Goal: Information Seeking & Learning: Learn about a topic

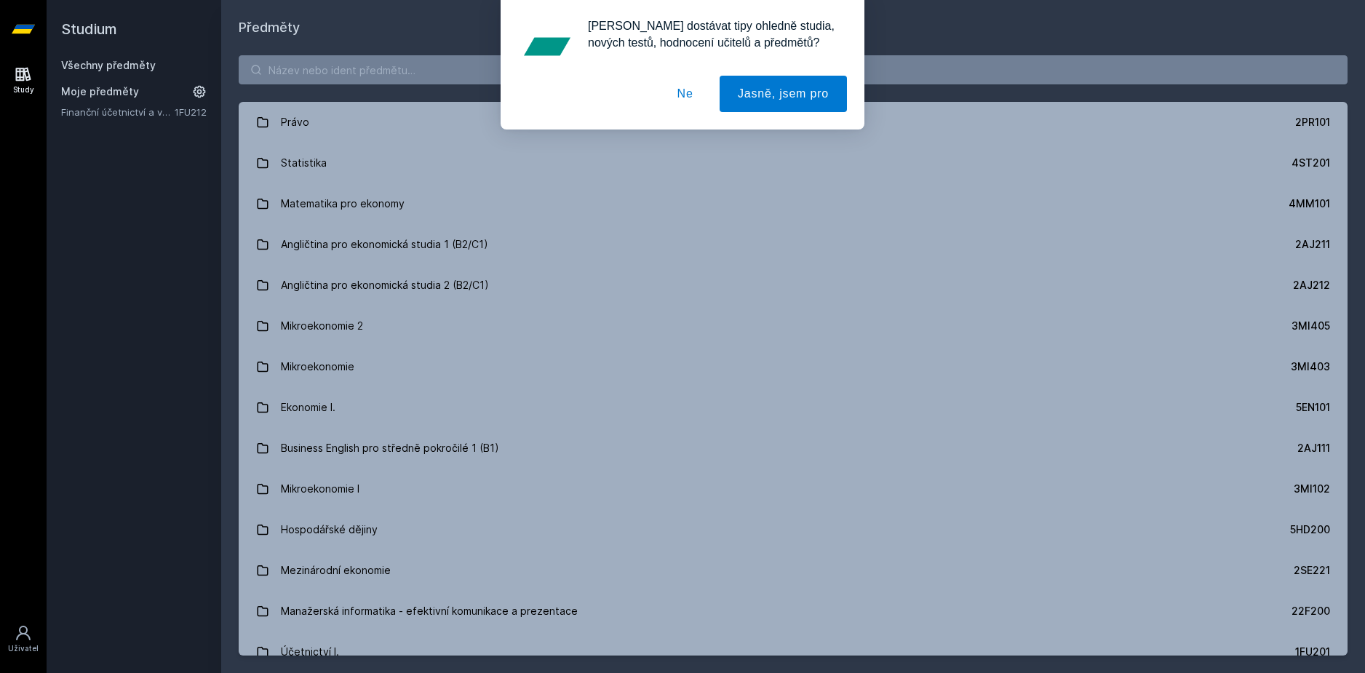
click at [694, 100] on button "Ne" at bounding box center [685, 94] width 52 height 36
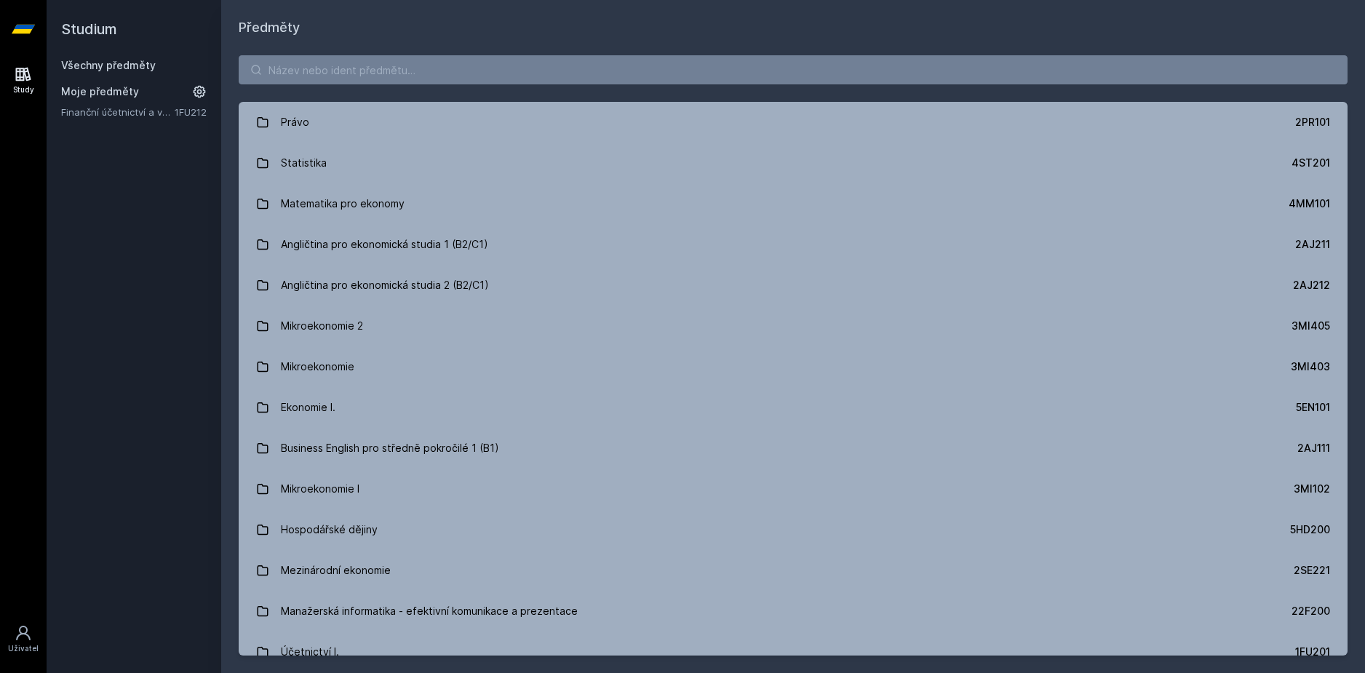
click at [615, 84] on div "[PERSON_NAME] dostávat tipy ohledně studia, nových testů, hodnocení učitelů a p…" at bounding box center [682, 64] width 1365 height 129
click at [611, 73] on input "search" at bounding box center [793, 69] width 1109 height 29
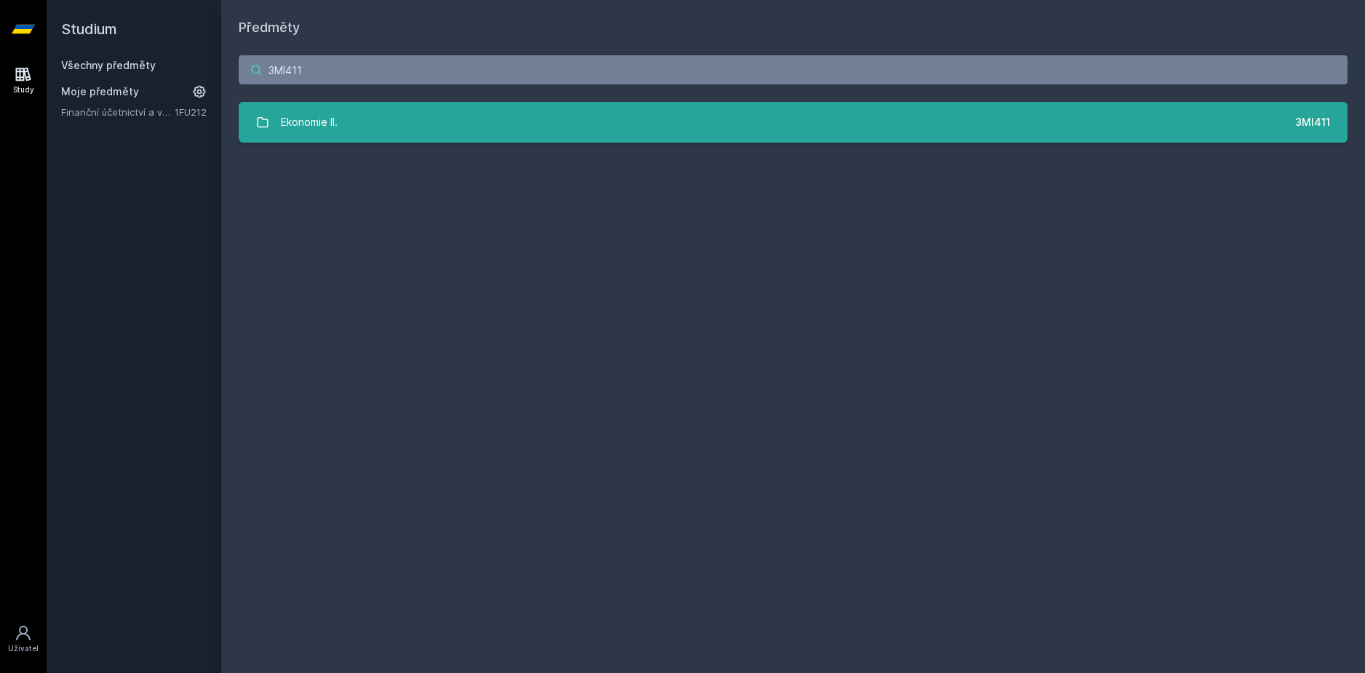
type input "3MI411"
click at [379, 108] on link "Ekonomie II. 3MI411" at bounding box center [793, 122] width 1109 height 41
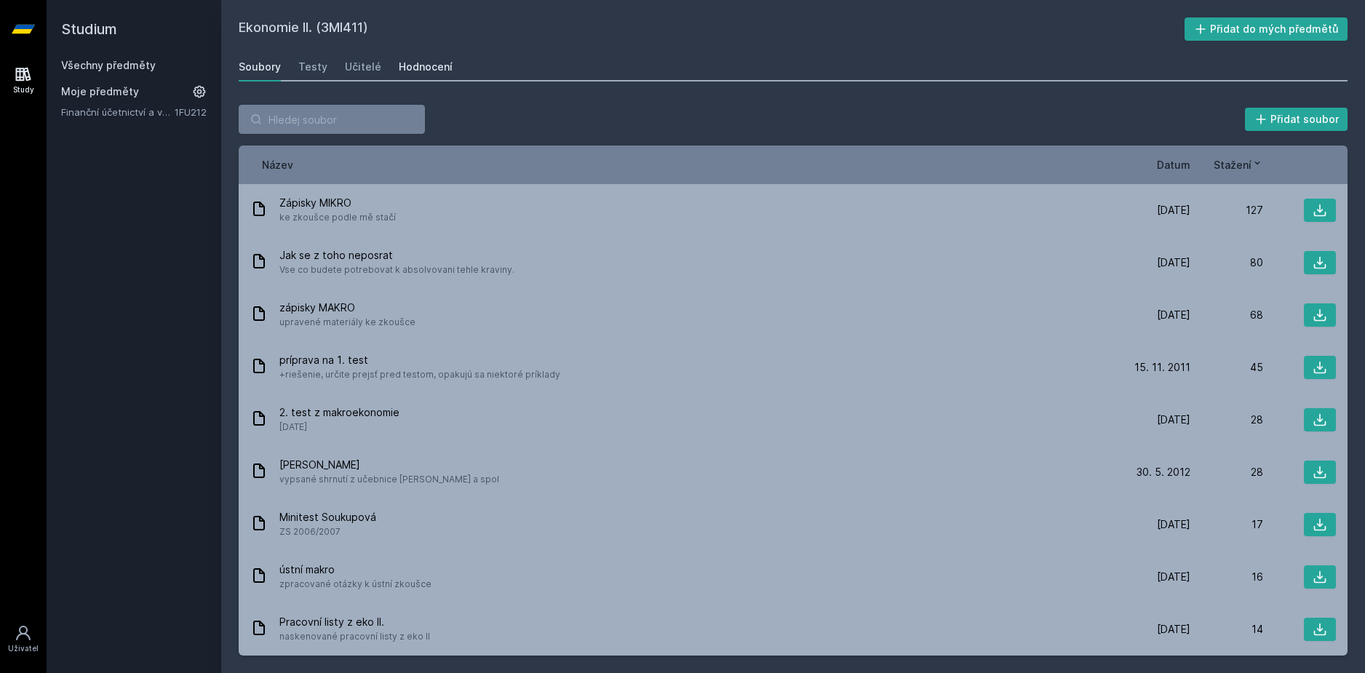
click at [438, 70] on div "Hodnocení" at bounding box center [426, 67] width 54 height 15
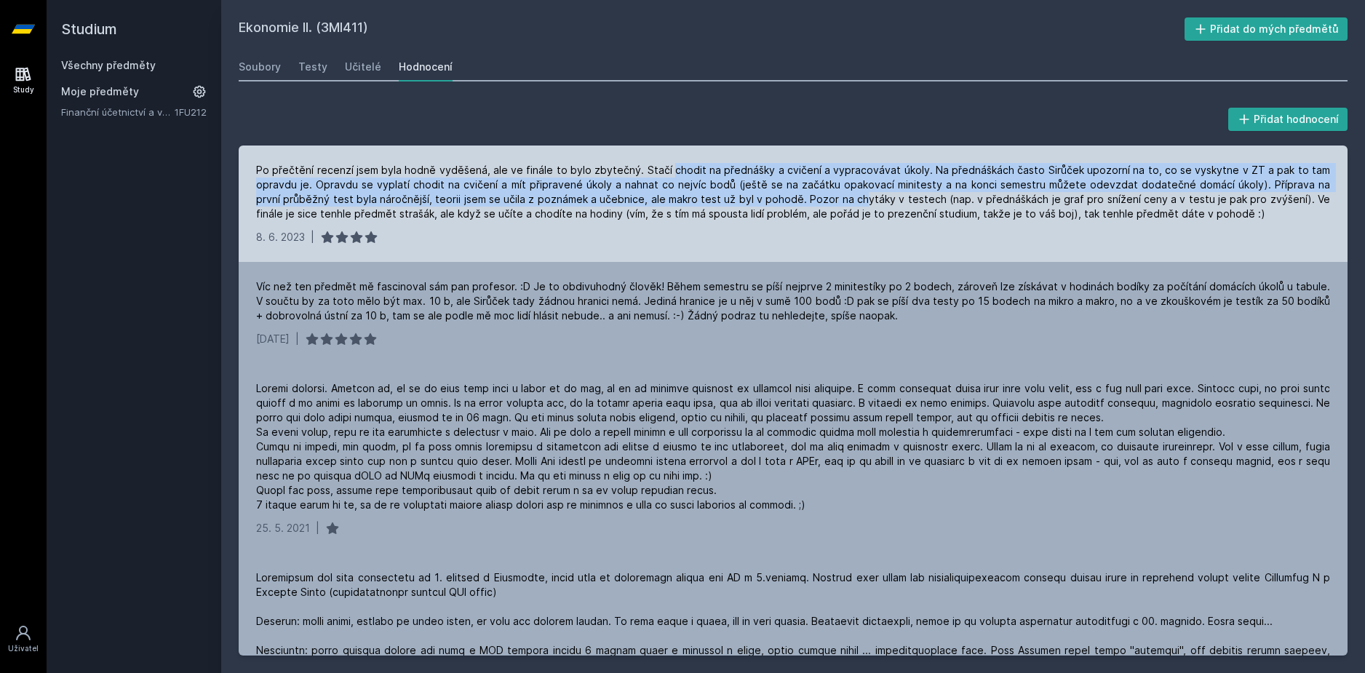
drag, startPoint x: 753, startPoint y: 186, endPoint x: 832, endPoint y: 200, distance: 80.5
click at [832, 200] on div "Po přečtění recenzí jsem byla hodně vyděšená, ale ve finále to bylo zbytečný. S…" at bounding box center [793, 192] width 1074 height 58
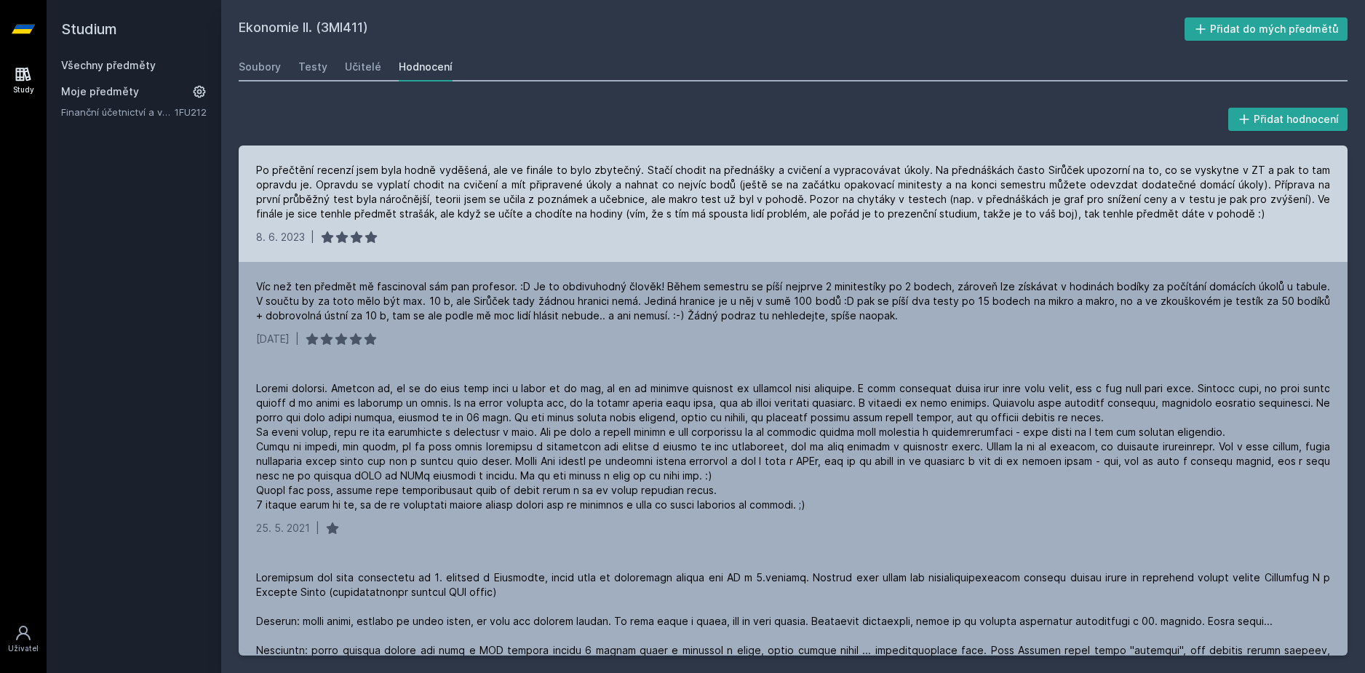
click at [826, 208] on div "Po přečtění recenzí jsem byla hodně vyděšená, ale ve finále to bylo zbytečný. S…" at bounding box center [793, 192] width 1074 height 58
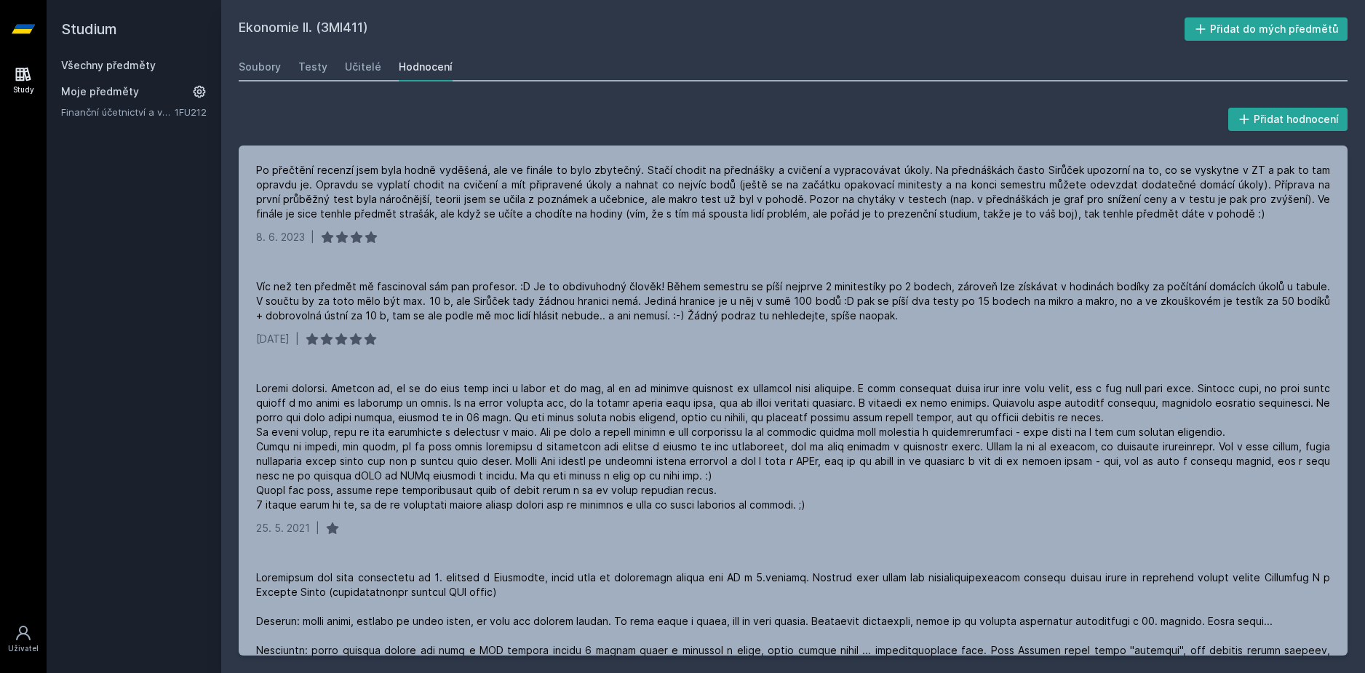
drag, startPoint x: 354, startPoint y: 104, endPoint x: 377, endPoint y: 105, distance: 22.6
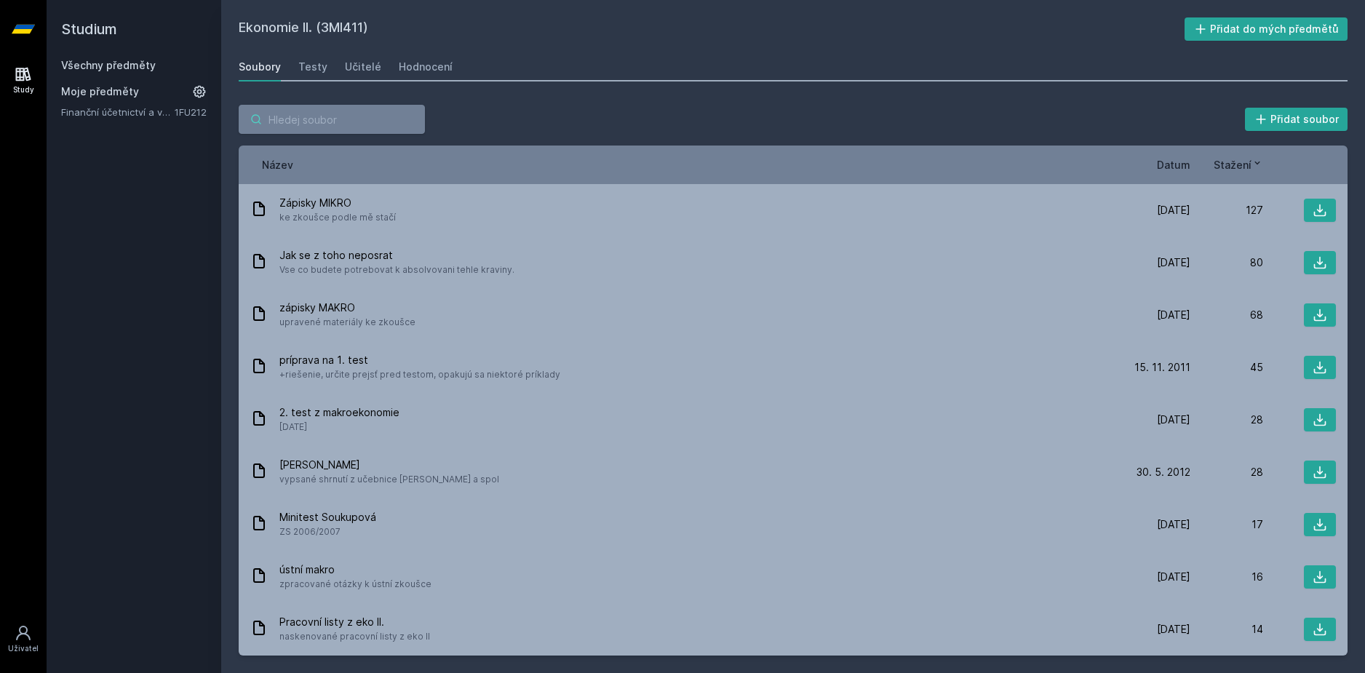
click at [353, 114] on input "search" at bounding box center [332, 119] width 186 height 29
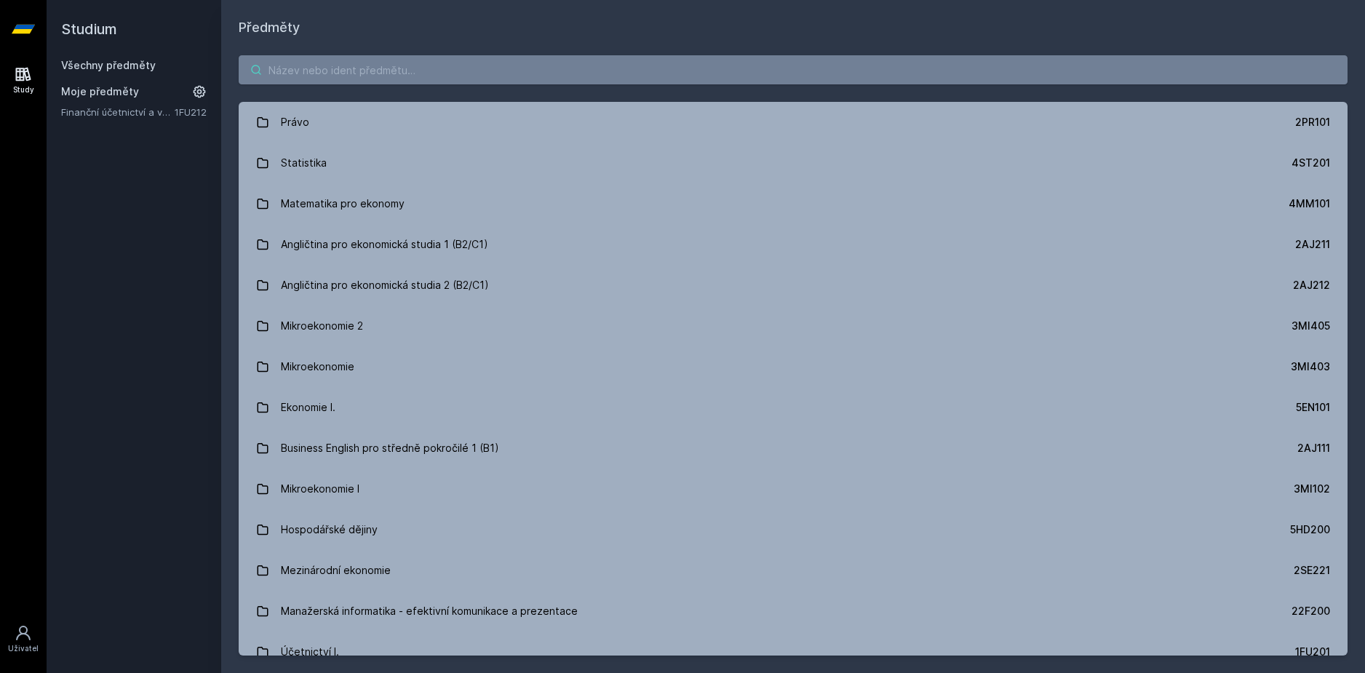
click at [359, 77] on input "search" at bounding box center [793, 69] width 1109 height 29
paste input "3MI411"
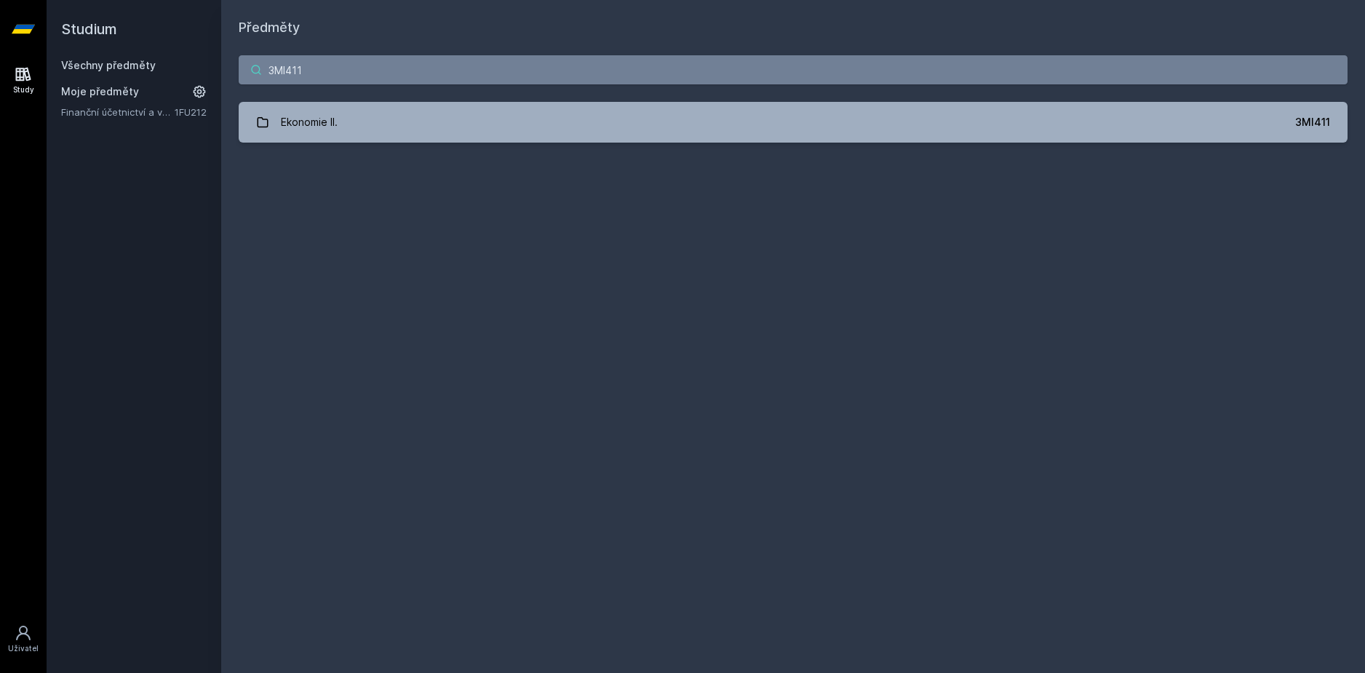
paste input "11F401"
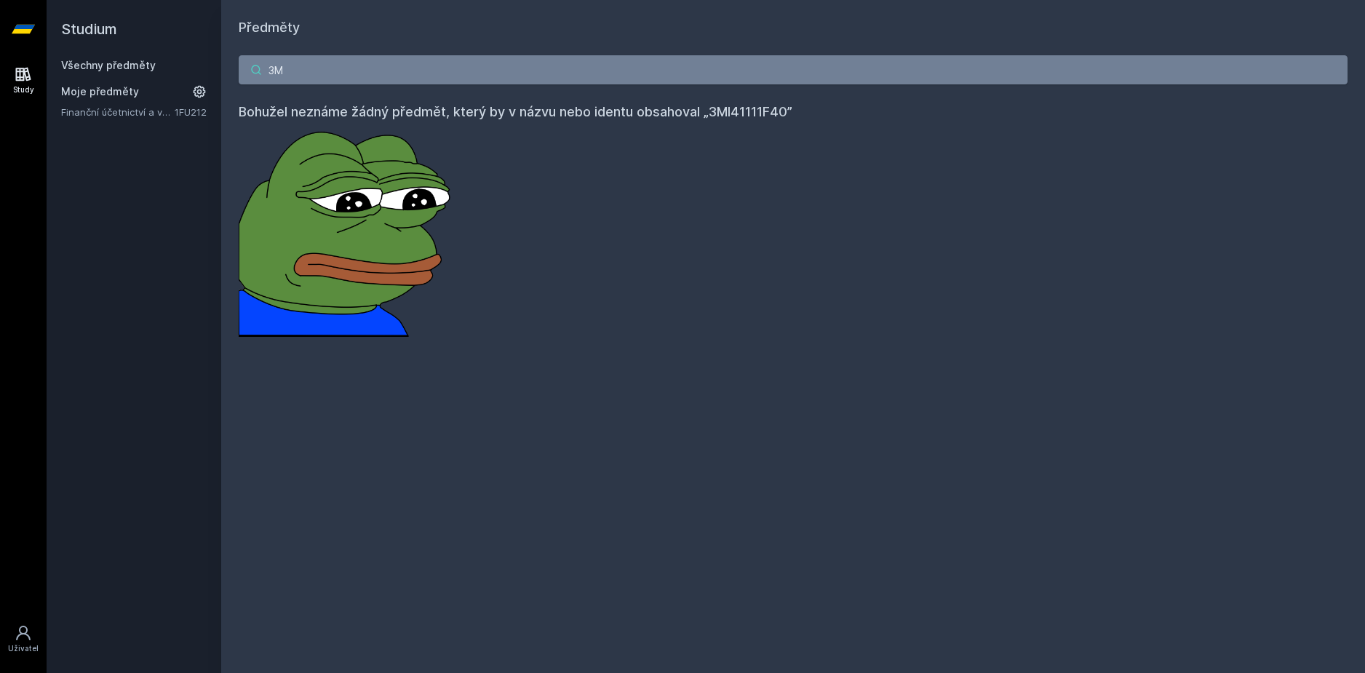
type input "3"
paste input "11F401"
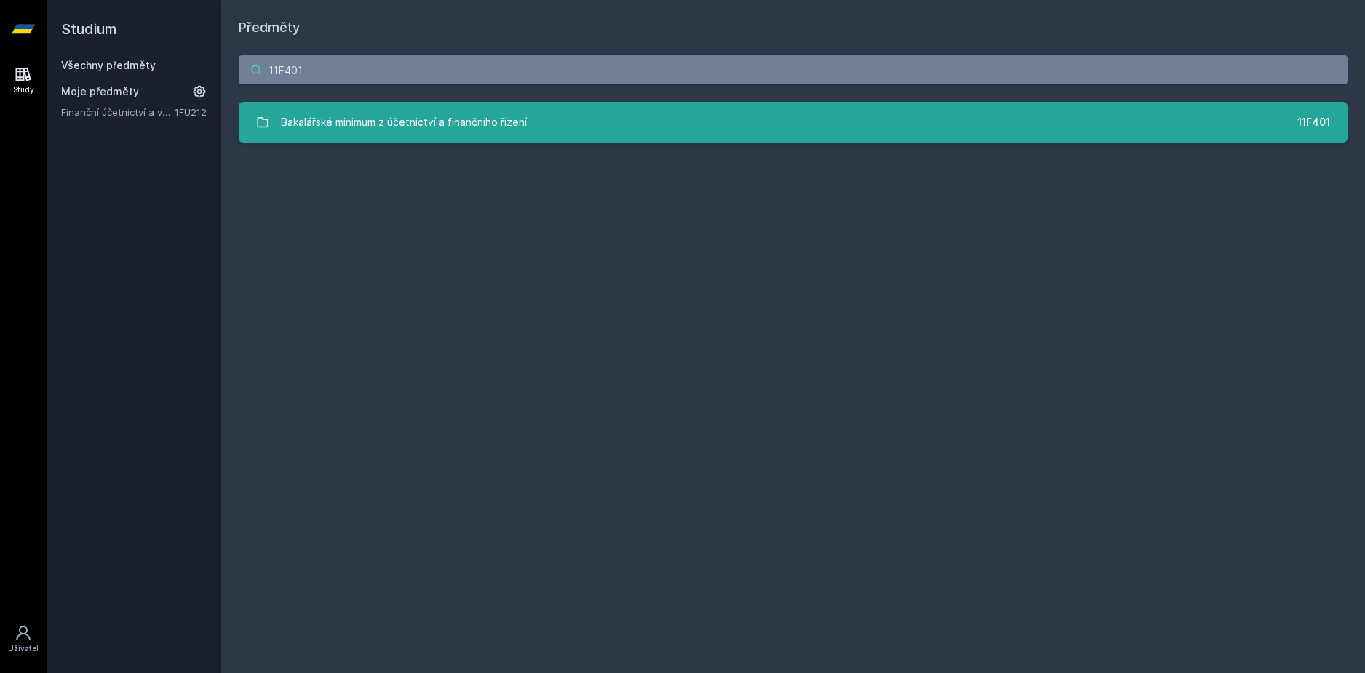
type input "11F401"
click at [479, 130] on div "Bakalářské minimum z účetnictví a finančního řízení" at bounding box center [404, 122] width 246 height 29
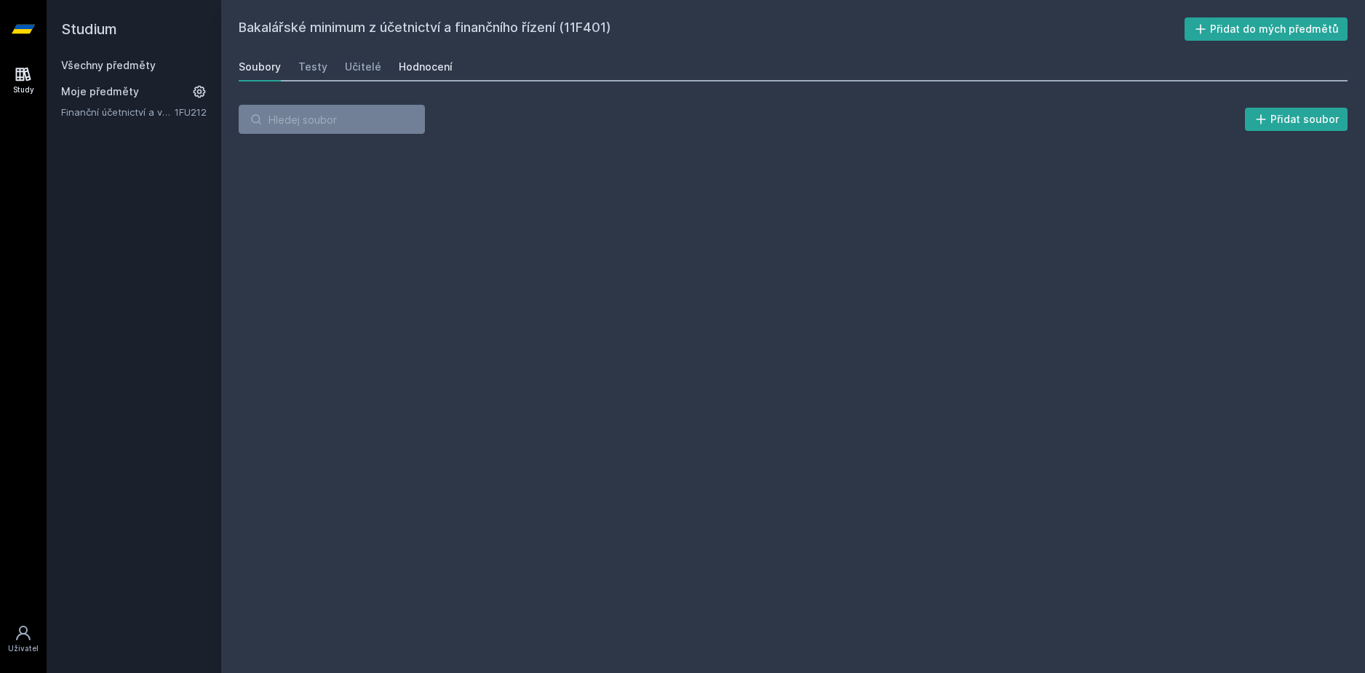
click at [431, 72] on div "Hodnocení" at bounding box center [426, 67] width 54 height 15
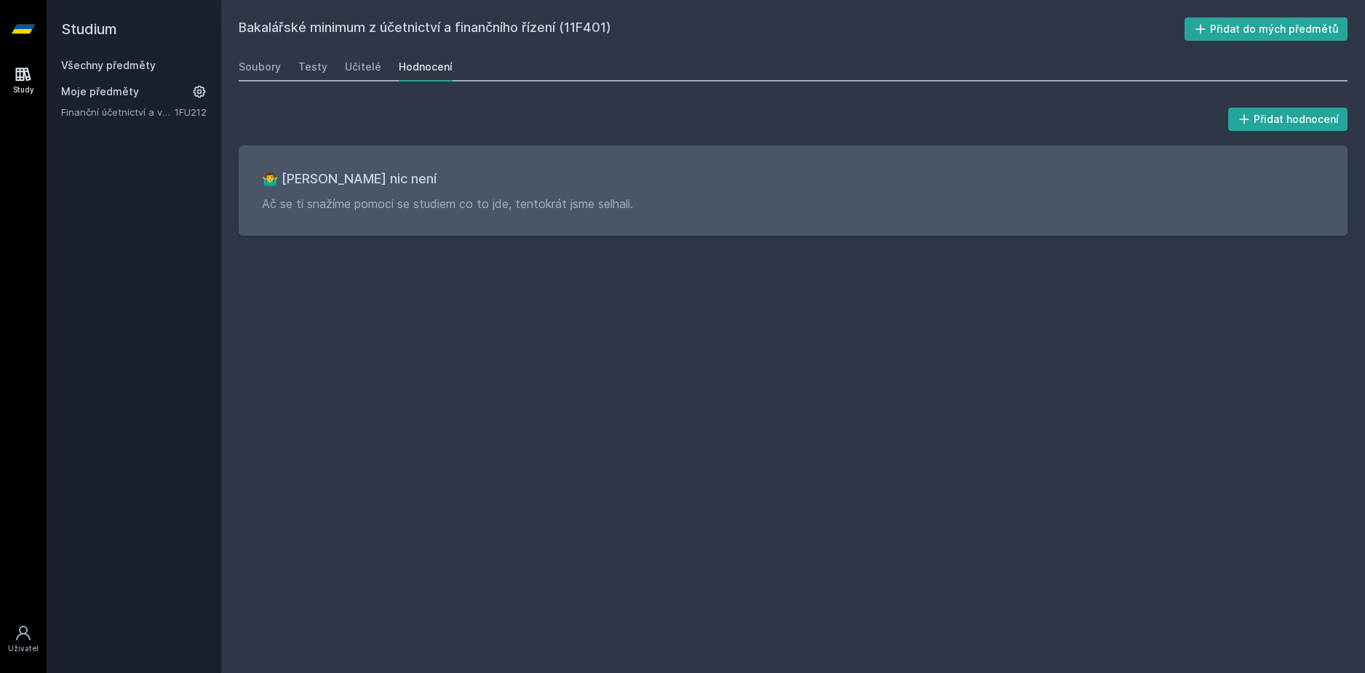
drag, startPoint x: 569, startPoint y: 92, endPoint x: 565, endPoint y: 104, distance: 13.1
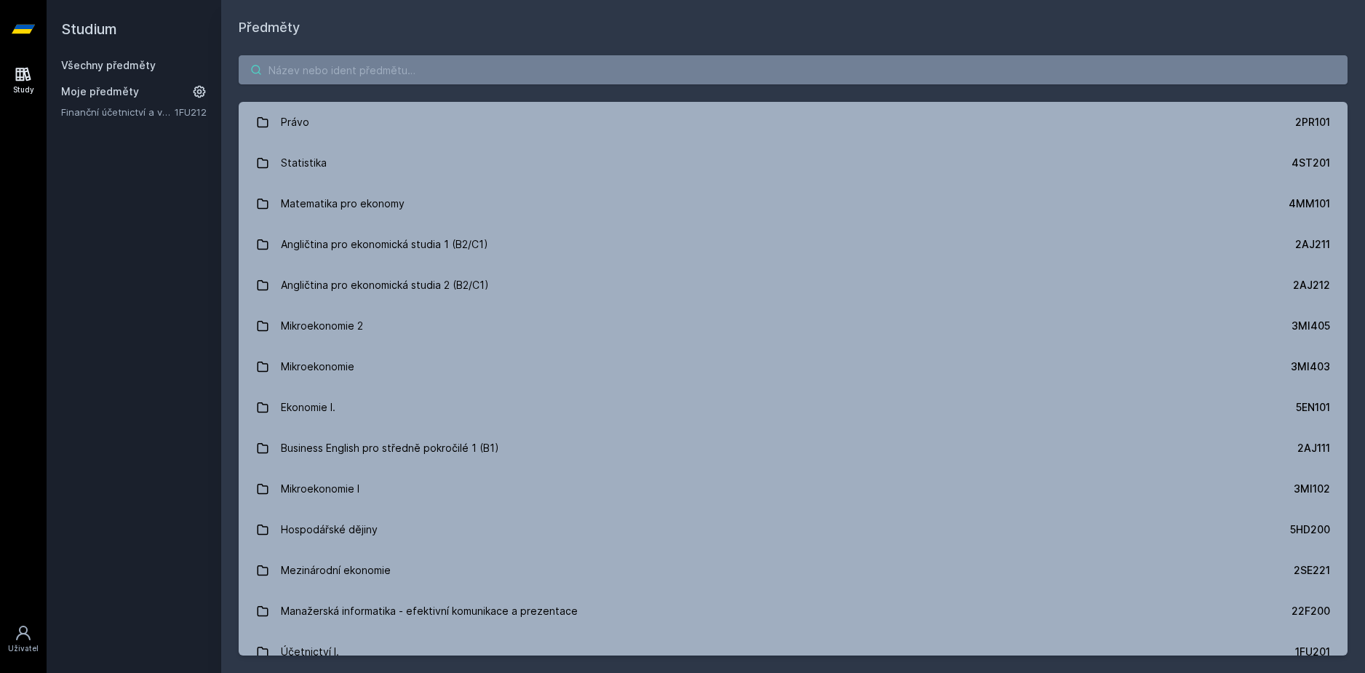
click at [428, 60] on input "search" at bounding box center [793, 69] width 1109 height 29
paste input "1FP424"
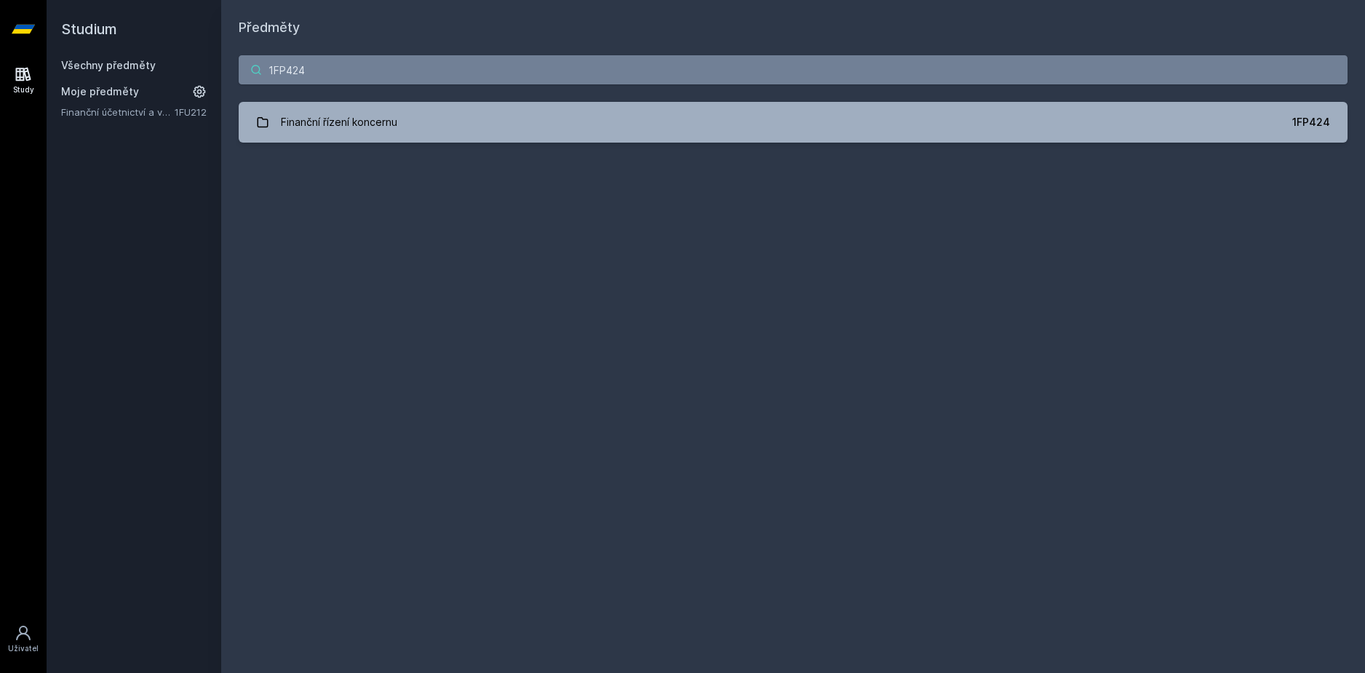
type input "1FP424"
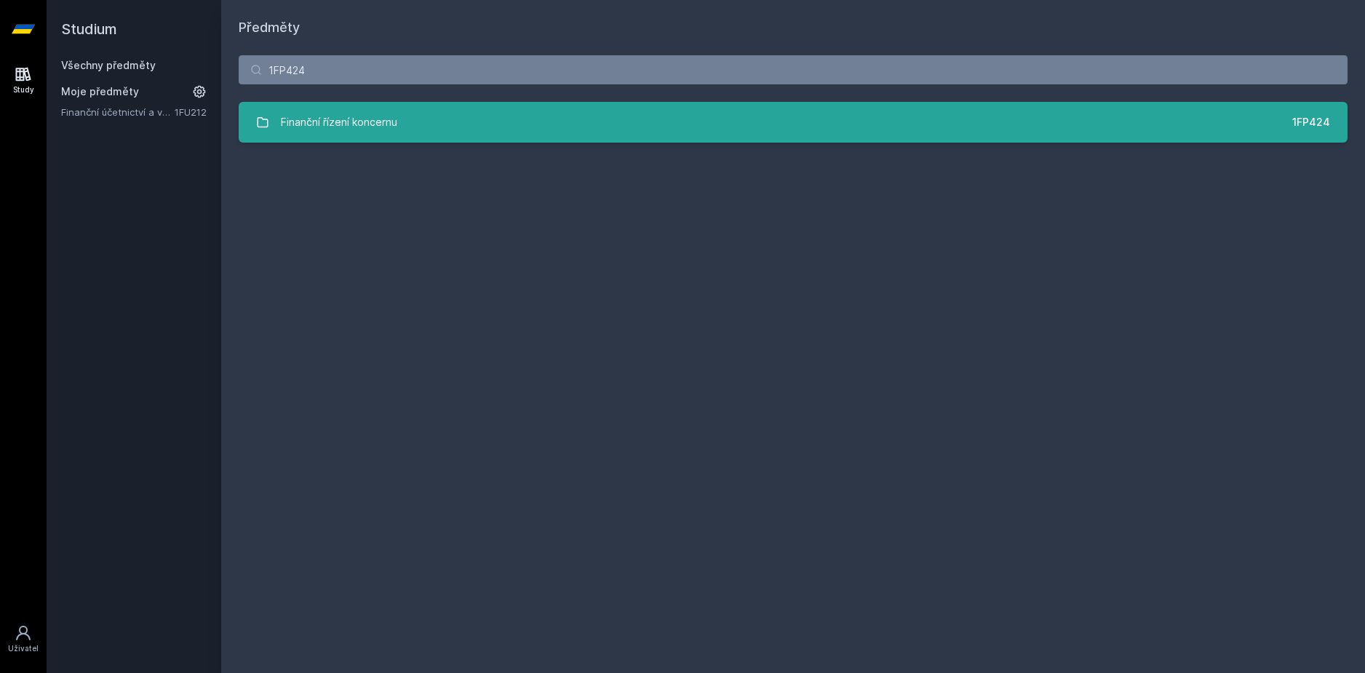
click at [367, 115] on div "Finanční řízení koncernu" at bounding box center [339, 122] width 116 height 29
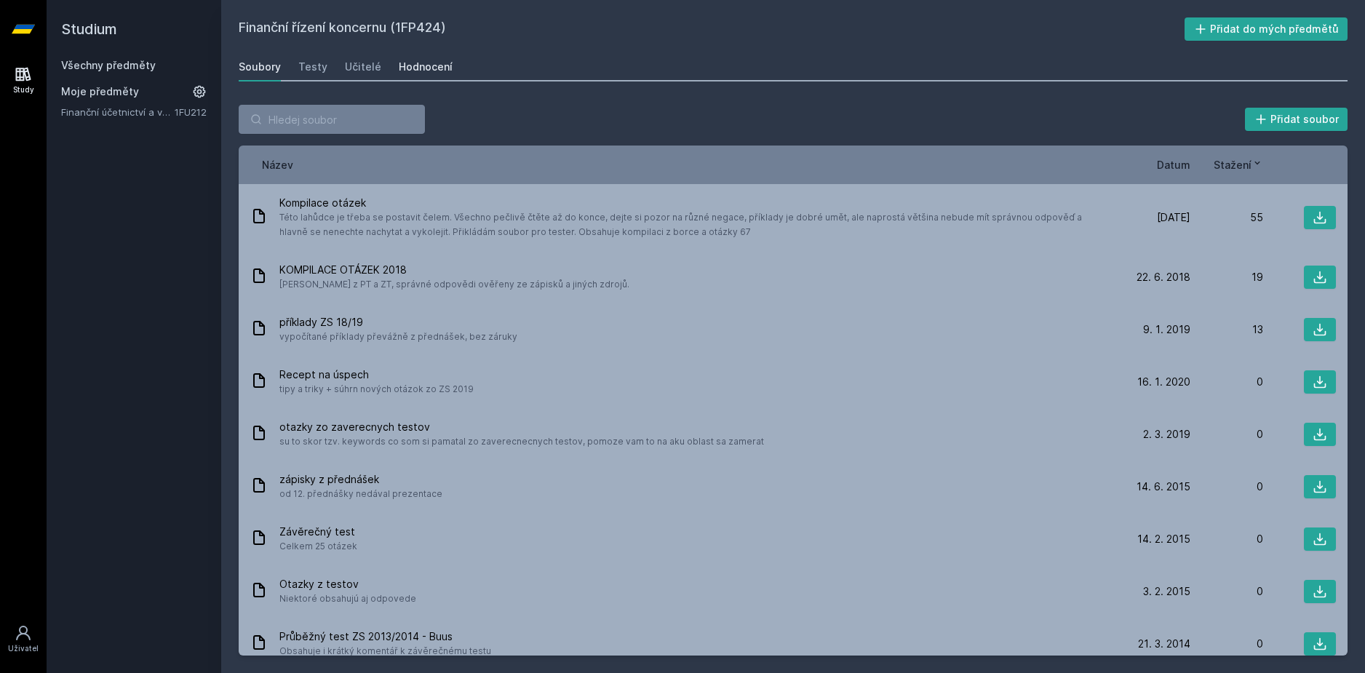
click at [423, 68] on div "Hodnocení" at bounding box center [426, 67] width 54 height 15
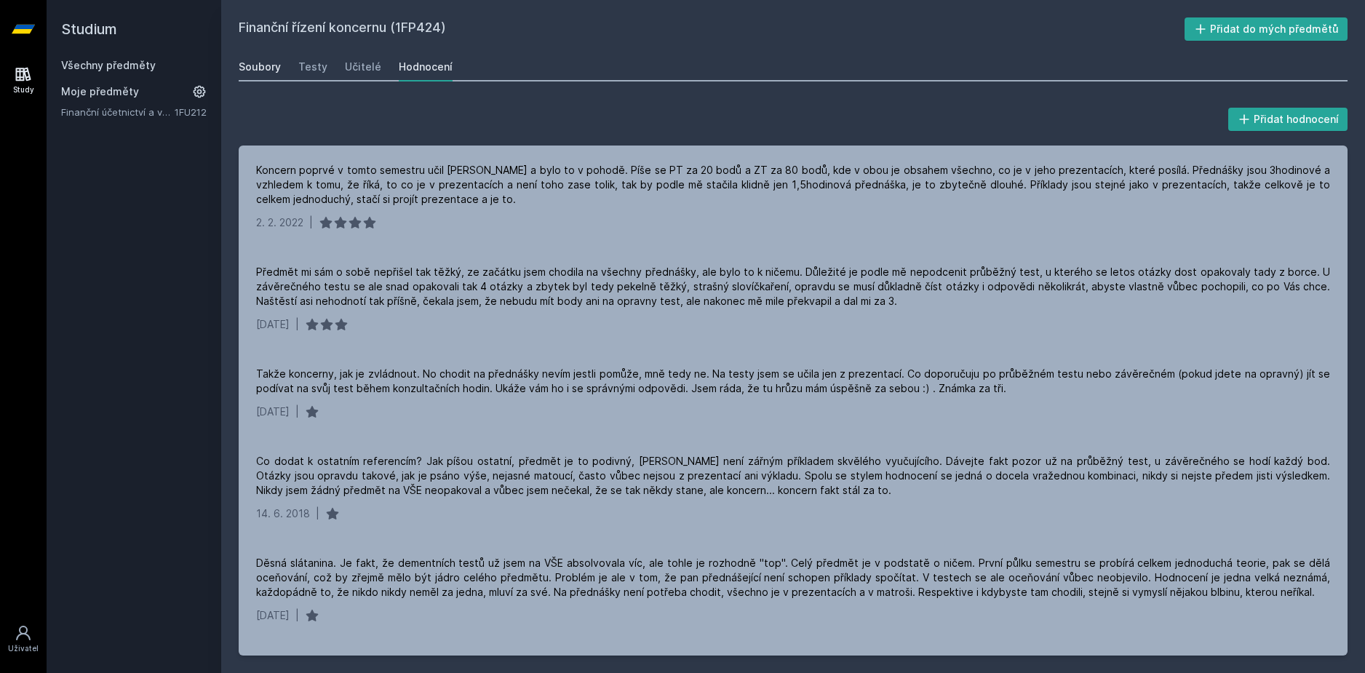
click at [268, 60] on div "Soubory" at bounding box center [260, 67] width 42 height 15
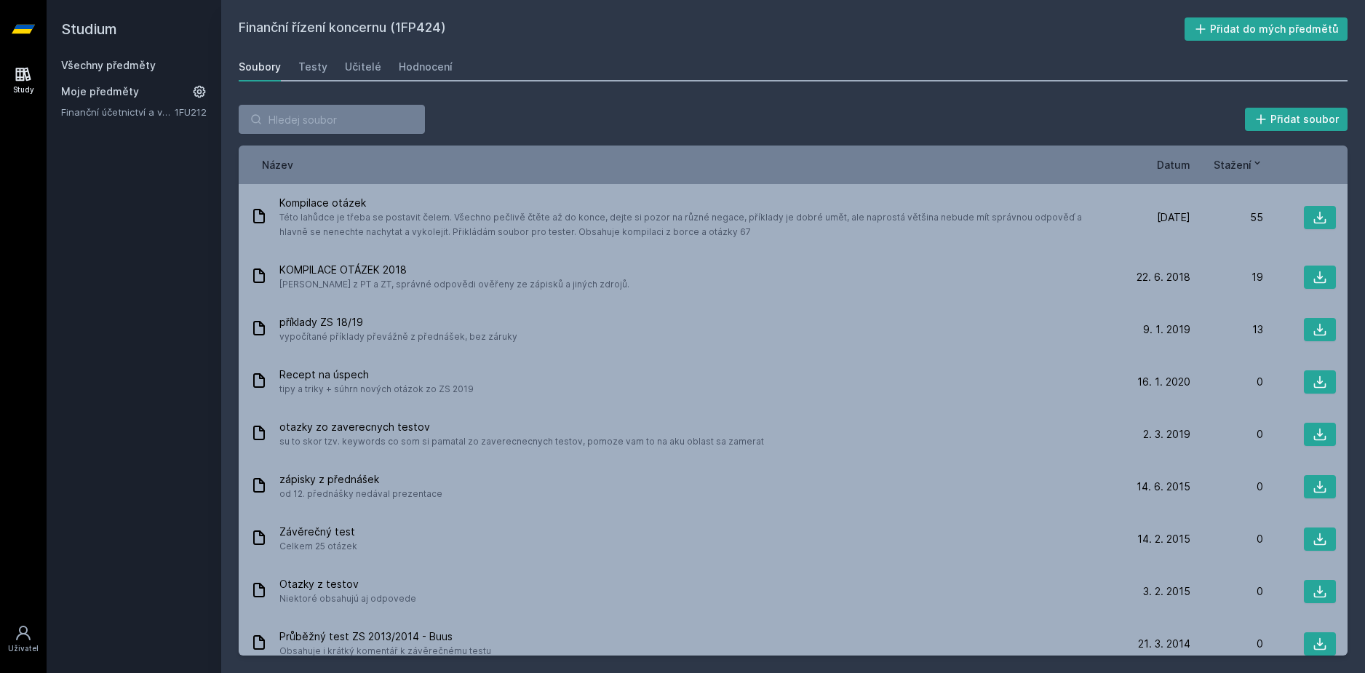
click at [1154, 162] on div "Datum" at bounding box center [1153, 164] width 73 height 15
click at [1184, 168] on span "Datum" at bounding box center [1173, 164] width 33 height 15
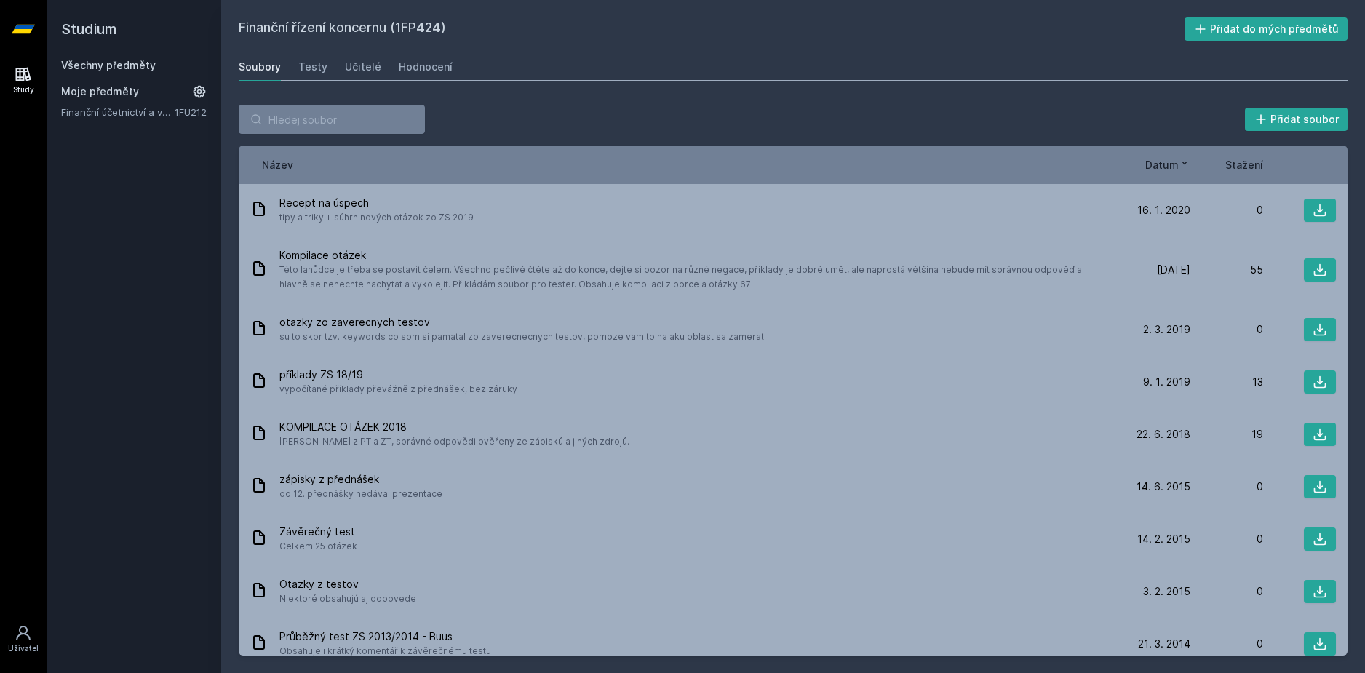
click at [1184, 168] on icon at bounding box center [1184, 163] width 12 height 12
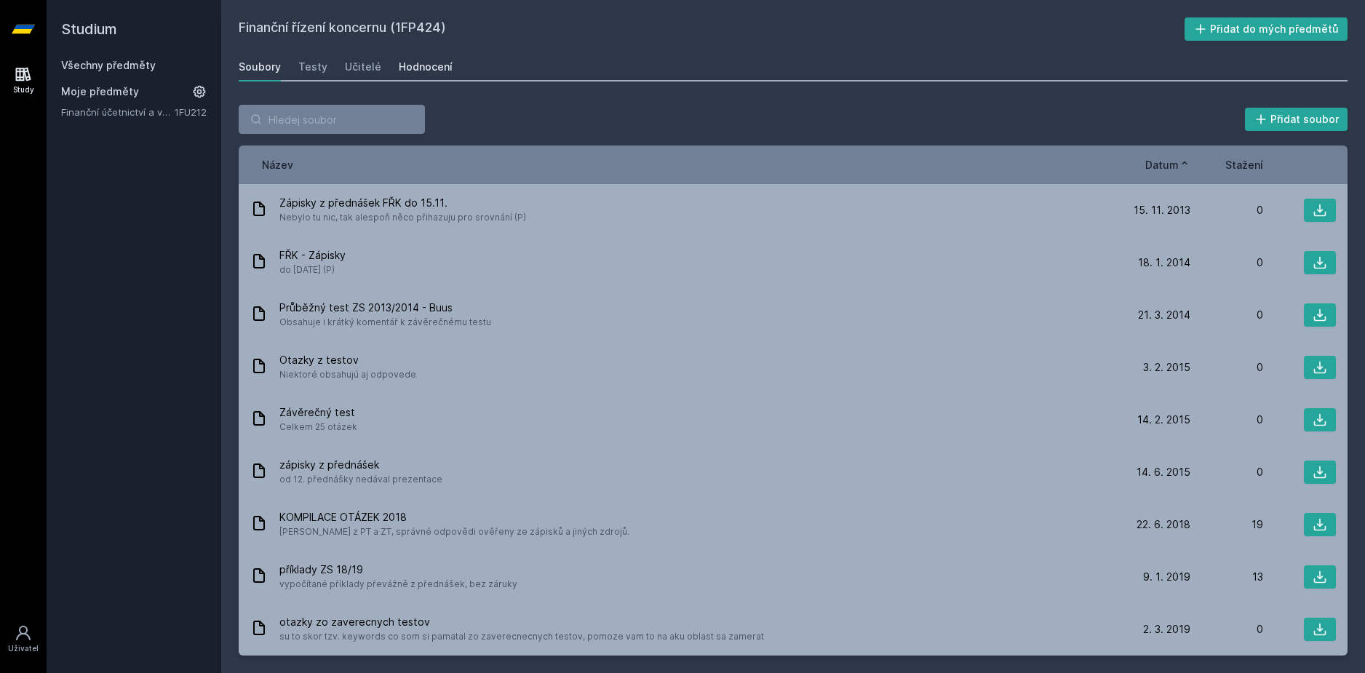
click at [420, 73] on div "Hodnocení" at bounding box center [426, 67] width 54 height 15
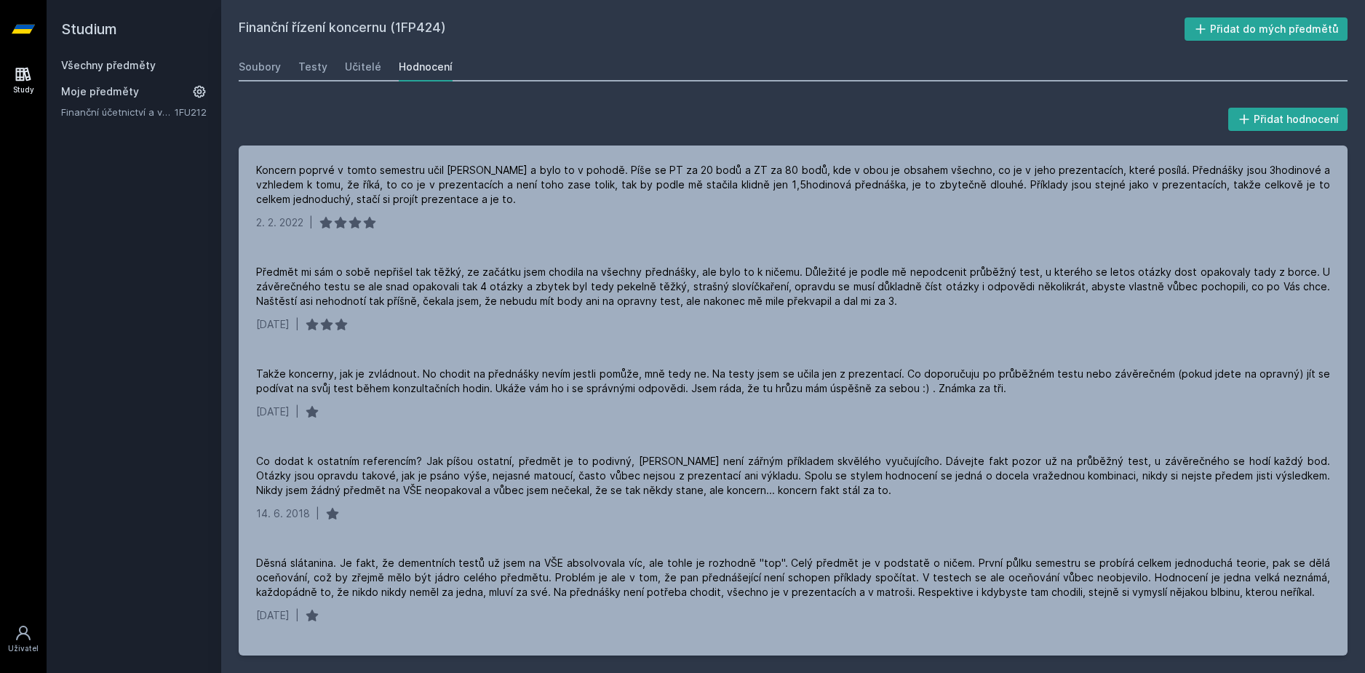
drag, startPoint x: 351, startPoint y: 76, endPoint x: 338, endPoint y: 81, distance: 14.0
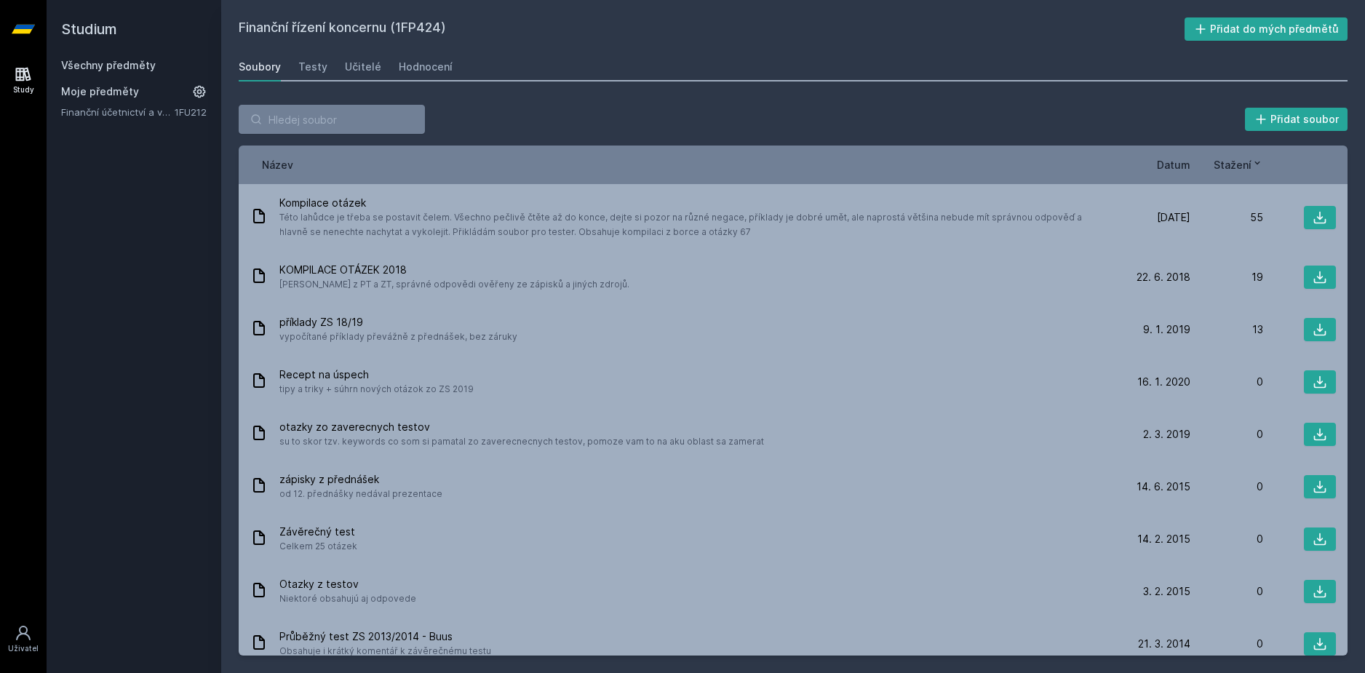
drag, startPoint x: 338, startPoint y: 81, endPoint x: 346, endPoint y: 81, distance: 8.7
click at [341, 127] on input "search" at bounding box center [332, 119] width 186 height 29
paste input "1BP434"
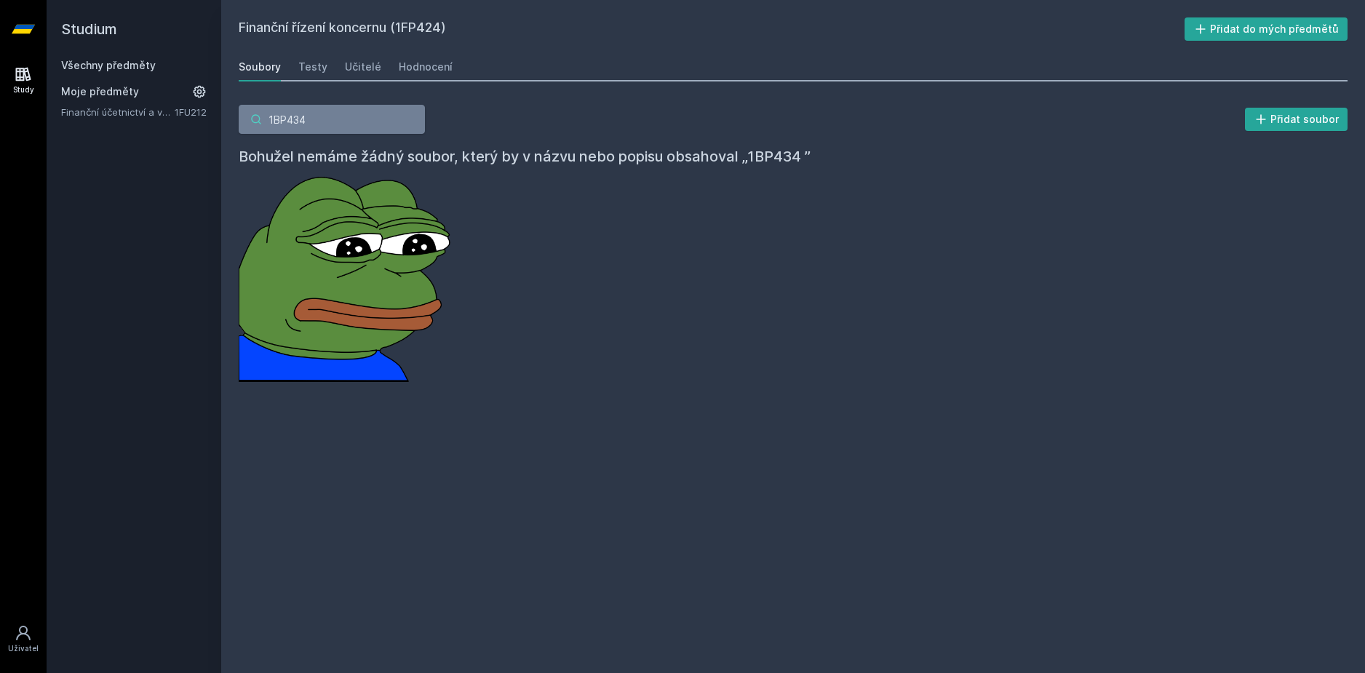
type input "1BP434"
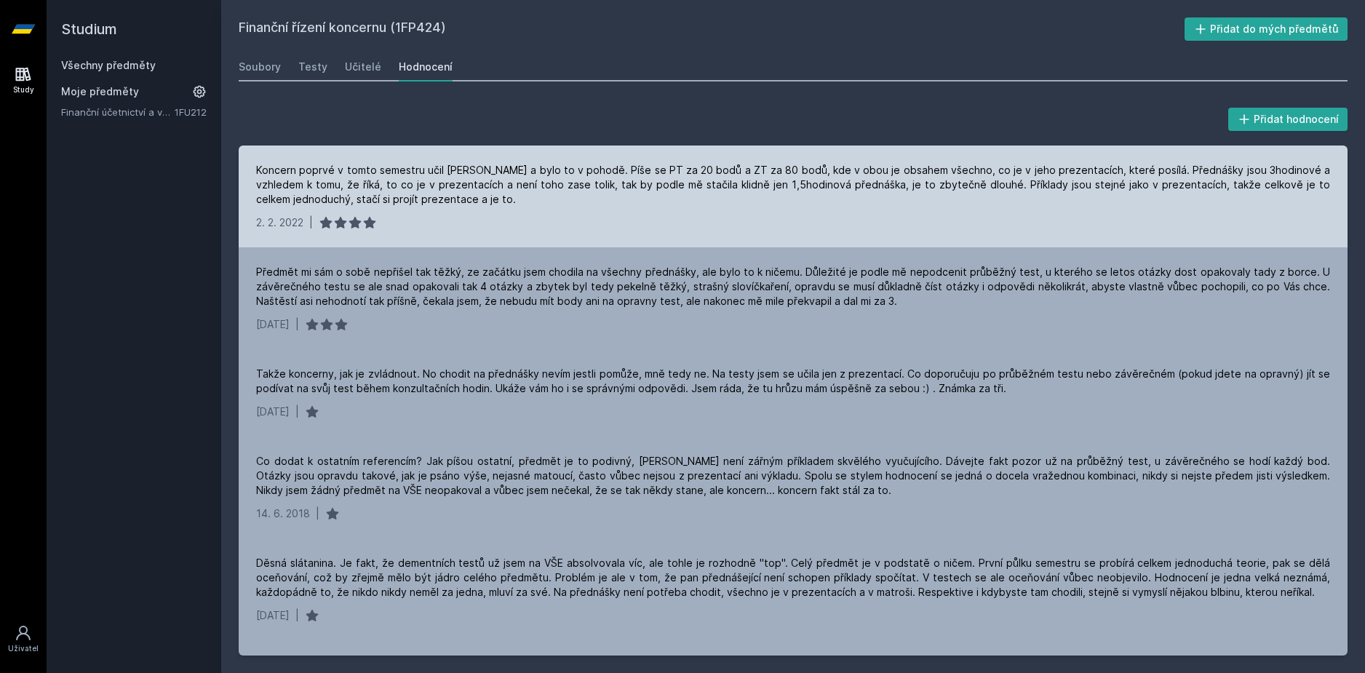
drag, startPoint x: 282, startPoint y: 91, endPoint x: 327, endPoint y: 148, distance: 72.0
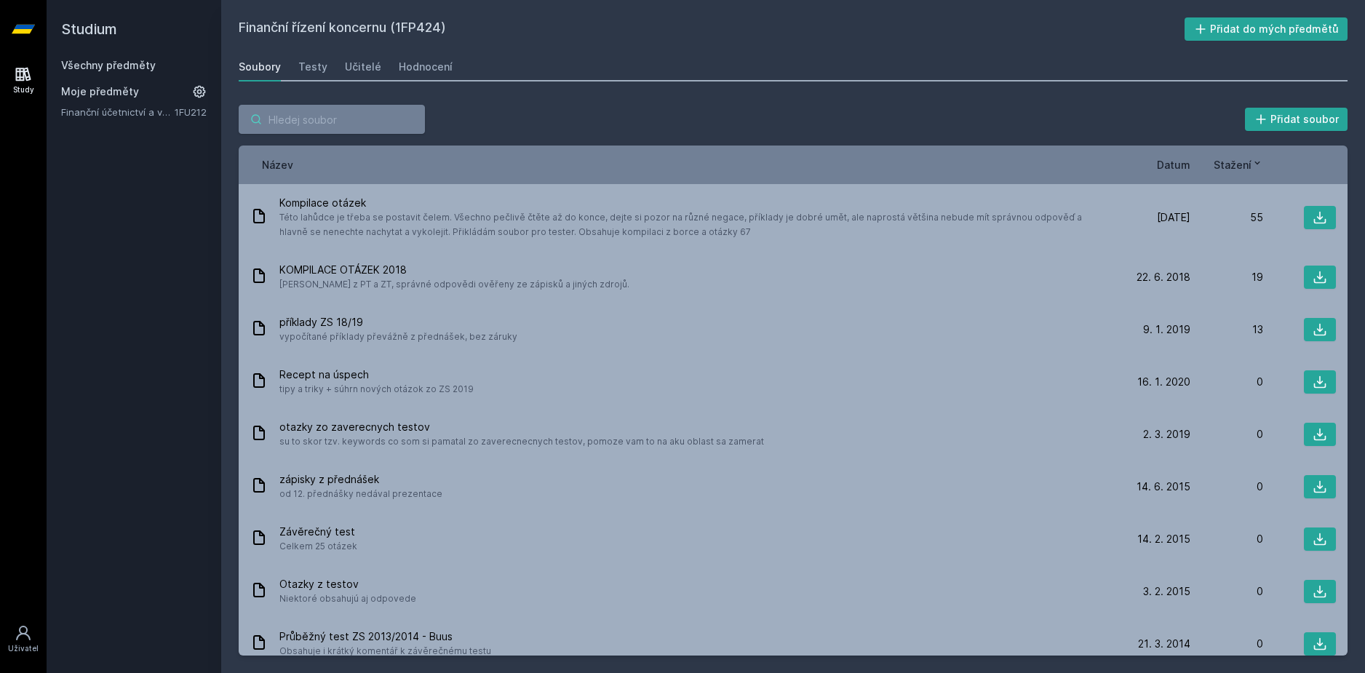
click at [324, 111] on input "search" at bounding box center [332, 119] width 186 height 29
paste input "1BP434"
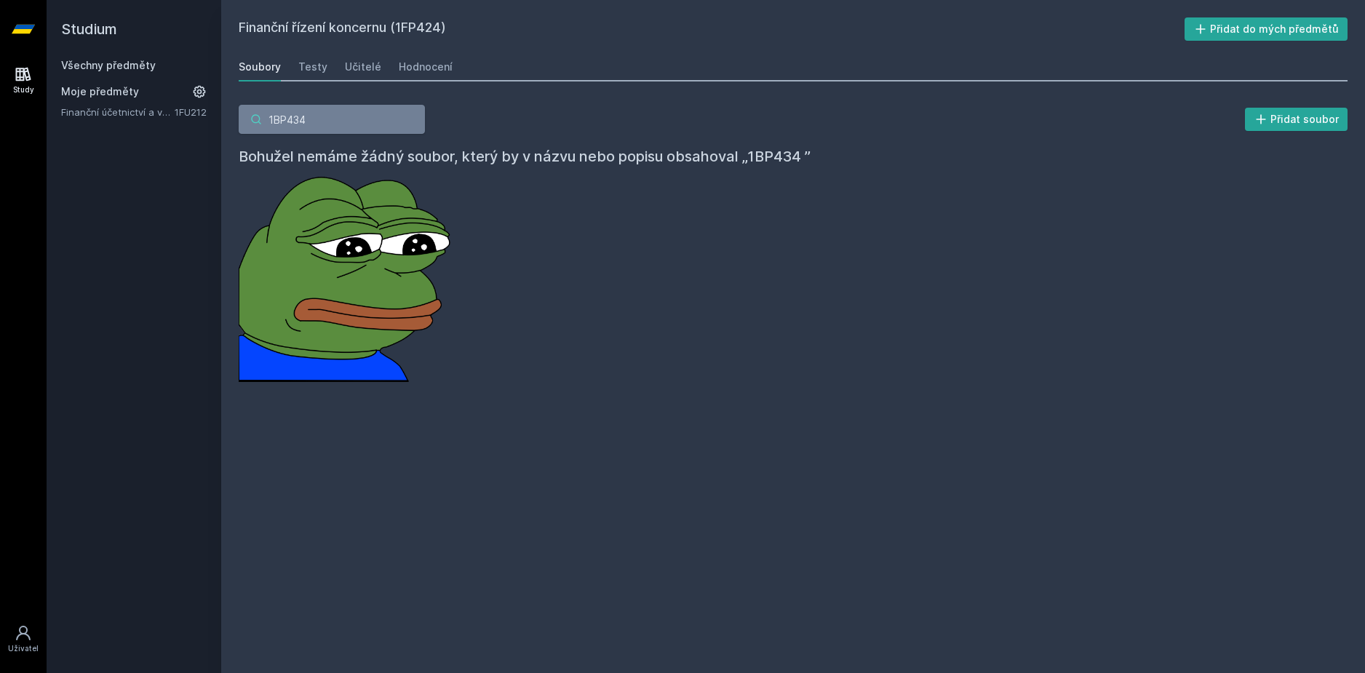
type input "1BP434"
drag, startPoint x: 370, startPoint y: 165, endPoint x: 375, endPoint y: 136, distance: 29.7
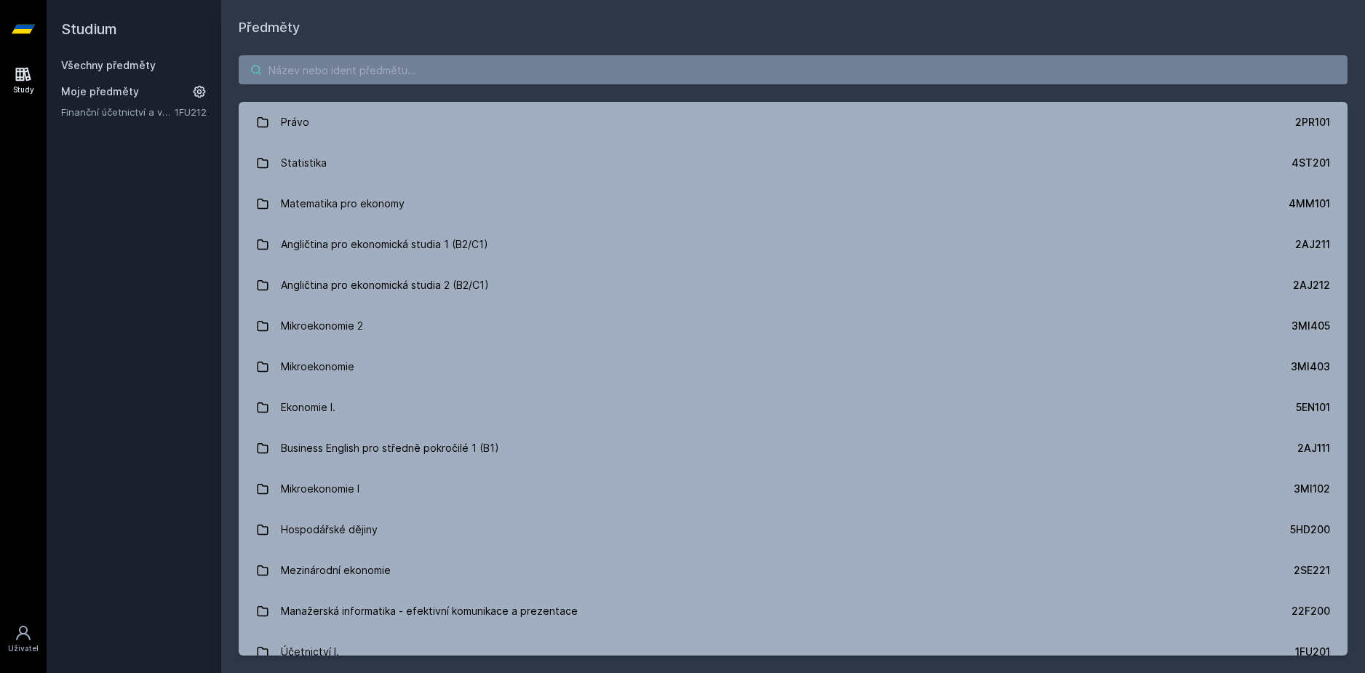
click at [359, 74] on input "search" at bounding box center [793, 69] width 1109 height 29
paste input "1BP434"
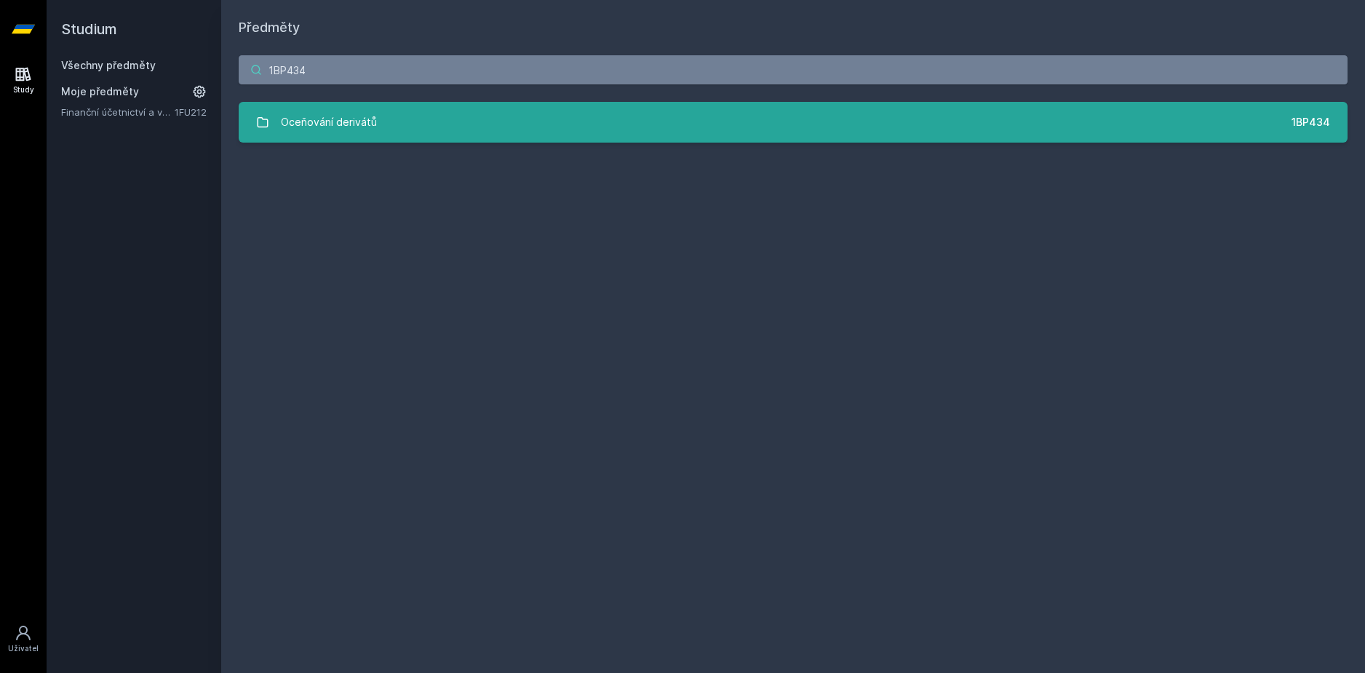
type input "1BP434"
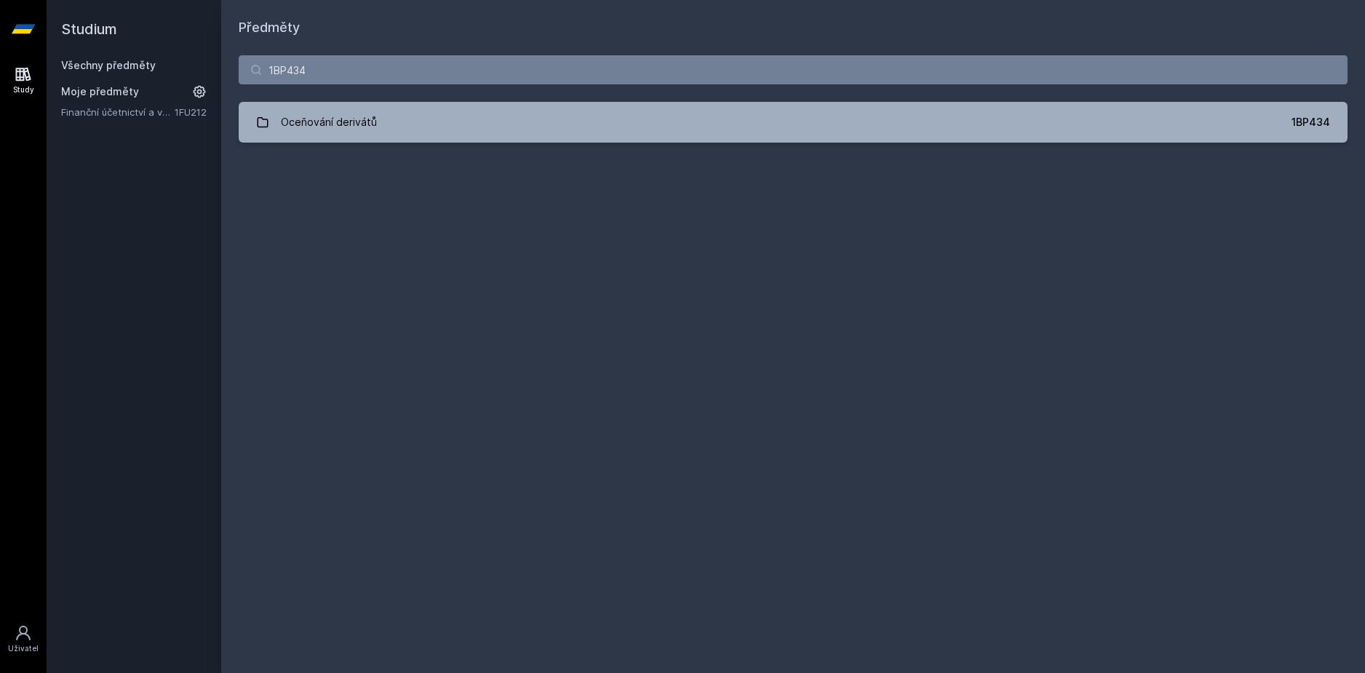
click at [429, 100] on div "1BP434 Oceňování derivátů 1BP434 Jejda, něco se pokazilo." at bounding box center [793, 99] width 1144 height 122
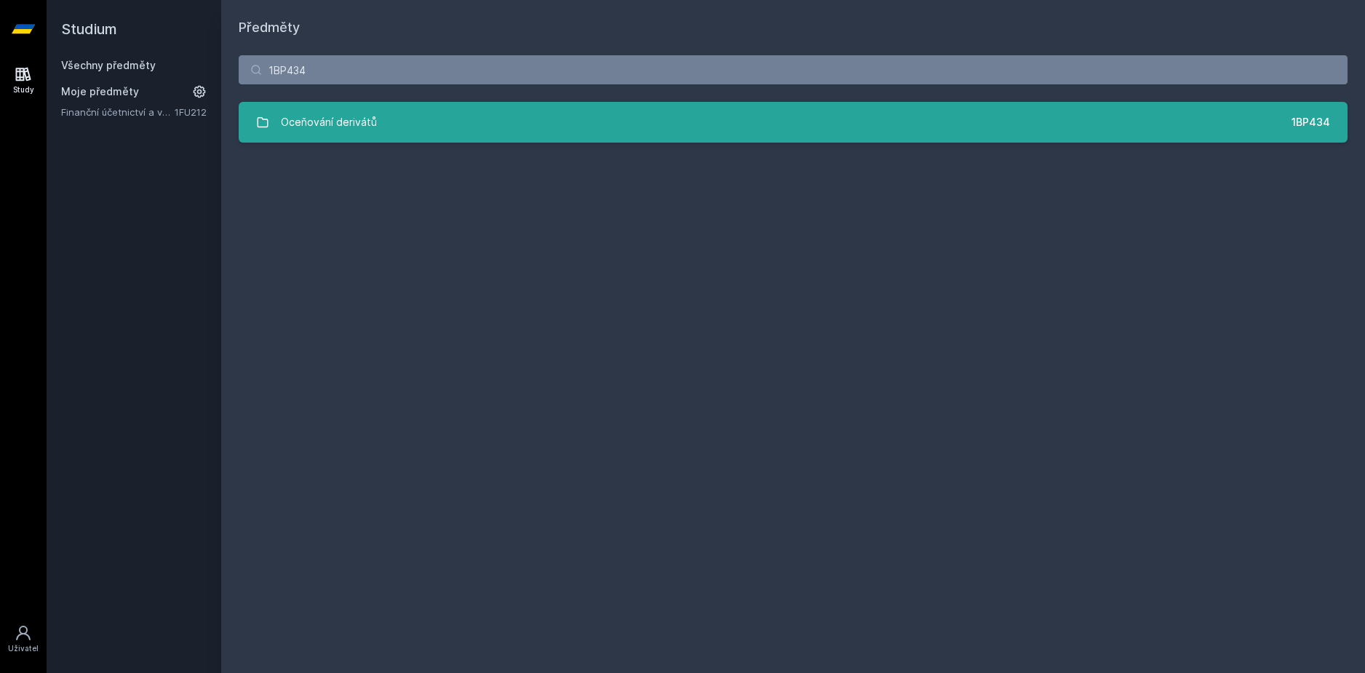
click at [419, 128] on link "Oceňování derivátů 1BP434" at bounding box center [793, 122] width 1109 height 41
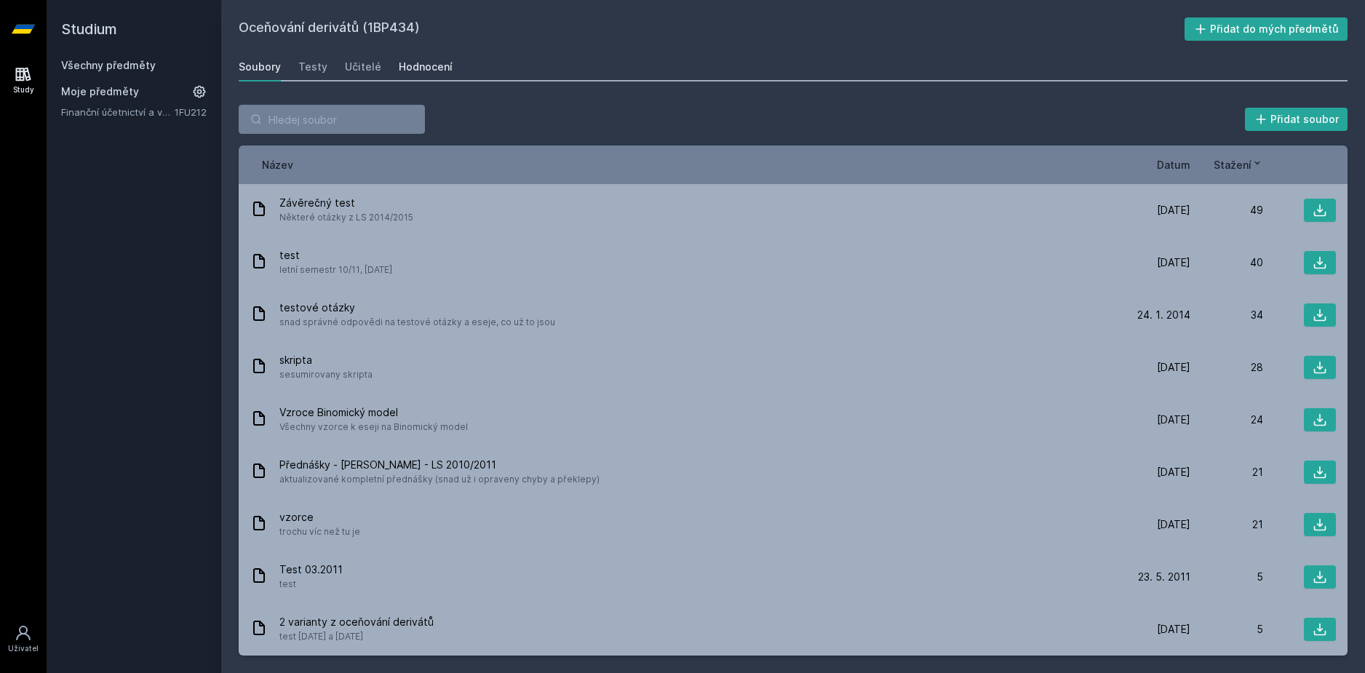
click at [412, 65] on div "Hodnocení" at bounding box center [426, 67] width 54 height 15
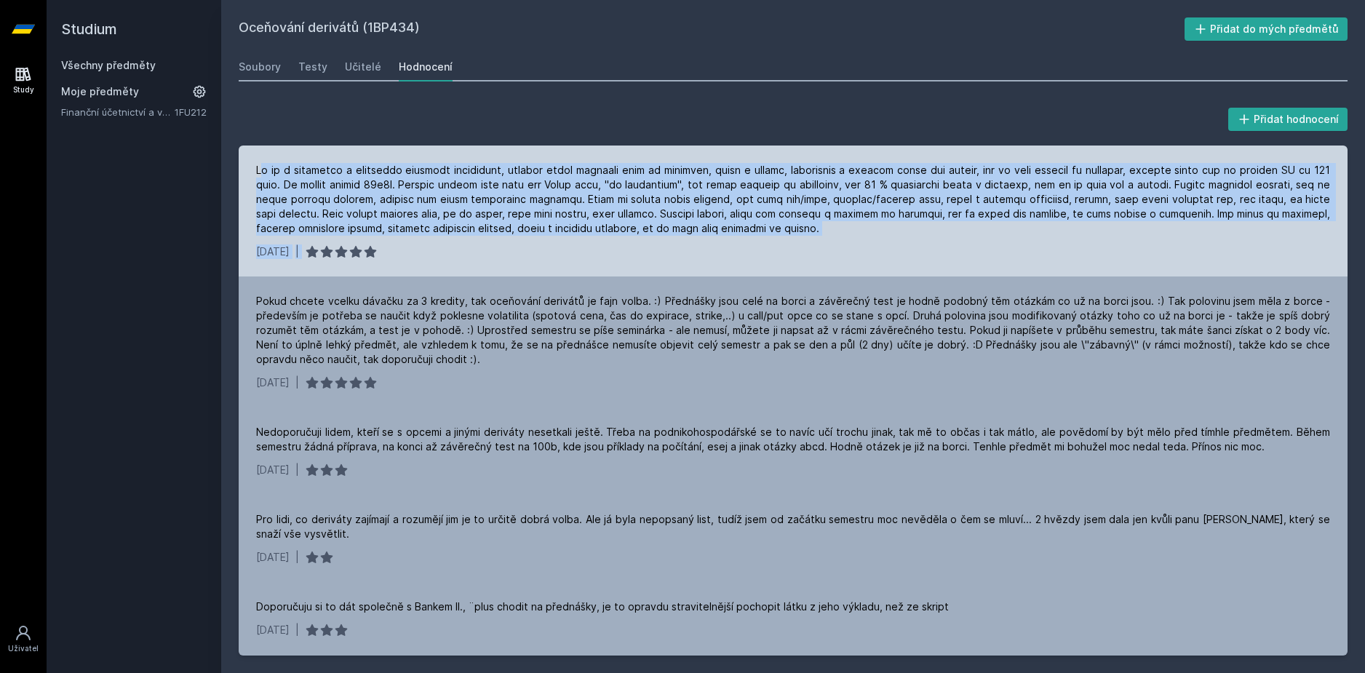
drag, startPoint x: 263, startPoint y: 173, endPoint x: 471, endPoint y: 250, distance: 221.9
click at [471, 250] on div "[DATE] |" at bounding box center [793, 210] width 1109 height 131
click at [471, 250] on div "[DATE] |" at bounding box center [793, 251] width 1074 height 15
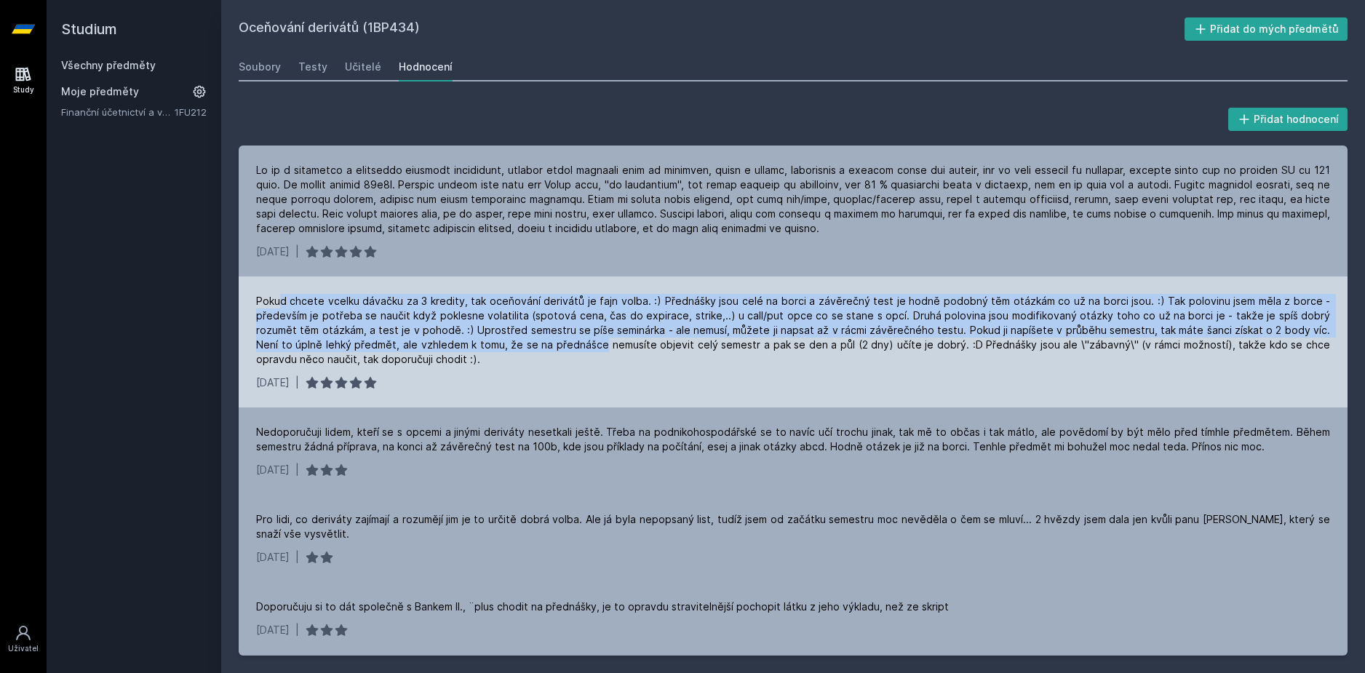
drag, startPoint x: 280, startPoint y: 308, endPoint x: 603, endPoint y: 338, distance: 324.4
click at [603, 338] on div "Pokud chcete vcelku dávačku za 3 kredity, tak oceňování derivátů je fajn volba.…" at bounding box center [793, 330] width 1074 height 73
click at [524, 343] on div "Pokud chcete vcelku dávačku za 3 kredity, tak oceňování derivátů je fajn volba.…" at bounding box center [793, 330] width 1074 height 73
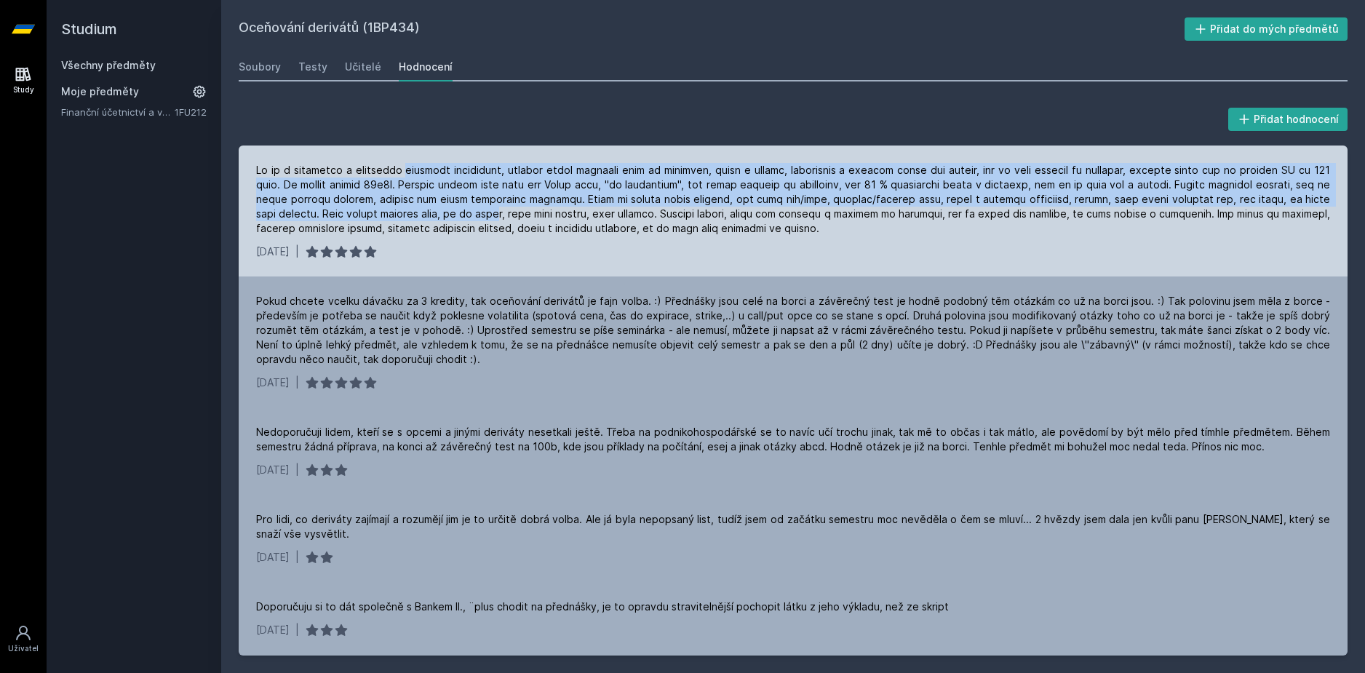
drag, startPoint x: 396, startPoint y: 159, endPoint x: 508, endPoint y: 219, distance: 127.3
click at [508, 219] on div "[DATE] |" at bounding box center [793, 210] width 1109 height 131
click at [508, 219] on div at bounding box center [793, 199] width 1074 height 73
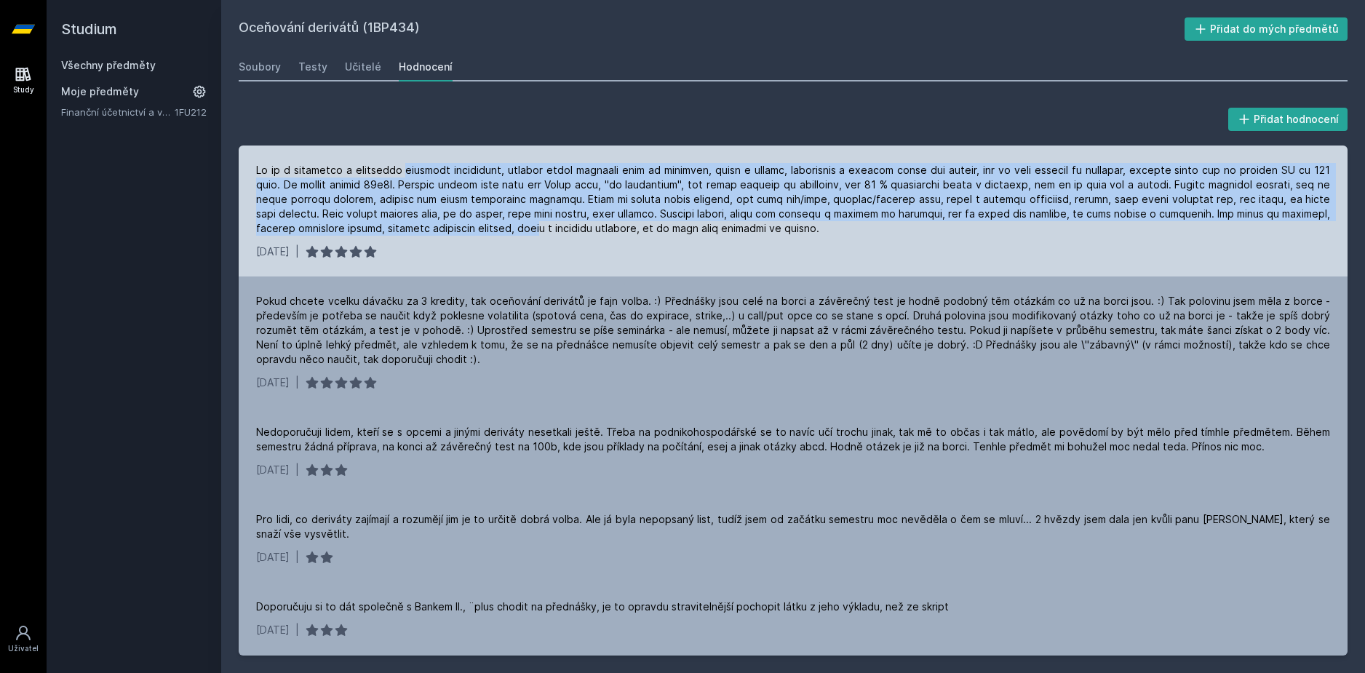
drag, startPoint x: 398, startPoint y: 164, endPoint x: 530, endPoint y: 237, distance: 151.1
click at [530, 237] on div "[DATE] |" at bounding box center [793, 210] width 1109 height 131
click at [487, 204] on div at bounding box center [793, 199] width 1074 height 73
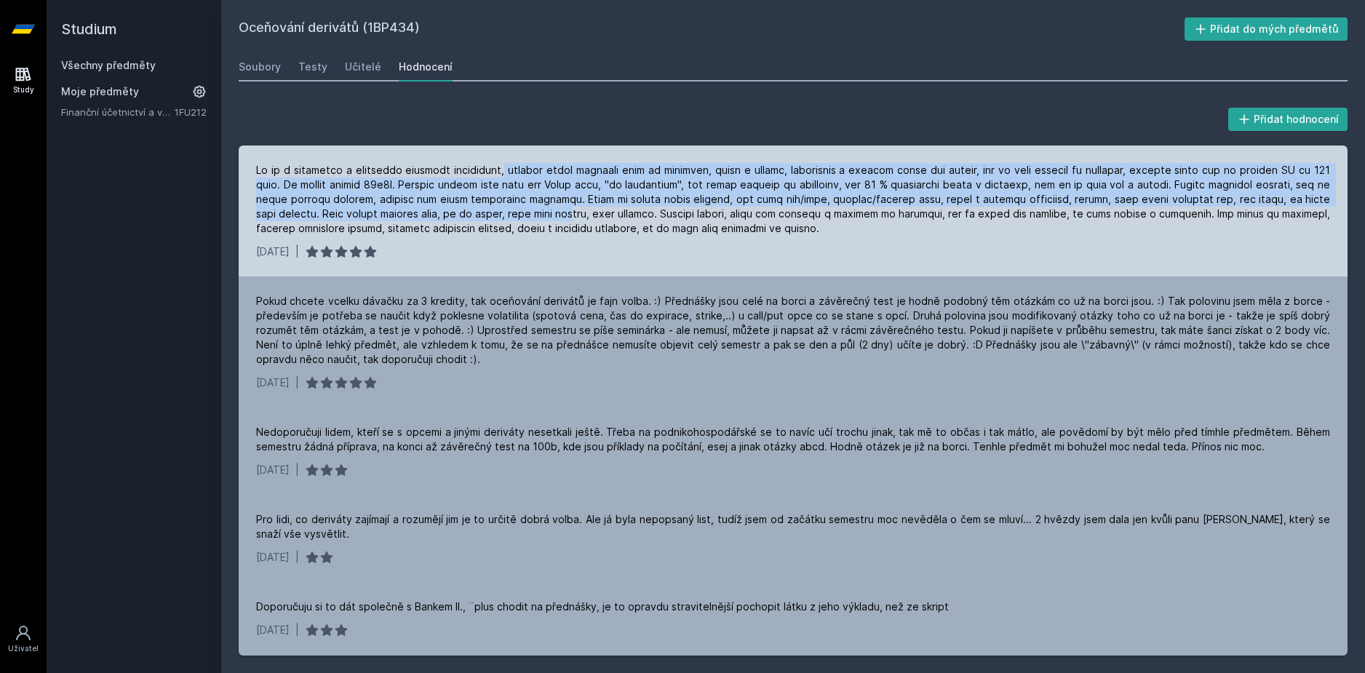
drag, startPoint x: 503, startPoint y: 155, endPoint x: 585, endPoint y: 212, distance: 100.3
click at [585, 212] on div "[DATE] |" at bounding box center [793, 210] width 1109 height 131
click at [554, 196] on div at bounding box center [793, 199] width 1074 height 73
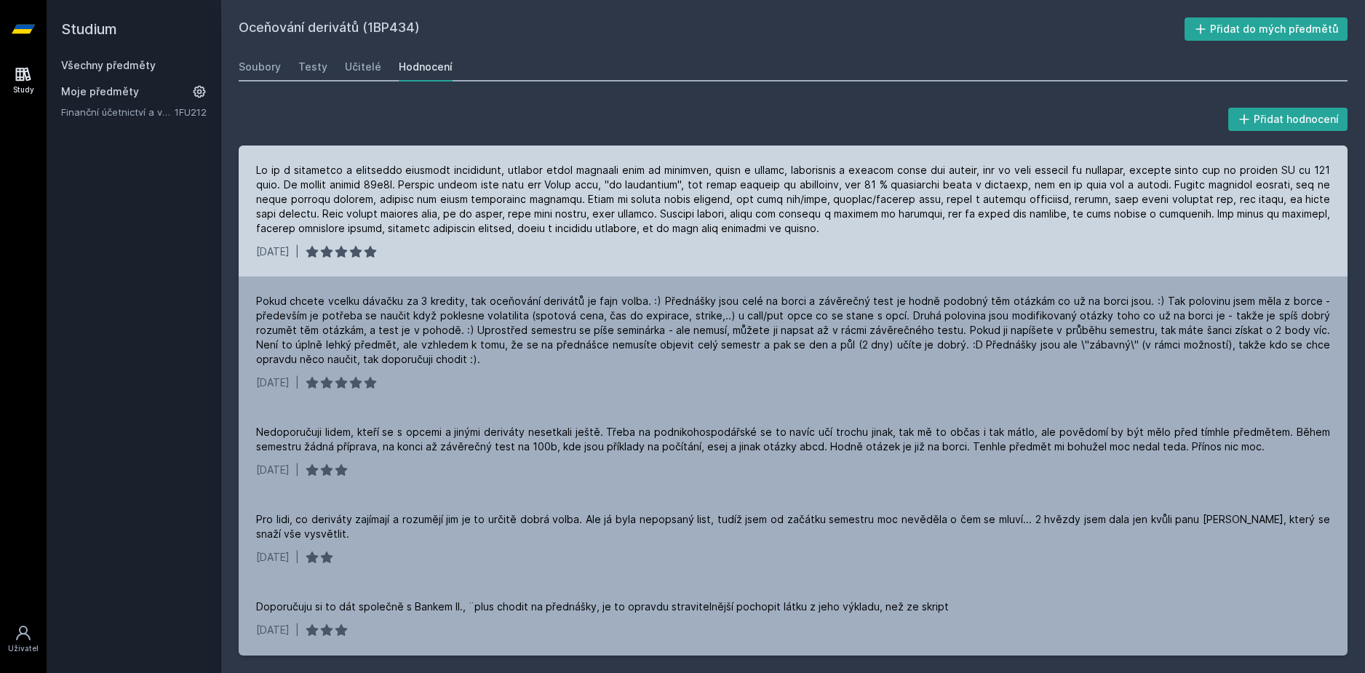
click at [703, 227] on div at bounding box center [793, 199] width 1074 height 73
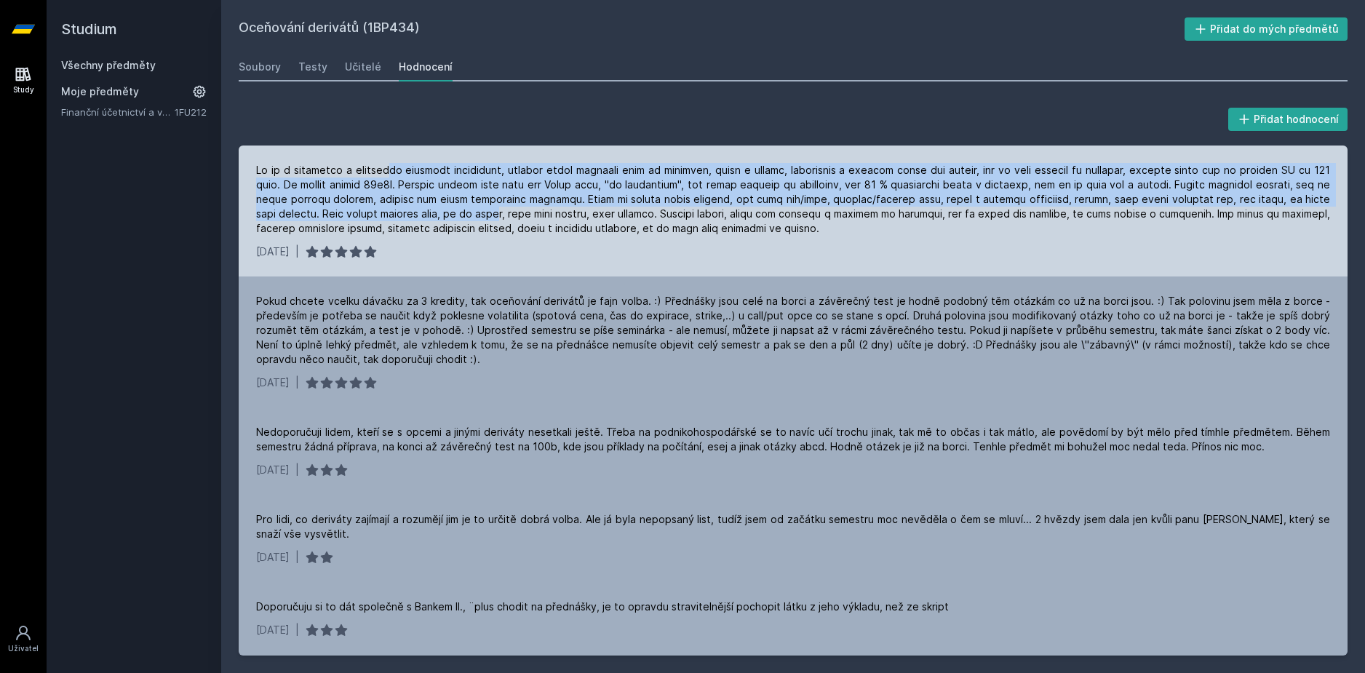
drag, startPoint x: 384, startPoint y: 164, endPoint x: 508, endPoint y: 214, distance: 133.9
click at [508, 214] on div at bounding box center [793, 199] width 1074 height 73
drag, startPoint x: 339, startPoint y: 175, endPoint x: 467, endPoint y: 214, distance: 133.9
click at [467, 214] on div at bounding box center [793, 199] width 1074 height 73
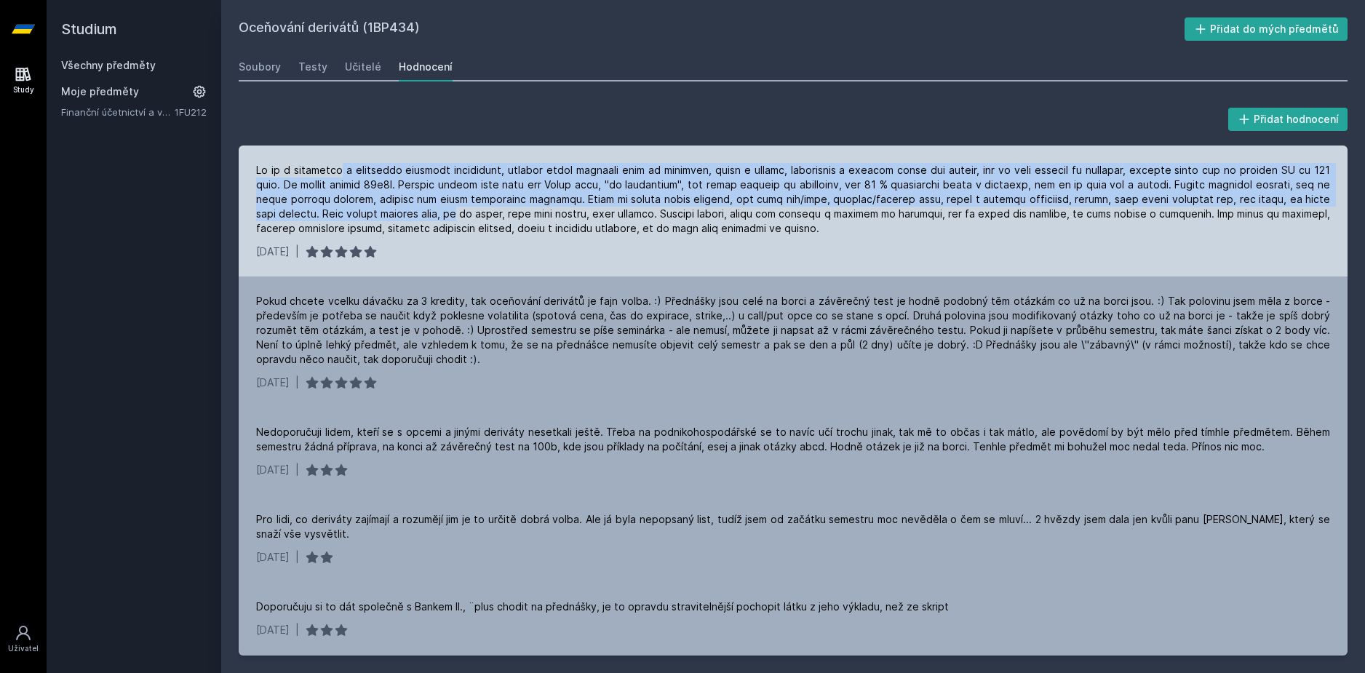
click at [383, 203] on div at bounding box center [793, 199] width 1074 height 73
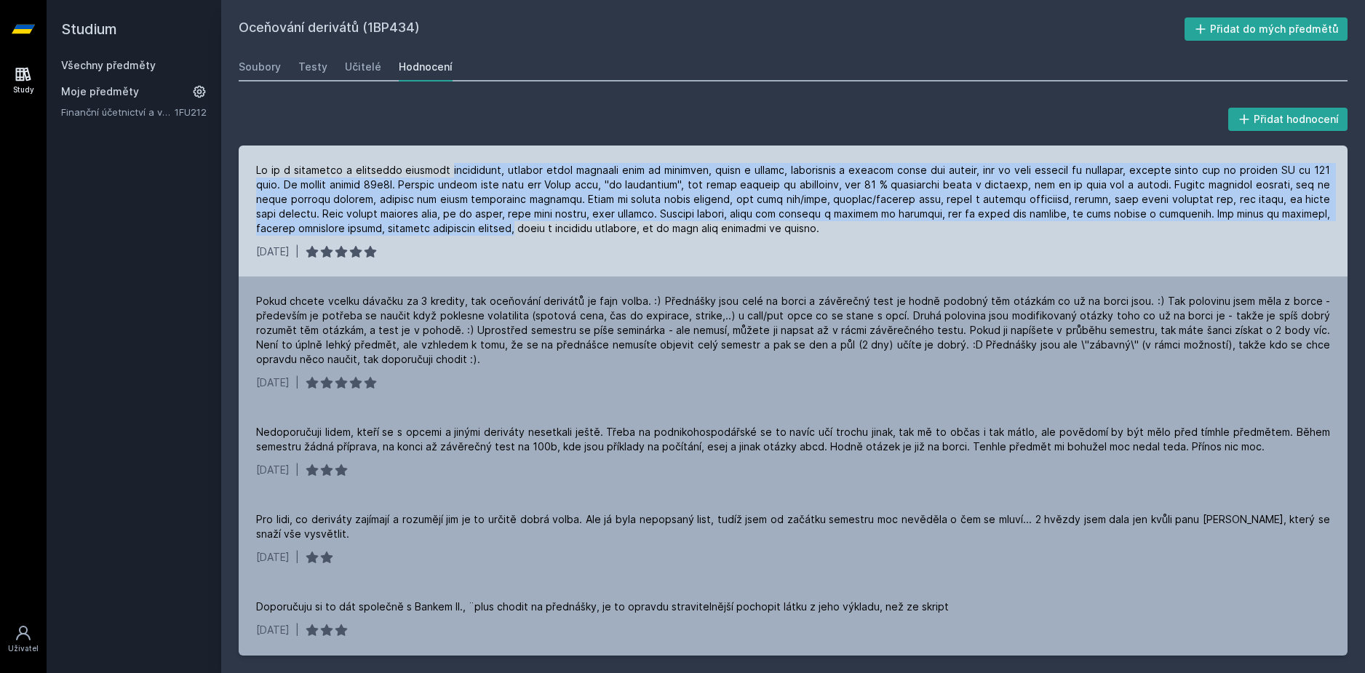
drag, startPoint x: 448, startPoint y: 172, endPoint x: 509, endPoint y: 223, distance: 79.5
click at [509, 223] on div at bounding box center [793, 199] width 1074 height 73
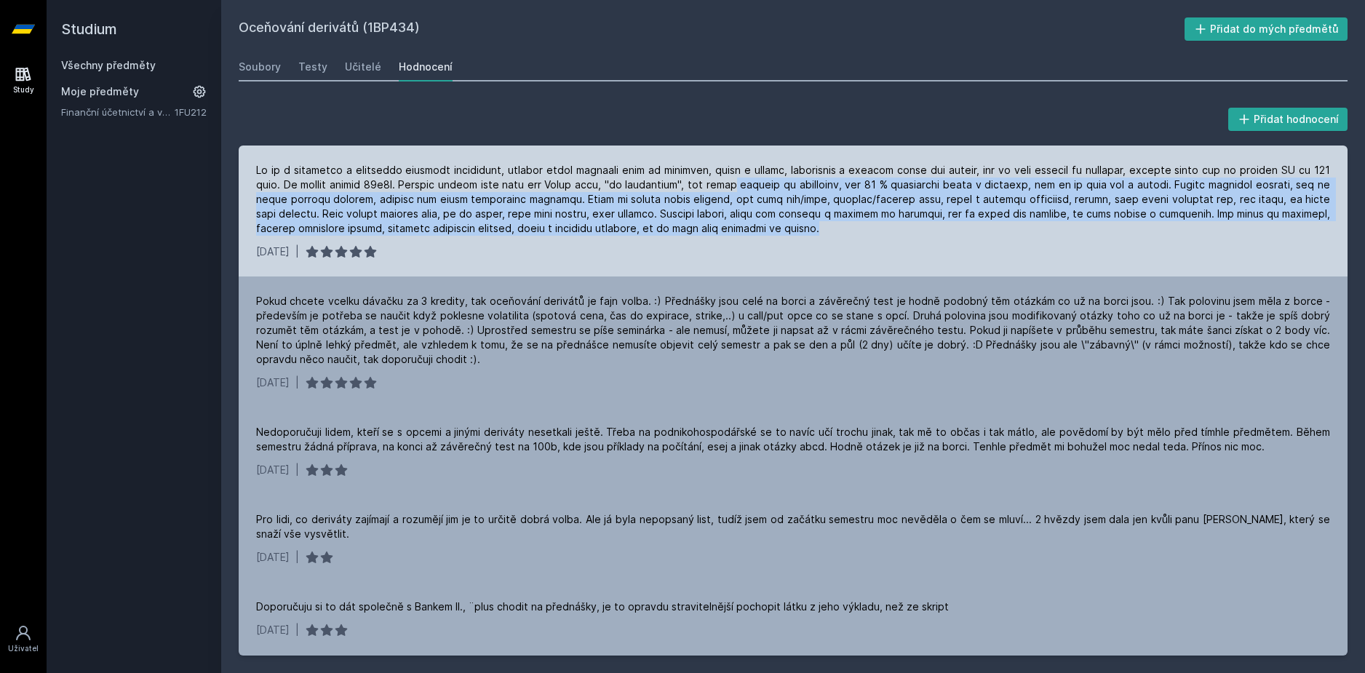
drag, startPoint x: 847, startPoint y: 232, endPoint x: 730, endPoint y: 187, distance: 124.8
click at [730, 187] on div at bounding box center [793, 199] width 1074 height 73
click at [734, 188] on div at bounding box center [793, 199] width 1074 height 73
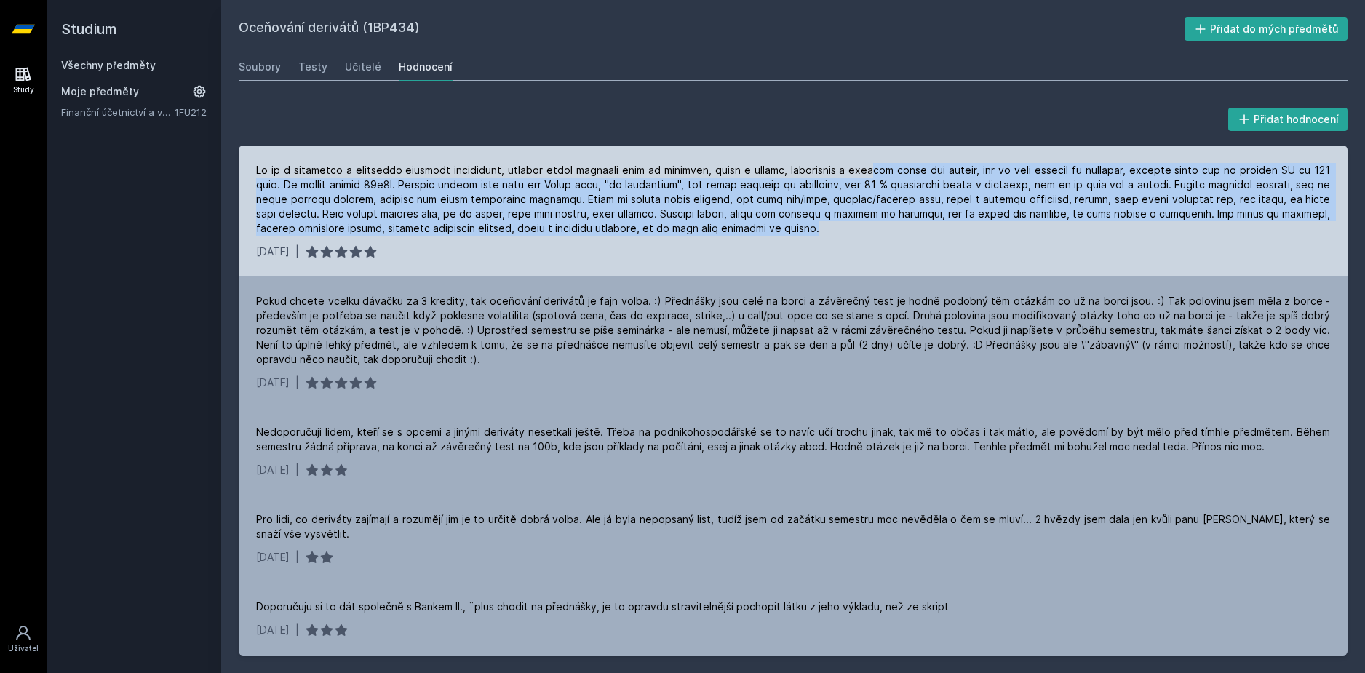
drag, startPoint x: 874, startPoint y: 196, endPoint x: 878, endPoint y: 236, distance: 40.2
click at [878, 236] on div "[DATE] |" at bounding box center [793, 210] width 1109 height 131
click at [876, 236] on div "[DATE] |" at bounding box center [793, 210] width 1109 height 131
drag, startPoint x: 822, startPoint y: 167, endPoint x: 826, endPoint y: 224, distance: 57.6
click at [826, 224] on div at bounding box center [793, 199] width 1074 height 73
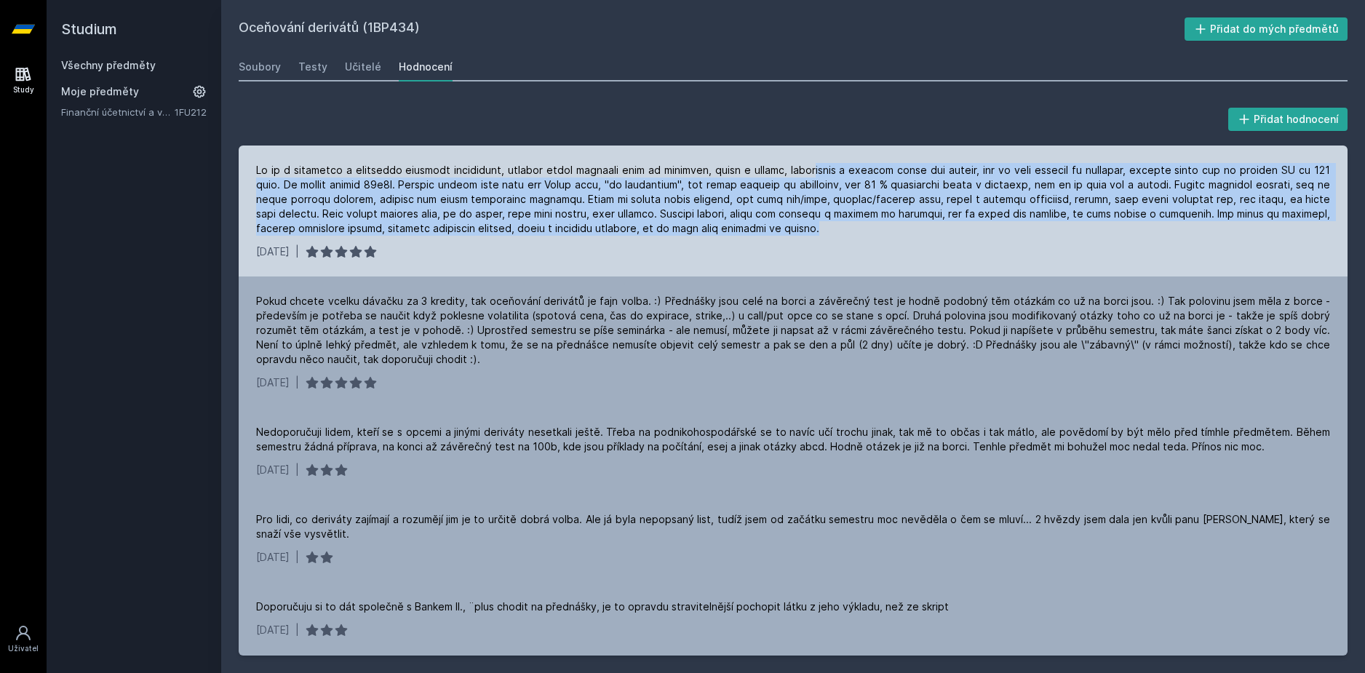
click at [826, 224] on div at bounding box center [793, 199] width 1074 height 73
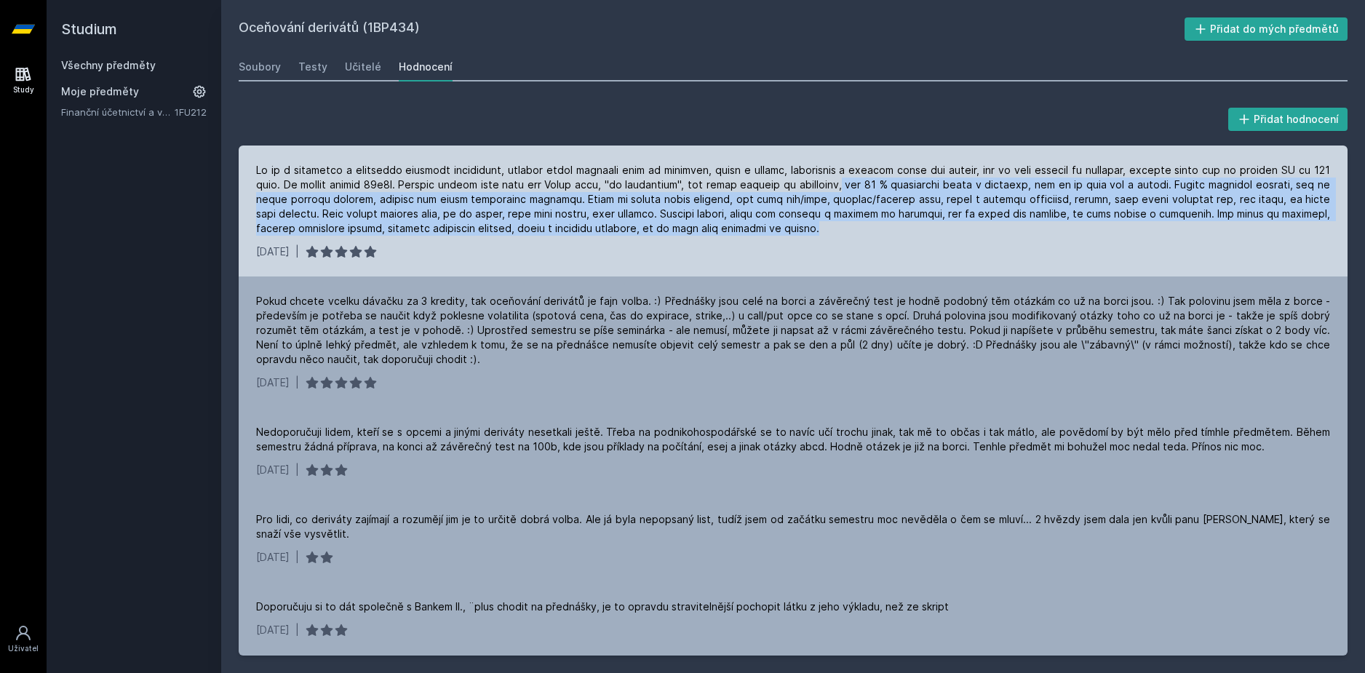
drag, startPoint x: 840, startPoint y: 184, endPoint x: 838, endPoint y: 235, distance: 51.0
click at [838, 235] on div at bounding box center [793, 199] width 1074 height 73
click at [837, 235] on div at bounding box center [793, 199] width 1074 height 73
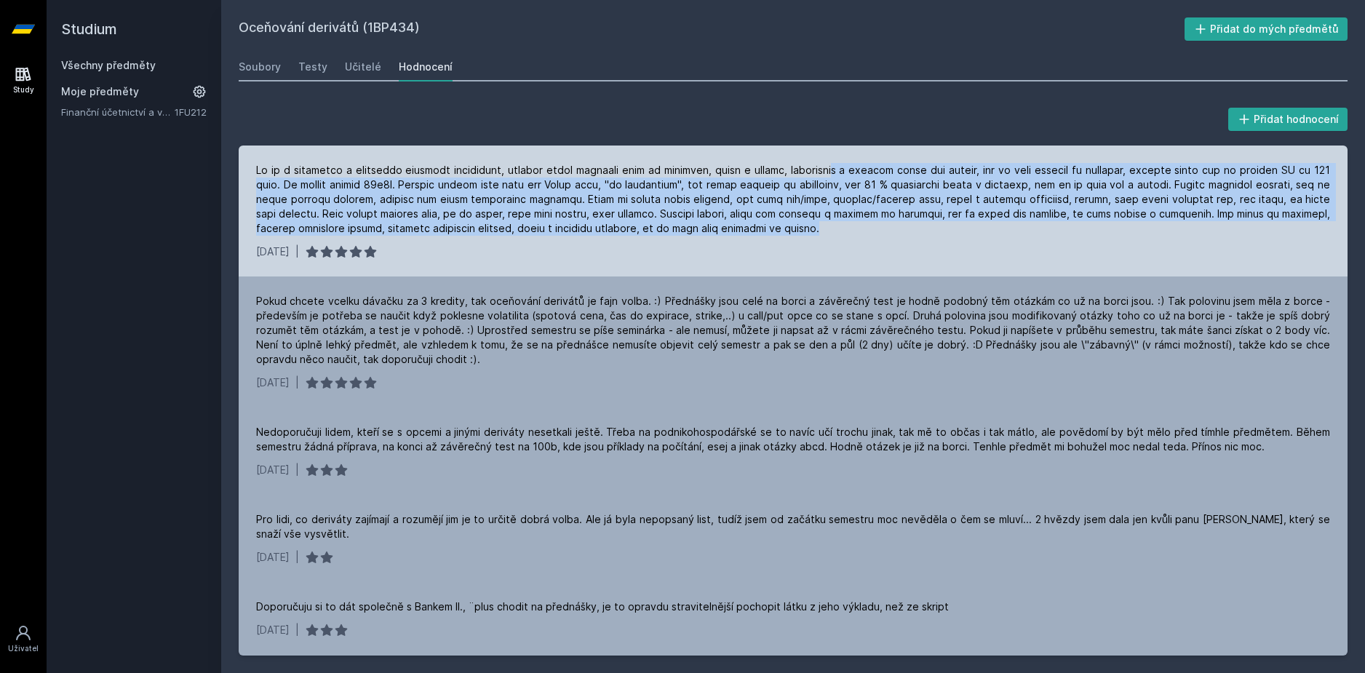
drag, startPoint x: 842, startPoint y: 223, endPoint x: 841, endPoint y: 238, distance: 14.6
click at [841, 238] on div "[DATE] |" at bounding box center [793, 210] width 1109 height 131
click at [819, 223] on div at bounding box center [793, 199] width 1074 height 73
drag, startPoint x: 831, startPoint y: 149, endPoint x: 837, endPoint y: 228, distance: 78.8
click at [837, 228] on div "[DATE] |" at bounding box center [793, 210] width 1109 height 131
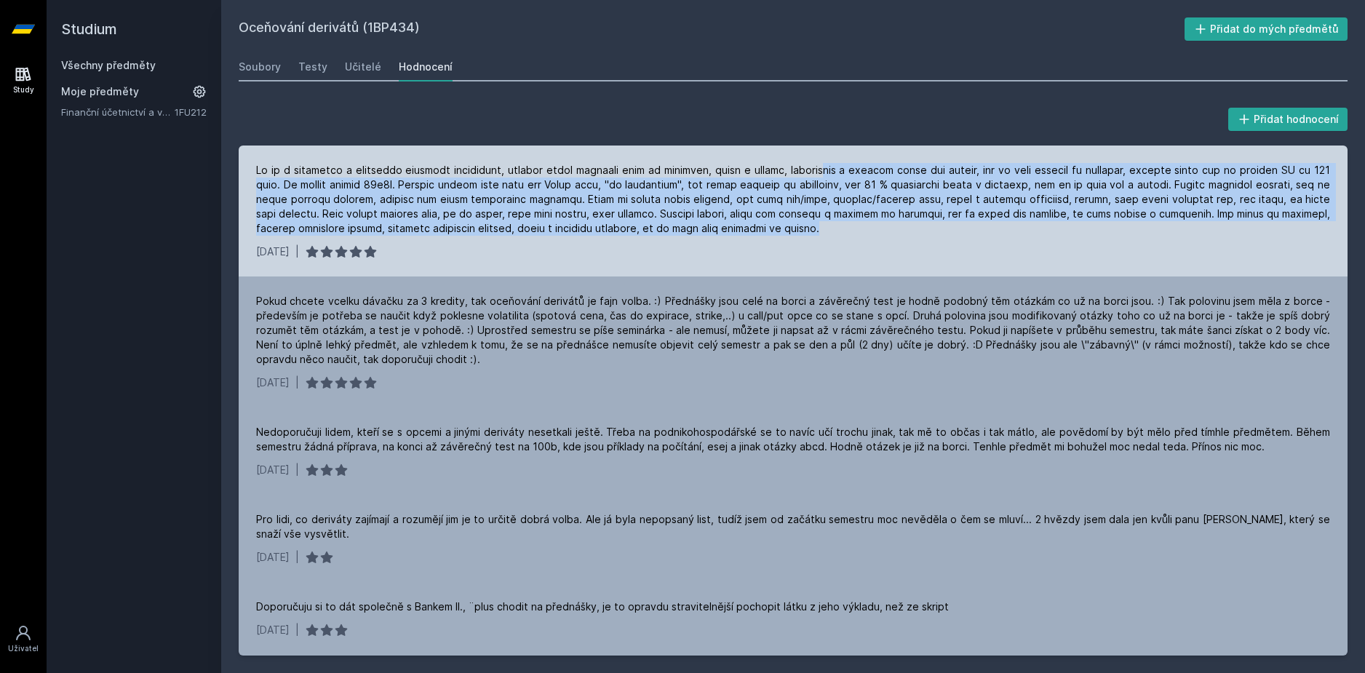
click at [837, 228] on div at bounding box center [793, 199] width 1074 height 73
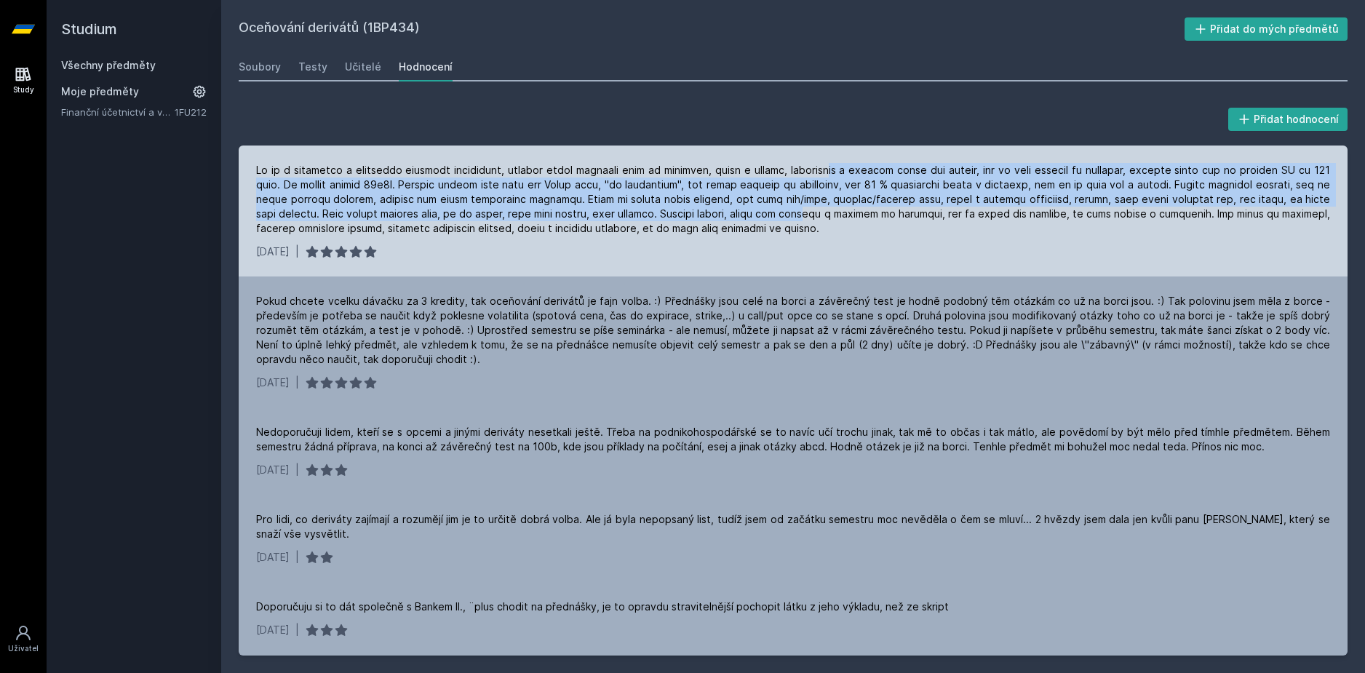
drag, startPoint x: 839, startPoint y: 153, endPoint x: 839, endPoint y: 215, distance: 61.8
click at [839, 215] on div "[DATE] |" at bounding box center [793, 210] width 1109 height 131
click at [839, 215] on div at bounding box center [793, 199] width 1074 height 73
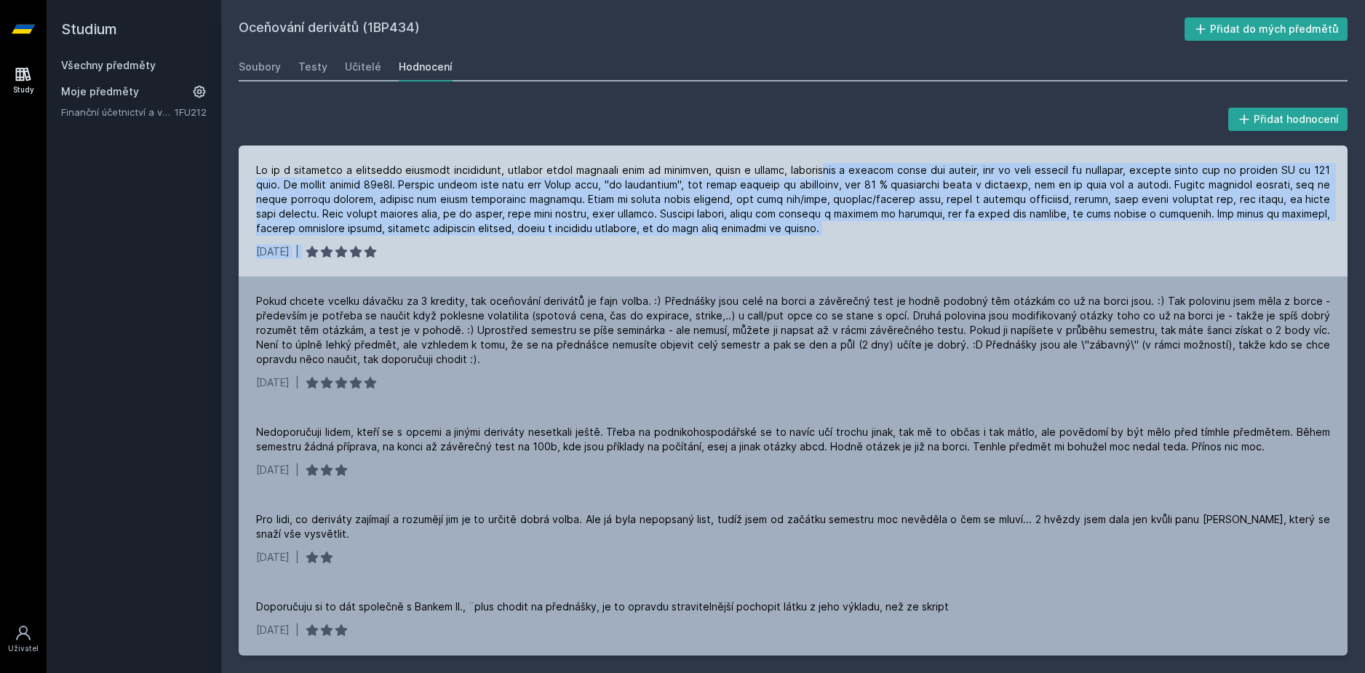
drag, startPoint x: 833, startPoint y: 210, endPoint x: 828, endPoint y: 245, distance: 36.0
click at [828, 245] on div "[DATE] |" at bounding box center [793, 210] width 1109 height 131
click at [827, 245] on div "[DATE] |" at bounding box center [793, 251] width 1074 height 15
drag, startPoint x: 822, startPoint y: 188, endPoint x: 842, endPoint y: 246, distance: 61.4
click at [842, 246] on div "[DATE] |" at bounding box center [793, 210] width 1109 height 131
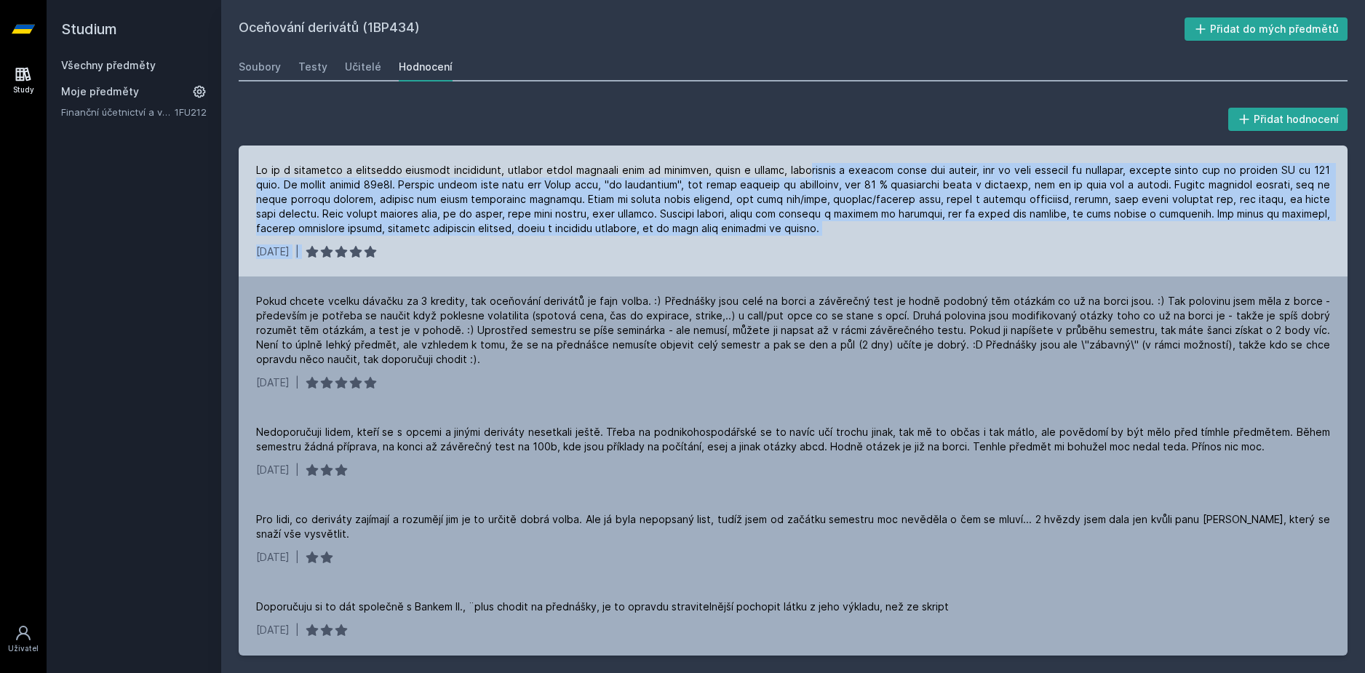
click at [839, 227] on div at bounding box center [793, 199] width 1074 height 73
drag, startPoint x: 829, startPoint y: 141, endPoint x: 839, endPoint y: 251, distance: 110.3
click at [839, 251] on div "Přidat hodnocení [DATE] | [DATE] | [GEOGRAPHIC_DATA] lidem, kteří se s opcemi a…" at bounding box center [793, 380] width 1109 height 551
click at [836, 219] on div at bounding box center [793, 199] width 1074 height 73
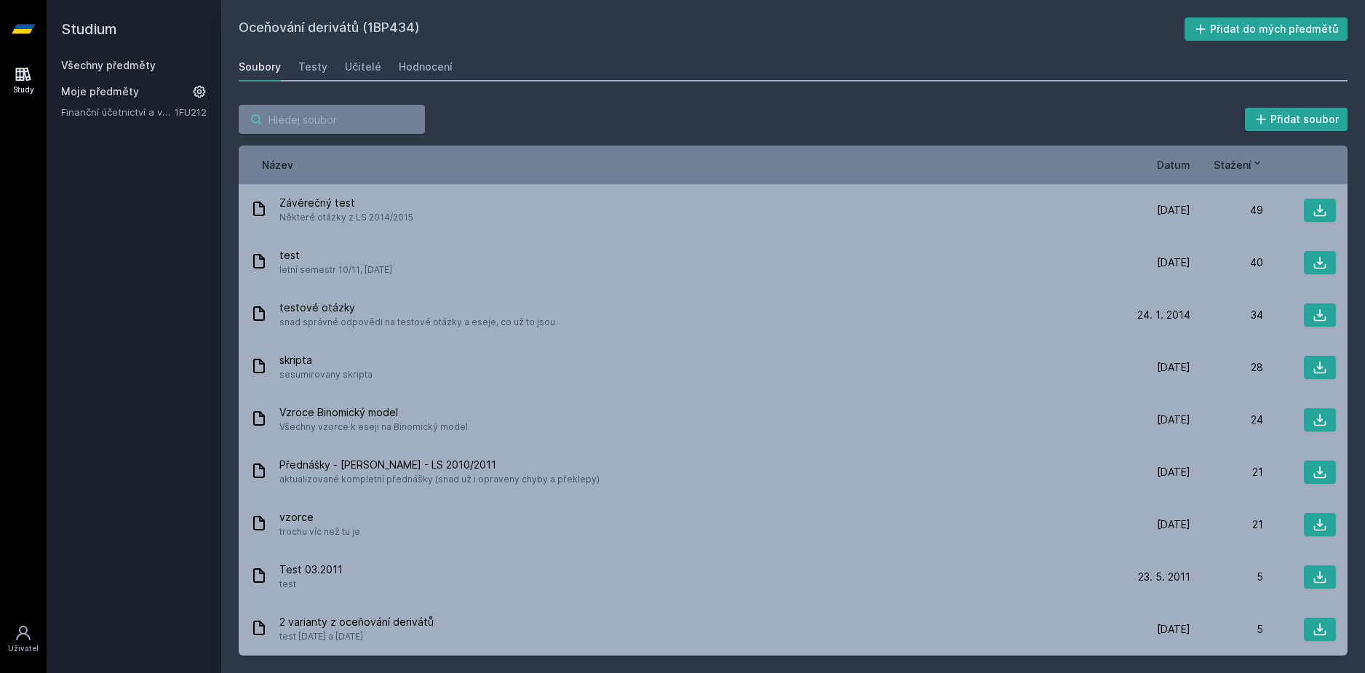
click at [321, 113] on input "search" at bounding box center [332, 119] width 186 height 29
paste input "1FP405"
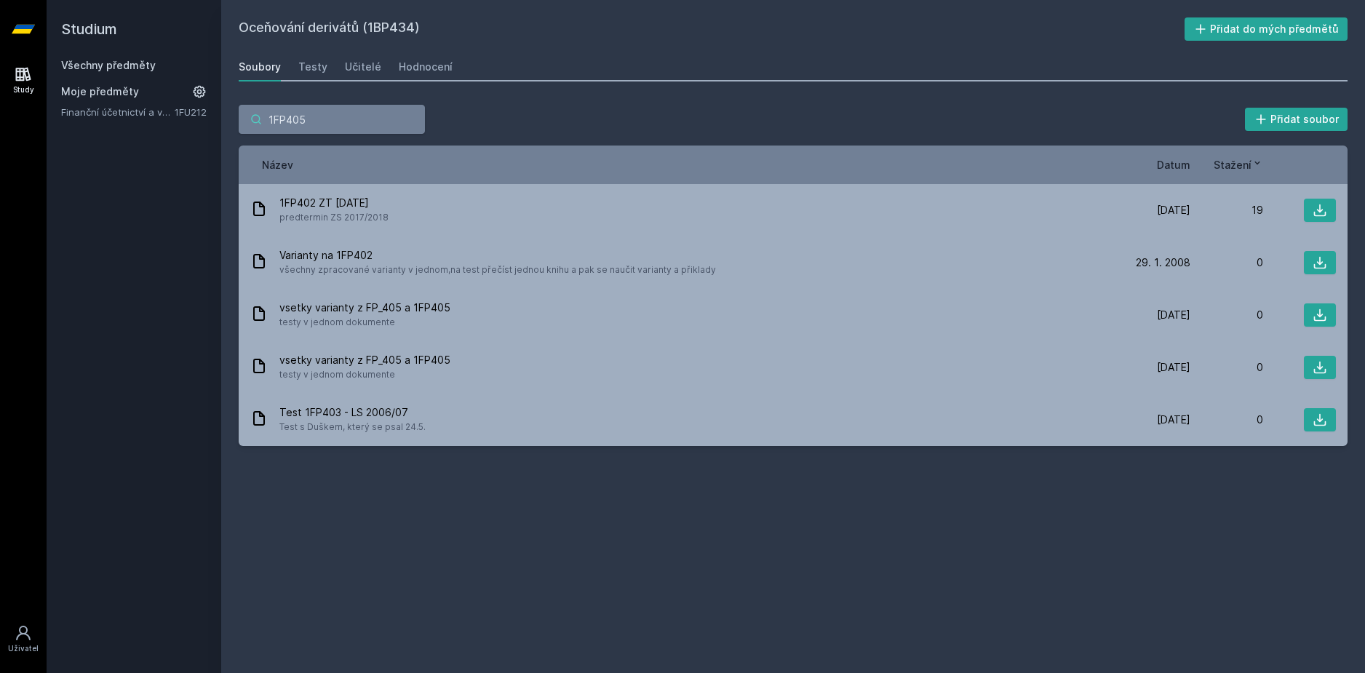
type input "1FP405"
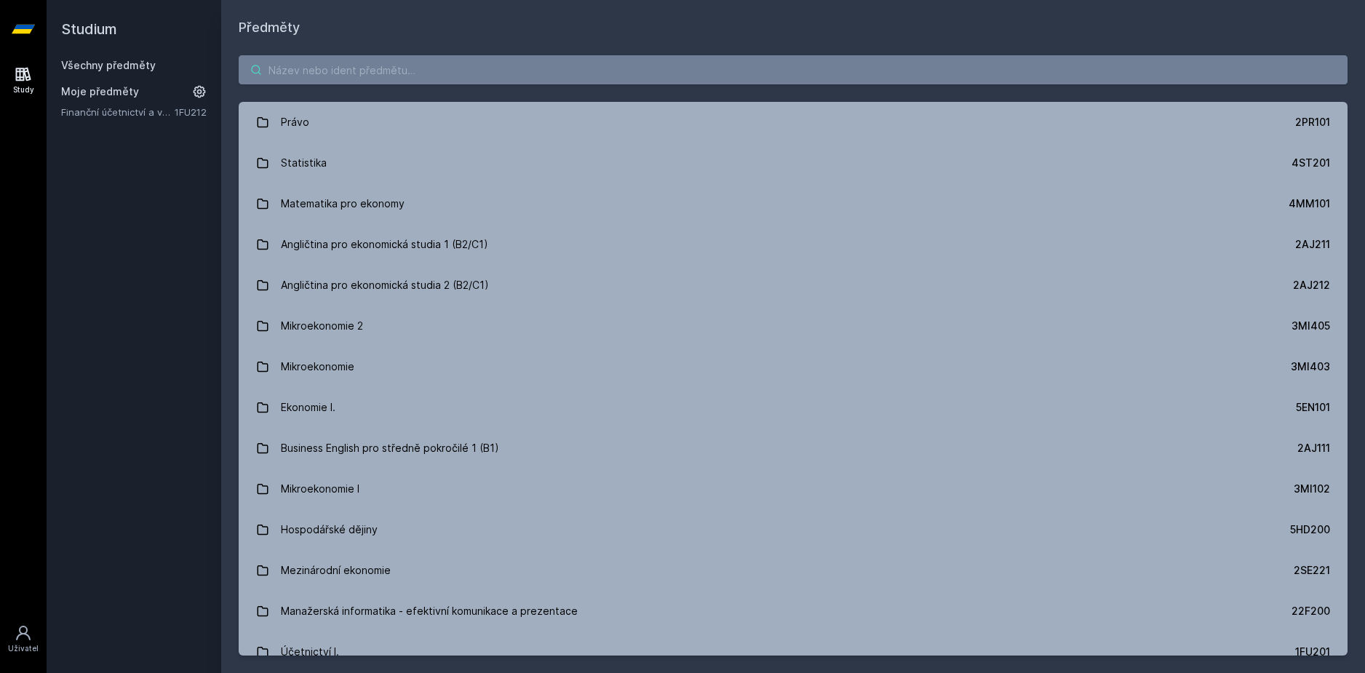
click at [319, 60] on input "search" at bounding box center [793, 69] width 1109 height 29
paste input "1FP405"
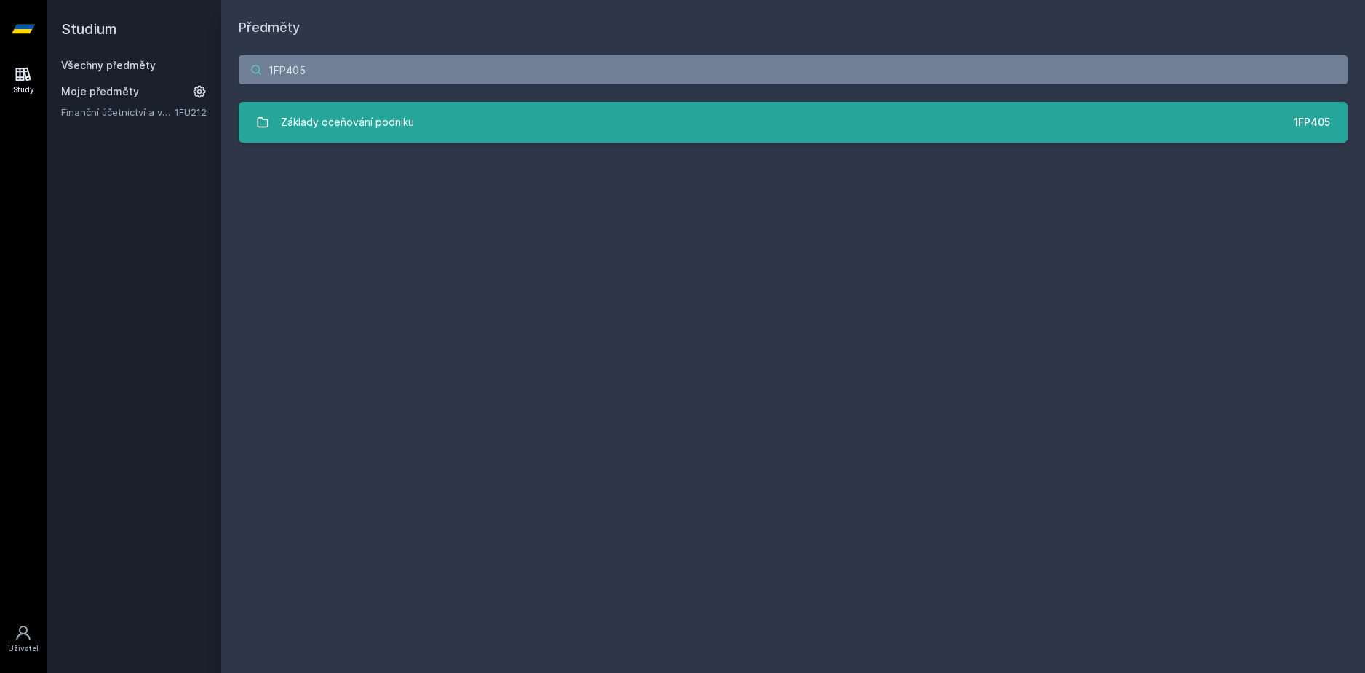
type input "1FP405"
click at [359, 121] on div "Základy oceňování podniku" at bounding box center [347, 122] width 133 height 29
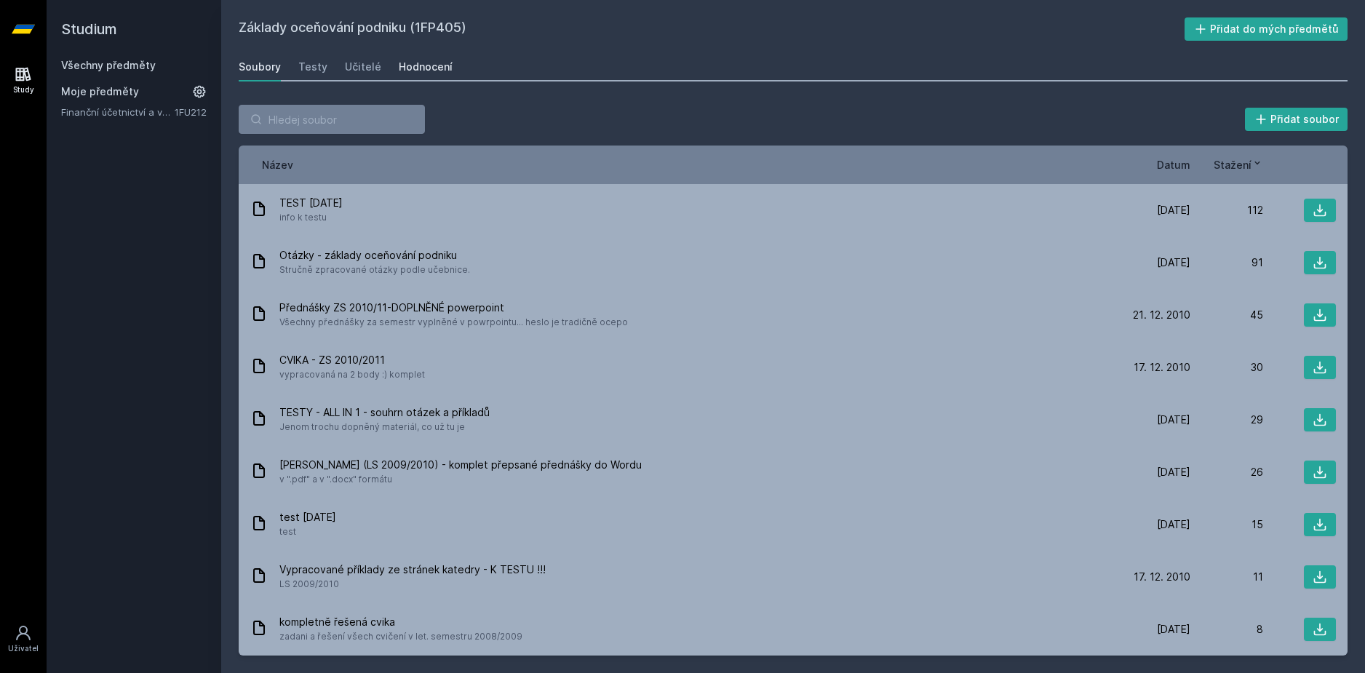
click at [410, 66] on div "Hodnocení" at bounding box center [426, 67] width 54 height 15
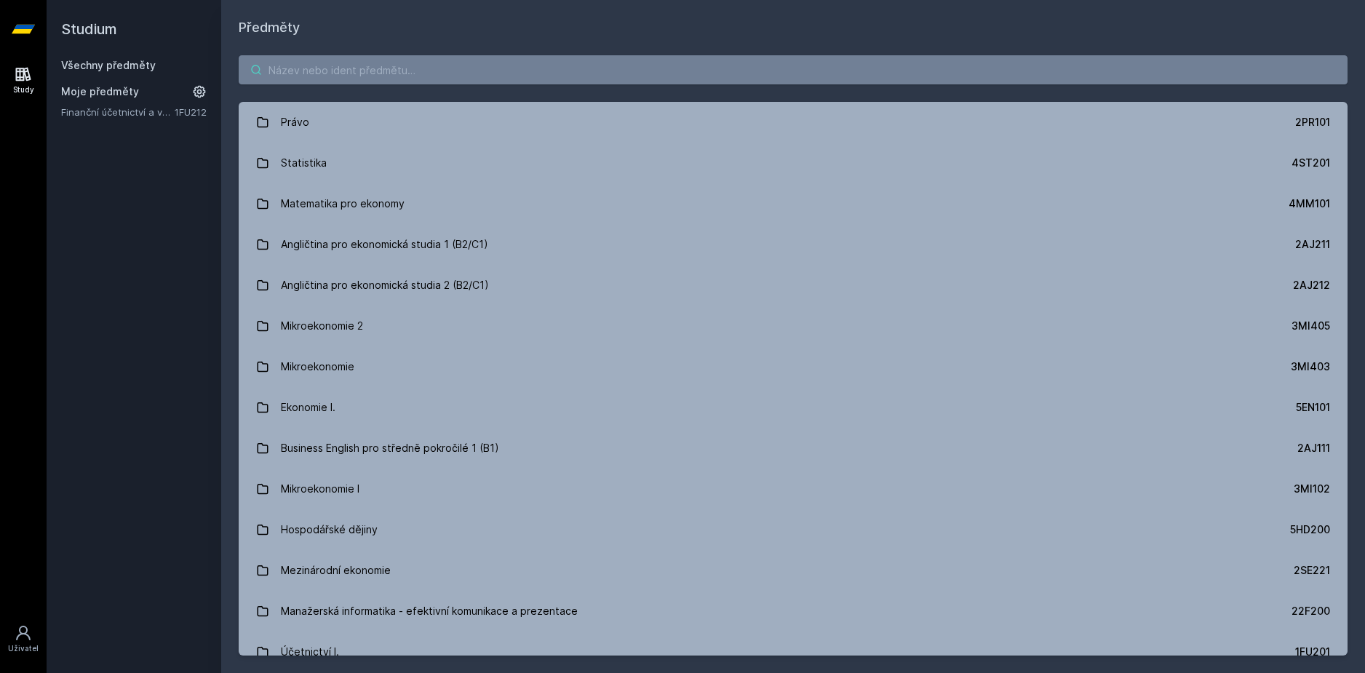
click at [323, 60] on input "search" at bounding box center [793, 69] width 1109 height 29
paste input "11F451"
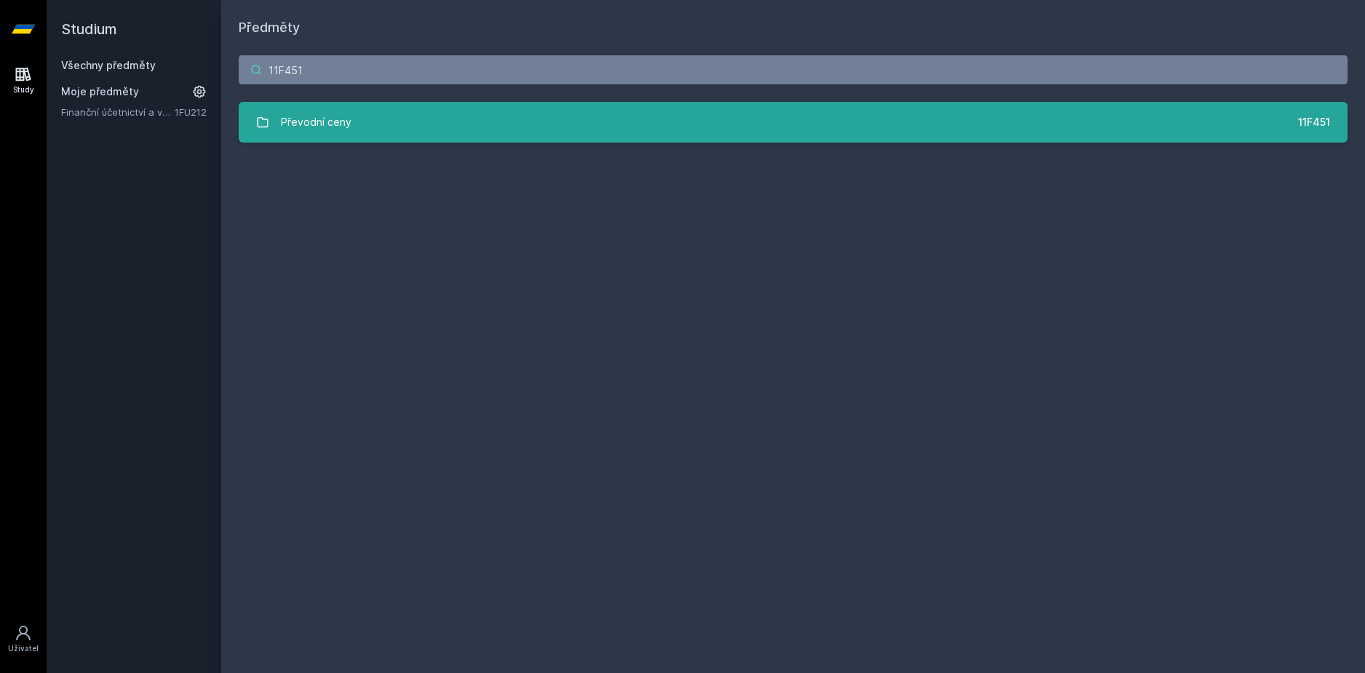
type input "11F451"
click at [351, 119] on link "Převodní ceny 11F451" at bounding box center [793, 122] width 1109 height 41
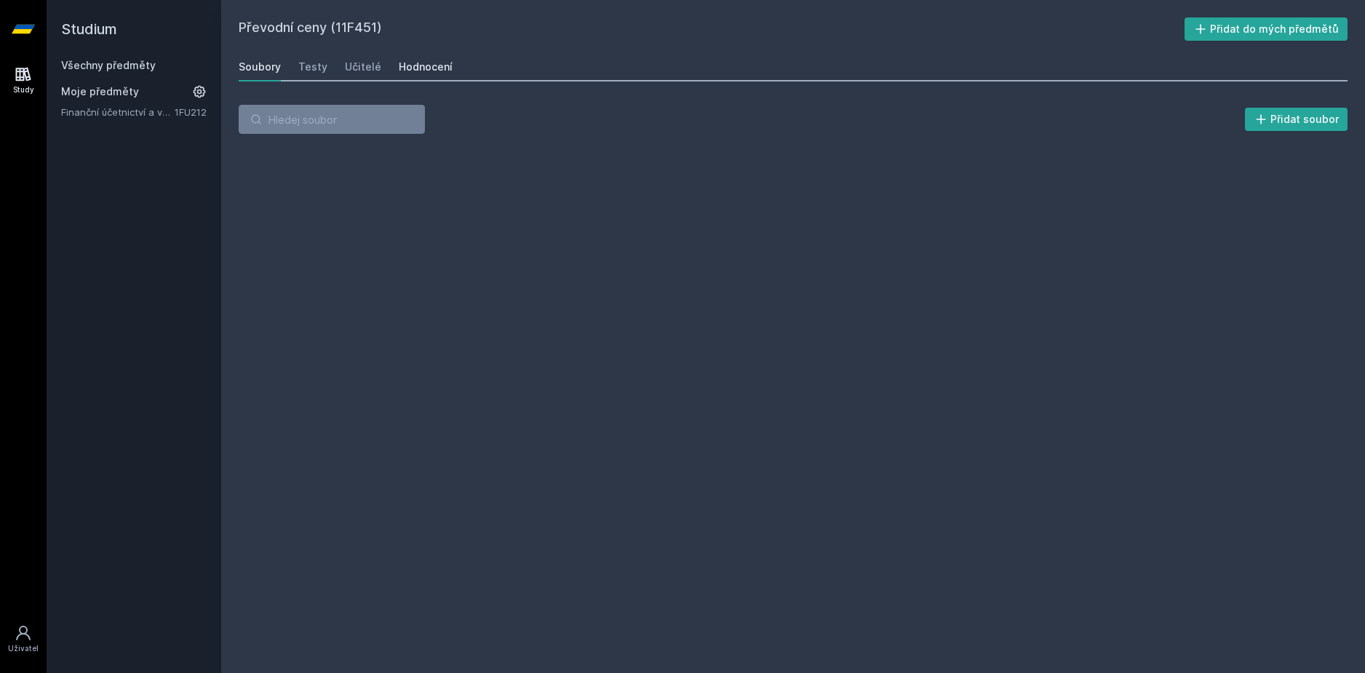
click at [406, 66] on div "Hodnocení" at bounding box center [426, 67] width 54 height 15
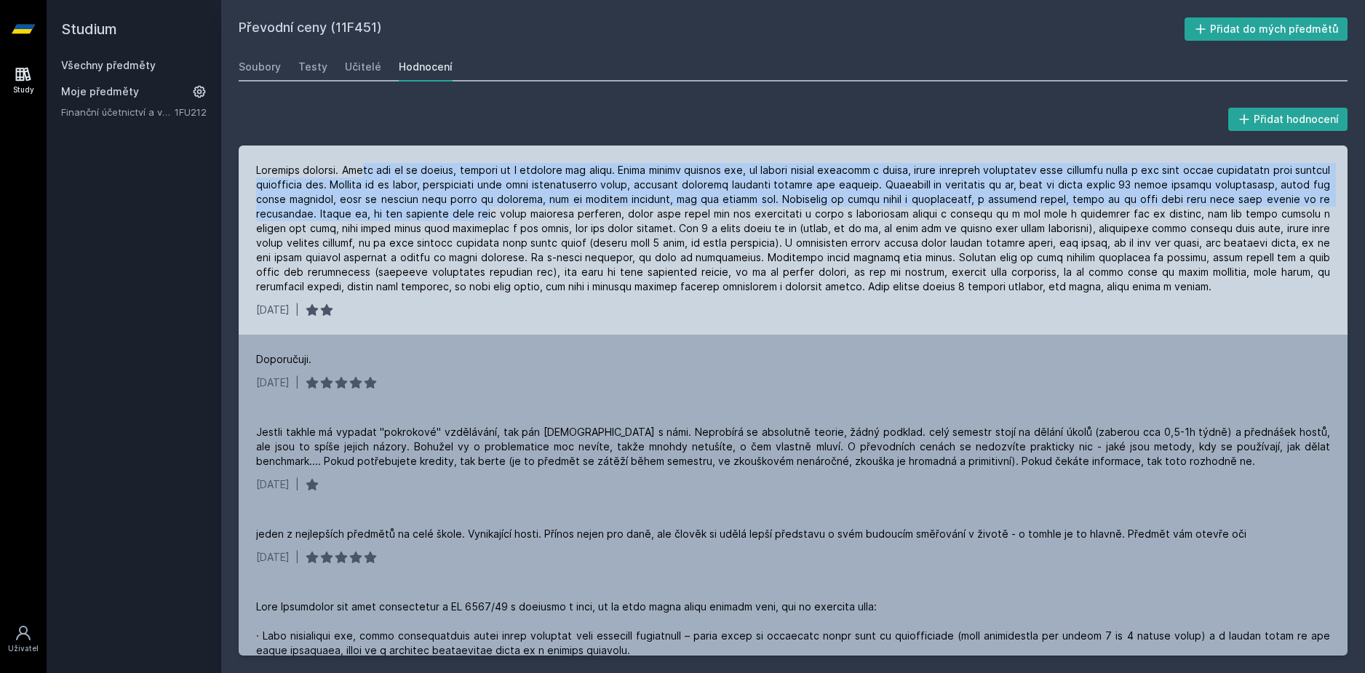
drag, startPoint x: 360, startPoint y: 157, endPoint x: 484, endPoint y: 219, distance: 138.9
click at [484, 219] on div "[DATE] |" at bounding box center [793, 239] width 1109 height 189
click at [486, 219] on div at bounding box center [793, 228] width 1074 height 131
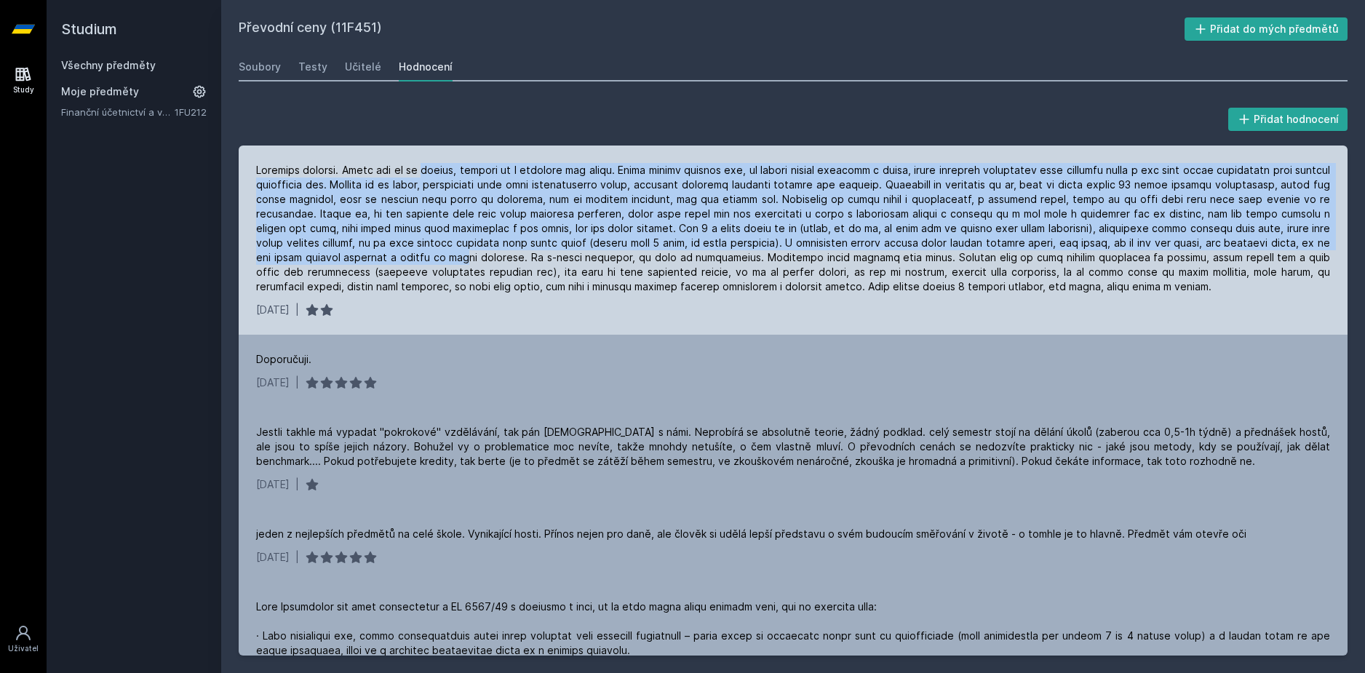
drag, startPoint x: 421, startPoint y: 165, endPoint x: 526, endPoint y: 264, distance: 144.1
click at [526, 264] on div at bounding box center [793, 228] width 1074 height 131
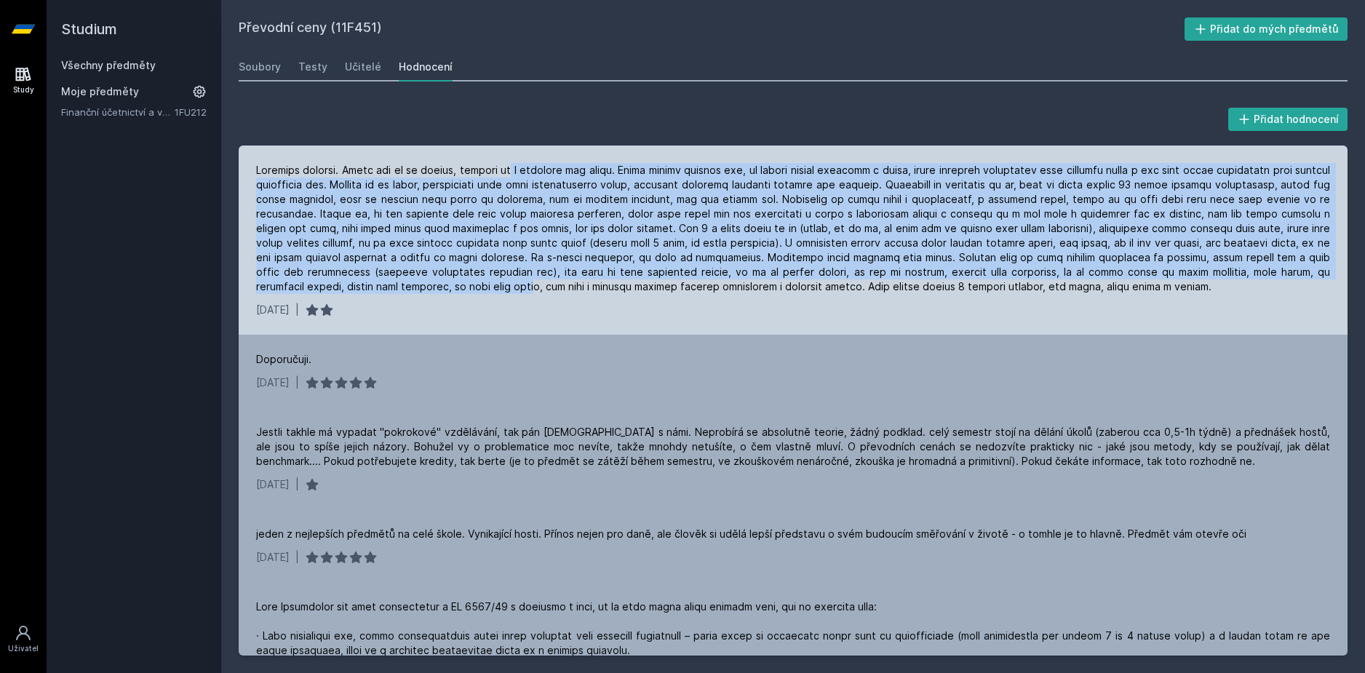
drag, startPoint x: 508, startPoint y: 158, endPoint x: 541, endPoint y: 288, distance: 134.3
click at [541, 288] on div "[DATE] |" at bounding box center [793, 239] width 1109 height 189
click at [541, 288] on div at bounding box center [793, 228] width 1074 height 131
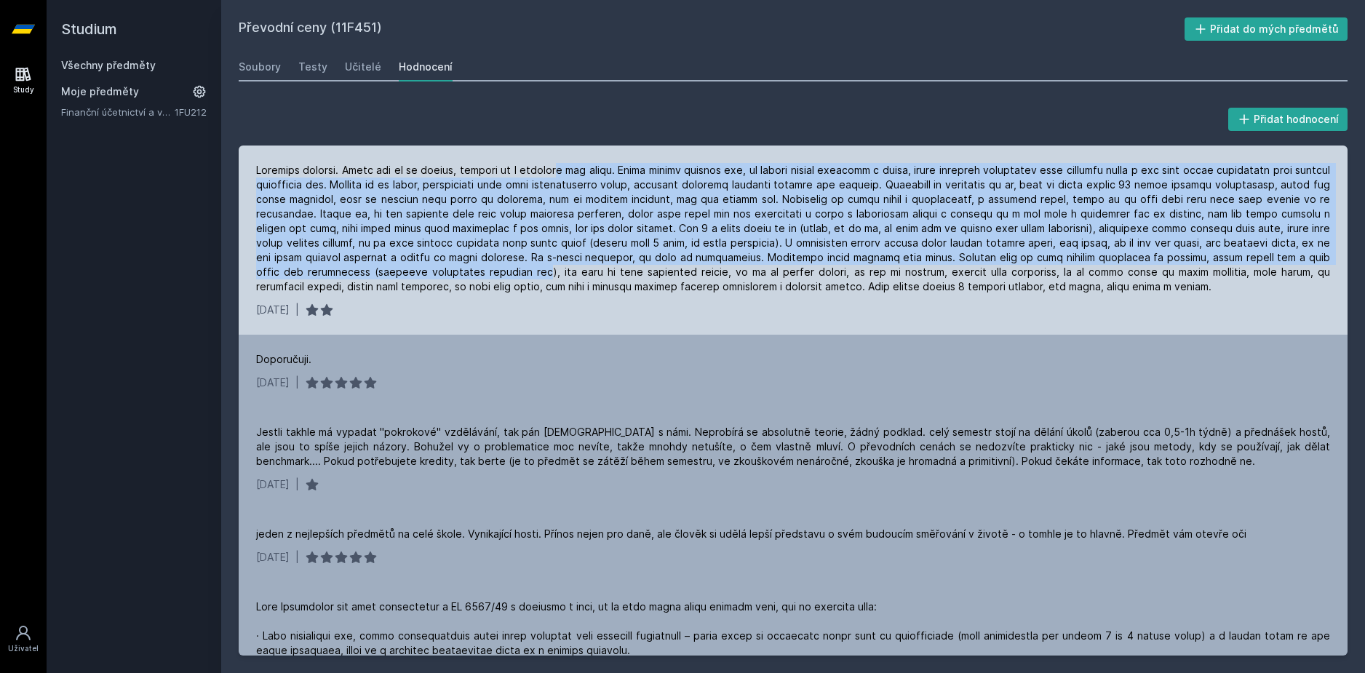
drag, startPoint x: 563, startPoint y: 237, endPoint x: 564, endPoint y: 267, distance: 29.8
click at [564, 267] on div at bounding box center [793, 228] width 1074 height 131
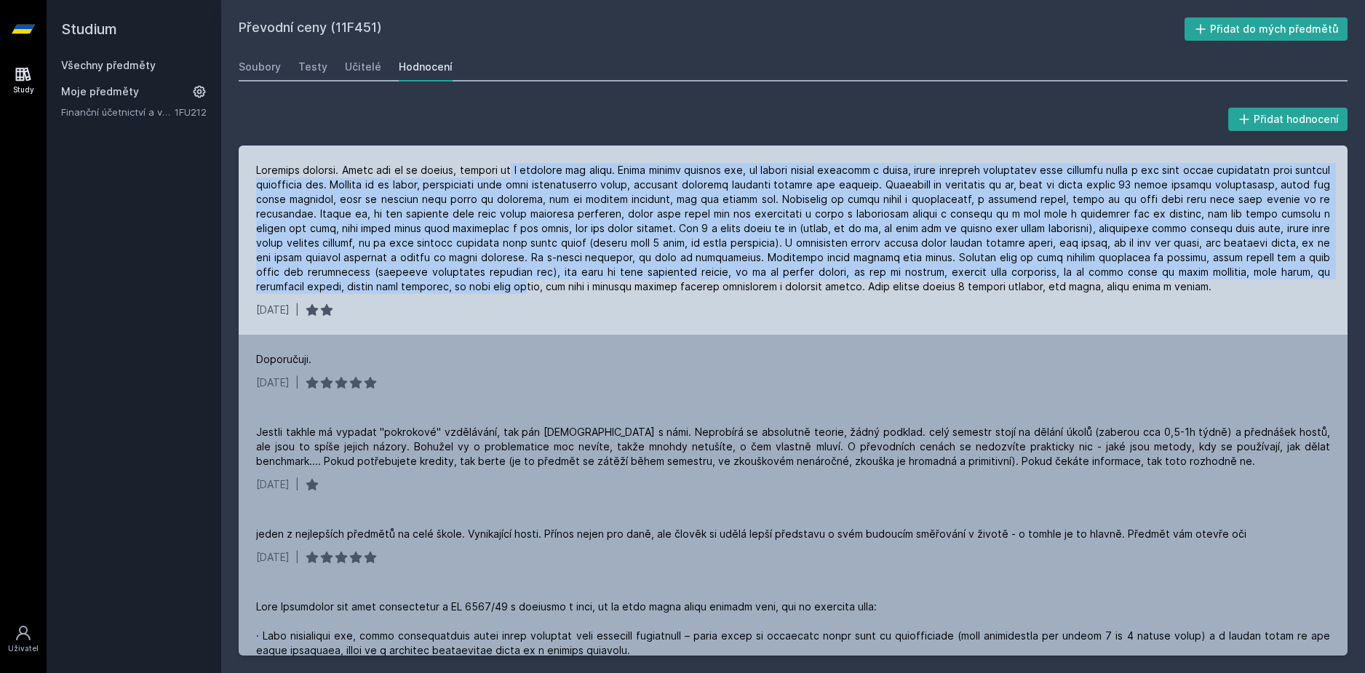
drag, startPoint x: 509, startPoint y: 158, endPoint x: 532, endPoint y: 286, distance: 130.0
click at [532, 286] on div "[DATE] |" at bounding box center [793, 239] width 1109 height 189
click at [532, 285] on div at bounding box center [793, 228] width 1074 height 131
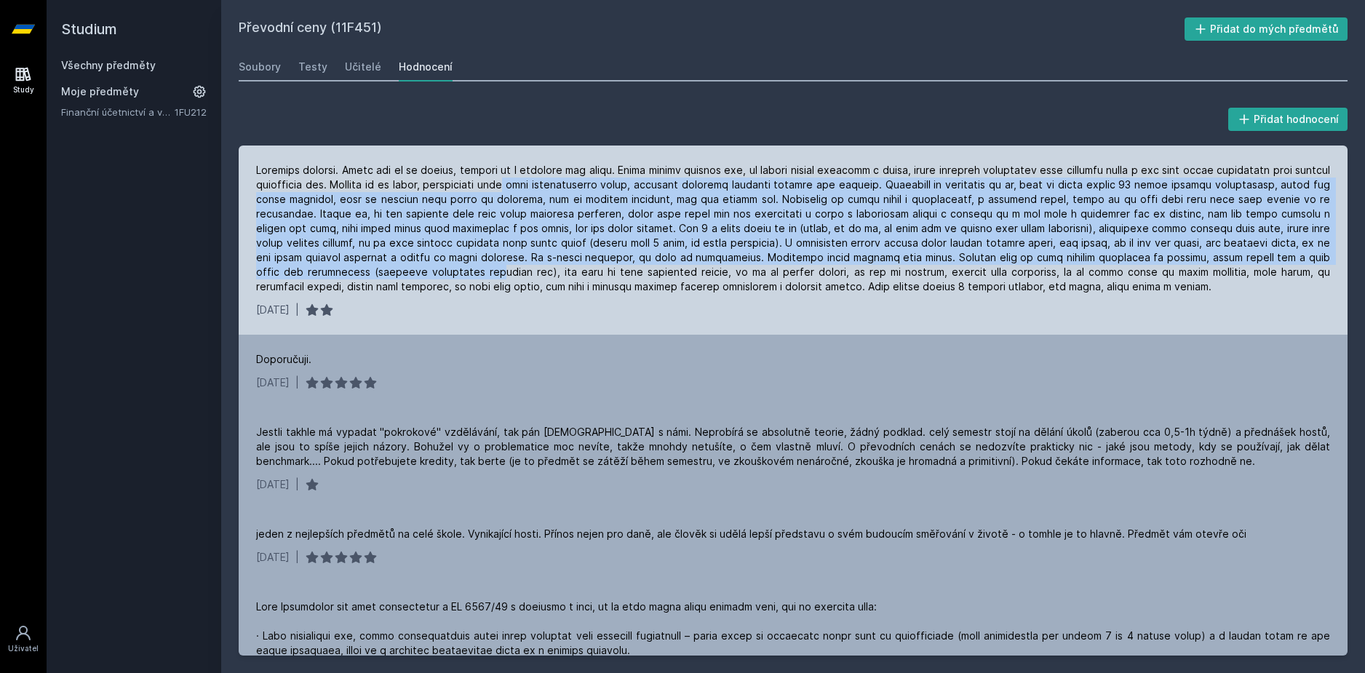
drag, startPoint x: 522, startPoint y: 180, endPoint x: 523, endPoint y: 274, distance: 93.9
click at [523, 274] on div at bounding box center [793, 228] width 1074 height 131
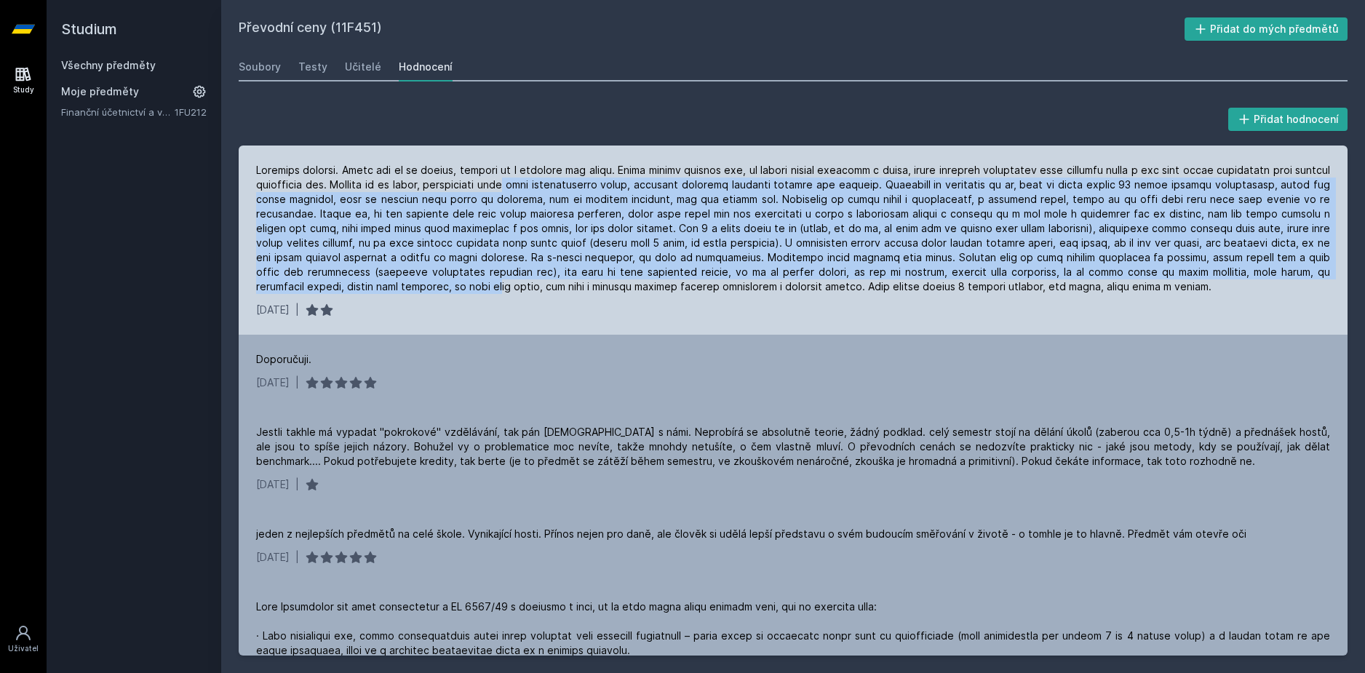
drag, startPoint x: 517, startPoint y: 213, endPoint x: 511, endPoint y: 293, distance: 80.2
click at [511, 293] on div at bounding box center [793, 228] width 1074 height 131
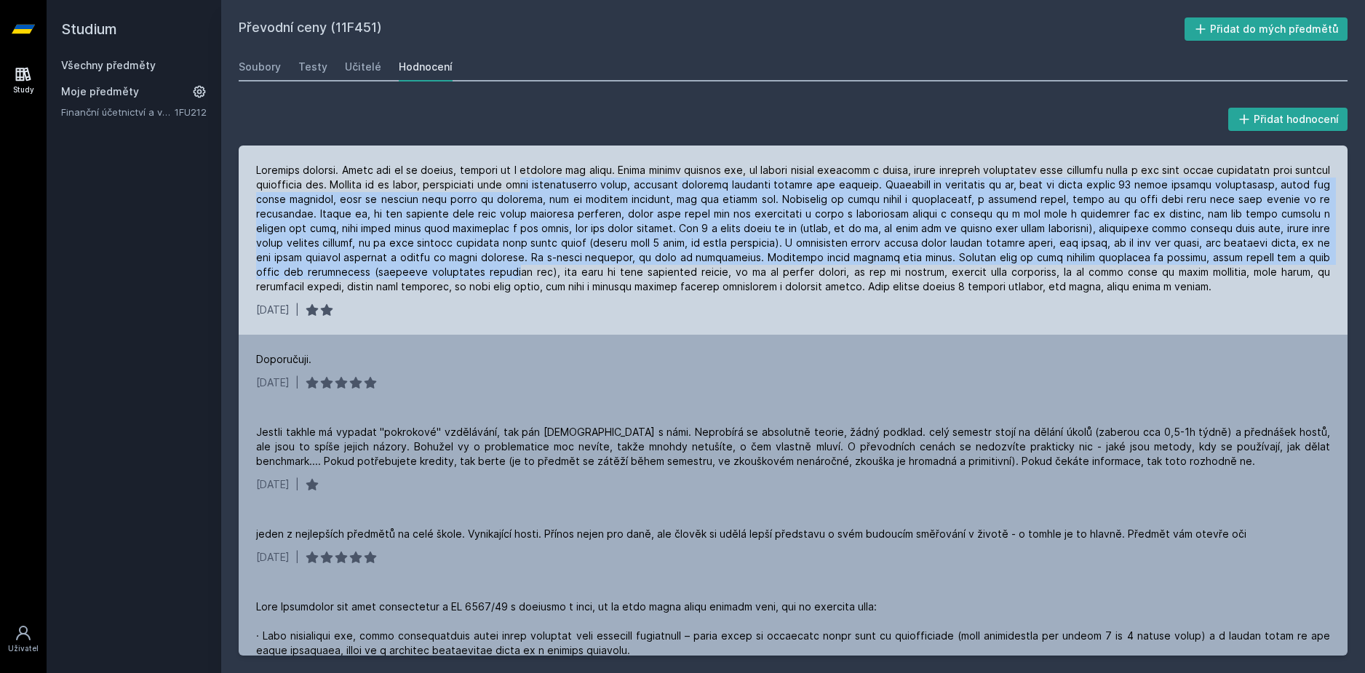
drag, startPoint x: 535, startPoint y: 244, endPoint x: 534, endPoint y: 276, distance: 32.0
click at [534, 276] on div at bounding box center [793, 228] width 1074 height 131
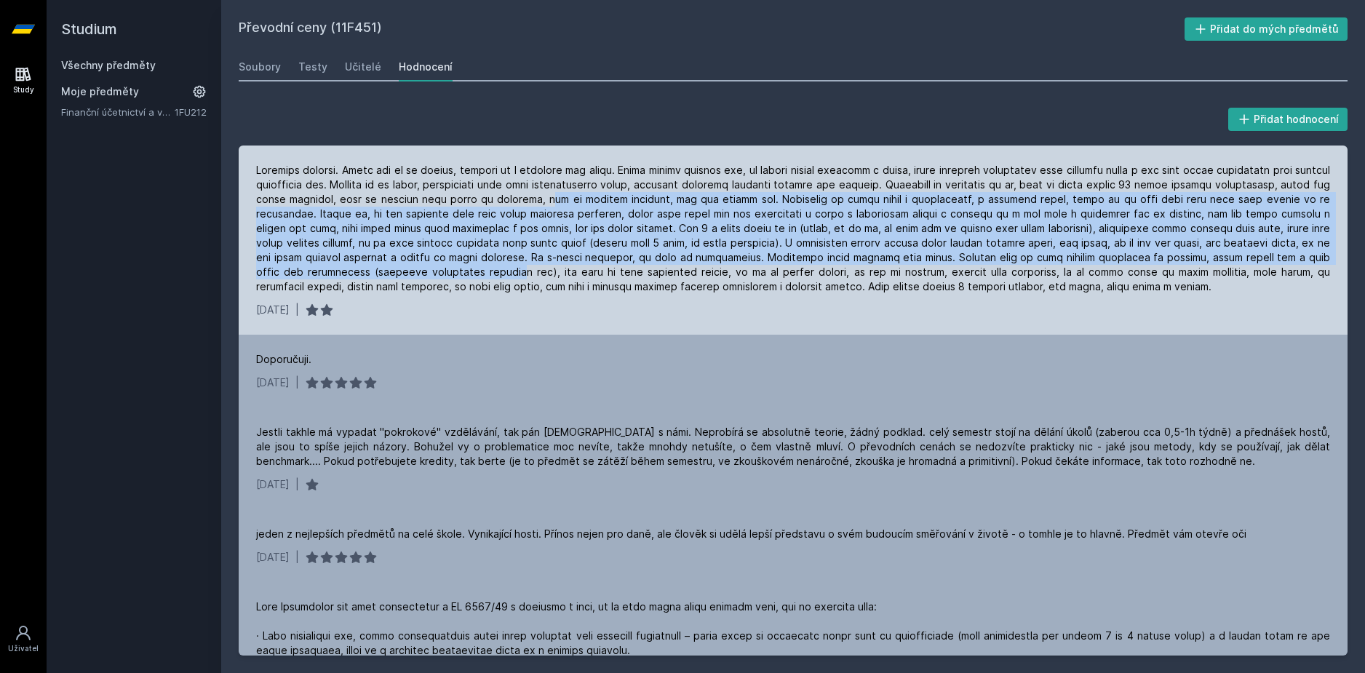
drag, startPoint x: 541, startPoint y: 202, endPoint x: 540, endPoint y: 276, distance: 73.5
click at [540, 276] on div at bounding box center [793, 228] width 1074 height 131
drag, startPoint x: 548, startPoint y: 196, endPoint x: 548, endPoint y: 274, distance: 77.1
click at [548, 274] on div at bounding box center [793, 228] width 1074 height 131
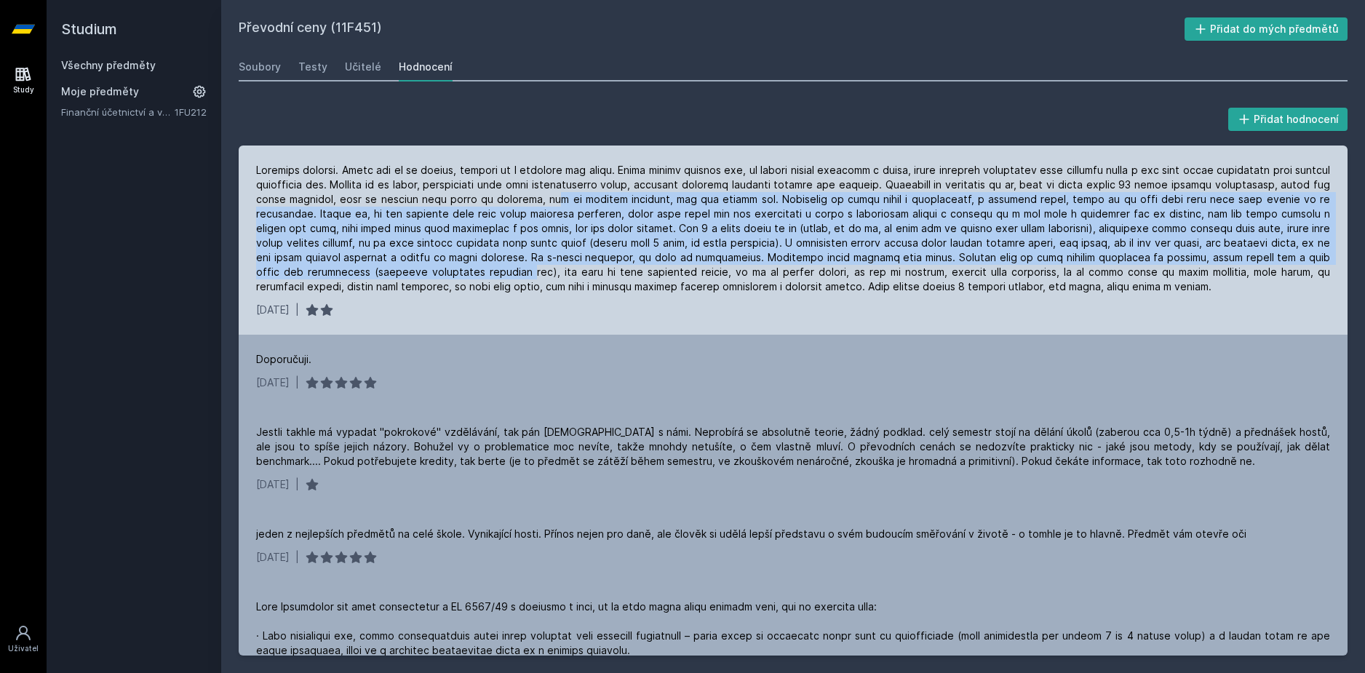
click at [548, 274] on div at bounding box center [793, 228] width 1074 height 131
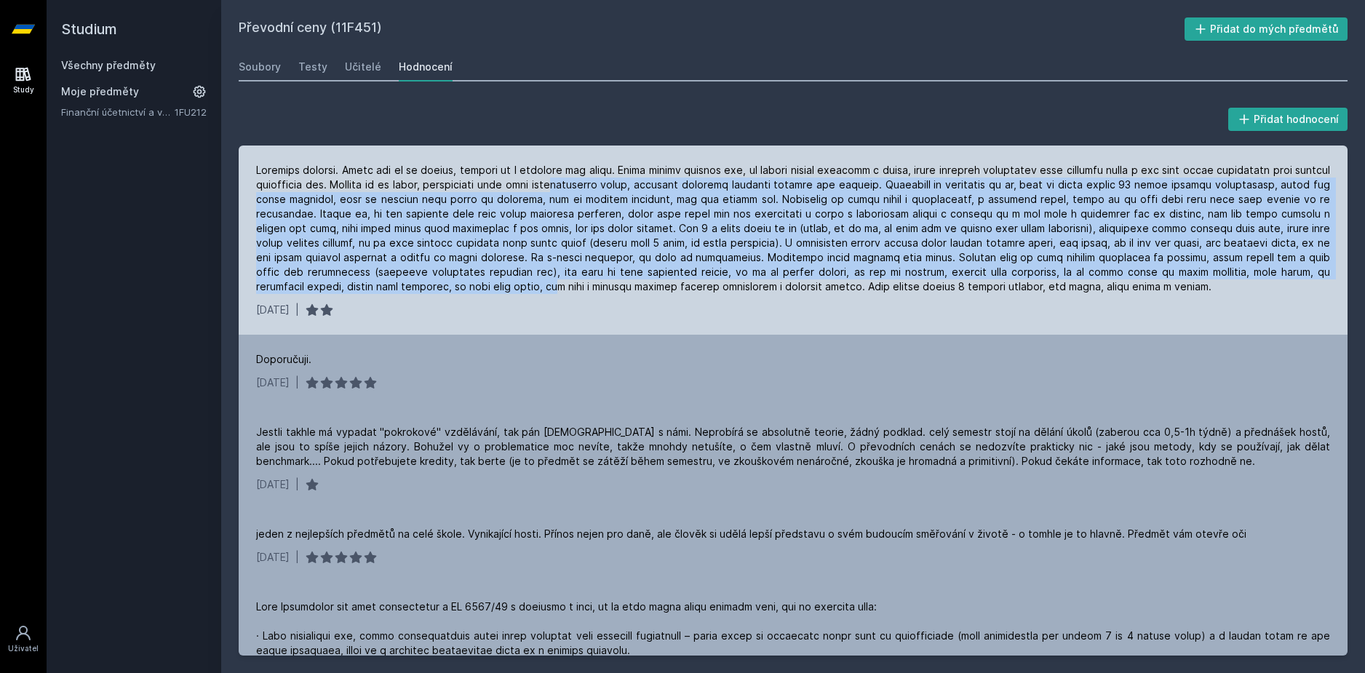
drag, startPoint x: 568, startPoint y: 190, endPoint x: 566, endPoint y: 292, distance: 102.6
click at [566, 292] on div at bounding box center [793, 228] width 1074 height 131
click at [565, 290] on div at bounding box center [793, 228] width 1074 height 131
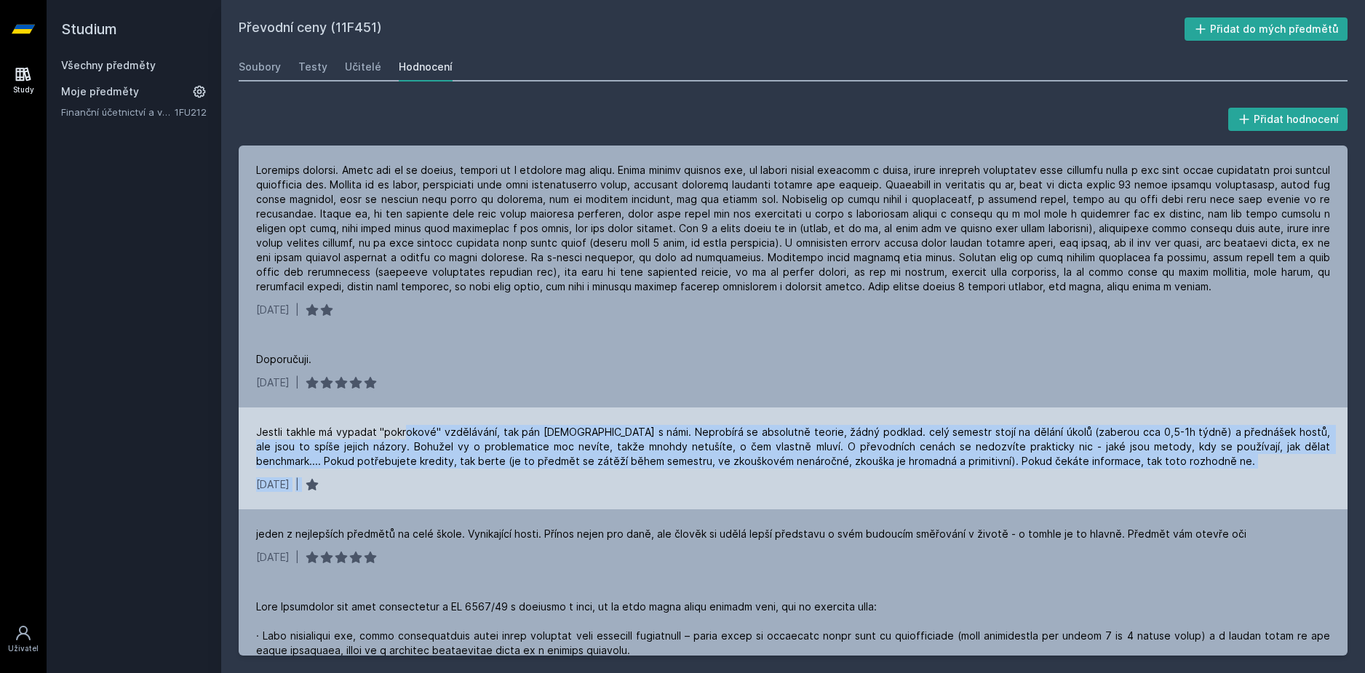
drag, startPoint x: 404, startPoint y: 435, endPoint x: 457, endPoint y: 476, distance: 66.9
click at [457, 476] on div "Jestli takhle má vypadat "pokrokové" vzdělávání, tak pán [DEMOGRAPHIC_DATA] s n…" at bounding box center [793, 458] width 1109 height 102
click at [452, 450] on div "Jestli takhle má vypadat "pokrokové" vzdělávání, tak pán [DEMOGRAPHIC_DATA] s n…" at bounding box center [793, 447] width 1074 height 44
drag, startPoint x: 450, startPoint y: 427, endPoint x: 457, endPoint y: 467, distance: 40.7
click at [457, 467] on div "Jestli takhle má vypadat "pokrokové" vzdělávání, tak pán [DEMOGRAPHIC_DATA] s n…" at bounding box center [793, 447] width 1074 height 44
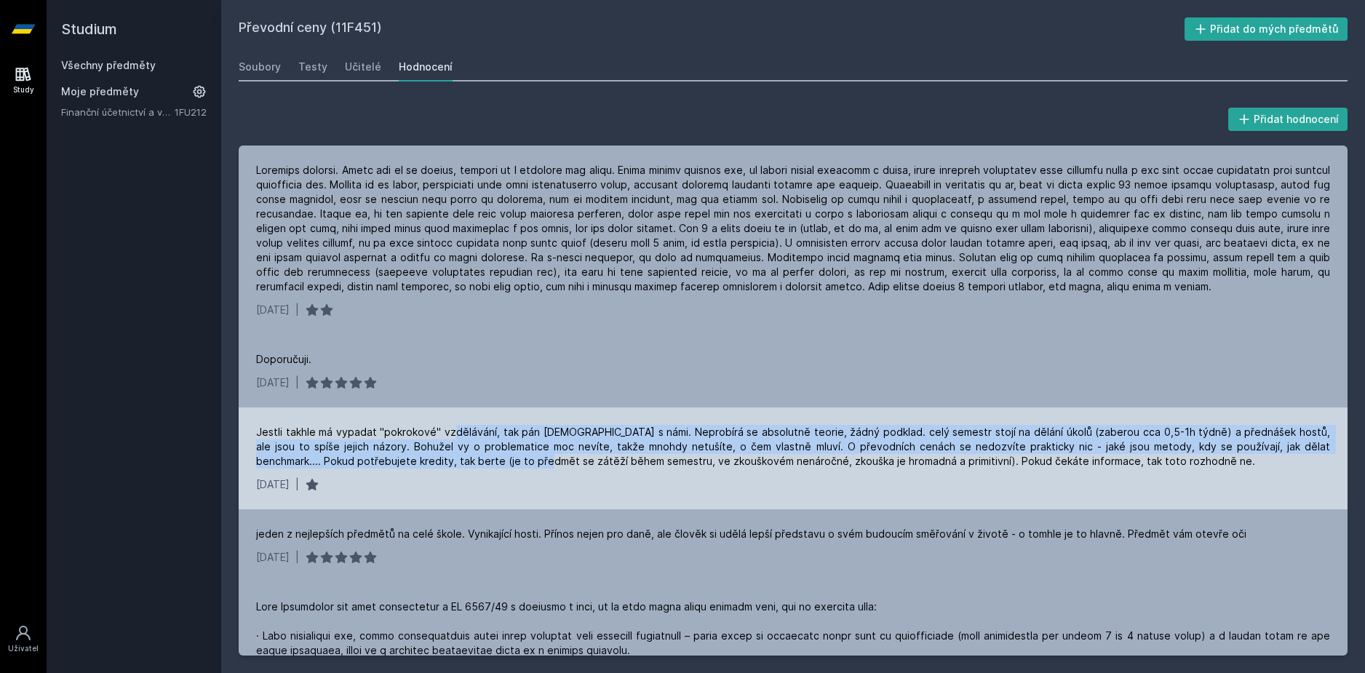
click at [457, 466] on div "Jestli takhle má vypadat "pokrokové" vzdělávání, tak pán [DEMOGRAPHIC_DATA] s n…" at bounding box center [793, 447] width 1074 height 44
drag, startPoint x: 472, startPoint y: 411, endPoint x: 475, endPoint y: 473, distance: 61.9
click at [475, 473] on div "Jestli takhle má vypadat "pokrokové" vzdělávání, tak pán [DEMOGRAPHIC_DATA] s n…" at bounding box center [793, 458] width 1109 height 102
click at [475, 471] on div "Jestli takhle má vypadat "pokrokové" vzdělávání, tak pán [DEMOGRAPHIC_DATA] s n…" at bounding box center [793, 458] width 1109 height 102
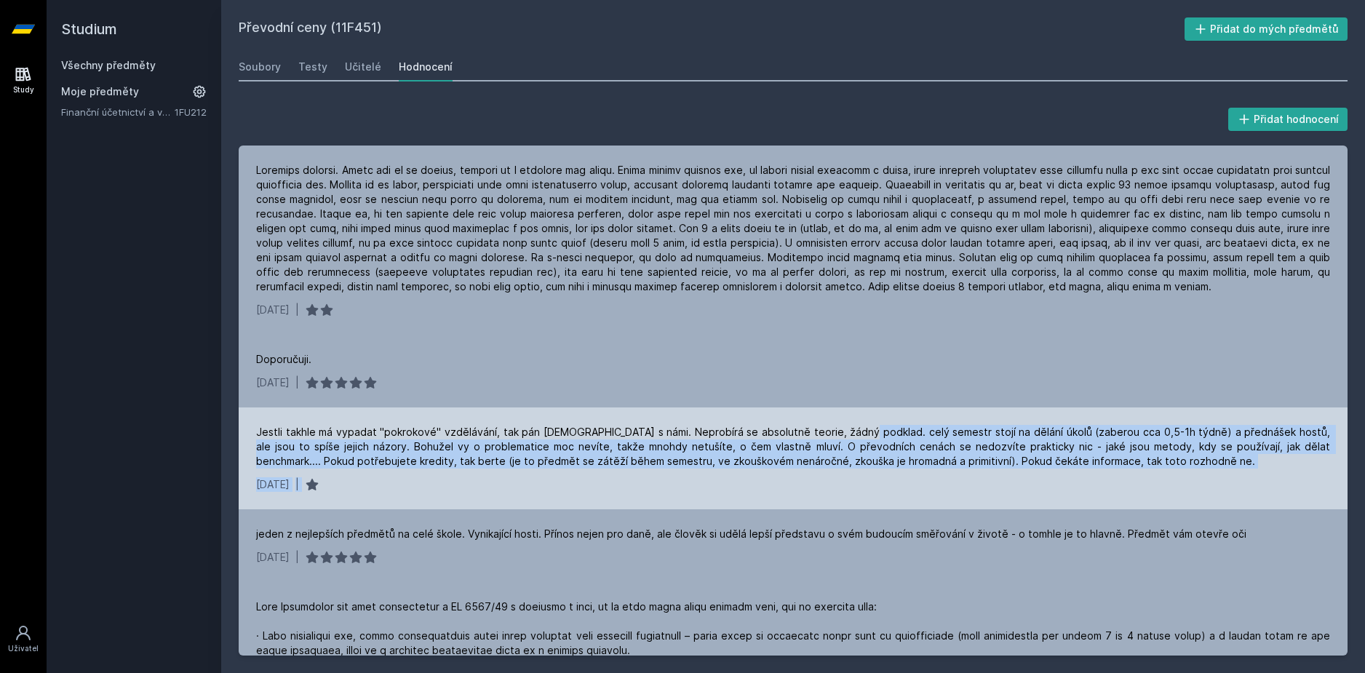
drag, startPoint x: 846, startPoint y: 436, endPoint x: 852, endPoint y: 481, distance: 44.8
click at [852, 481] on div "Jestli takhle má vypadat "pokrokové" vzdělávání, tak pán [DEMOGRAPHIC_DATA] s n…" at bounding box center [793, 458] width 1109 height 102
click at [866, 455] on div "Jestli takhle má vypadat "pokrokové" vzdělávání, tak pán [DEMOGRAPHIC_DATA] s n…" at bounding box center [793, 447] width 1074 height 44
click at [870, 430] on div "Jestli takhle má vypadat "pokrokové" vzdělávání, tak pán [DEMOGRAPHIC_DATA] s n…" at bounding box center [793, 447] width 1074 height 44
drag, startPoint x: 877, startPoint y: 426, endPoint x: 878, endPoint y: 475, distance: 49.5
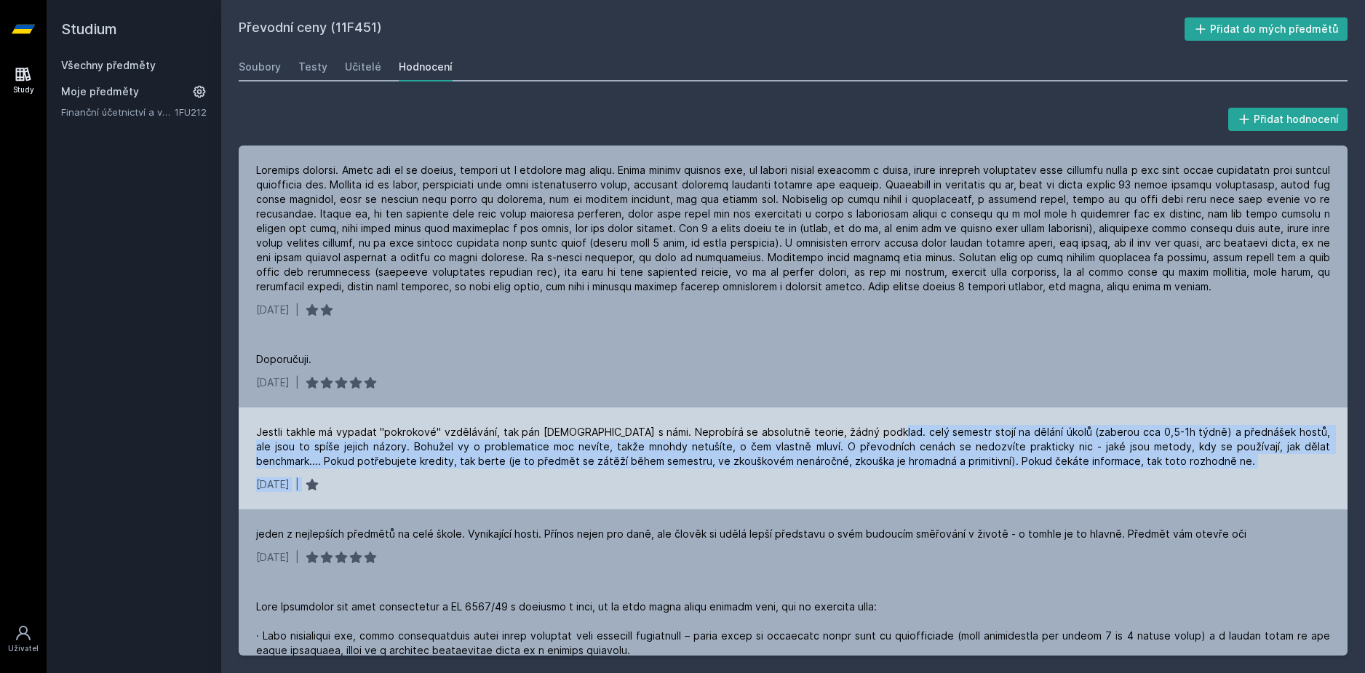
click at [878, 475] on div "Jestli takhle má vypadat "pokrokové" vzdělávání, tak pán [DEMOGRAPHIC_DATA] s n…" at bounding box center [793, 458] width 1109 height 102
drag, startPoint x: 901, startPoint y: 428, endPoint x: 901, endPoint y: 471, distance: 43.7
click at [901, 471] on div "Jestli takhle má vypadat "pokrokové" vzdělávání, tak pán [DEMOGRAPHIC_DATA] s n…" at bounding box center [793, 458] width 1109 height 102
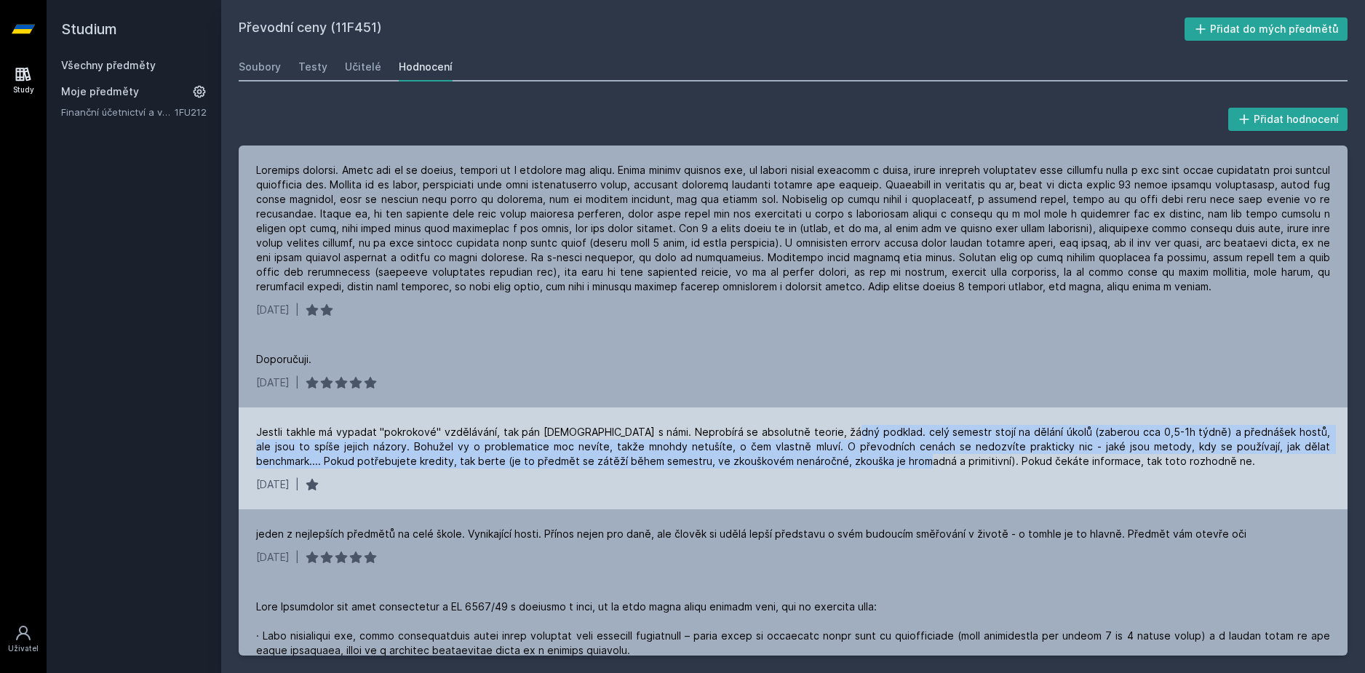
drag, startPoint x: 831, startPoint y: 418, endPoint x: 829, endPoint y: 471, distance: 53.1
click at [829, 471] on div "Jestli takhle má vypadat "pokrokové" vzdělávání, tak pán [DEMOGRAPHIC_DATA] s n…" at bounding box center [793, 458] width 1109 height 102
drag, startPoint x: 829, startPoint y: 423, endPoint x: 834, endPoint y: 468, distance: 45.4
click at [834, 468] on div "Jestli takhle má vypadat "pokrokové" vzdělávání, tak pán [DEMOGRAPHIC_DATA] s n…" at bounding box center [793, 458] width 1109 height 102
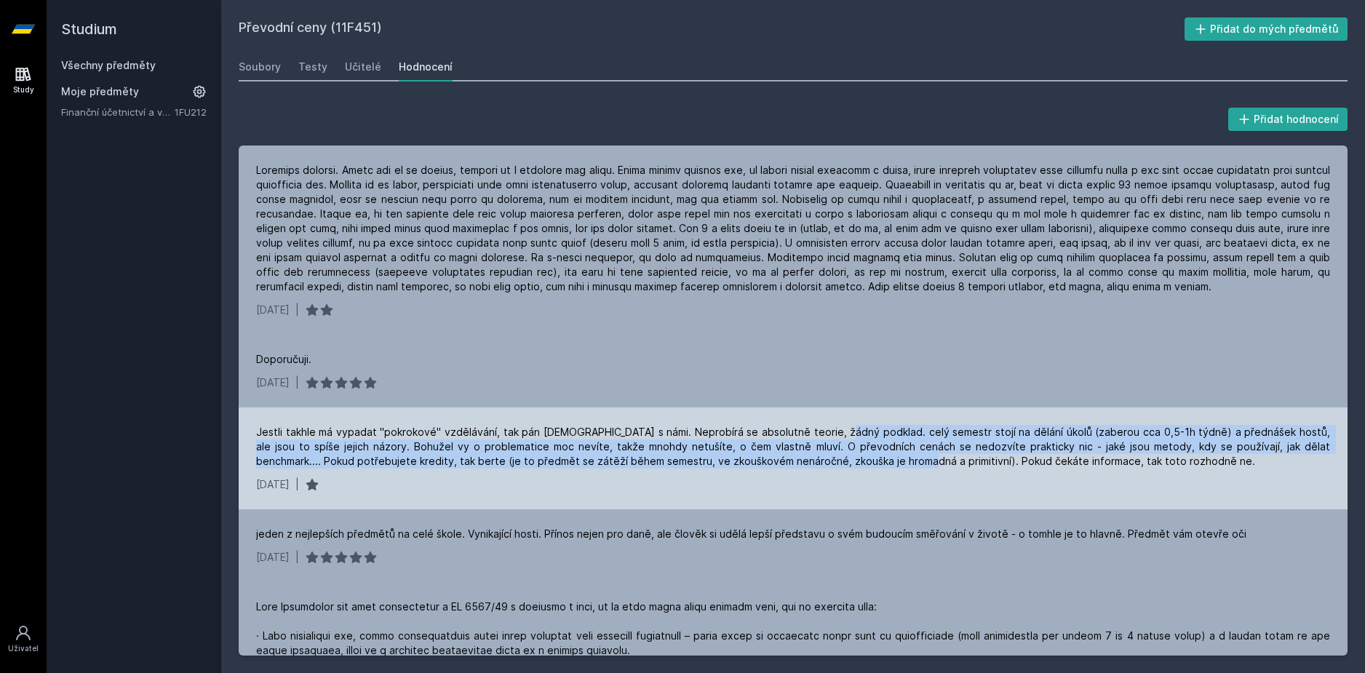
click at [834, 468] on div "Jestli takhle má vypadat "pokrokové" vzdělávání, tak pán [DEMOGRAPHIC_DATA] s n…" at bounding box center [793, 458] width 1109 height 102
drag, startPoint x: 836, startPoint y: 428, endPoint x: 839, endPoint y: 479, distance: 51.1
click at [839, 479] on div "Jestli takhle má vypadat "pokrokové" vzdělávání, tak pán [DEMOGRAPHIC_DATA] s n…" at bounding box center [793, 458] width 1109 height 102
click at [839, 479] on div "[DATE] |" at bounding box center [793, 484] width 1074 height 15
drag, startPoint x: 841, startPoint y: 414, endPoint x: 838, endPoint y: 479, distance: 64.8
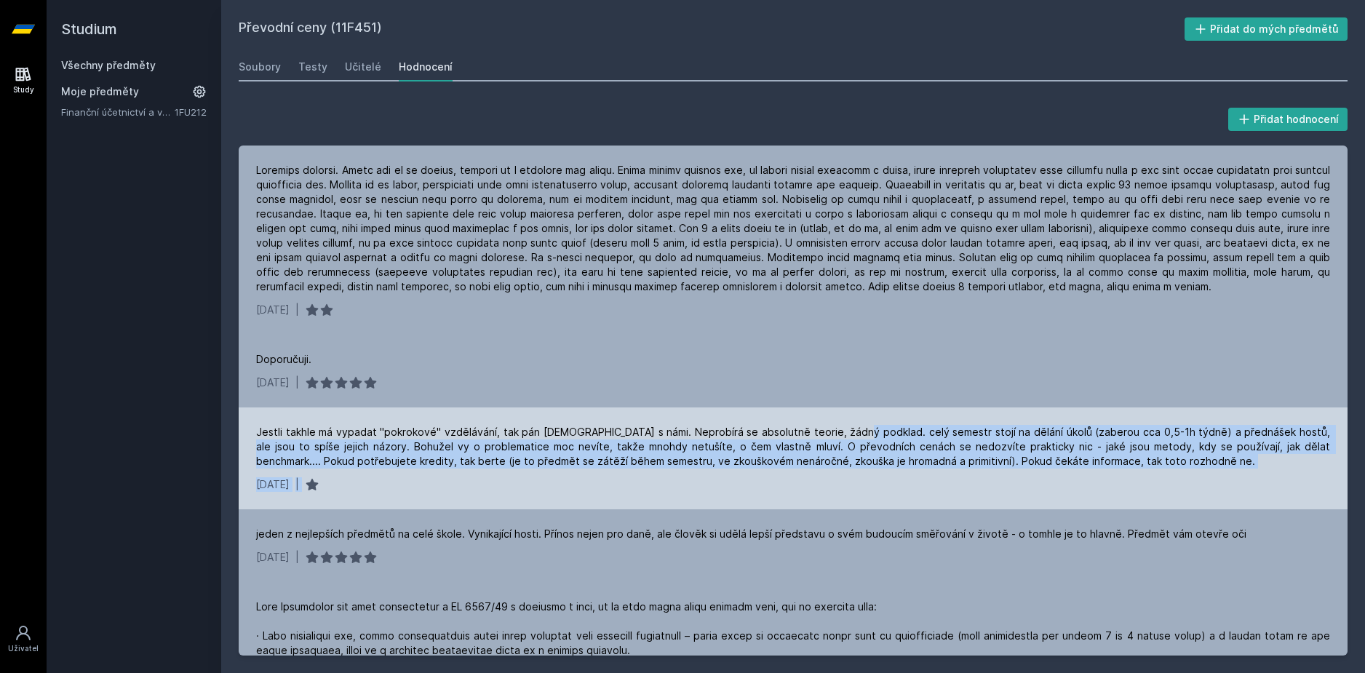
click at [838, 479] on div "Jestli takhle má vypadat "pokrokové" vzdělávání, tak pán [DEMOGRAPHIC_DATA] s n…" at bounding box center [793, 458] width 1109 height 102
click at [838, 479] on div "[DATE] |" at bounding box center [793, 484] width 1074 height 15
drag, startPoint x: 844, startPoint y: 458, endPoint x: 843, endPoint y: 475, distance: 17.5
click at [843, 475] on div "Jestli takhle má vypadat "pokrokové" vzdělávání, tak pán [DEMOGRAPHIC_DATA] s n…" at bounding box center [793, 458] width 1109 height 102
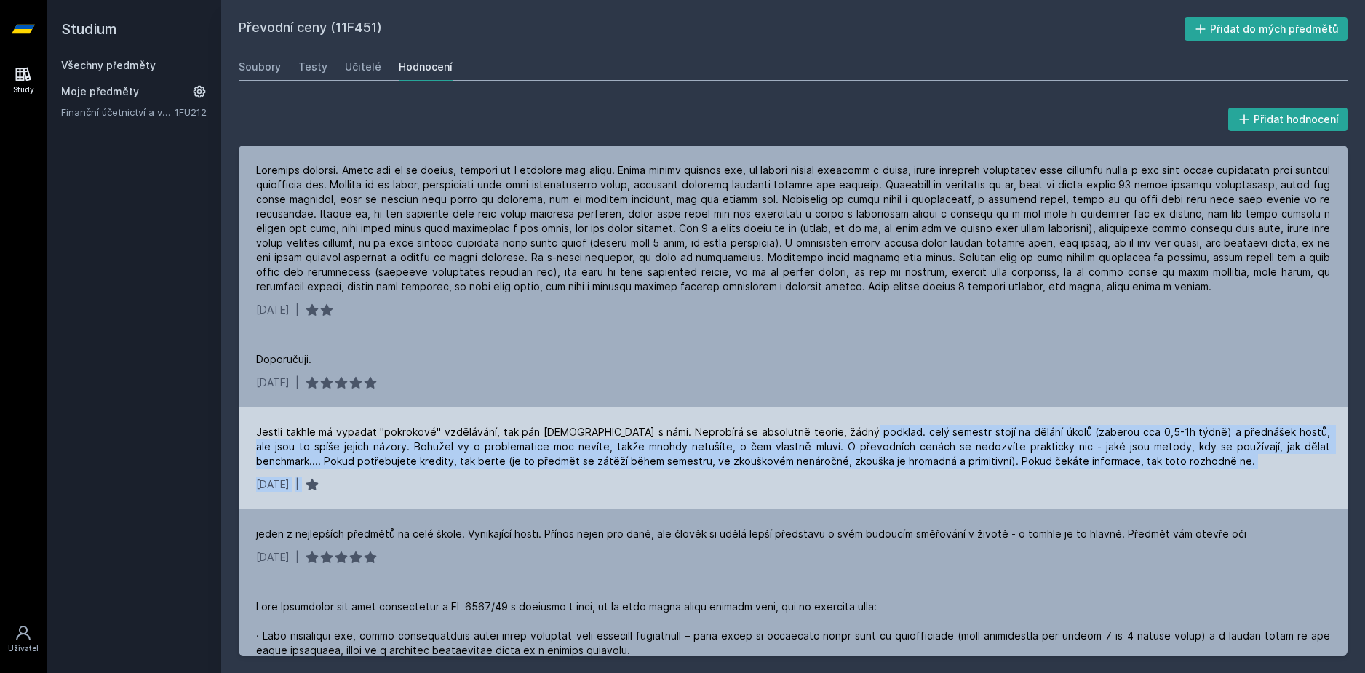
drag, startPoint x: 847, startPoint y: 420, endPoint x: 841, endPoint y: 478, distance: 57.8
click at [841, 478] on div "Jestli takhle má vypadat "pokrokové" vzdělávání, tak pán [DEMOGRAPHIC_DATA] s n…" at bounding box center [793, 458] width 1109 height 102
click at [841, 478] on div "[DATE] |" at bounding box center [793, 484] width 1074 height 15
drag, startPoint x: 839, startPoint y: 426, endPoint x: 835, endPoint y: 471, distance: 46.0
click at [835, 471] on div "Jestli takhle má vypadat "pokrokové" vzdělávání, tak pán [DEMOGRAPHIC_DATA] s n…" at bounding box center [793, 458] width 1109 height 102
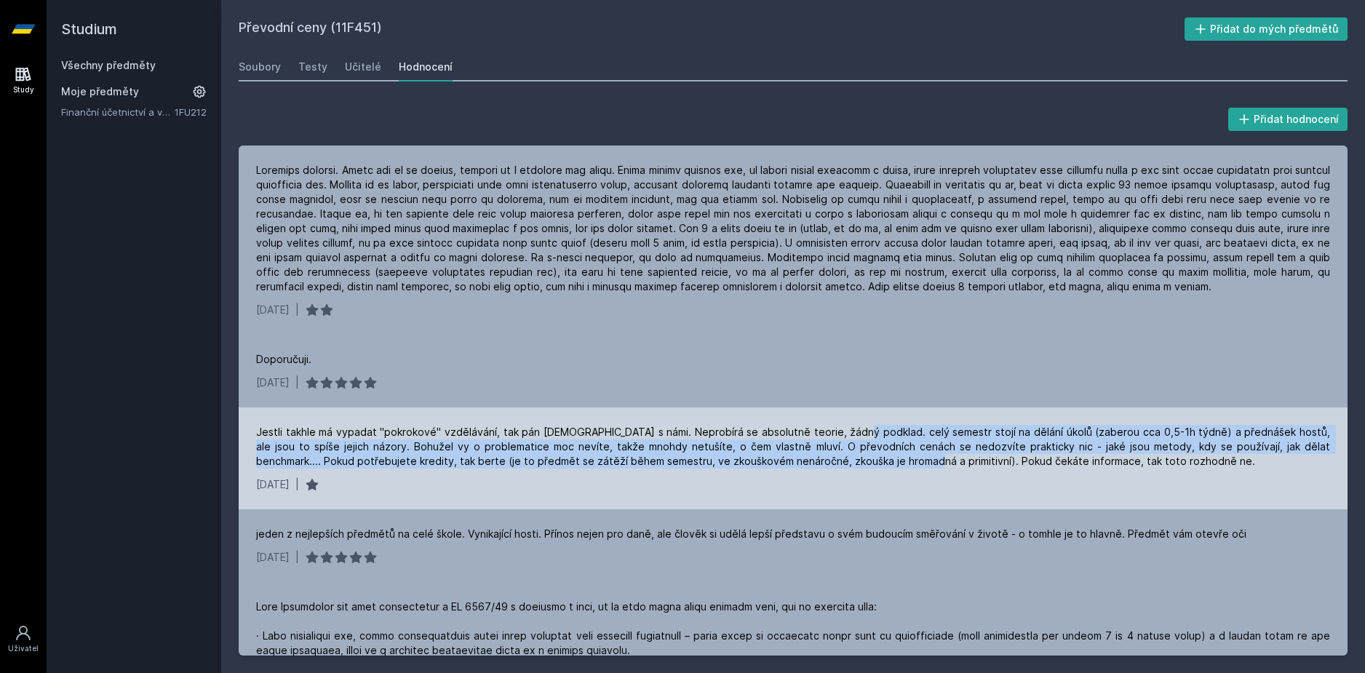
click at [835, 471] on div "Jestli takhle má vypadat "pokrokové" vzdělávání, tak pán [DEMOGRAPHIC_DATA] s n…" at bounding box center [793, 458] width 1109 height 102
drag, startPoint x: 837, startPoint y: 422, endPoint x: 834, endPoint y: 468, distance: 45.9
click at [834, 468] on div "Jestli takhle má vypadat "pokrokové" vzdělávání, tak pán [DEMOGRAPHIC_DATA] s n…" at bounding box center [793, 458] width 1109 height 102
click at [834, 468] on div "Jestli takhle má vypadat "pokrokové" vzdělávání, tak pán [DEMOGRAPHIC_DATA] s n…" at bounding box center [793, 447] width 1074 height 44
drag, startPoint x: 837, startPoint y: 424, endPoint x: 831, endPoint y: 468, distance: 44.7
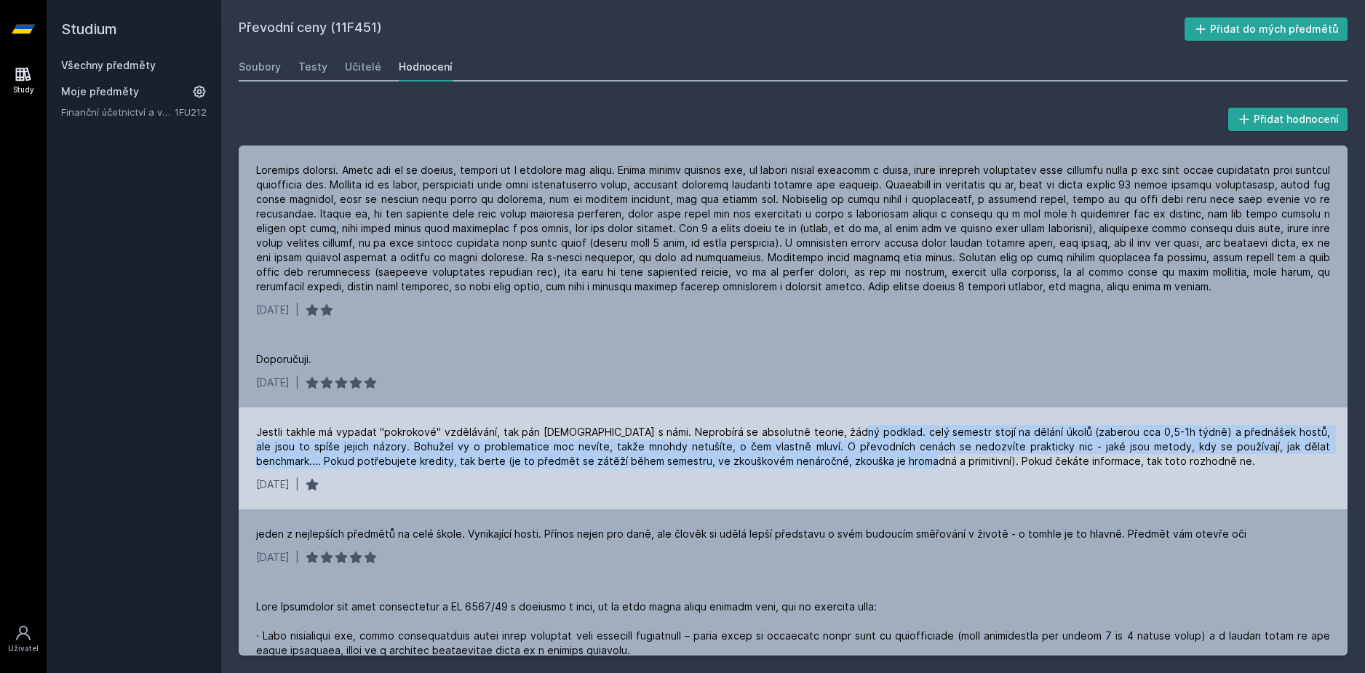
click at [831, 468] on div "Jestli takhle má vypadat "pokrokové" vzdělávání, tak pán [DEMOGRAPHIC_DATA] s n…" at bounding box center [793, 458] width 1109 height 102
click at [815, 473] on div "Jestli takhle má vypadat "pokrokové" vzdělávání, tak pán [DEMOGRAPHIC_DATA] s n…" at bounding box center [793, 458] width 1109 height 102
drag, startPoint x: 828, startPoint y: 410, endPoint x: 813, endPoint y: 461, distance: 53.7
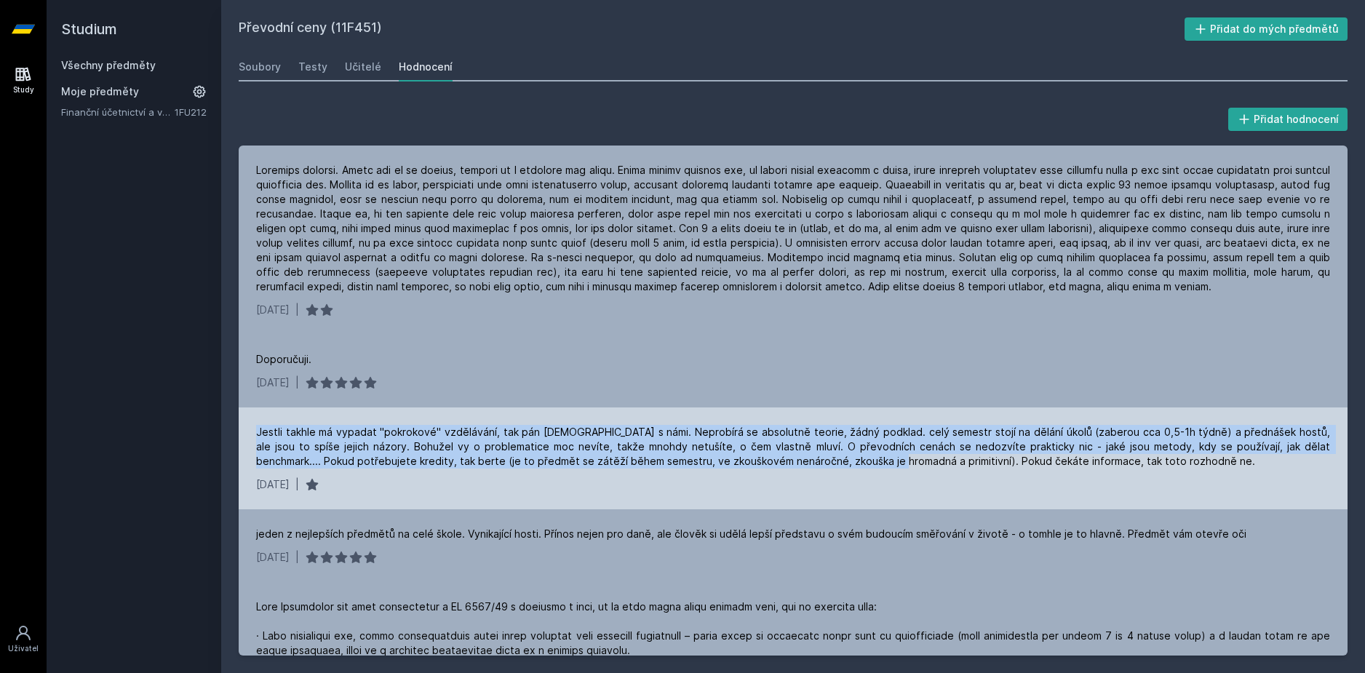
click at [813, 461] on div "[DATE] | [GEOGRAPHIC_DATA]. [DATE] | Jestli takhle má vypadat "pokrokové" vzděl…" at bounding box center [793, 400] width 1109 height 510
click at [813, 461] on div "Jestli takhle má vypadat "pokrokové" vzdělávání, tak pán [DEMOGRAPHIC_DATA] s n…" at bounding box center [793, 447] width 1074 height 44
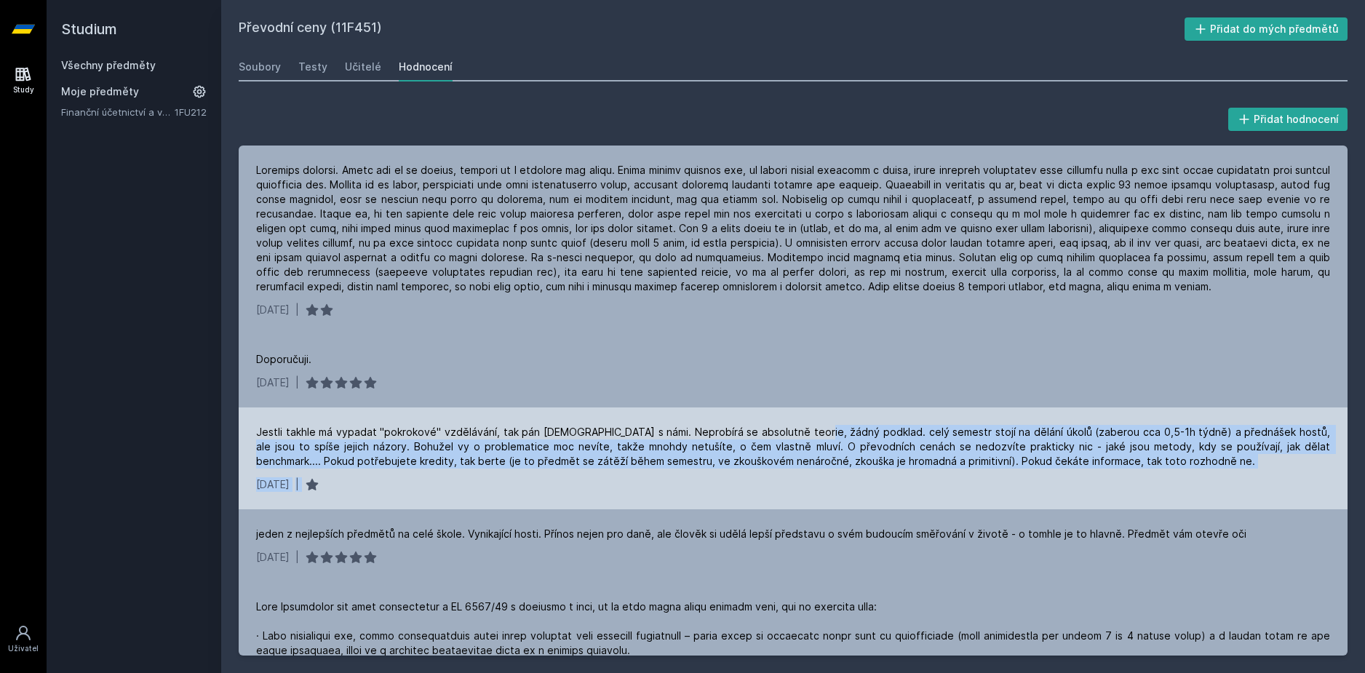
drag, startPoint x: 802, startPoint y: 430, endPoint x: 794, endPoint y: 474, distance: 45.2
click at [794, 474] on div "Jestli takhle má vypadat "pokrokové" vzdělávání, tak pán [DEMOGRAPHIC_DATA] s n…" at bounding box center [793, 458] width 1109 height 102
click at [794, 461] on div "Jestli takhle má vypadat "pokrokové" vzdělávání, tak pán [DEMOGRAPHIC_DATA] s n…" at bounding box center [793, 447] width 1074 height 44
drag, startPoint x: 802, startPoint y: 432, endPoint x: 797, endPoint y: 466, distance: 34.6
click at [797, 466] on div "Jestli takhle má vypadat "pokrokové" vzdělávání, tak pán [DEMOGRAPHIC_DATA] s n…" at bounding box center [793, 447] width 1074 height 44
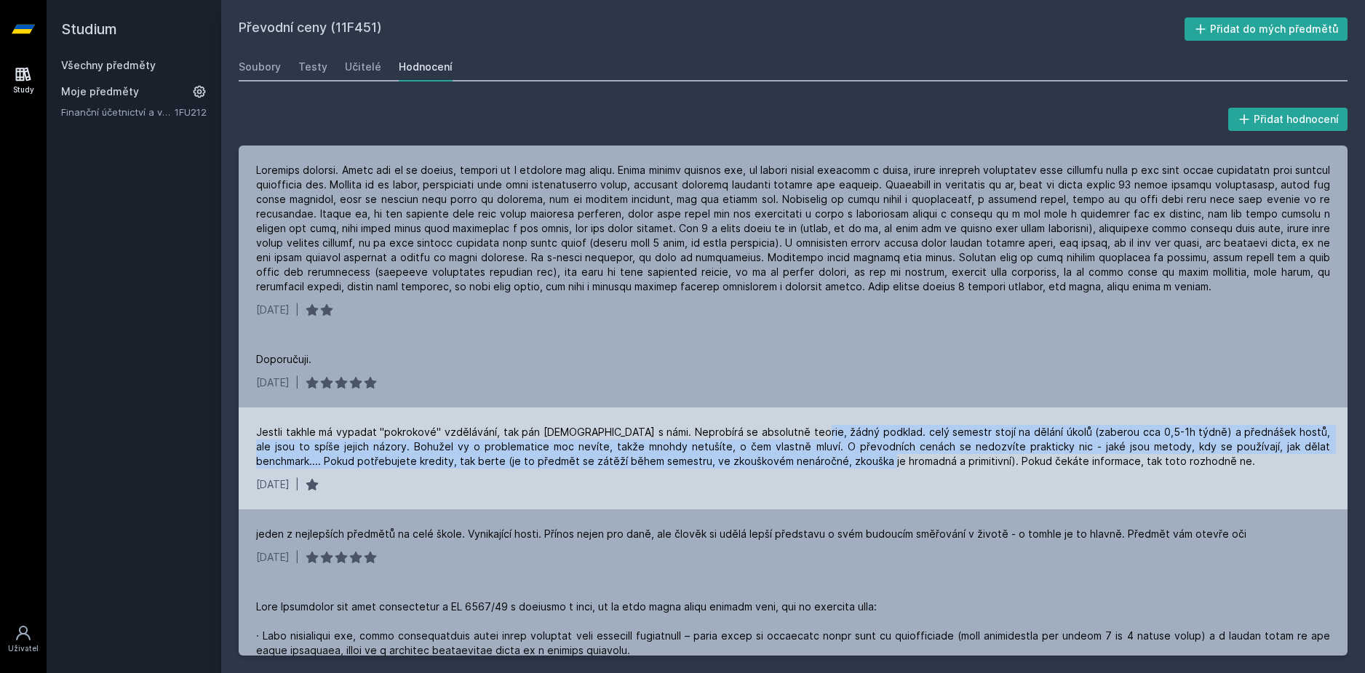
click at [797, 466] on div "Jestli takhle má vypadat "pokrokové" vzdělávání, tak pán [DEMOGRAPHIC_DATA] s n…" at bounding box center [793, 447] width 1074 height 44
drag, startPoint x: 792, startPoint y: 428, endPoint x: 786, endPoint y: 465, distance: 37.7
click at [786, 465] on div "Jestli takhle má vypadat "pokrokové" vzdělávání, tak pán [DEMOGRAPHIC_DATA] s n…" at bounding box center [793, 447] width 1074 height 44
drag
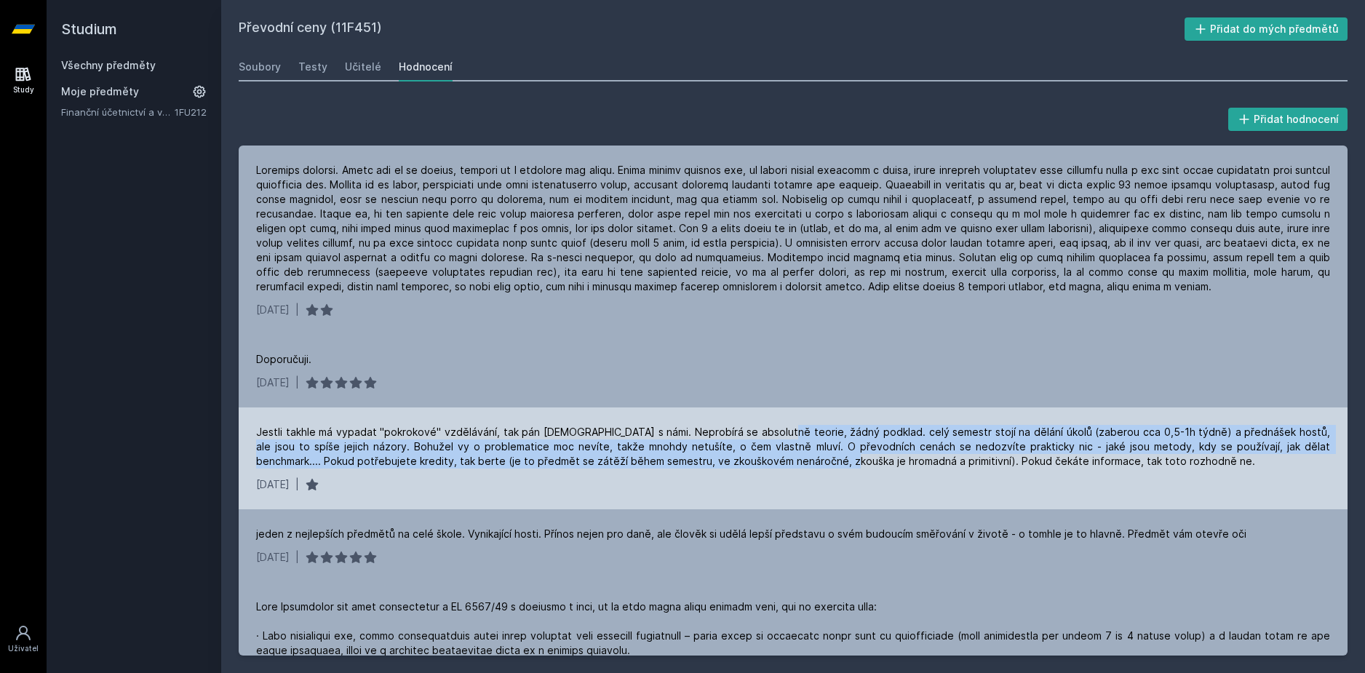
click at [762, 463] on div "Jestli takhle má vypadat "pokrokové" vzdělávání, tak pán [DEMOGRAPHIC_DATA] s n…" at bounding box center [793, 458] width 1109 height 102
click at [762, 463] on div "Jestli takhle má vypadat "pokrokové" vzdělávání, tak pán [DEMOGRAPHIC_DATA] s n…" at bounding box center [793, 447] width 1074 height 44
click at [704, 461] on div "Jestli takhle má vypadat "pokrokové" vzdělávání, tak pán [DEMOGRAPHIC_DATA] s n…" at bounding box center [793, 458] width 1109 height 102
click at [664, 463] on div "Jestli takhle má vypadat "pokrokové" vzdělávání, tak pán [DEMOGRAPHIC_DATA] s n…" at bounding box center [793, 447] width 1074 height 44
click at [663, 468] on div "Jestli takhle má vypadat "pokrokové" vzdělávání, tak pán [DEMOGRAPHIC_DATA] s n…" at bounding box center [793, 458] width 1109 height 102
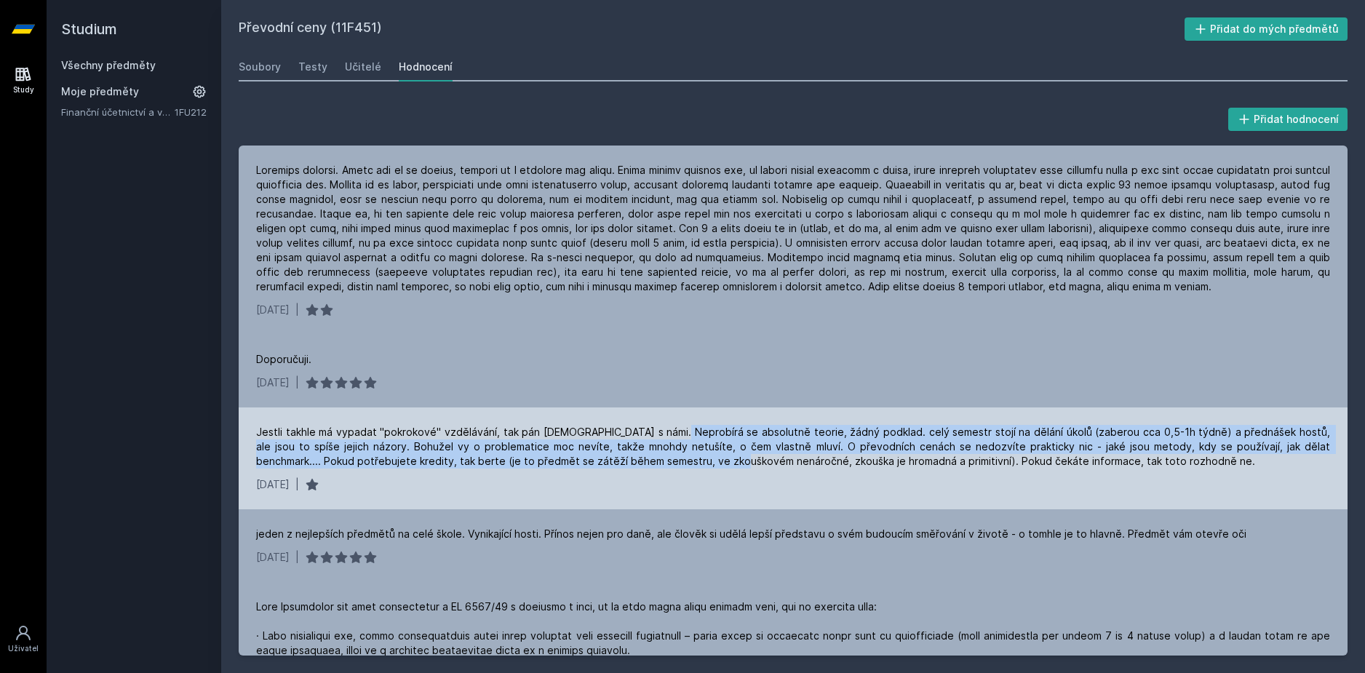
click at [663, 454] on div "Jestli takhle má vypadat "pokrokové" vzdělávání, tak pán [DEMOGRAPHIC_DATA] s n…" at bounding box center [793, 447] width 1074 height 44
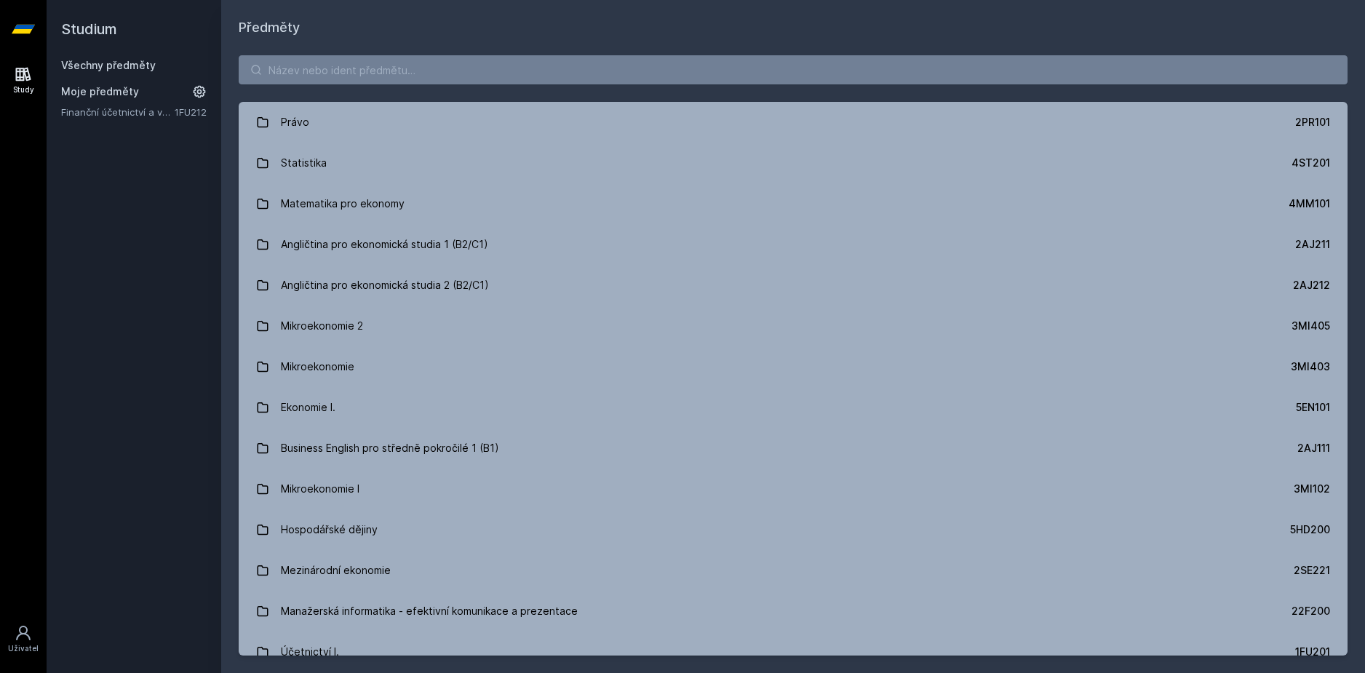
click at [463, 88] on div "Právo 2PR101 Statistika 4ST201 Matematika pro ekonomy 4MM101 Angličtina pro eko…" at bounding box center [793, 355] width 1144 height 635
click at [468, 71] on input "search" at bounding box center [793, 69] width 1109 height 29
paste input "1BP411"
type input "1BP411"
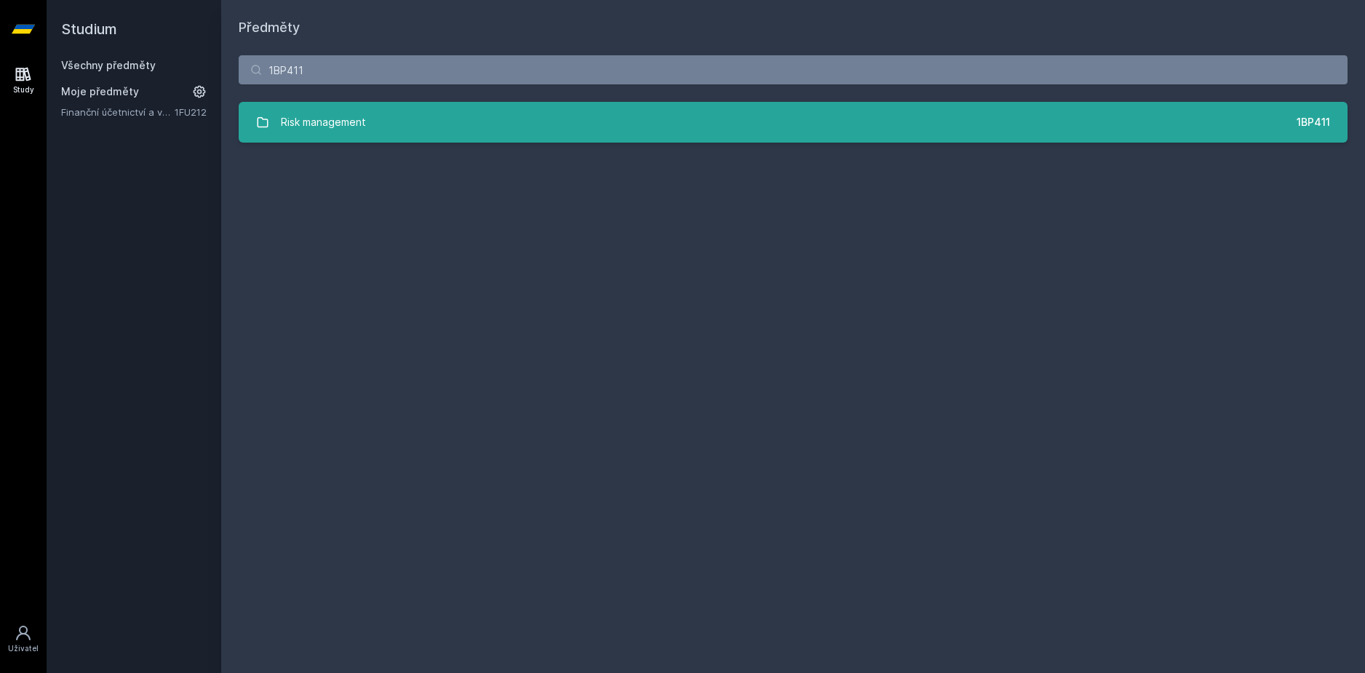
click at [402, 127] on link "Risk management 1BP411" at bounding box center [793, 122] width 1109 height 41
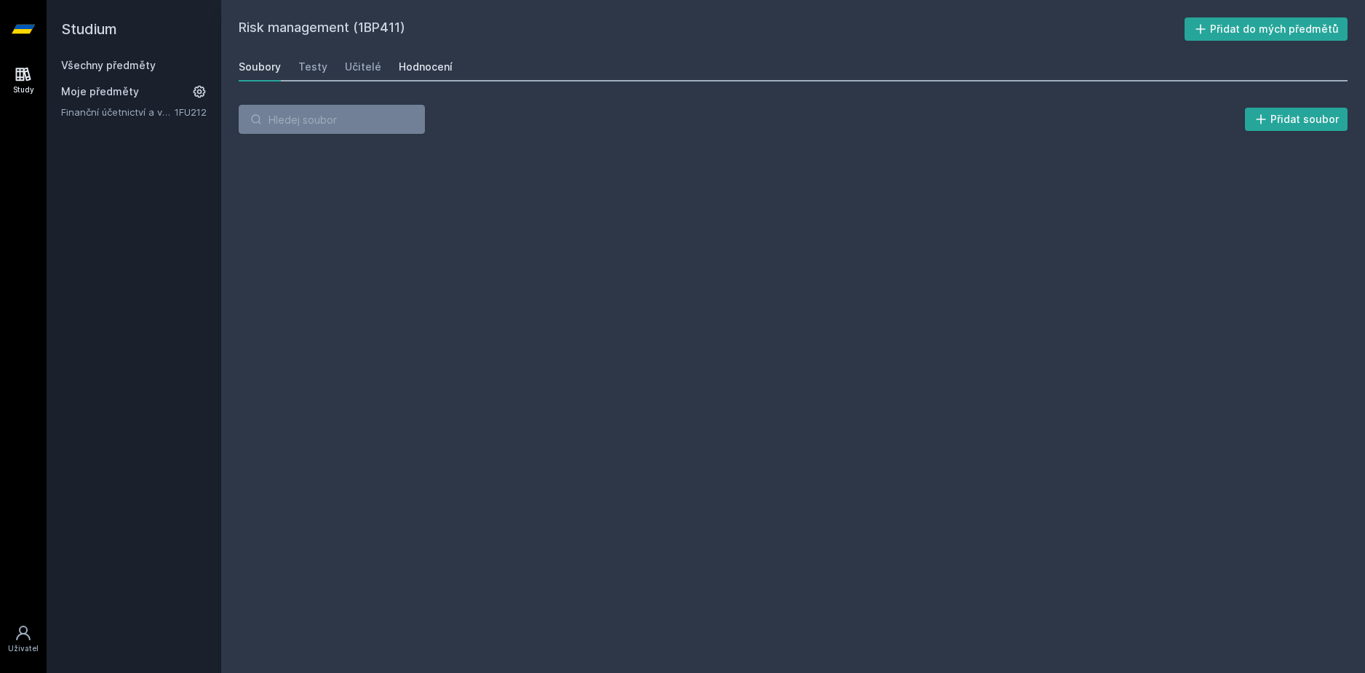
click at [427, 65] on div "Hodnocení" at bounding box center [426, 67] width 54 height 15
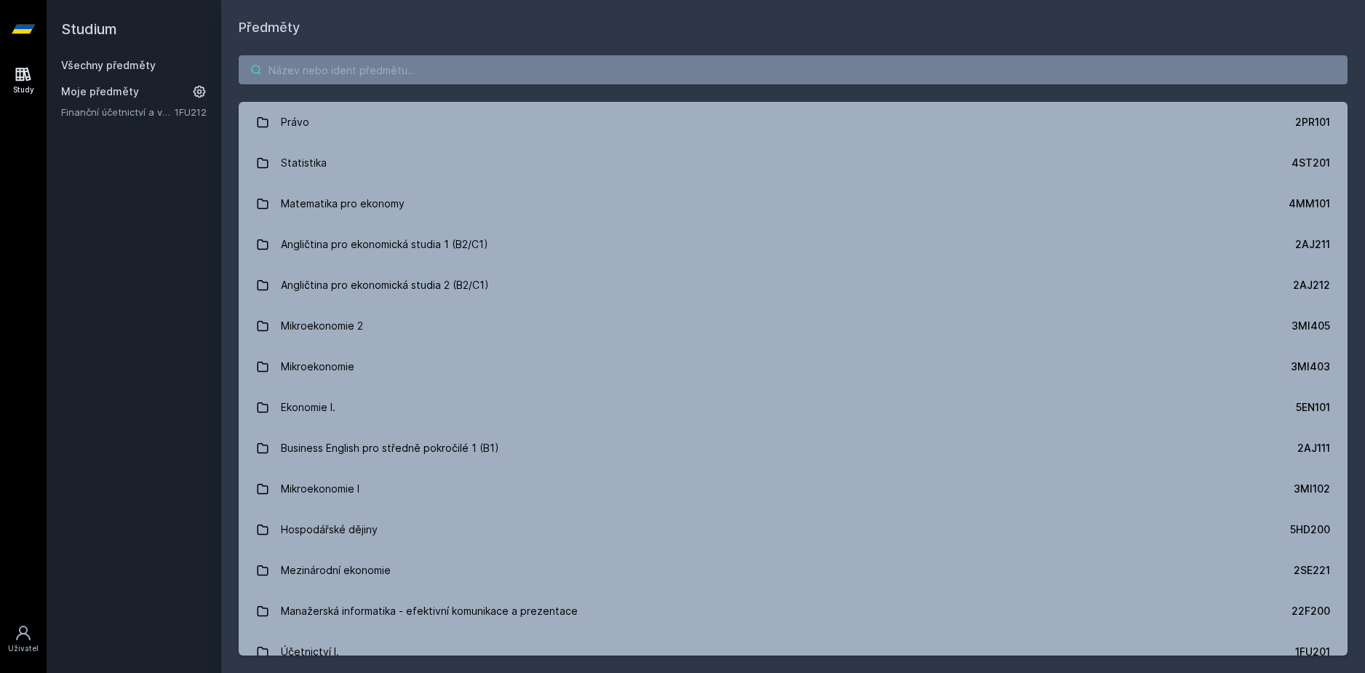
click at [321, 59] on input "search" at bounding box center [793, 69] width 1109 height 29
paste input "1VF415"
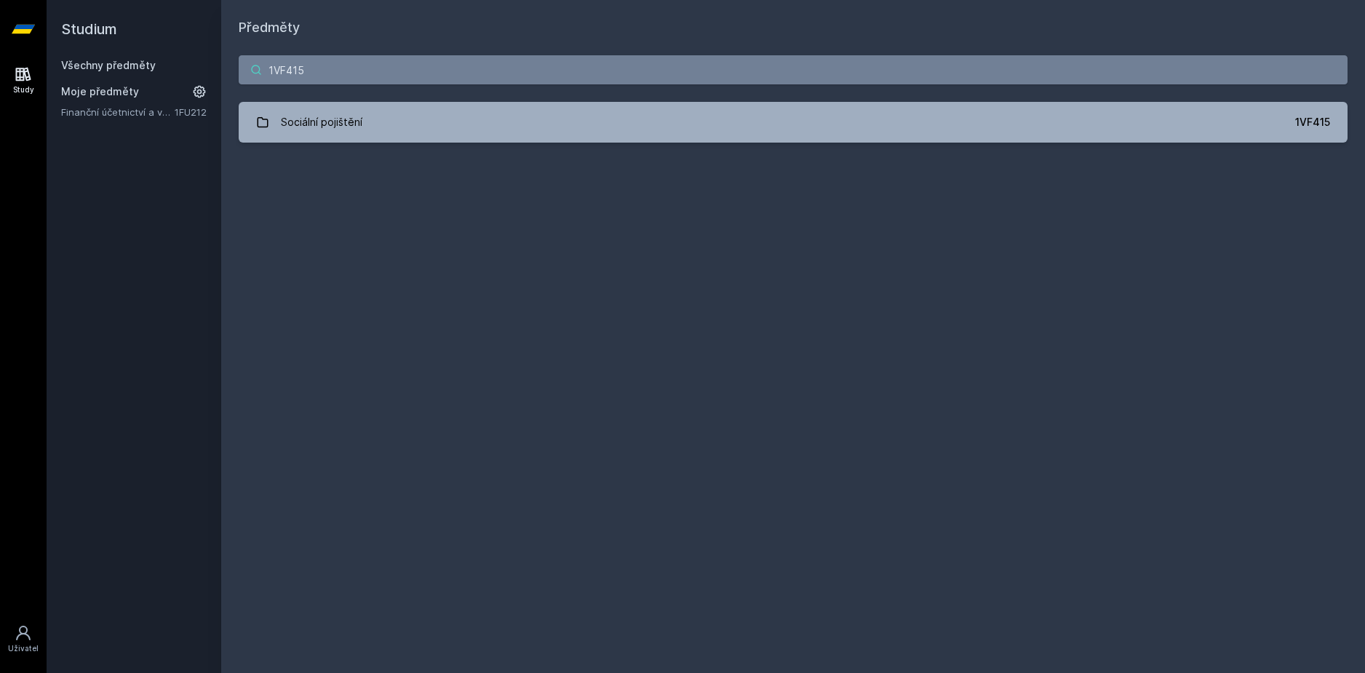
type input "1VF415"
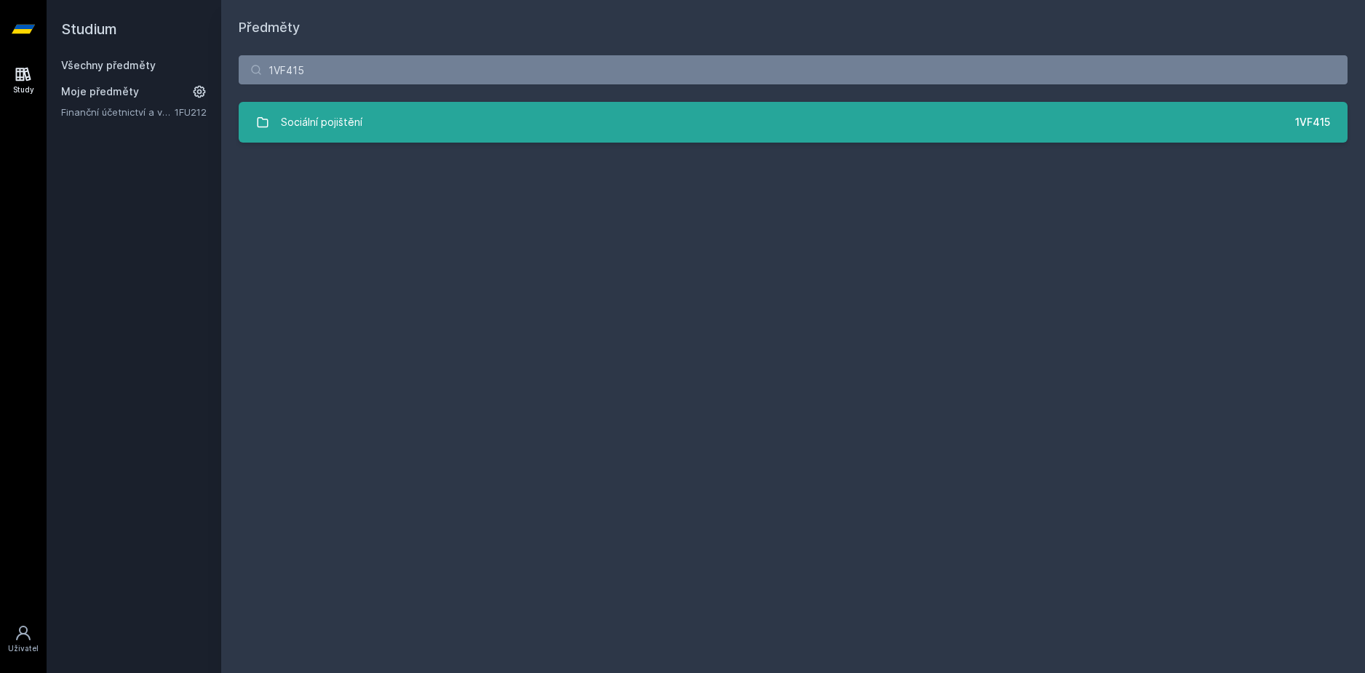
click at [547, 121] on link "Sociální pojištění 1VF415" at bounding box center [793, 122] width 1109 height 41
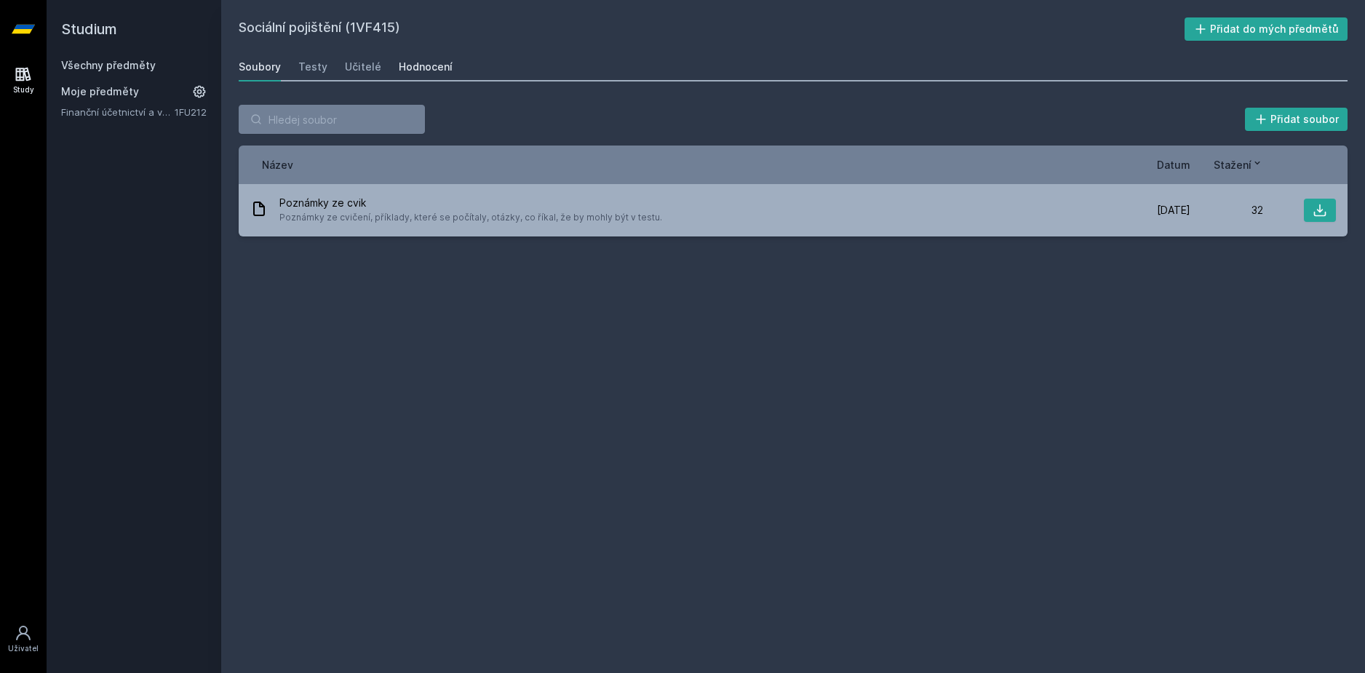
click at [438, 74] on link "Hodnocení" at bounding box center [426, 66] width 54 height 29
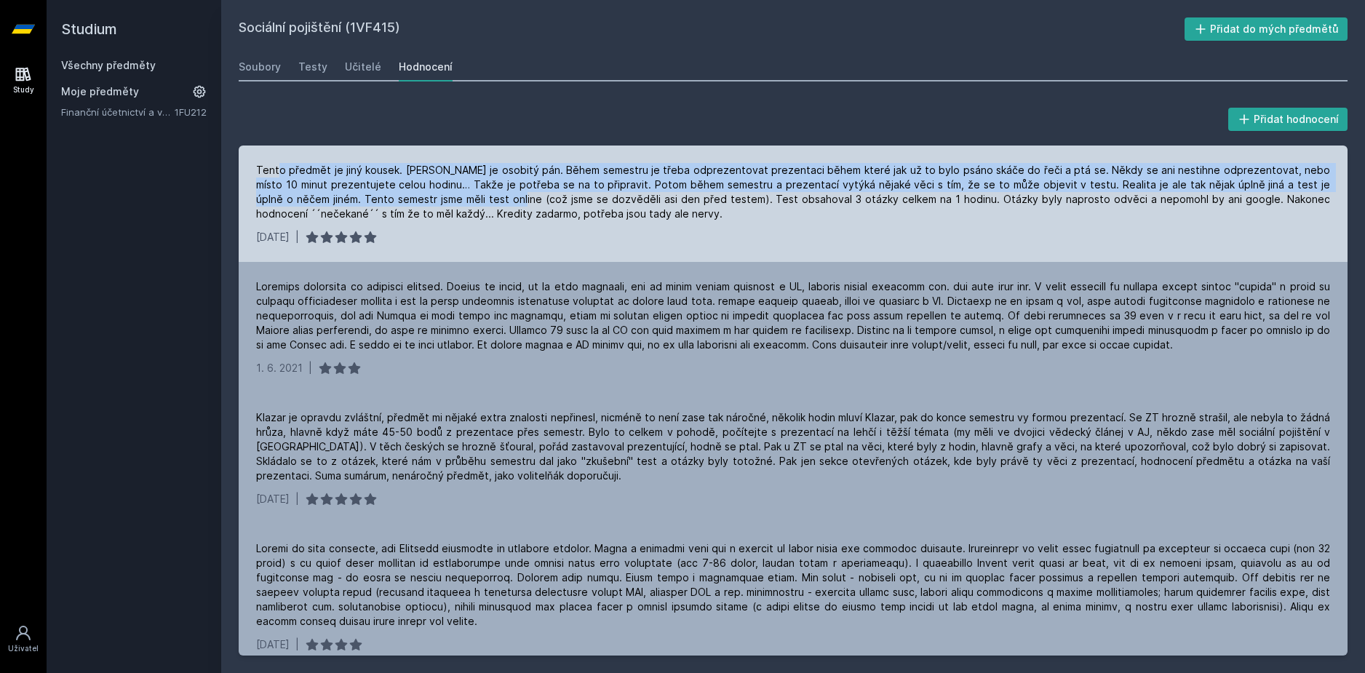
drag, startPoint x: 277, startPoint y: 167, endPoint x: 460, endPoint y: 197, distance: 185.8
click at [460, 197] on div "Tento předmět je jiný kousek. [PERSON_NAME] je osobitý pán. Během semestru je t…" at bounding box center [793, 192] width 1074 height 58
click at [462, 197] on div "Tento předmět je jiný kousek. [PERSON_NAME] je osobitý pán. Během semestru je t…" at bounding box center [793, 192] width 1074 height 58
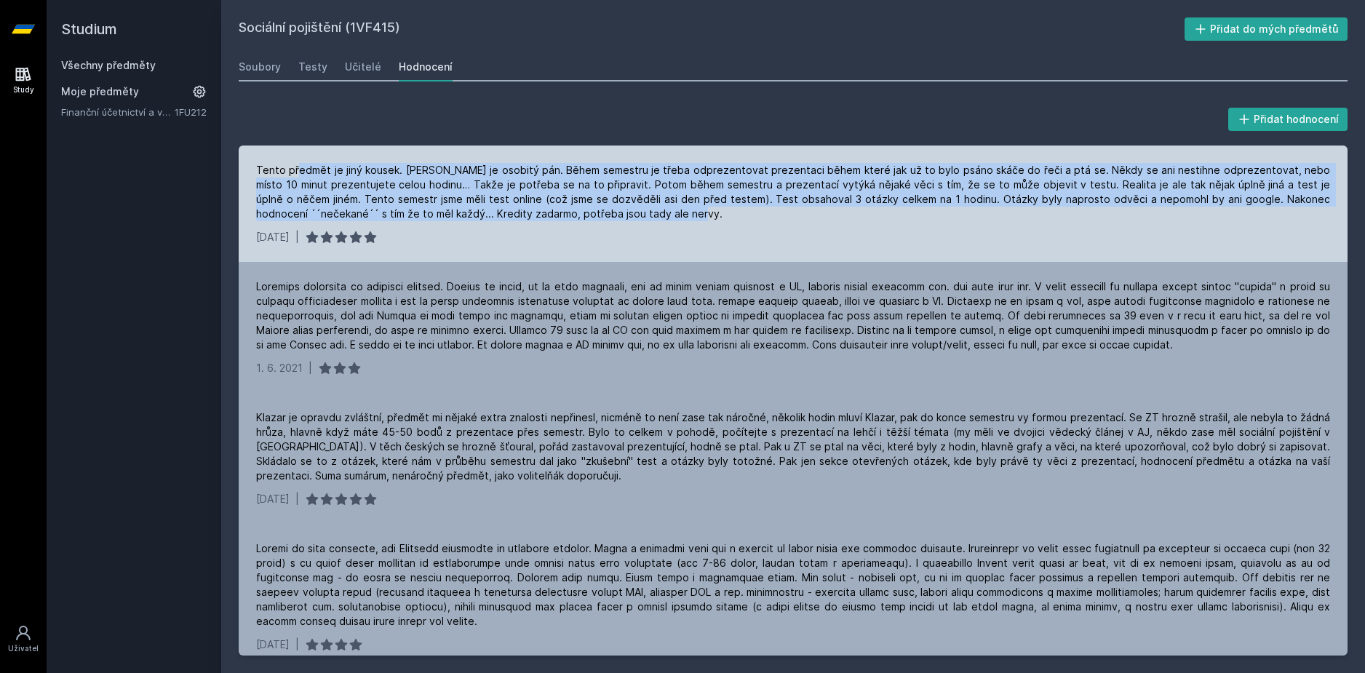
drag, startPoint x: 616, startPoint y: 216, endPoint x: 295, endPoint y: 176, distance: 323.3
click at [295, 176] on div "Tento předmět je jiný kousek. [PERSON_NAME] je osobitý pán. Během semestru je t…" at bounding box center [793, 192] width 1074 height 58
click at [383, 203] on div "Tento předmět je jiný kousek. [PERSON_NAME] je osobitý pán. Během semestru je t…" at bounding box center [793, 192] width 1074 height 58
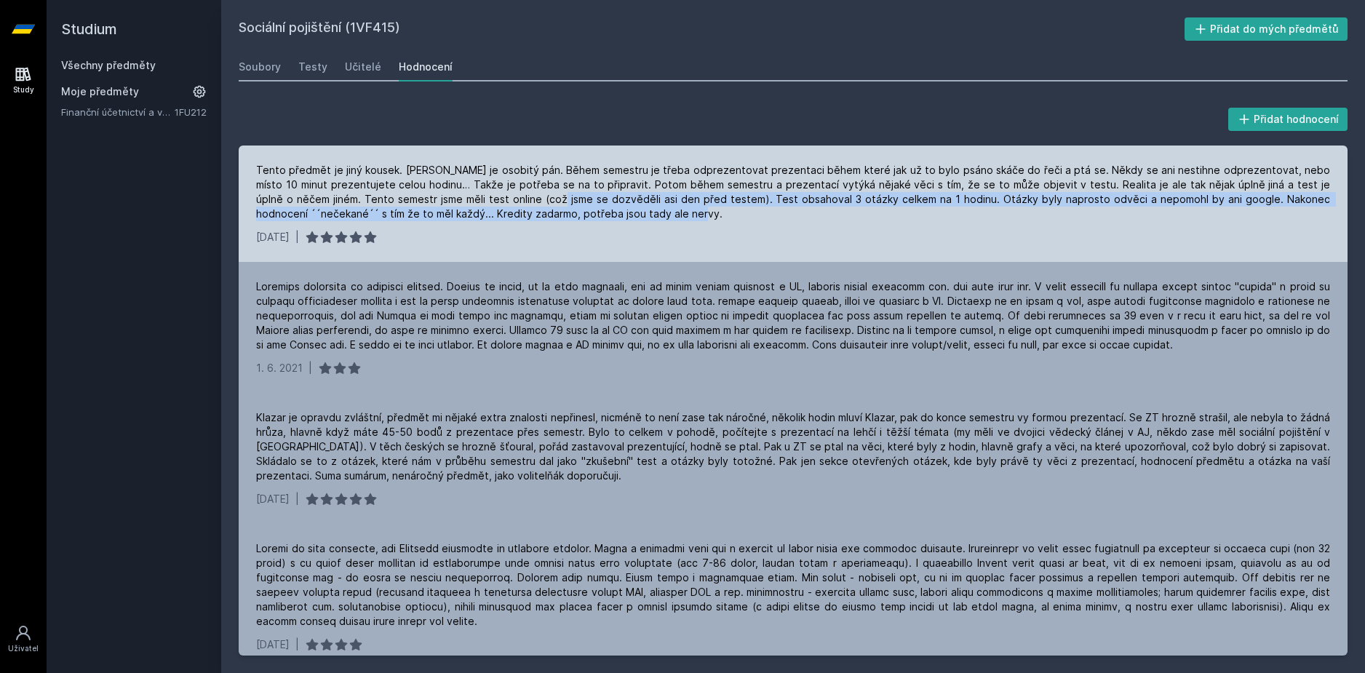
drag, startPoint x: 647, startPoint y: 213, endPoint x: 490, endPoint y: 194, distance: 157.6
click at [490, 194] on div "Tento předmět je jiný kousek. [PERSON_NAME] je osobitý pán. Během semestru je t…" at bounding box center [793, 192] width 1074 height 58
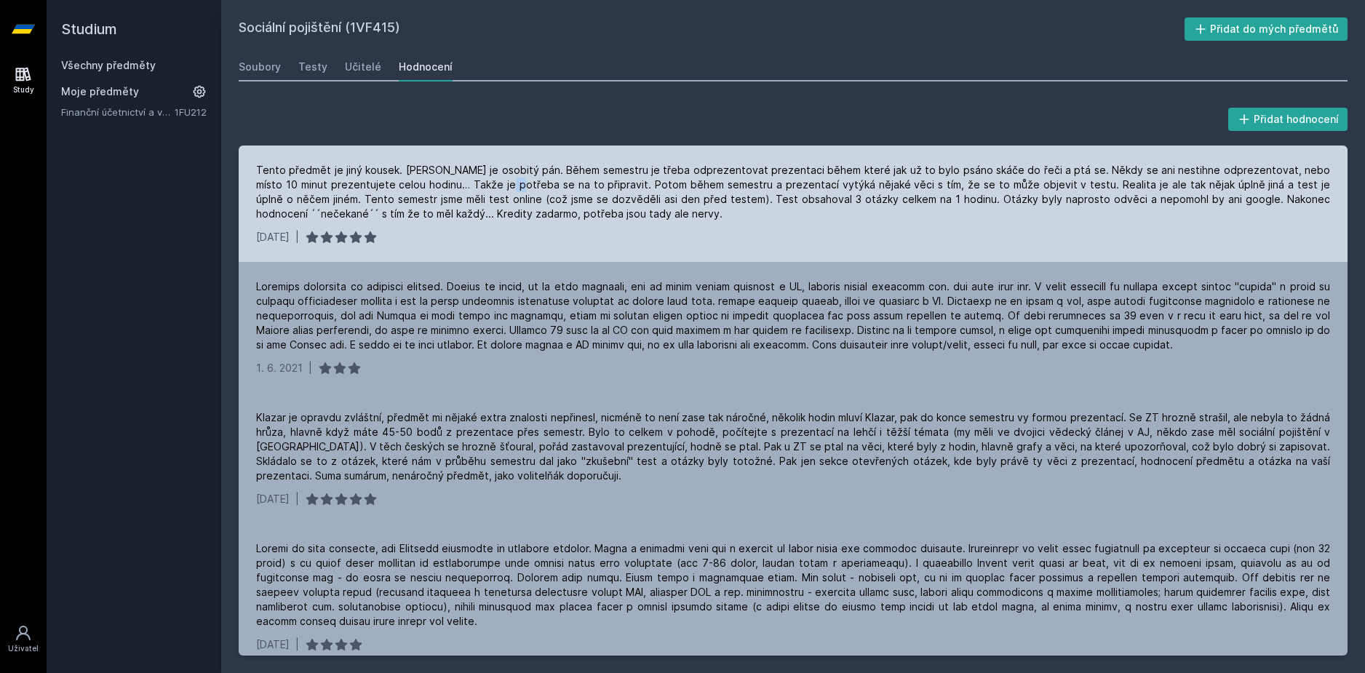
click at [479, 183] on div "Tento předmět je jiný kousek. [PERSON_NAME] je osobitý pán. Během semestru je t…" at bounding box center [793, 192] width 1074 height 58
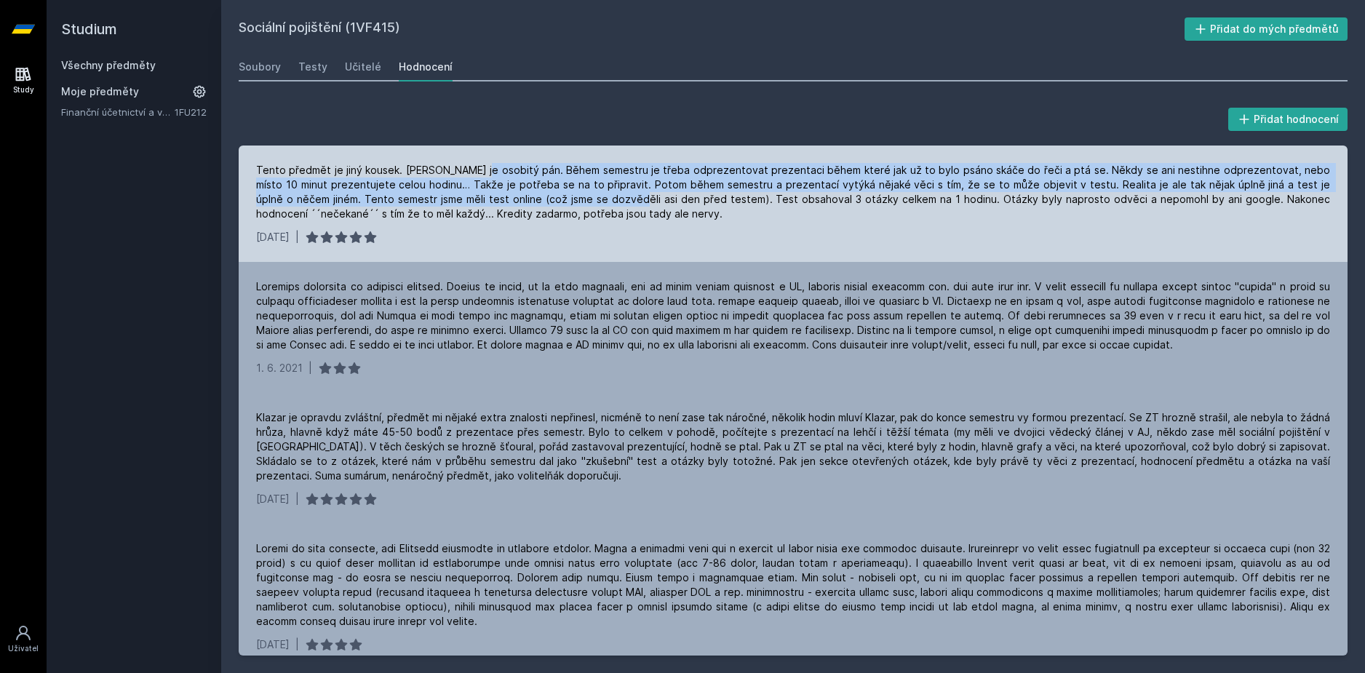
drag, startPoint x: 476, startPoint y: 168, endPoint x: 571, endPoint y: 204, distance: 101.1
click at [571, 204] on div "Tento předmět je jiný kousek. [PERSON_NAME] je osobitý pán. Během semestru je t…" at bounding box center [793, 192] width 1074 height 58
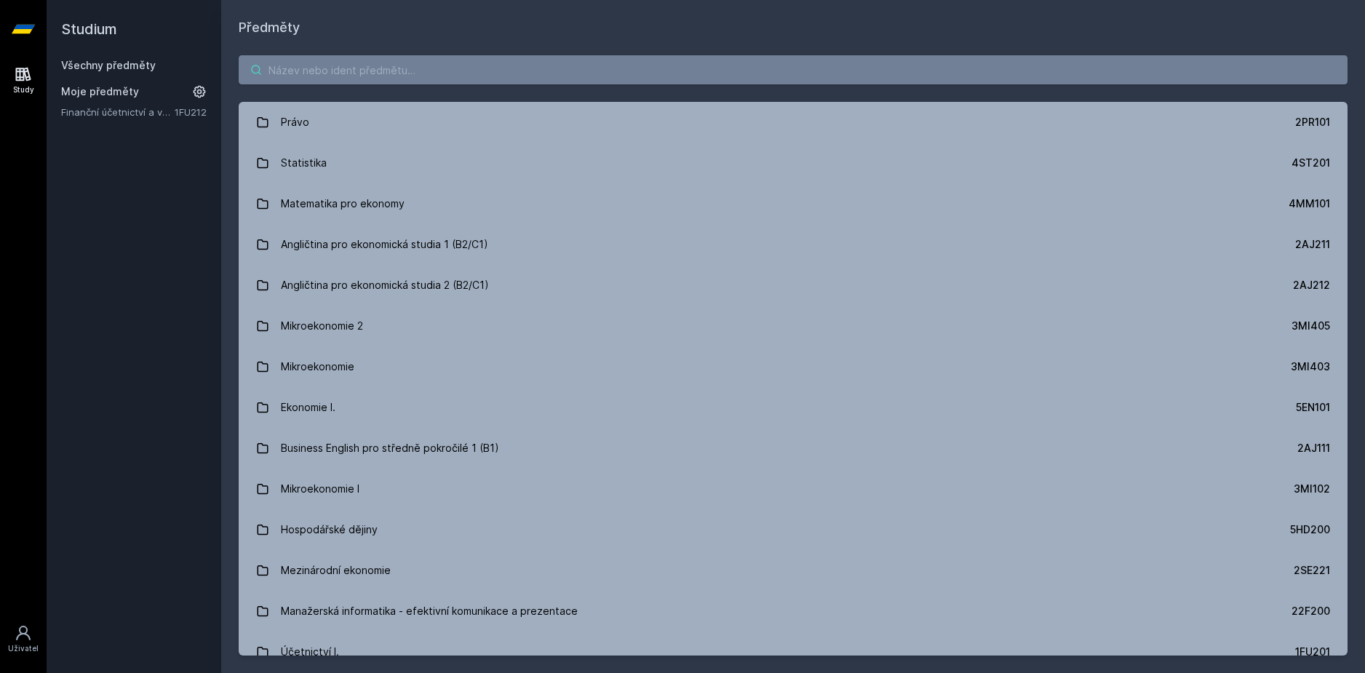
click at [312, 65] on input "search" at bounding box center [793, 69] width 1109 height 29
paste input "1VF434"
type input "1VF434"
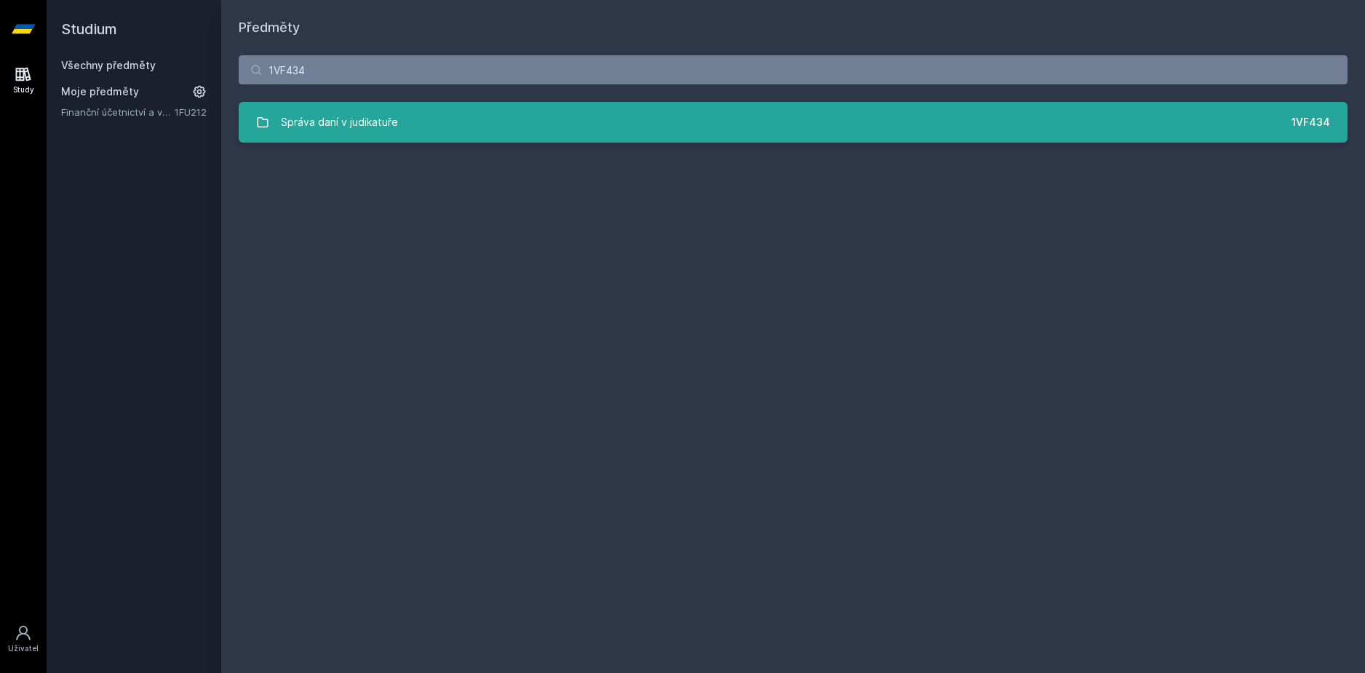
click at [348, 116] on div "Správa daní v judikatuře" at bounding box center [339, 122] width 117 height 29
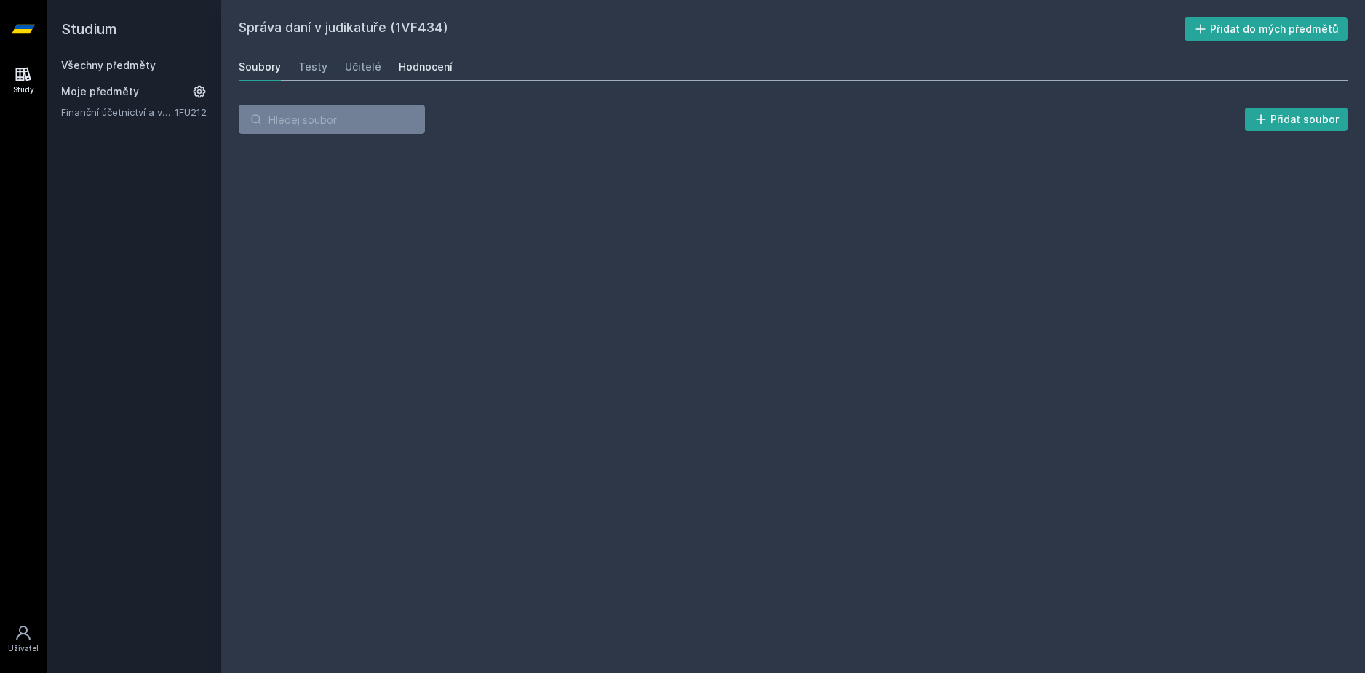
click at [445, 65] on div "Hodnocení" at bounding box center [426, 67] width 54 height 15
click at [436, 69] on div "Hodnocení" at bounding box center [426, 67] width 54 height 15
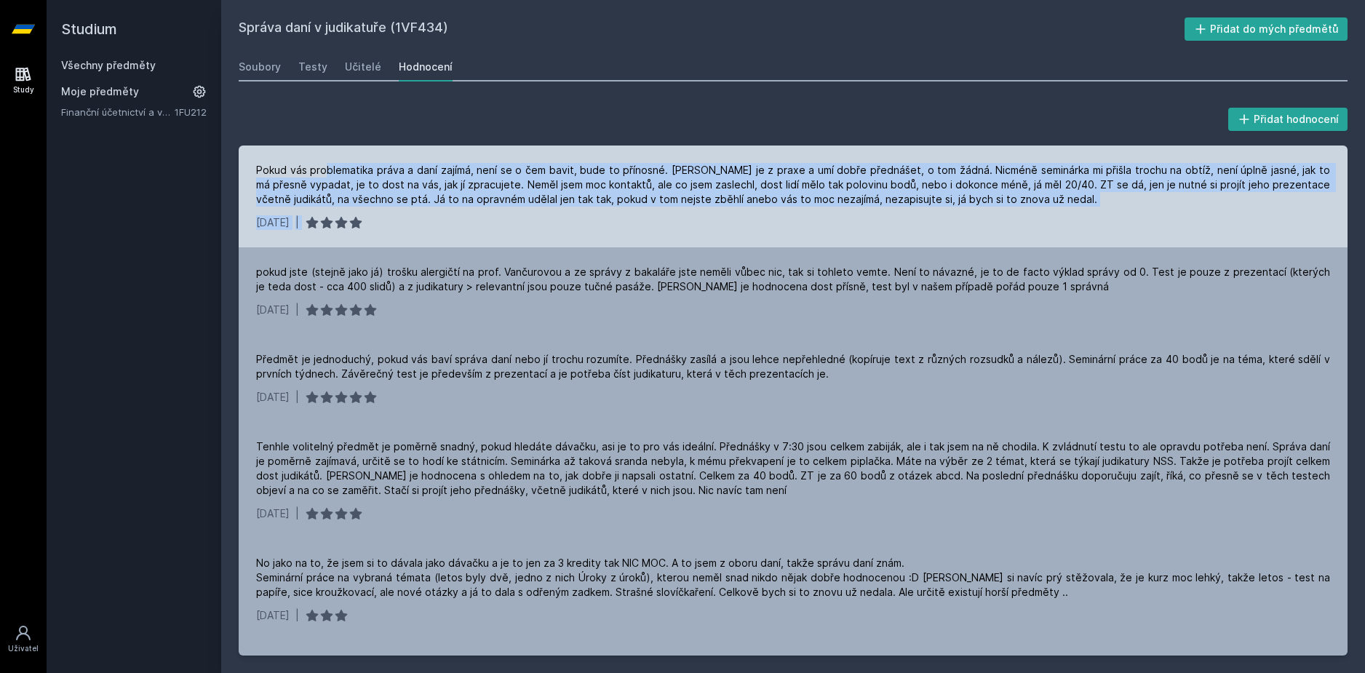
drag, startPoint x: 324, startPoint y: 155, endPoint x: 545, endPoint y: 212, distance: 228.3
click at [545, 212] on div "Pokud vás problematika práva a daní zajímá, není se o čem bavit, bude to přínos…" at bounding box center [793, 196] width 1109 height 102
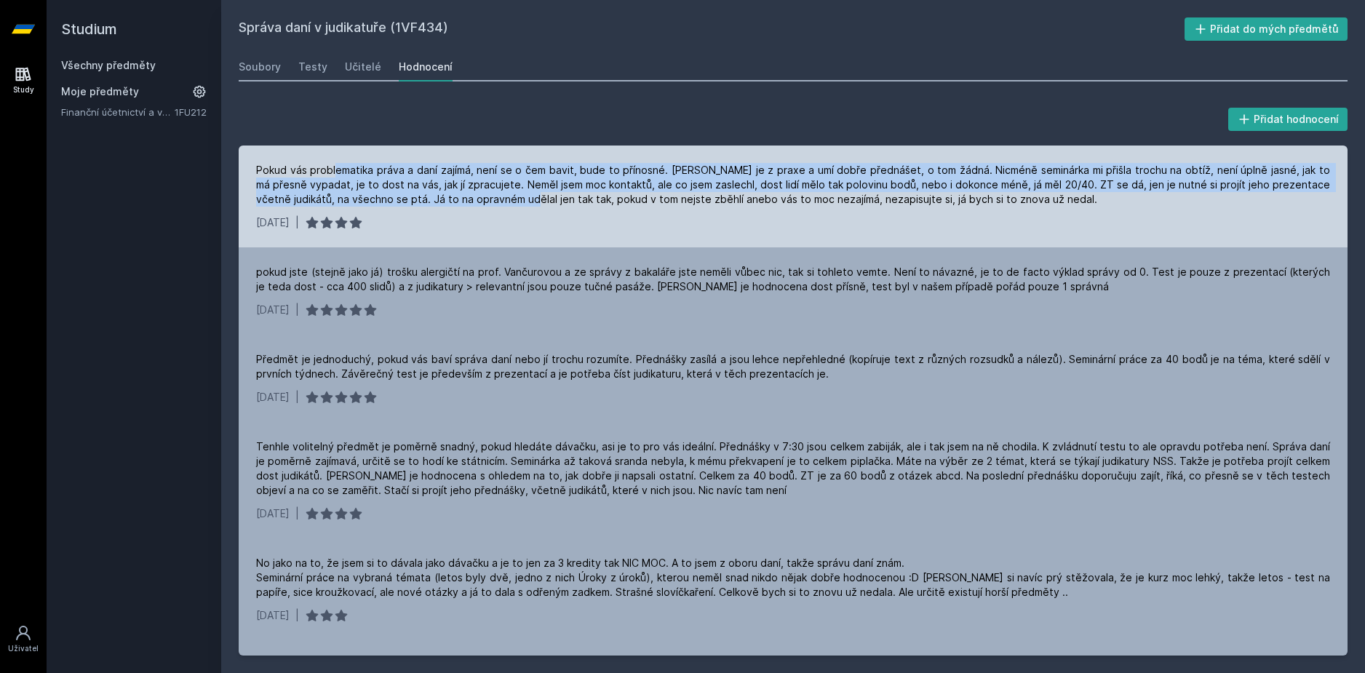
drag, startPoint x: 340, startPoint y: 172, endPoint x: 525, endPoint y: 193, distance: 186.7
click at [525, 193] on div "Pokud vás problematika práva a daní zajímá, není se o čem bavit, bude to přínos…" at bounding box center [793, 185] width 1074 height 44
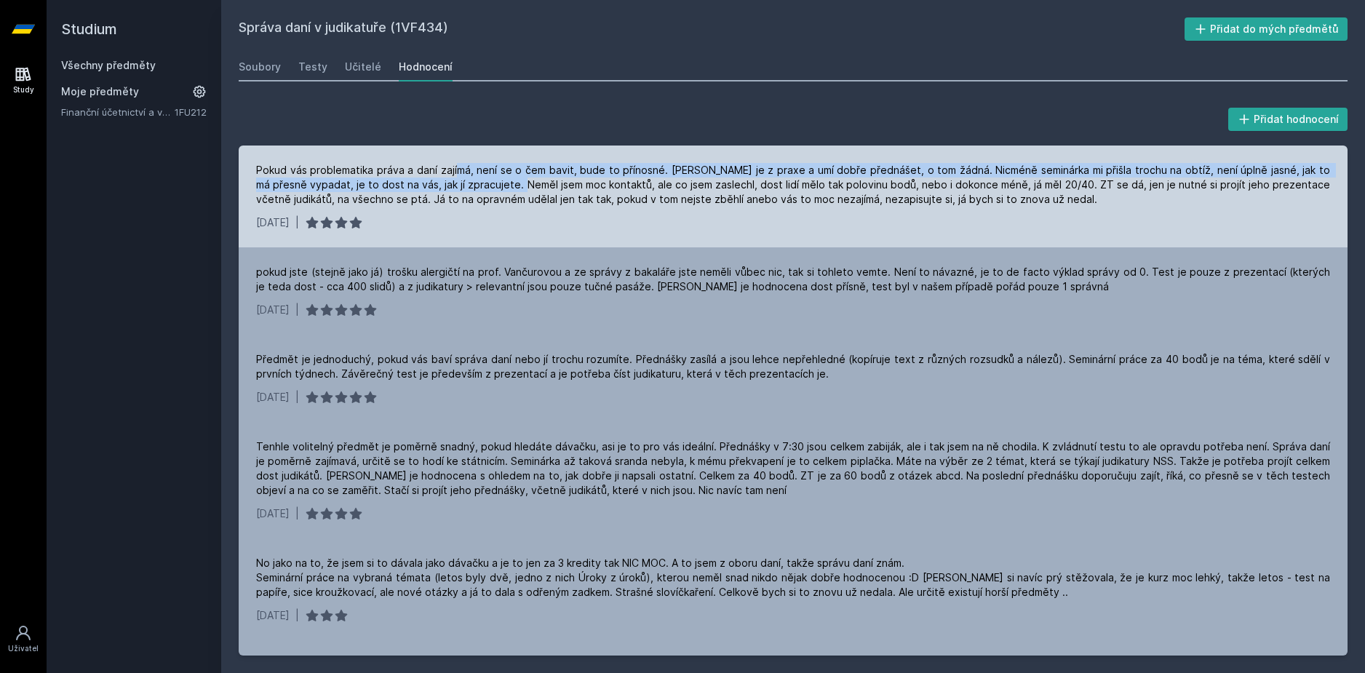
drag, startPoint x: 458, startPoint y: 172, endPoint x: 513, endPoint y: 184, distance: 55.9
click at [513, 184] on div "Pokud vás problematika práva a daní zajímá, není se o čem bavit, bude to přínos…" at bounding box center [793, 185] width 1074 height 44
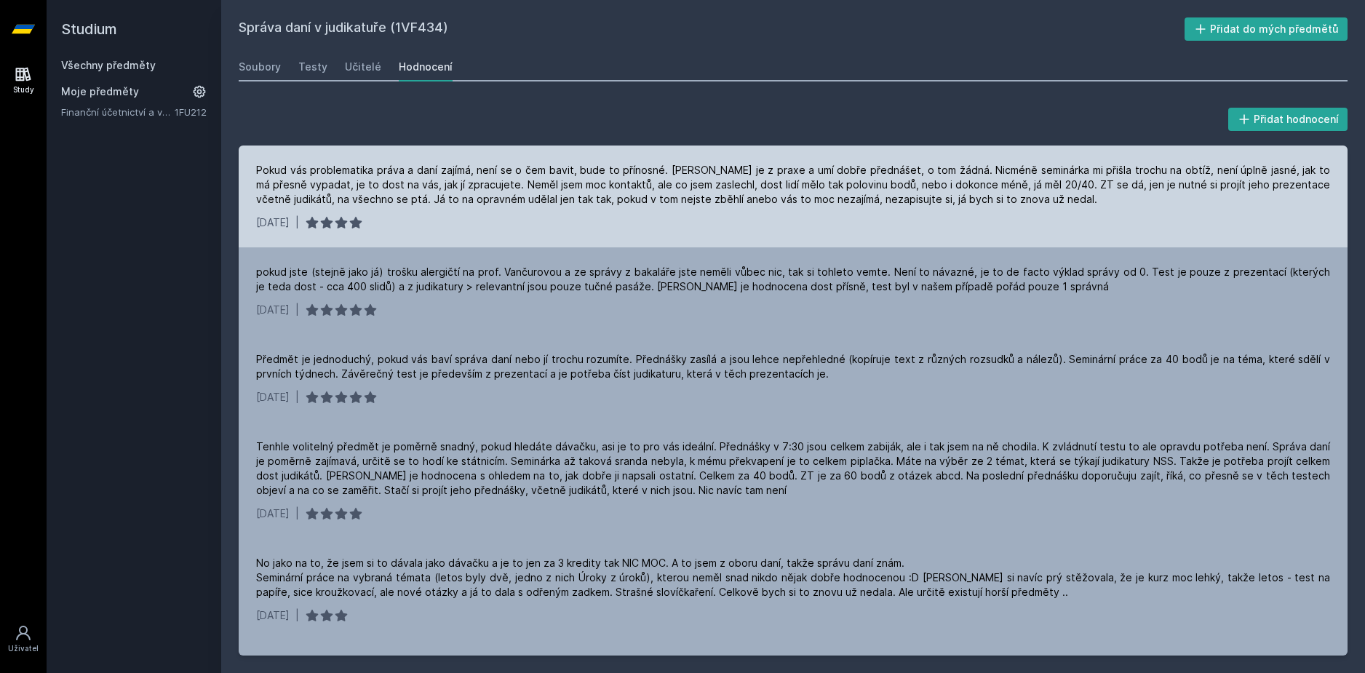
click at [517, 190] on div "Pokud vás problematika práva a daní zajímá, není se o čem bavit, bude to přínos…" at bounding box center [793, 185] width 1074 height 44
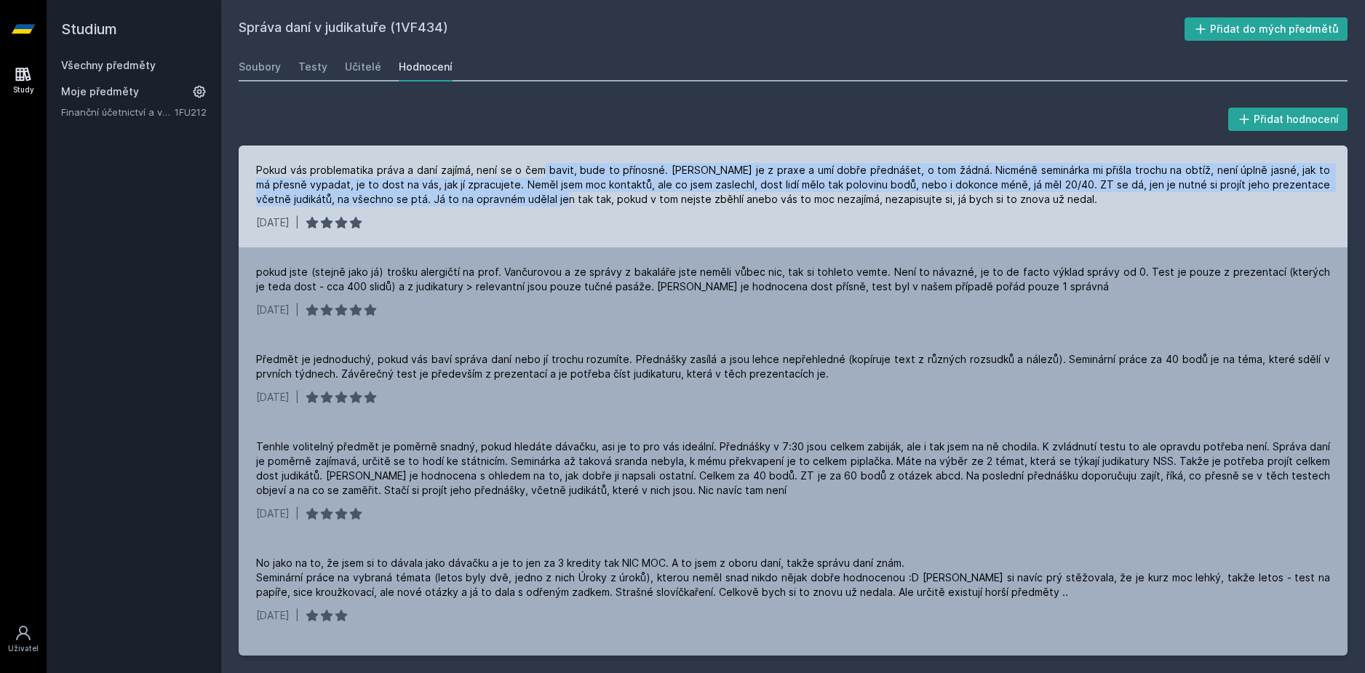
drag, startPoint x: 542, startPoint y: 160, endPoint x: 554, endPoint y: 197, distance: 39.1
click at [554, 197] on div "Pokud vás problematika práva a daní zajímá, není se o čem bavit, bude to přínos…" at bounding box center [793, 196] width 1109 height 102
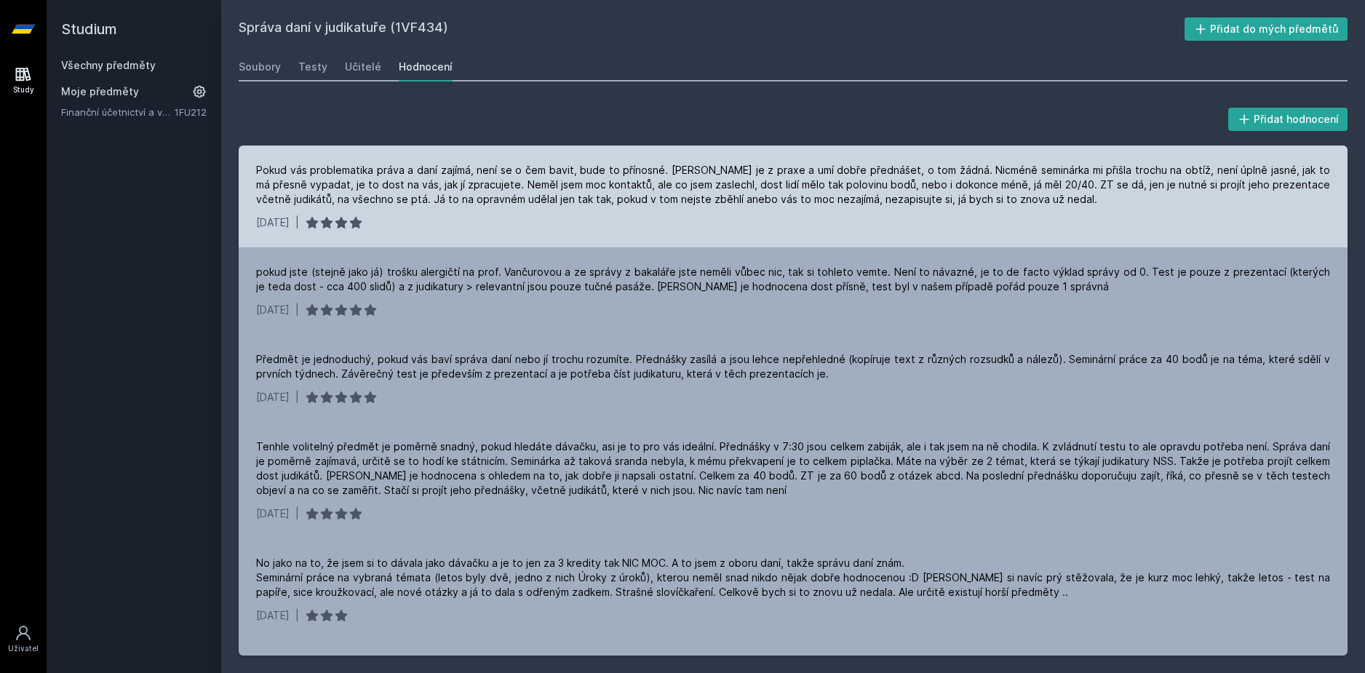
click at [581, 196] on div "Pokud vás problematika práva a daní zajímá, není se o čem bavit, bude to přínos…" at bounding box center [793, 185] width 1074 height 44
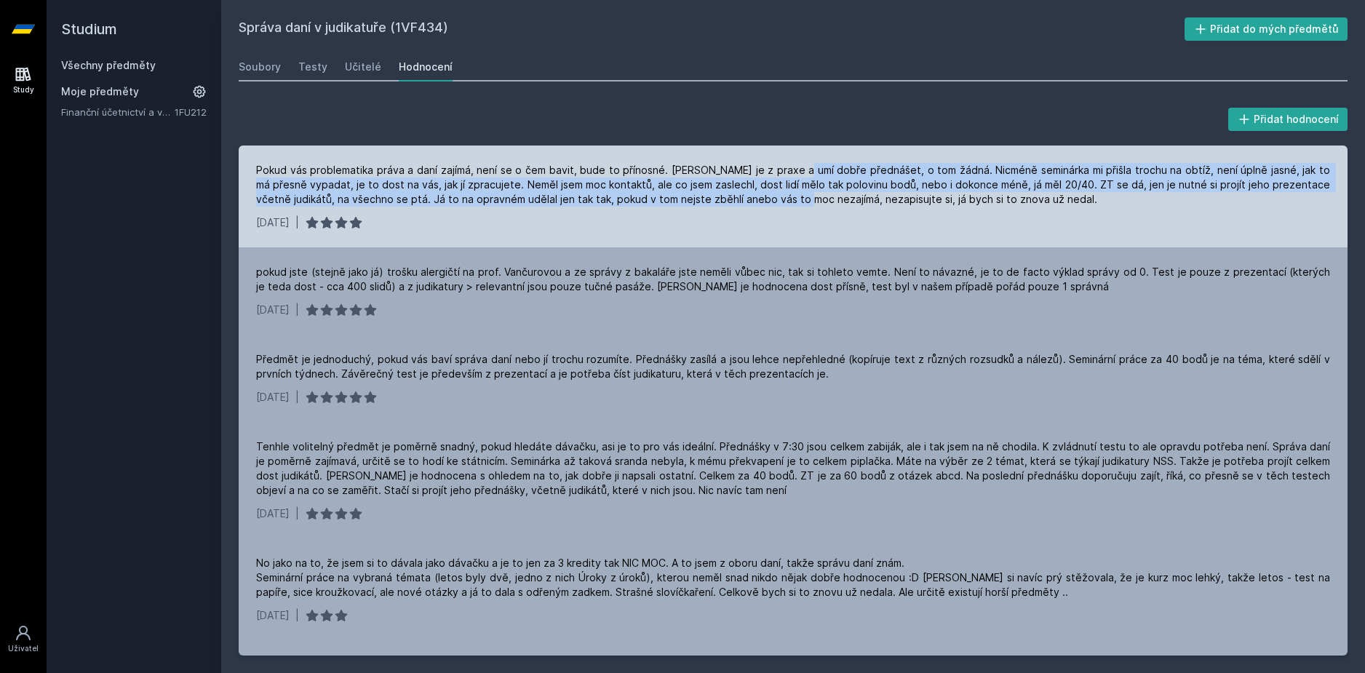
drag, startPoint x: 793, startPoint y: 172, endPoint x: 805, endPoint y: 201, distance: 31.3
click at [805, 201] on div "Pokud vás problematika práva a daní zajímá, není se o čem bavit, bude to přínos…" at bounding box center [793, 185] width 1074 height 44
drag, startPoint x: 1068, startPoint y: 196, endPoint x: 864, endPoint y: 167, distance: 205.8
click at [864, 167] on div "Pokud vás problematika práva a daní zajímá, není se o čem bavit, bude to přínos…" at bounding box center [793, 185] width 1074 height 44
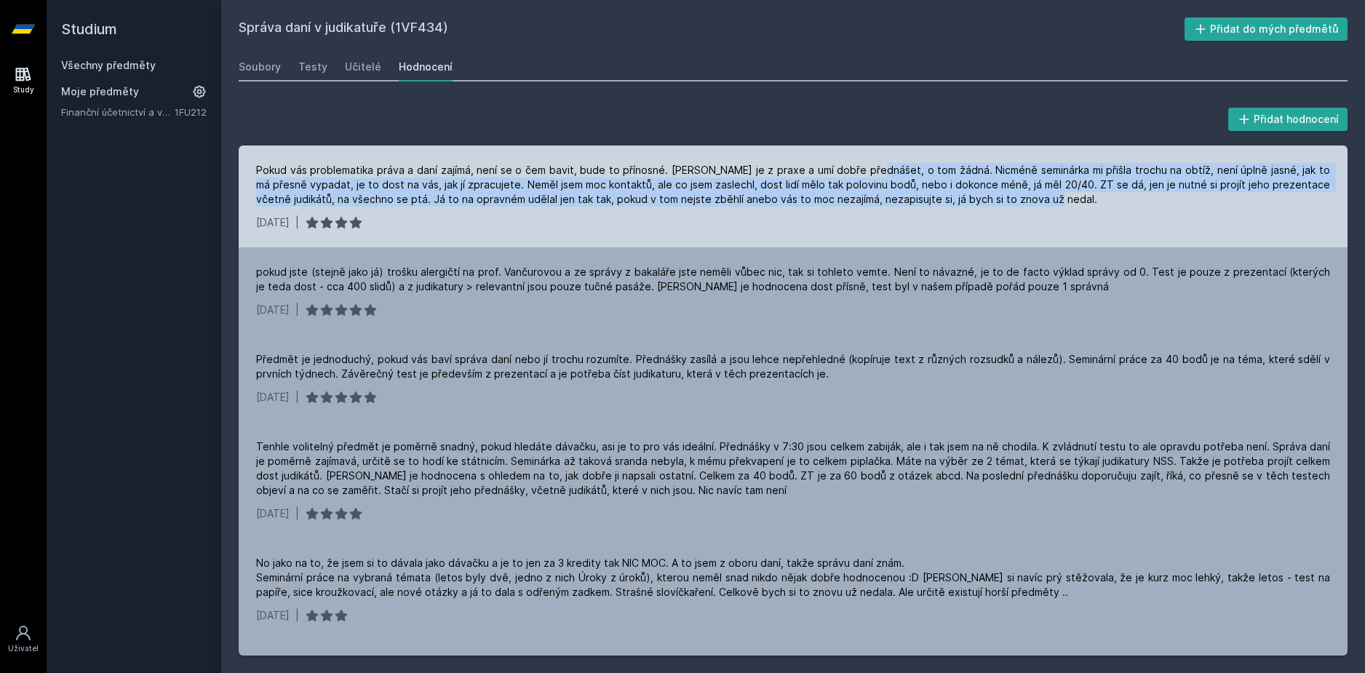
click at [957, 196] on div "Pokud vás problematika práva a daní zajímá, není se o čem bavit, bude to přínos…" at bounding box center [793, 185] width 1074 height 44
drag, startPoint x: 807, startPoint y: 150, endPoint x: 834, endPoint y: 196, distance: 54.1
click at [834, 196] on div "Pokud vás problematika práva a daní zajímá, není se o čem bavit, bude to přínos…" at bounding box center [793, 196] width 1109 height 102
click at [833, 196] on div "Pokud vás problematika práva a daní zajímá, není se o čem bavit, bude to přínos…" at bounding box center [793, 185] width 1074 height 44
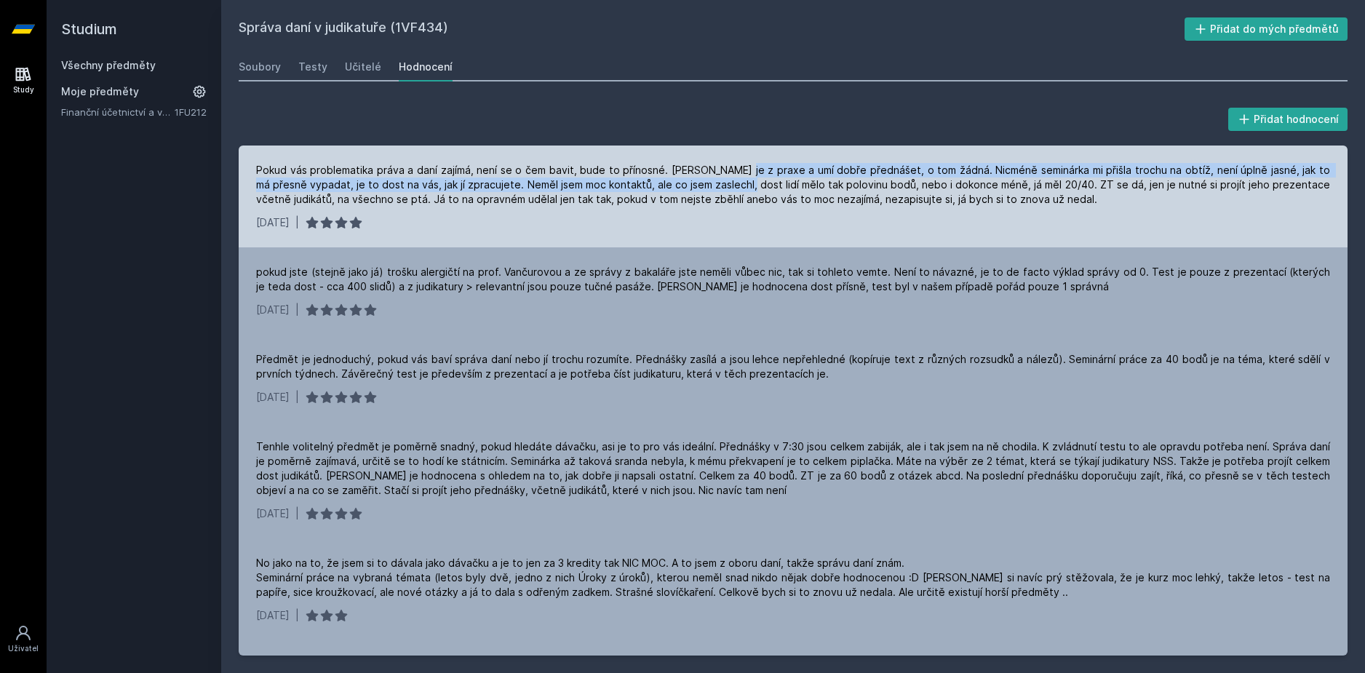
drag, startPoint x: 737, startPoint y: 165, endPoint x: 741, endPoint y: 186, distance: 20.8
click at [741, 186] on div "Pokud vás problematika práva a daní zajímá, není se o čem bavit, bude to přínos…" at bounding box center [793, 196] width 1109 height 102
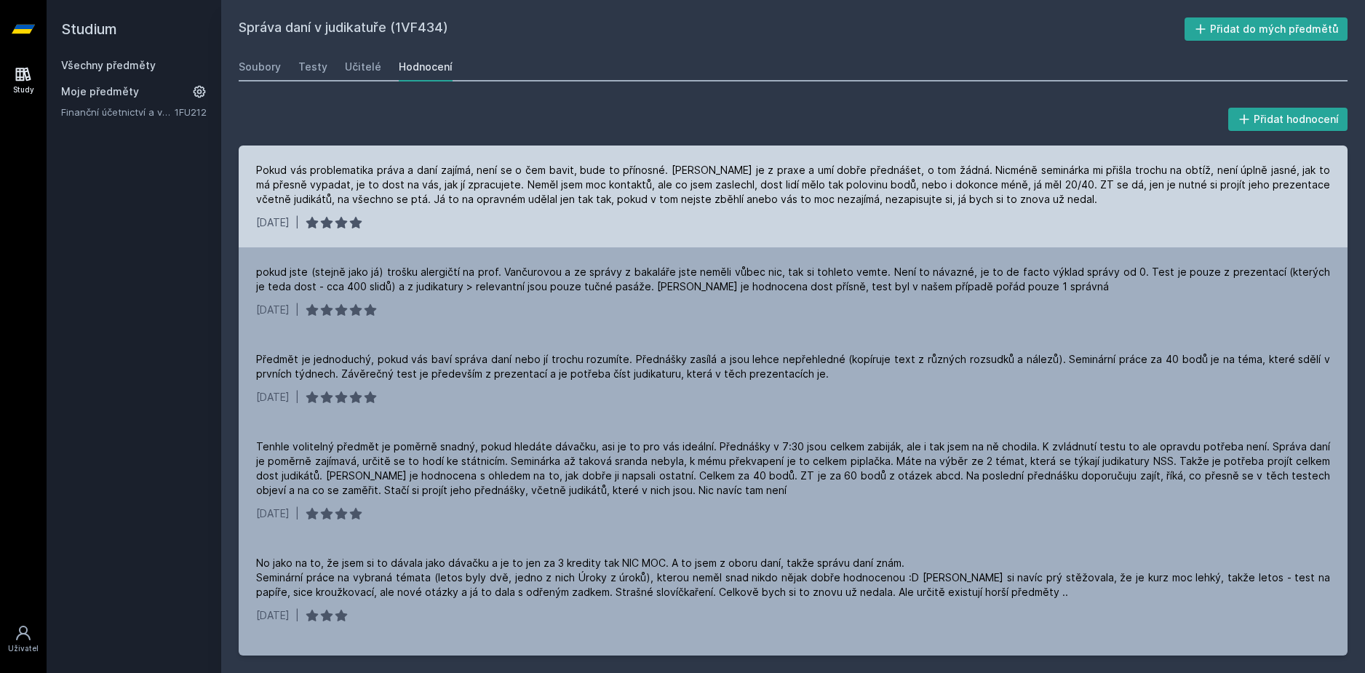
click at [742, 204] on div "Pokud vás problematika práva a daní zajímá, není se o čem bavit, bude to přínos…" at bounding box center [793, 185] width 1074 height 44
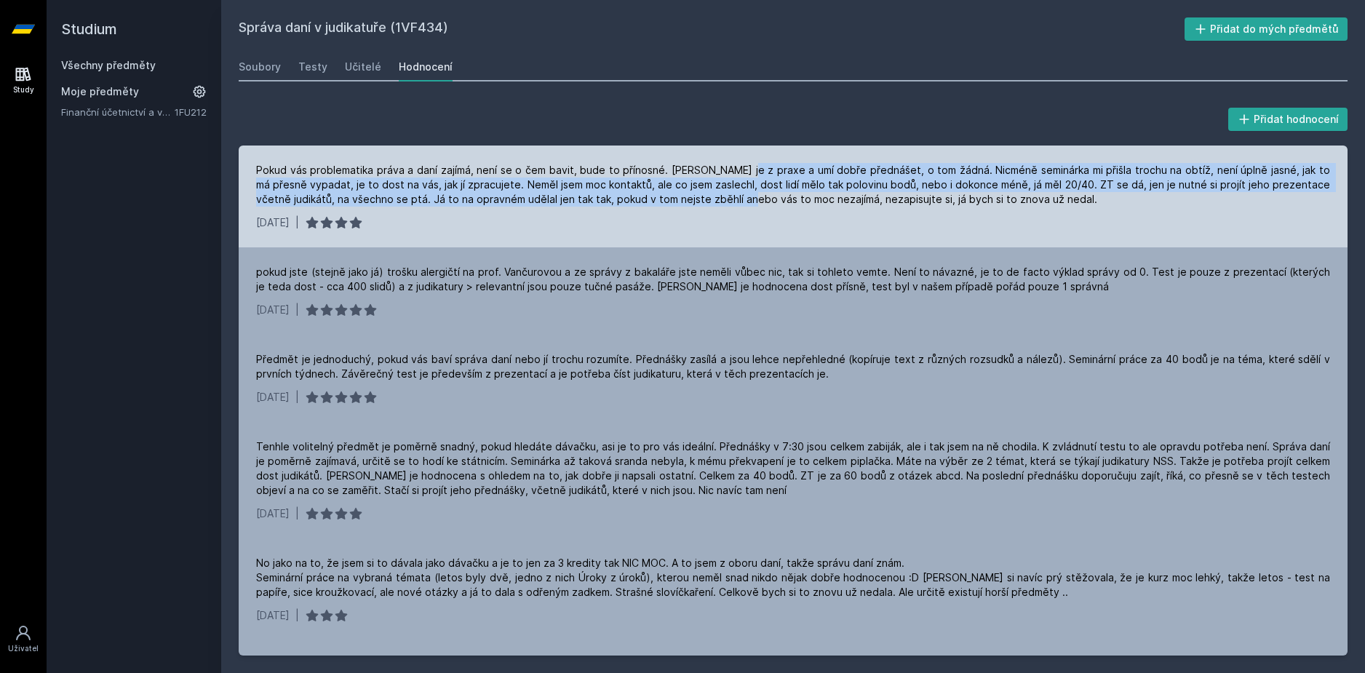
drag, startPoint x: 743, startPoint y: 169, endPoint x: 747, endPoint y: 208, distance: 39.5
click at [747, 208] on div "Pokud vás problematika práva a daní zajímá, není se o čem bavit, bude to přínos…" at bounding box center [793, 196] width 1109 height 102
click at [746, 208] on div "Pokud vás problematika práva a daní zajímá, není se o čem bavit, bude to přínos…" at bounding box center [793, 196] width 1109 height 102
drag, startPoint x: 746, startPoint y: 167, endPoint x: 743, endPoint y: 200, distance: 33.6
click at [743, 200] on div "Pokud vás problematika práva a daní zajímá, není se o čem bavit, bude to přínos…" at bounding box center [793, 185] width 1074 height 44
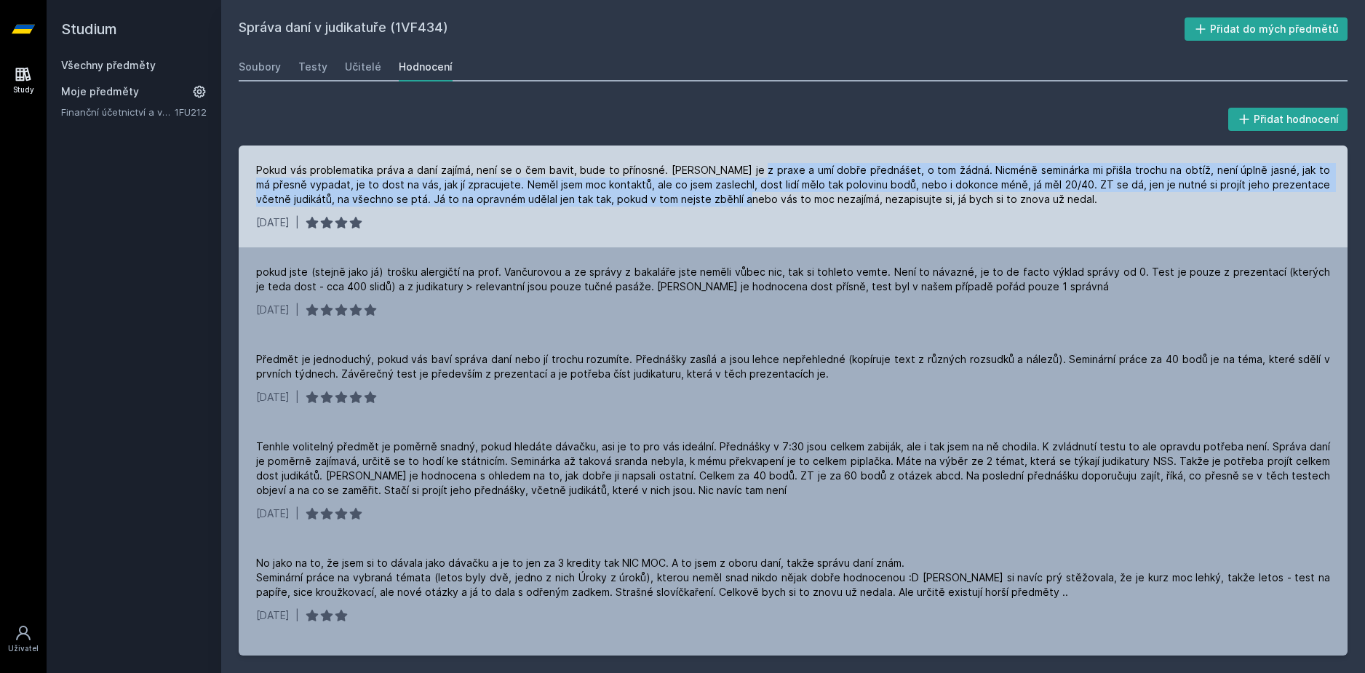
click at [743, 200] on div "Pokud vás problematika práva a daní zajímá, není se o čem bavit, bude to přínos…" at bounding box center [793, 185] width 1074 height 44
drag, startPoint x: 757, startPoint y: 175, endPoint x: 756, endPoint y: 209, distance: 34.2
click at [756, 209] on div "Pokud vás problematika práva a daní zajímá, není se o čem bavit, bude to přínos…" at bounding box center [793, 196] width 1109 height 102
click at [749, 204] on div "Pokud vás problematika práva a daní zajímá, není se o čem bavit, bude to přínos…" at bounding box center [793, 185] width 1074 height 44
drag, startPoint x: 750, startPoint y: 160, endPoint x: 753, endPoint y: 206, distance: 45.9
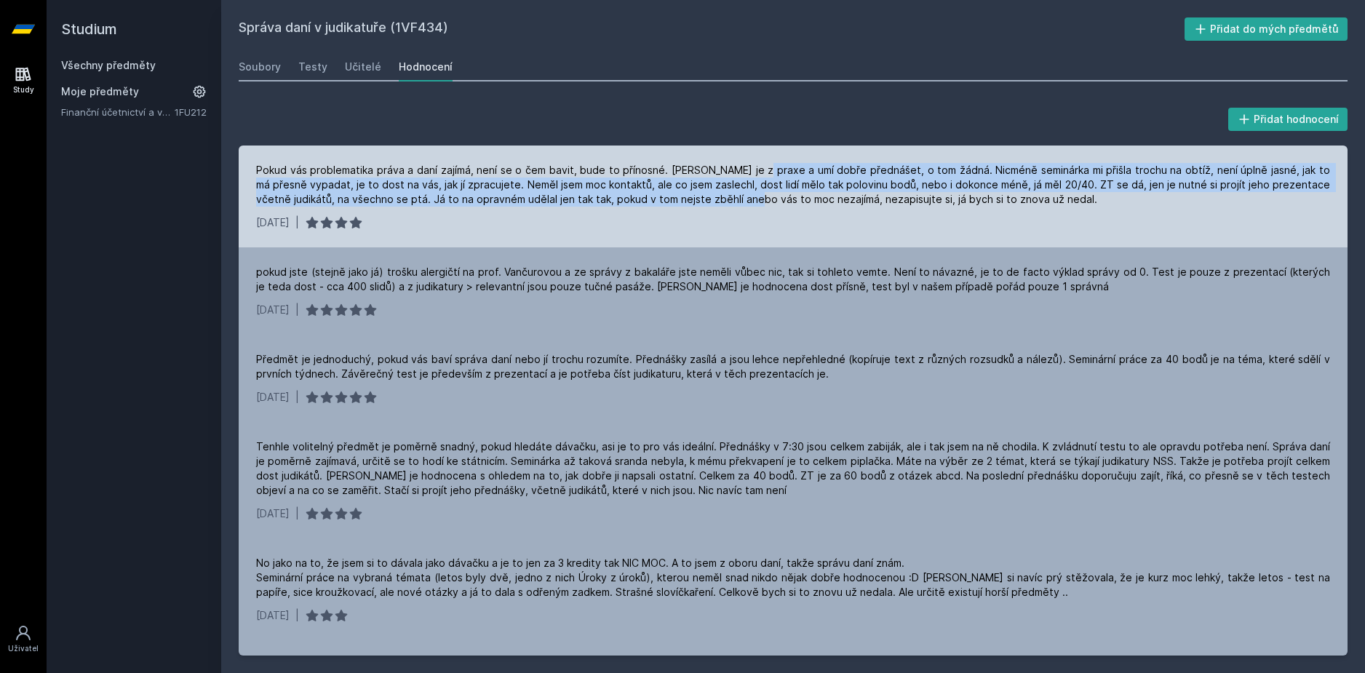
click at [753, 206] on div "Pokud vás problematika práva a daní zajímá, není se o čem bavit, bude to přínos…" at bounding box center [793, 196] width 1109 height 102
click at [749, 204] on div "Pokud vás problematika práva a daní zajímá, není se o čem bavit, bude to přínos…" at bounding box center [793, 185] width 1074 height 44
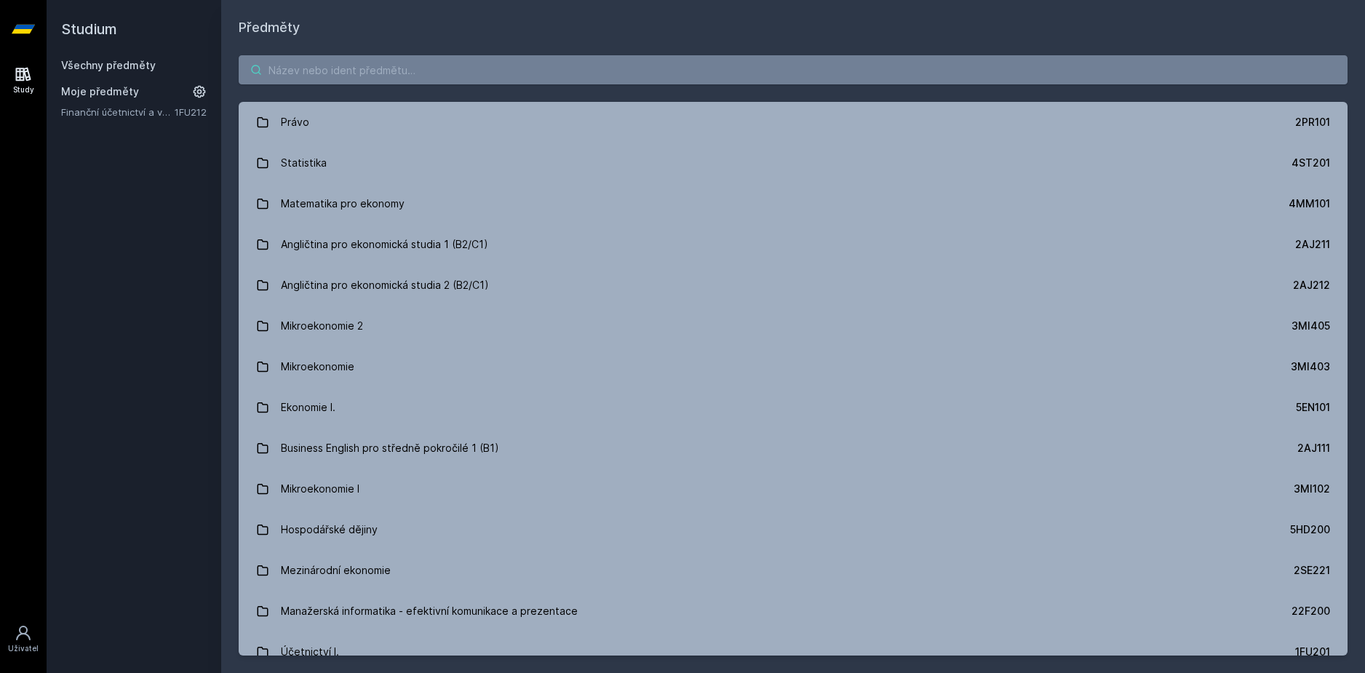
click at [425, 79] on input "search" at bounding box center [793, 69] width 1109 height 29
paste input "11F444"
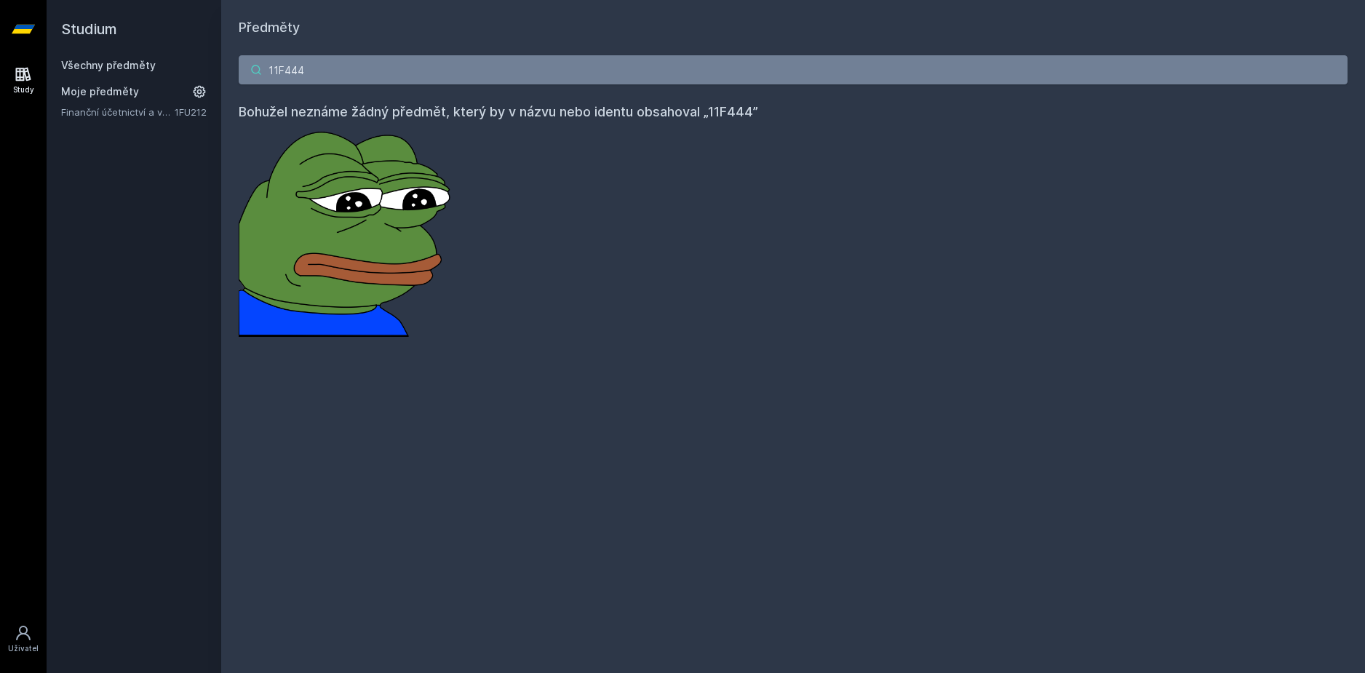
drag, startPoint x: 207, startPoint y: 54, endPoint x: 124, endPoint y: 49, distance: 83.1
click at [127, 49] on div "Studium Všechny předměty Moje předměty Finanční účetnictví a výkaznictví podle …" at bounding box center [706, 336] width 1318 height 673
paste input "search"
type input "1"
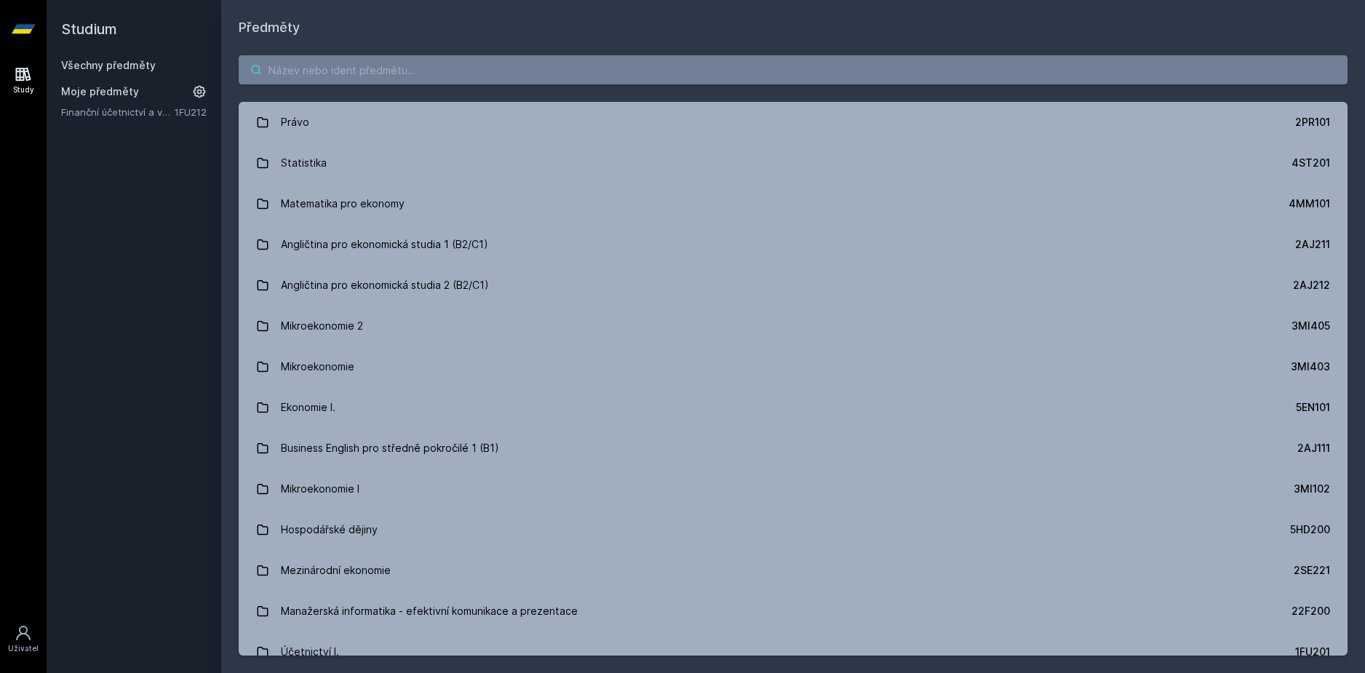
click at [316, 80] on input "search" at bounding box center [793, 69] width 1109 height 29
click at [319, 76] on input "search" at bounding box center [793, 69] width 1109 height 29
paste input "1FU454"
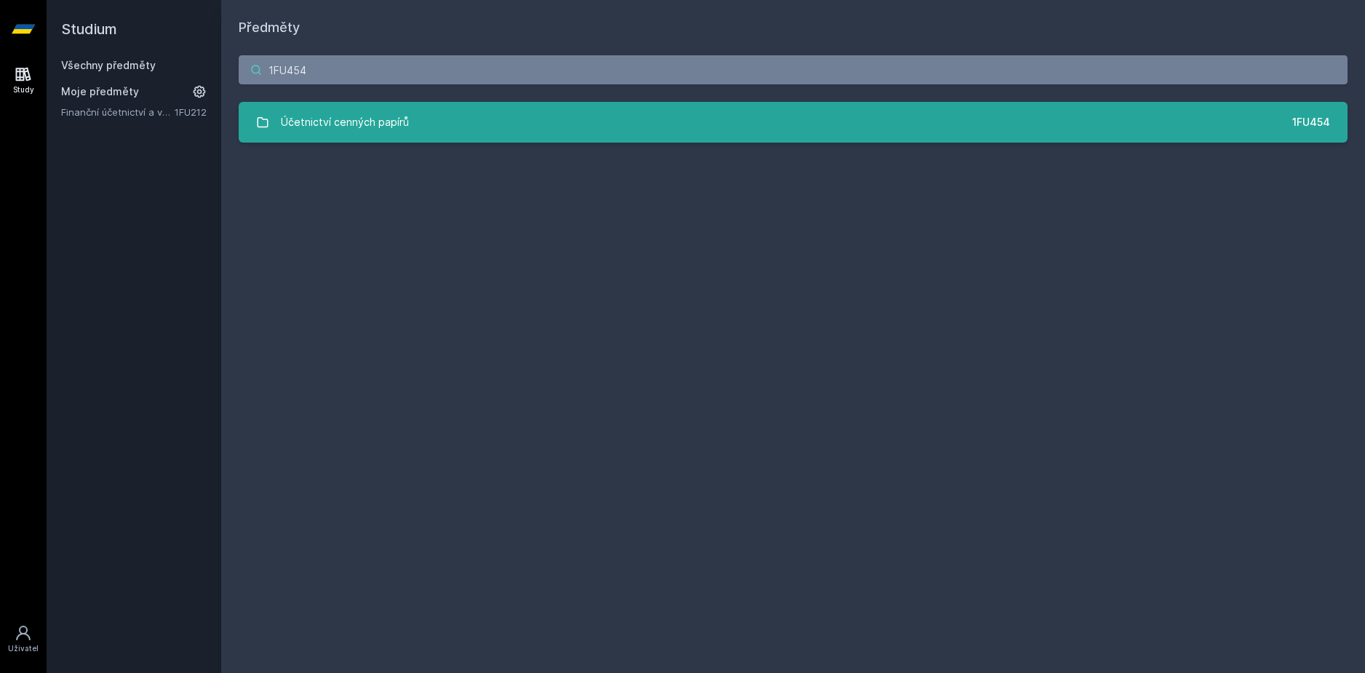
type input "1FU454"
click at [346, 124] on div "Účetnictví cenných papírů" at bounding box center [345, 122] width 128 height 29
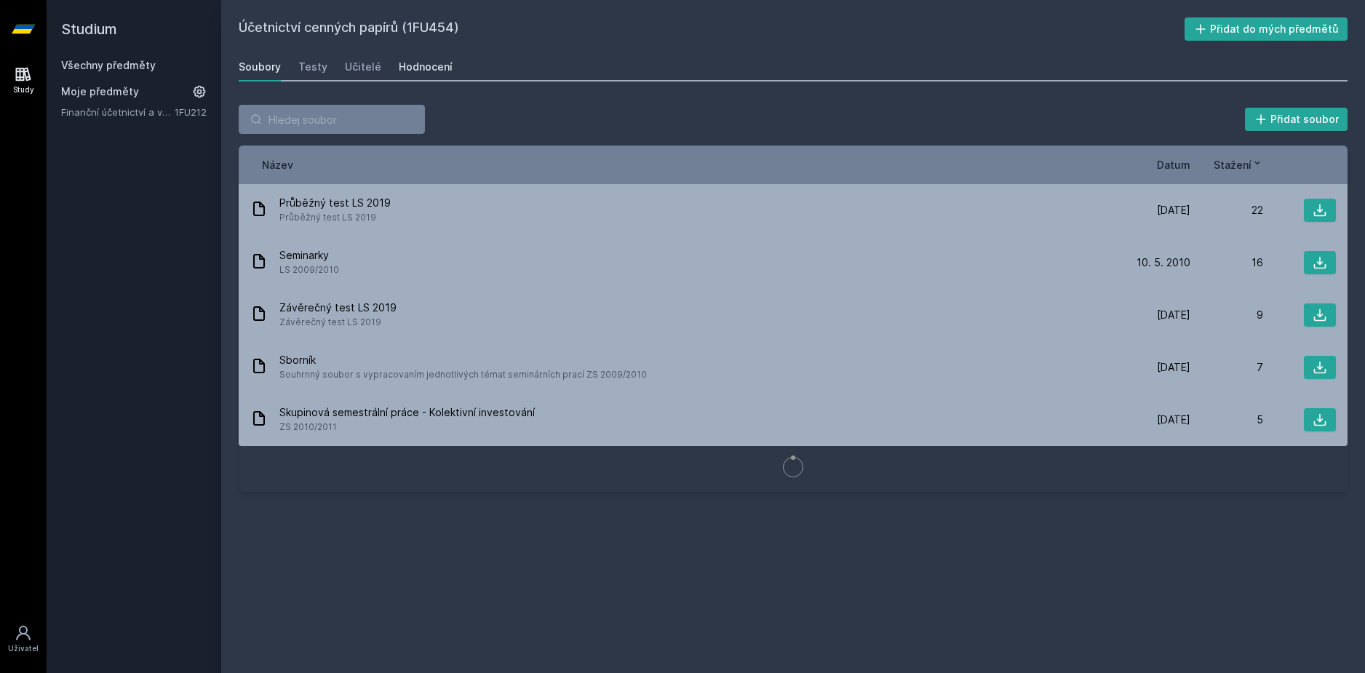
click at [431, 70] on div "Hodnocení" at bounding box center [426, 67] width 54 height 15
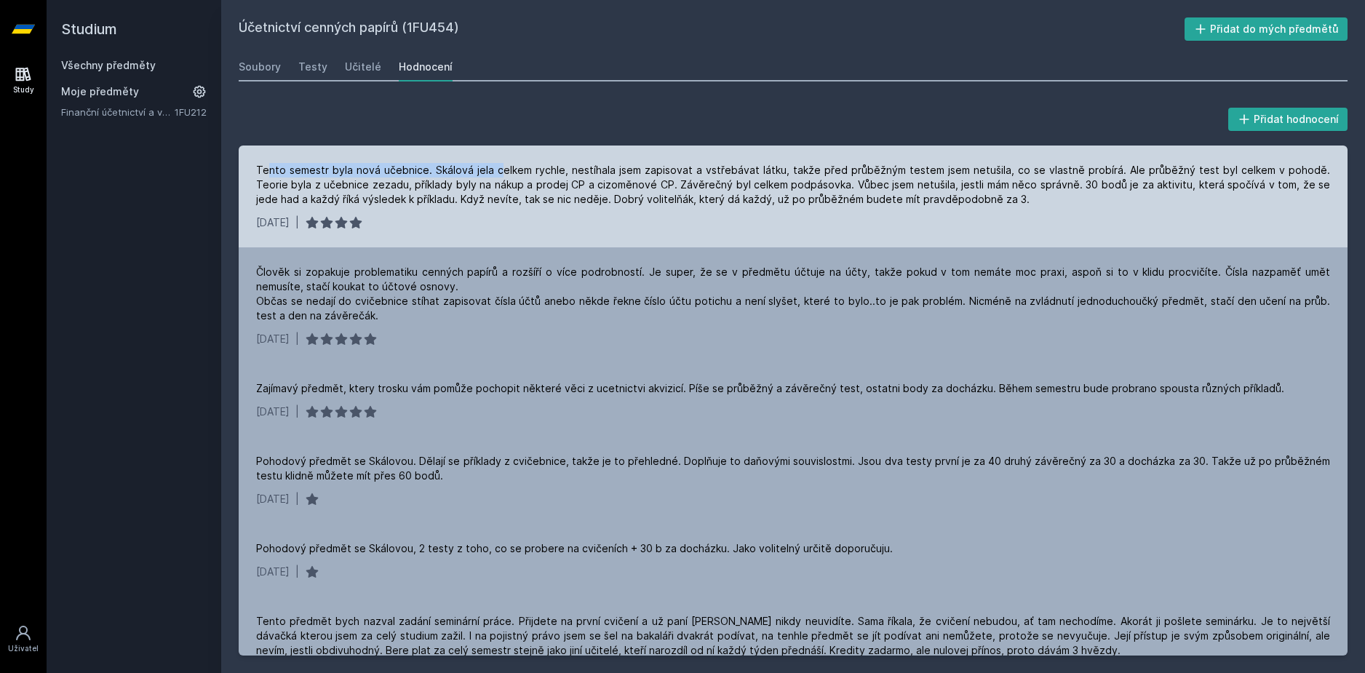
drag, startPoint x: 265, startPoint y: 175, endPoint x: 495, endPoint y: 173, distance: 229.9
click at [493, 173] on div "Tento semestr byla nová učebnice. Skálová jela celkem rychle, nestíhala jsem za…" at bounding box center [793, 185] width 1074 height 44
click at [495, 175] on div "Tento semestr byla nová učebnice. Skálová jela celkem rychle, nestíhala jsem za…" at bounding box center [793, 185] width 1074 height 44
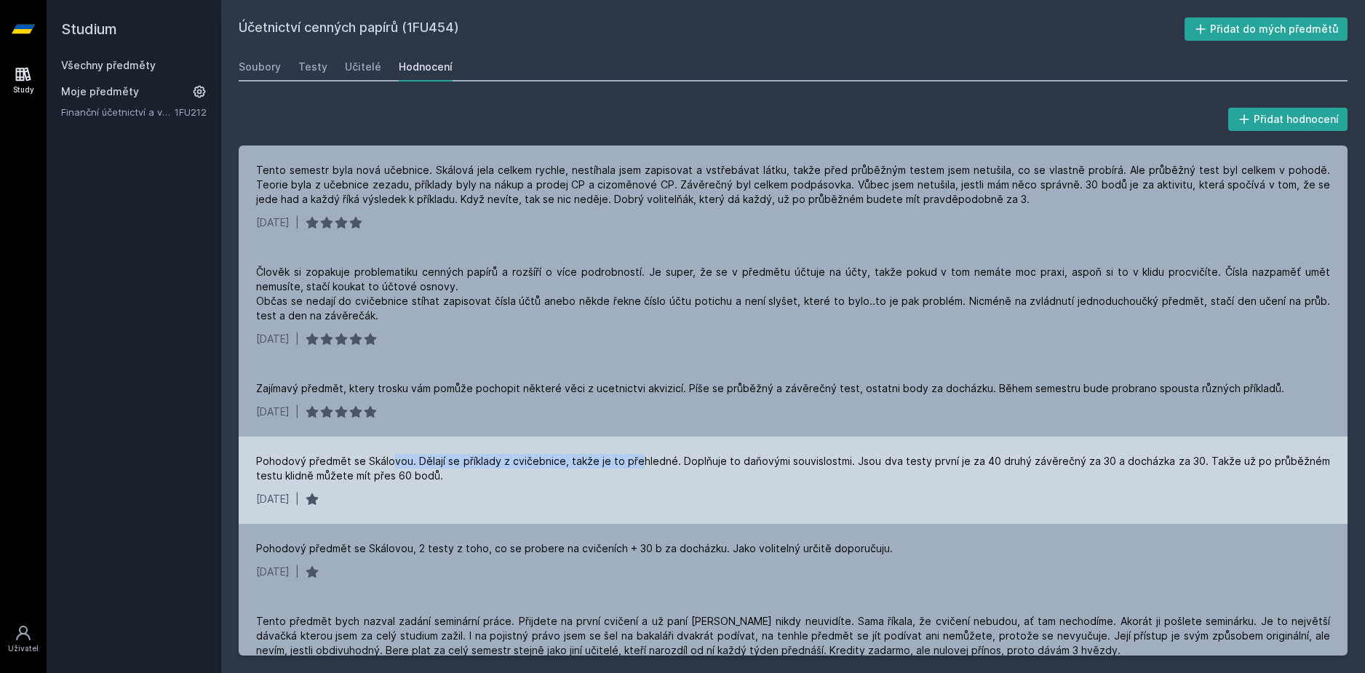
drag, startPoint x: 391, startPoint y: 445, endPoint x: 637, endPoint y: 465, distance: 246.7
click at [637, 465] on div "Pohodový předmět se Skálovou. Dělají se příklady z cvičebnice, takže je to přeh…" at bounding box center [793, 479] width 1109 height 87
click at [637, 465] on div "Pohodový předmět se Skálovou. Dělají se příklady z cvičebnice, takže je to přeh…" at bounding box center [793, 468] width 1074 height 29
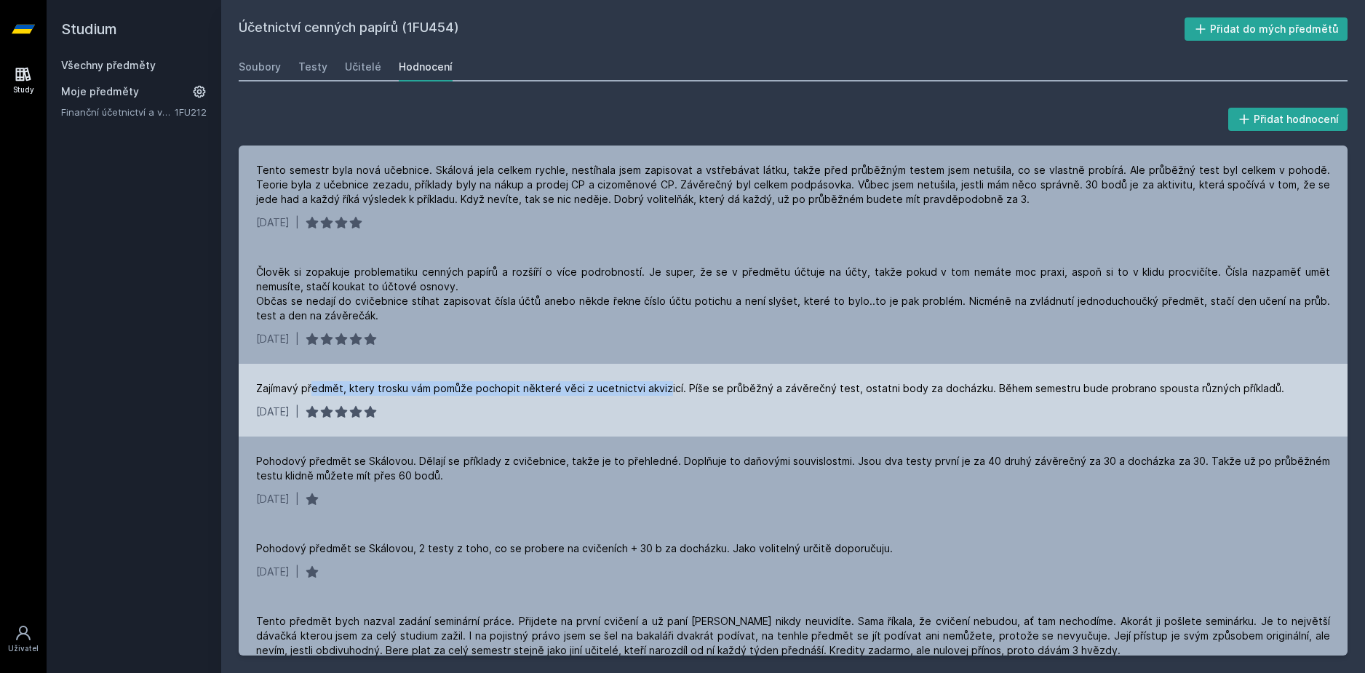
drag, startPoint x: 311, startPoint y: 370, endPoint x: 664, endPoint y: 396, distance: 353.7
click at [664, 396] on div "Zajímavý předmět, ktery trosku vám pomůže pochopit některé věci z ucetnictvi ak…" at bounding box center [793, 400] width 1109 height 73
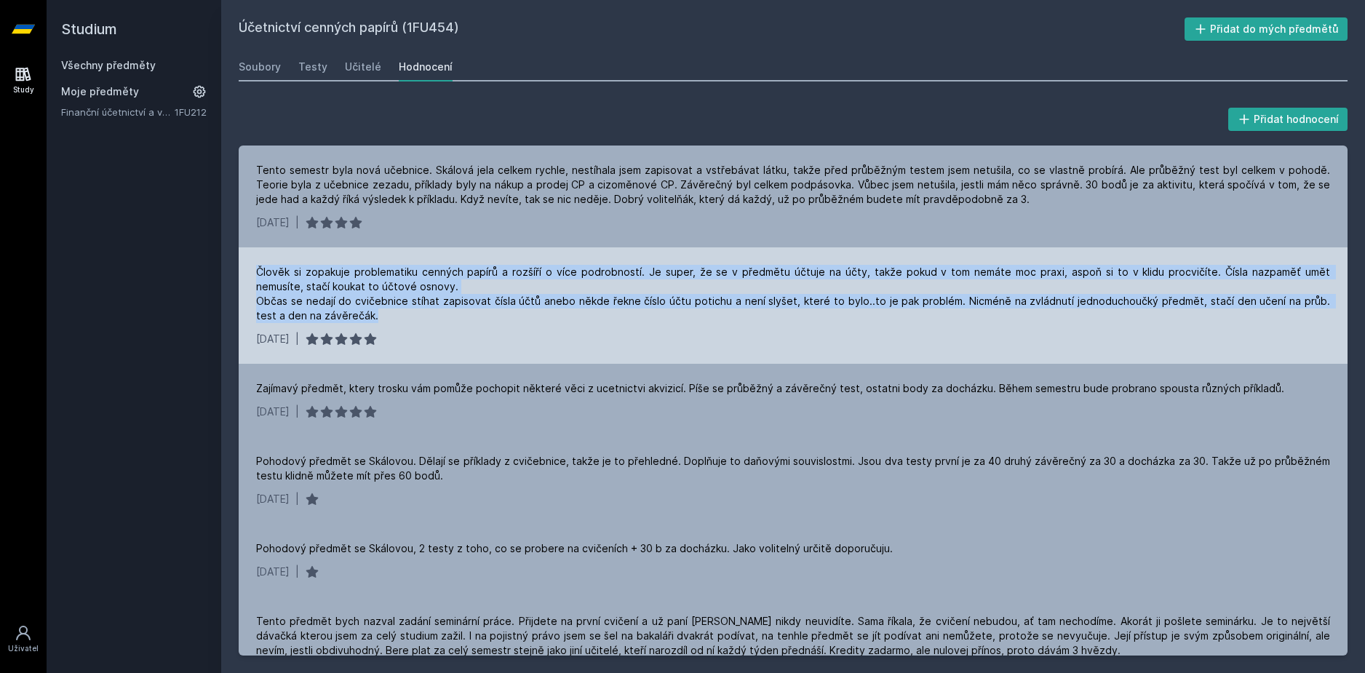
drag, startPoint x: 255, startPoint y: 273, endPoint x: 548, endPoint y: 311, distance: 296.4
click at [548, 311] on div "Člověk si zopakuje problematiku cenných papírů a rozšíří o více podrobností. Je…" at bounding box center [793, 305] width 1109 height 116
click at [548, 311] on div "Člověk si zopakuje problematiku cenných papírů a rozšíří o více podrobností. Je…" at bounding box center [793, 294] width 1074 height 58
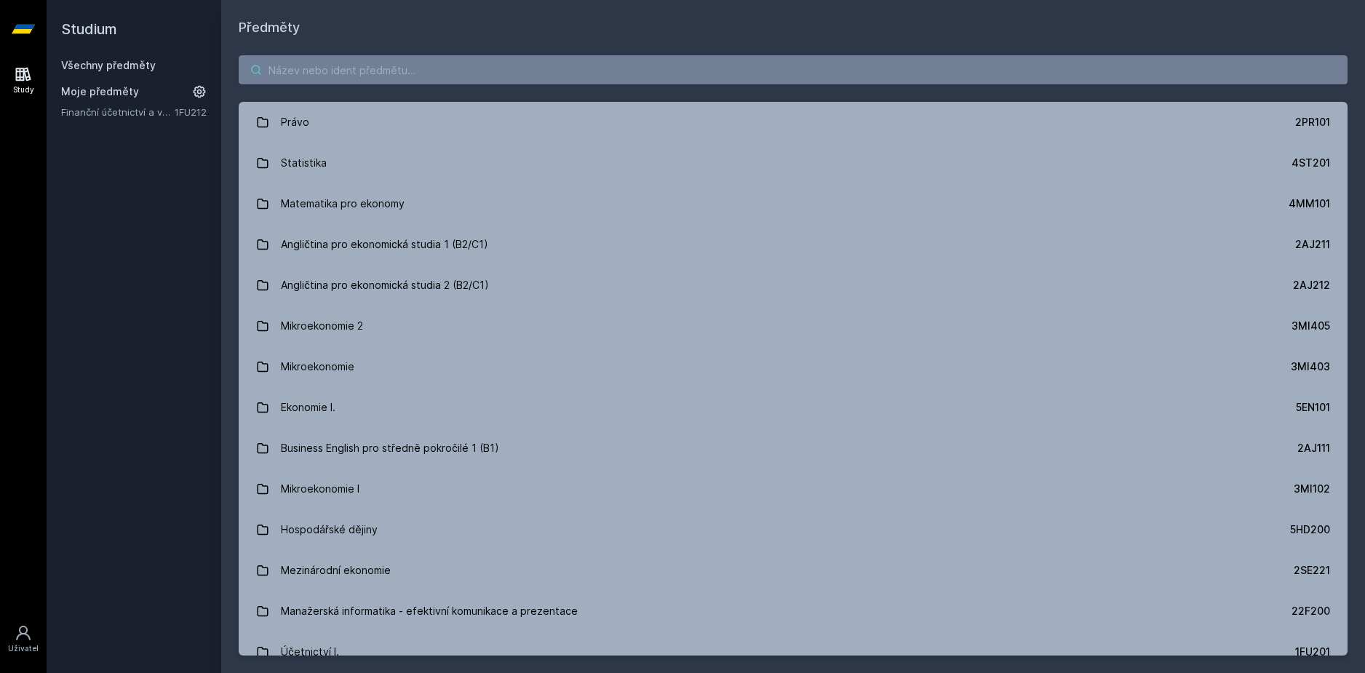
click at [368, 78] on input "search" at bounding box center [793, 69] width 1109 height 29
paste input "1FU457"
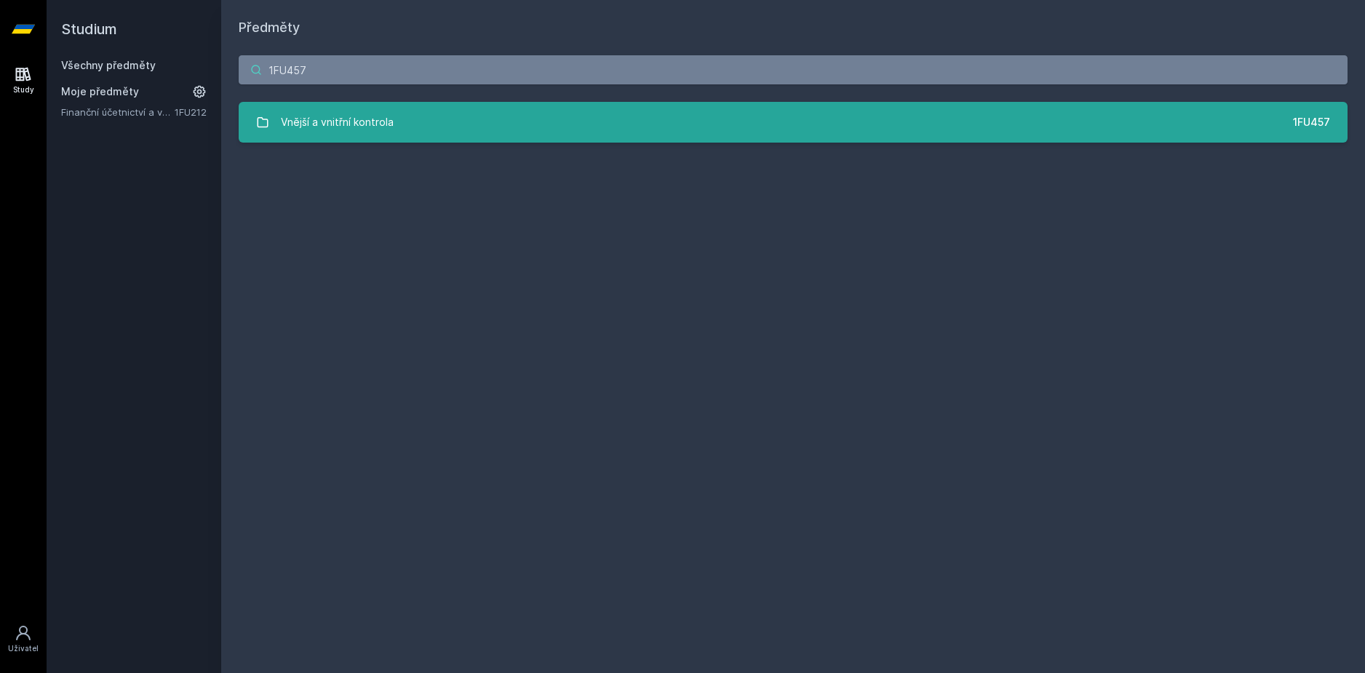
type input "1FU457"
click at [387, 123] on div "Vnější a vnitřní kontrola" at bounding box center [337, 122] width 113 height 29
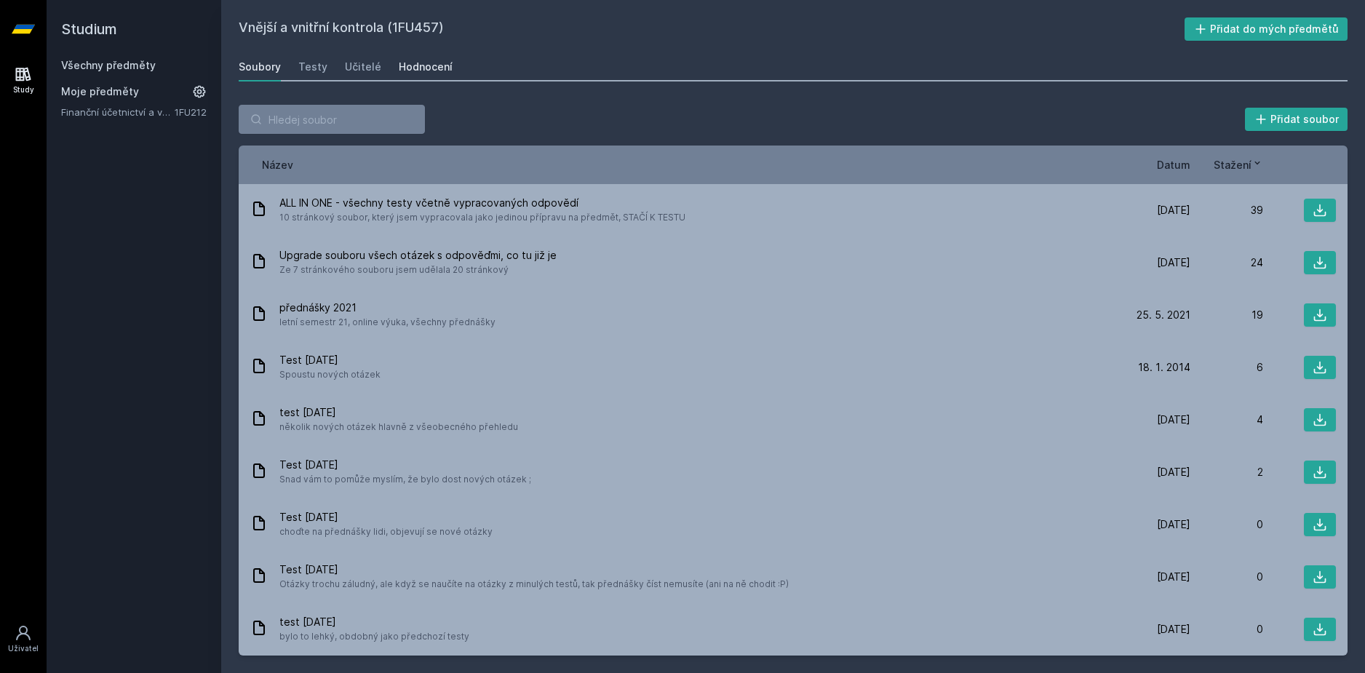
click at [420, 73] on div "Hodnocení" at bounding box center [426, 67] width 54 height 15
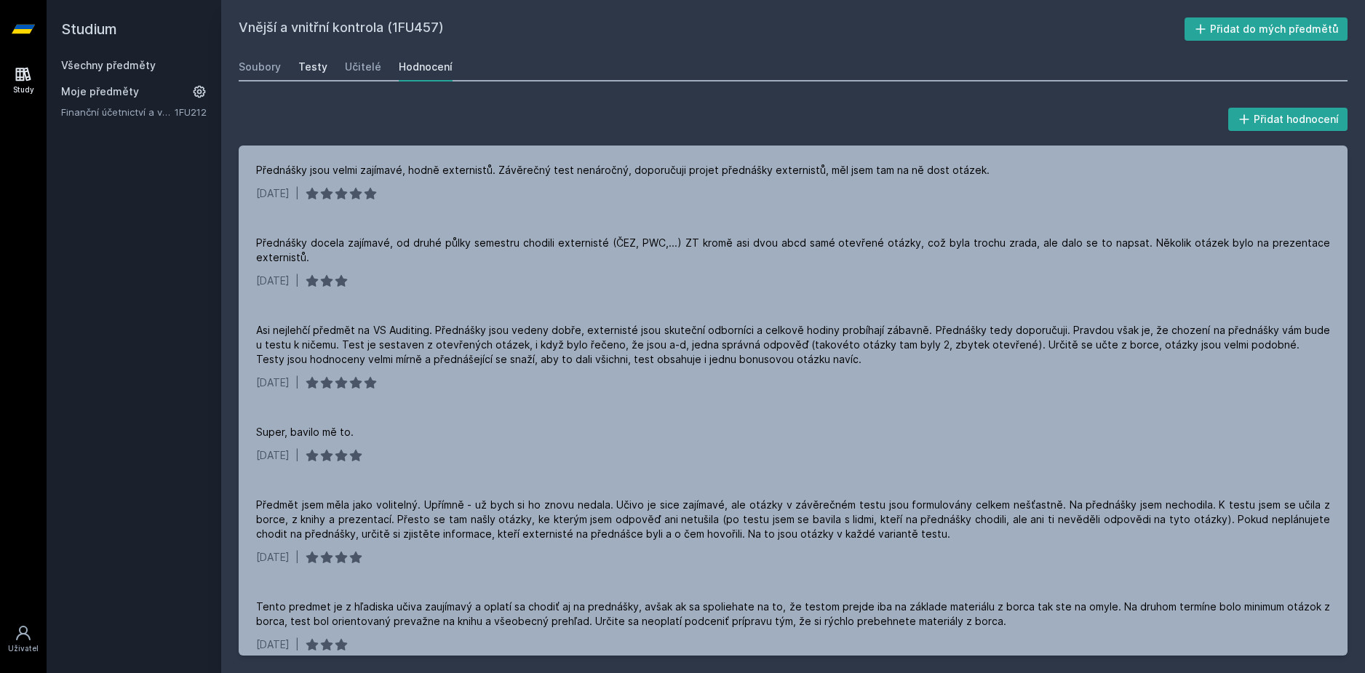
drag, startPoint x: 298, startPoint y: 65, endPoint x: 332, endPoint y: 84, distance: 39.4
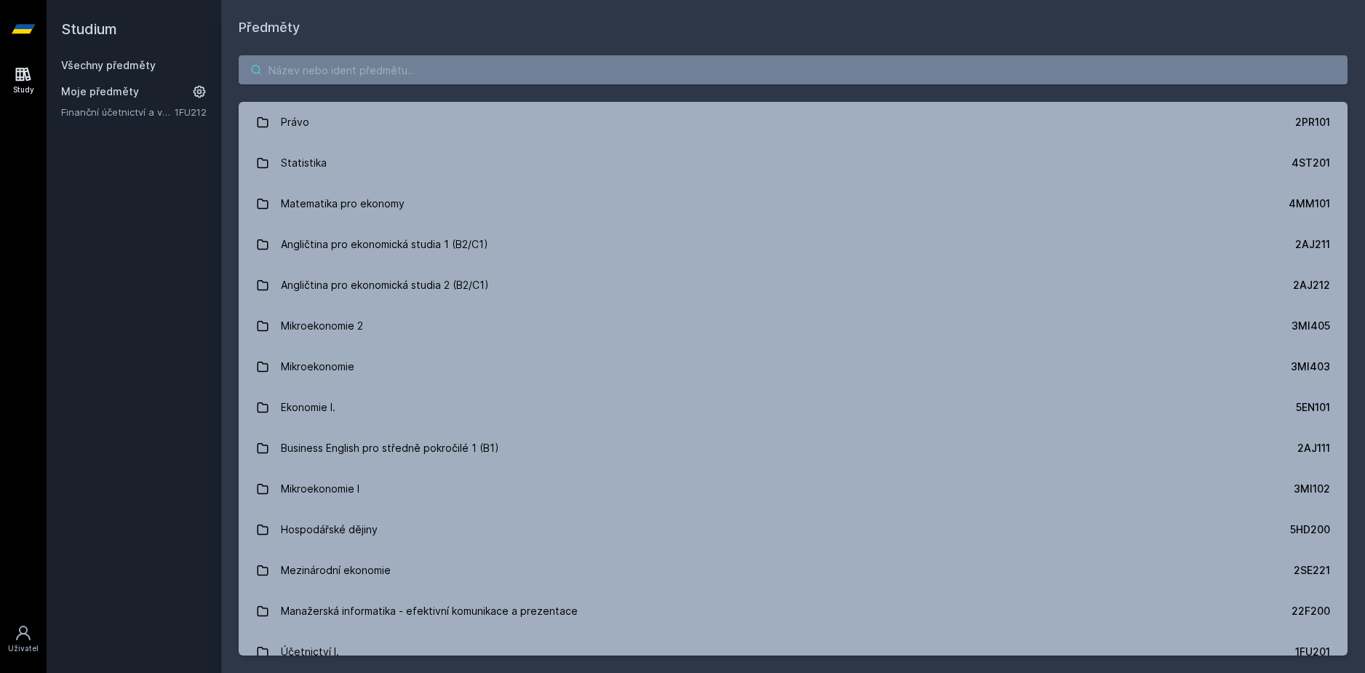
drag, startPoint x: 309, startPoint y: 63, endPoint x: 324, endPoint y: 71, distance: 16.3
click at [308, 63] on input "search" at bounding box center [793, 69] width 1109 height 29
paste input "1FU400"
type input "1FU400"
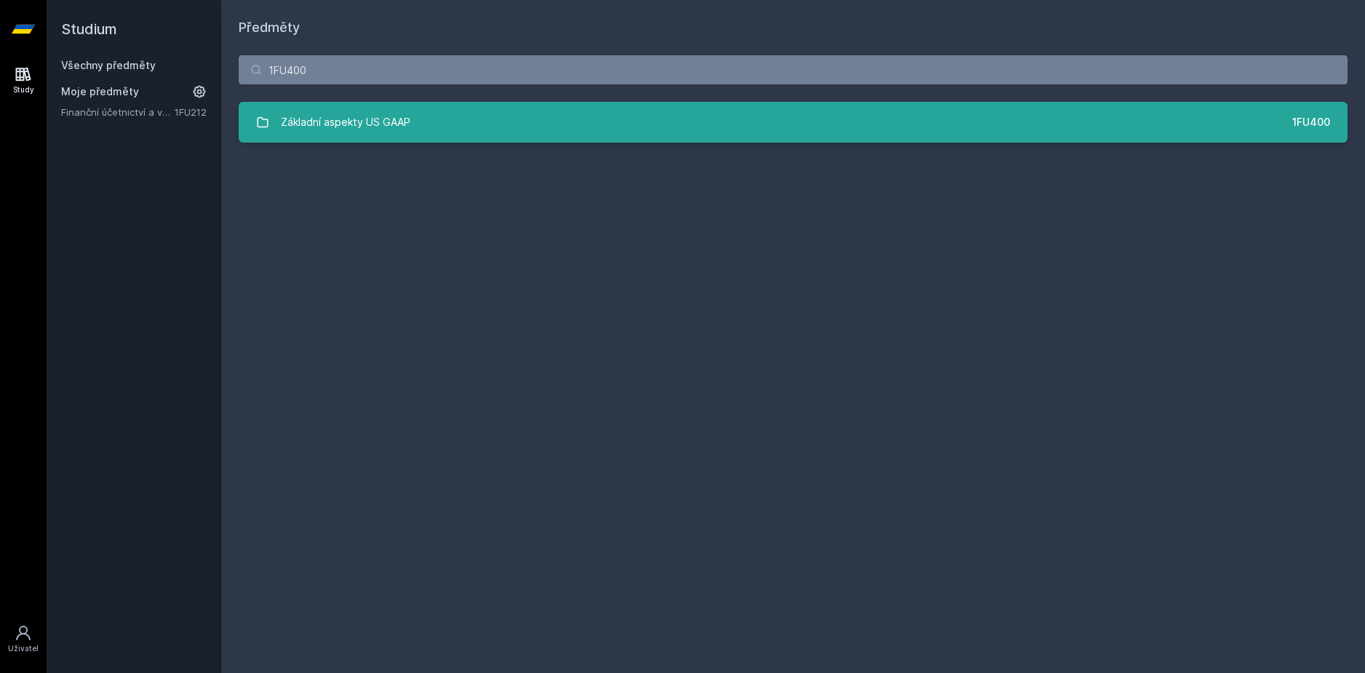
click at [365, 134] on div "Základní aspekty US GAAP" at bounding box center [345, 122] width 129 height 29
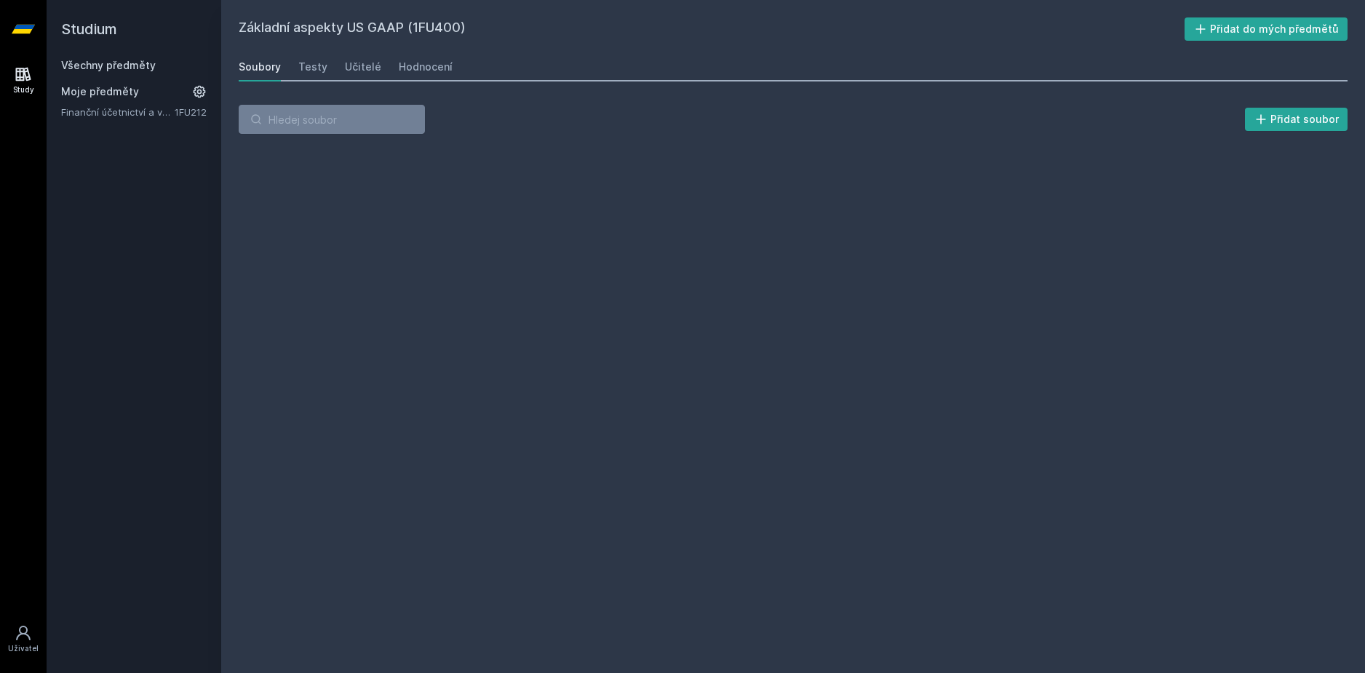
drag, startPoint x: 415, startPoint y: 60, endPoint x: 450, endPoint y: 36, distance: 42.8
click at [415, 60] on div "Hodnocení" at bounding box center [426, 67] width 54 height 15
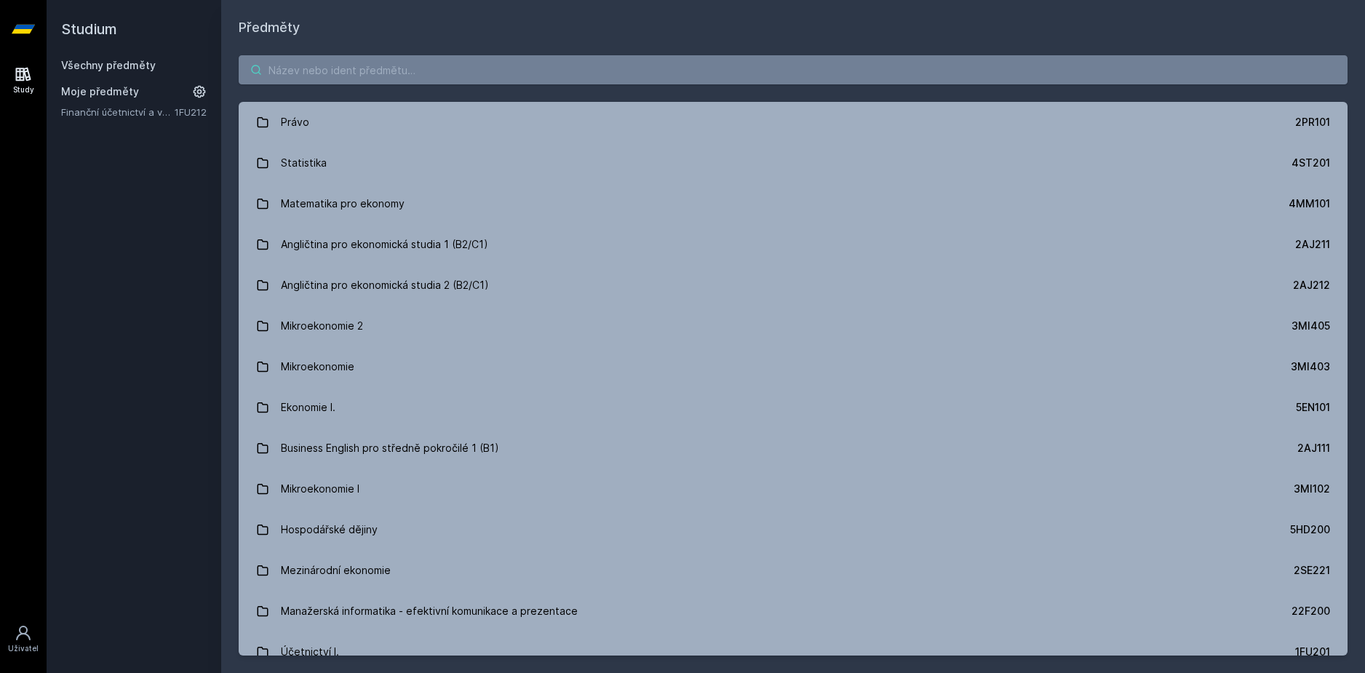
click at [331, 75] on input "search" at bounding box center [793, 69] width 1109 height 29
paste input "1FU516"
type input "1FU516"
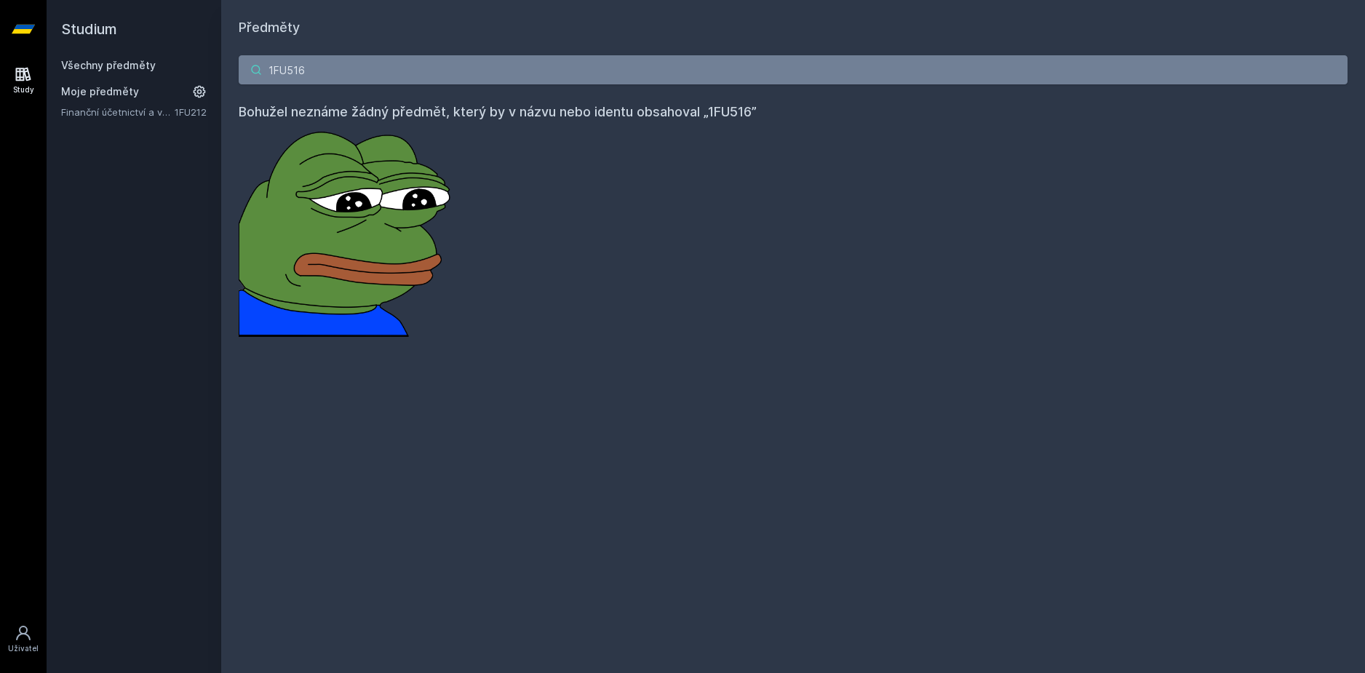
drag, startPoint x: 405, startPoint y: 81, endPoint x: 130, endPoint y: 100, distance: 275.7
click at [130, 100] on div "Studium Všechny předměty Moje předměty Finanční účetnictví a výkaznictví podle …" at bounding box center [706, 336] width 1318 height 673
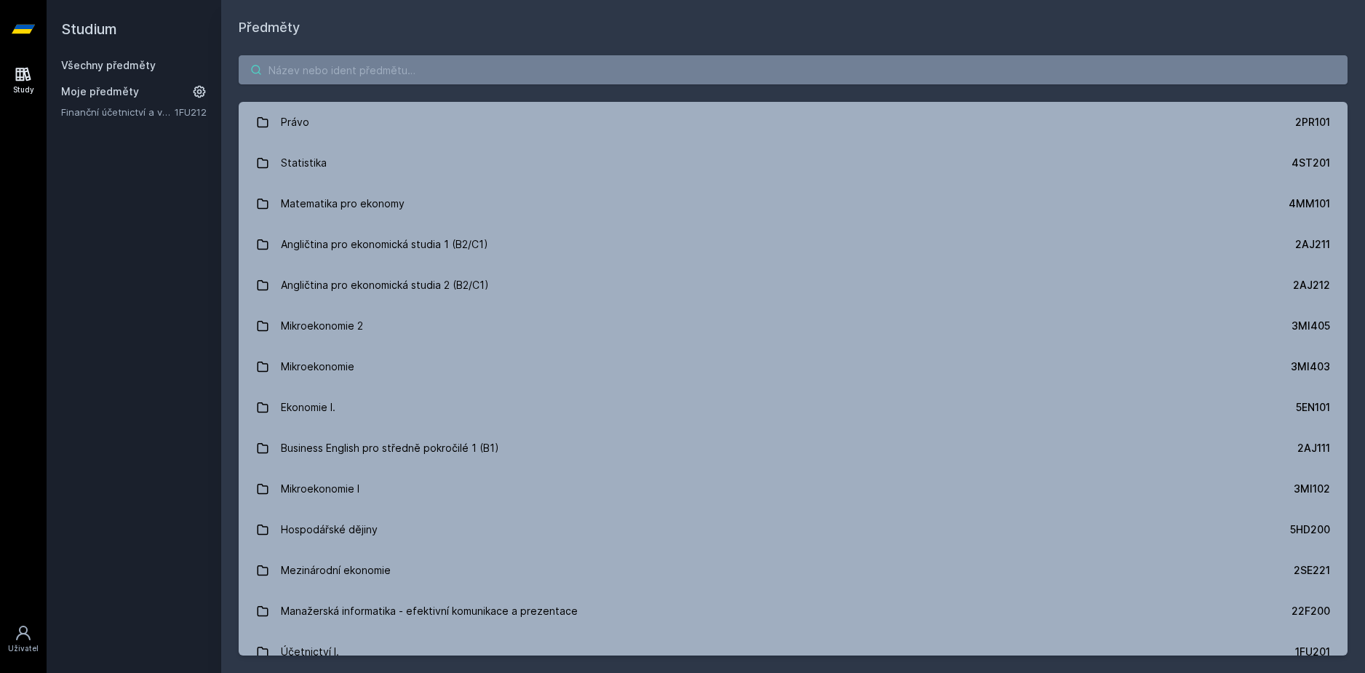
click at [418, 71] on input "search" at bounding box center [793, 69] width 1109 height 29
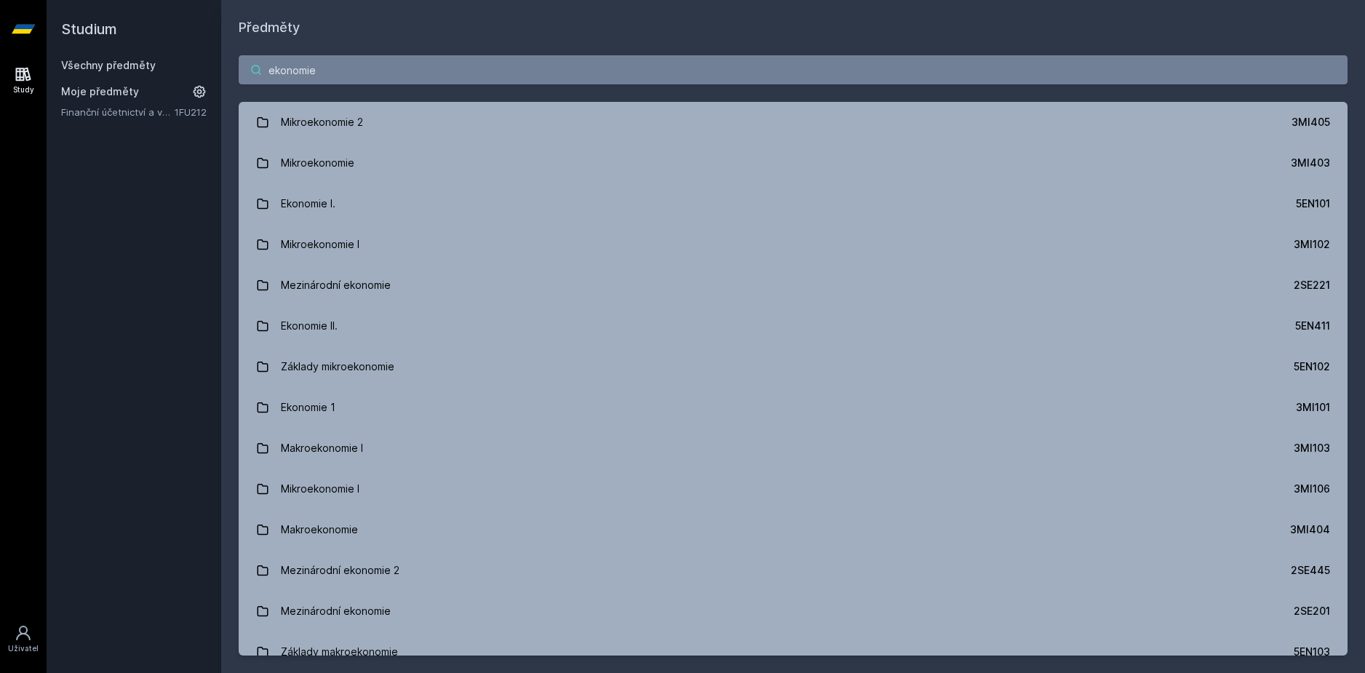
drag, startPoint x: 292, startPoint y: 88, endPoint x: -32, endPoint y: 57, distance: 325.9
click at [0, 57] on html "Study Uživatel Studium Všechny předměty Moje předměty Finanční účetnictví a výk…" at bounding box center [682, 336] width 1365 height 673
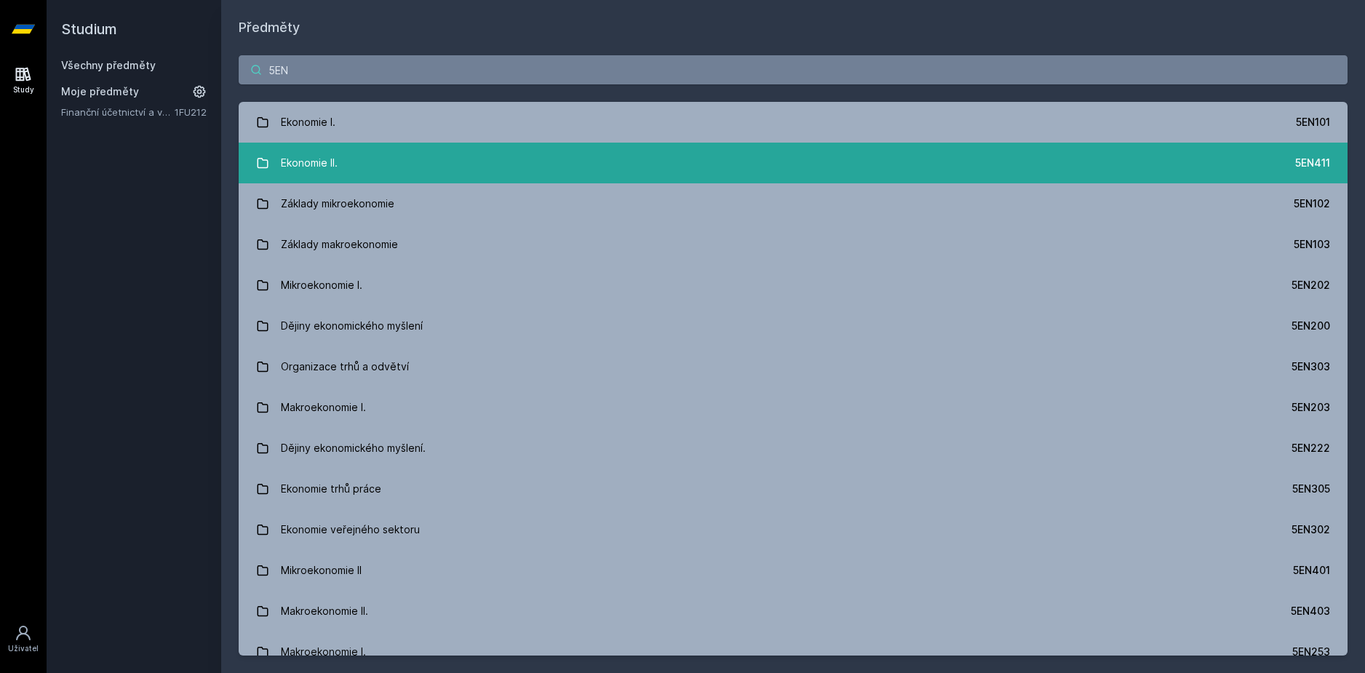
type input "5EN"
click at [295, 159] on div "Ekonomie II." at bounding box center [309, 162] width 57 height 29
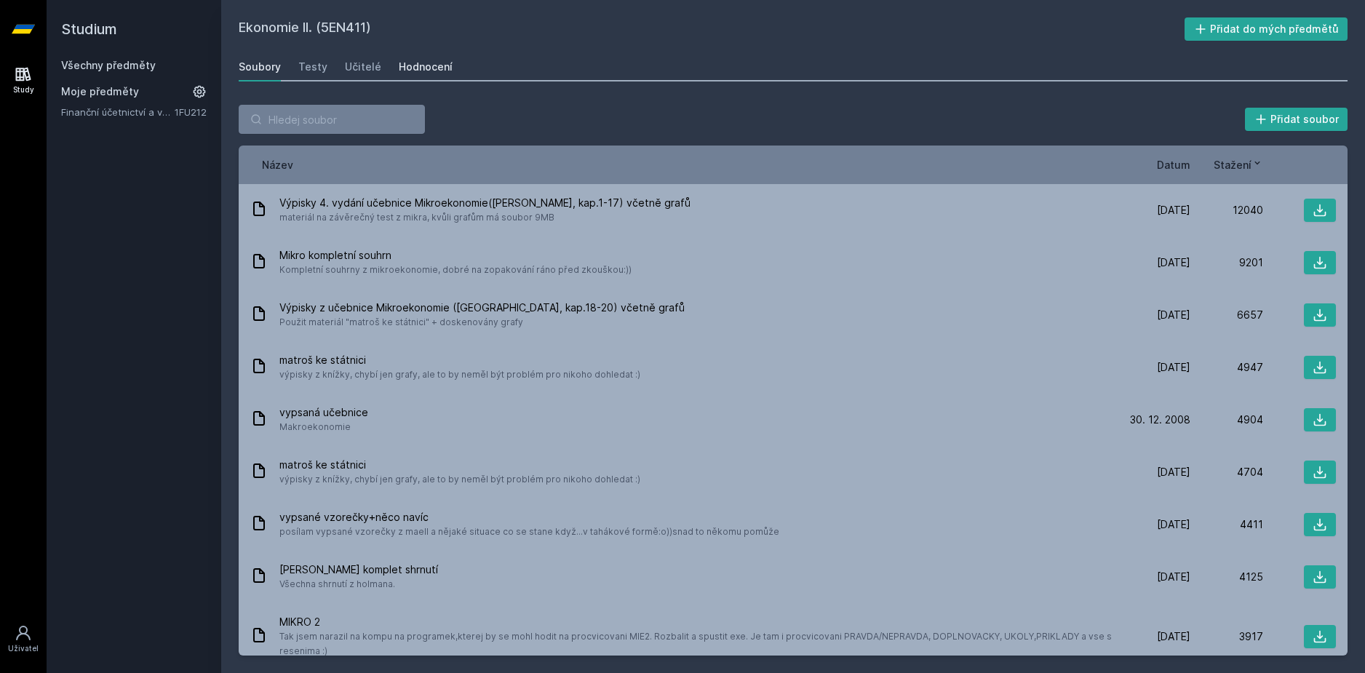
click at [412, 65] on div "Hodnocení" at bounding box center [426, 67] width 54 height 15
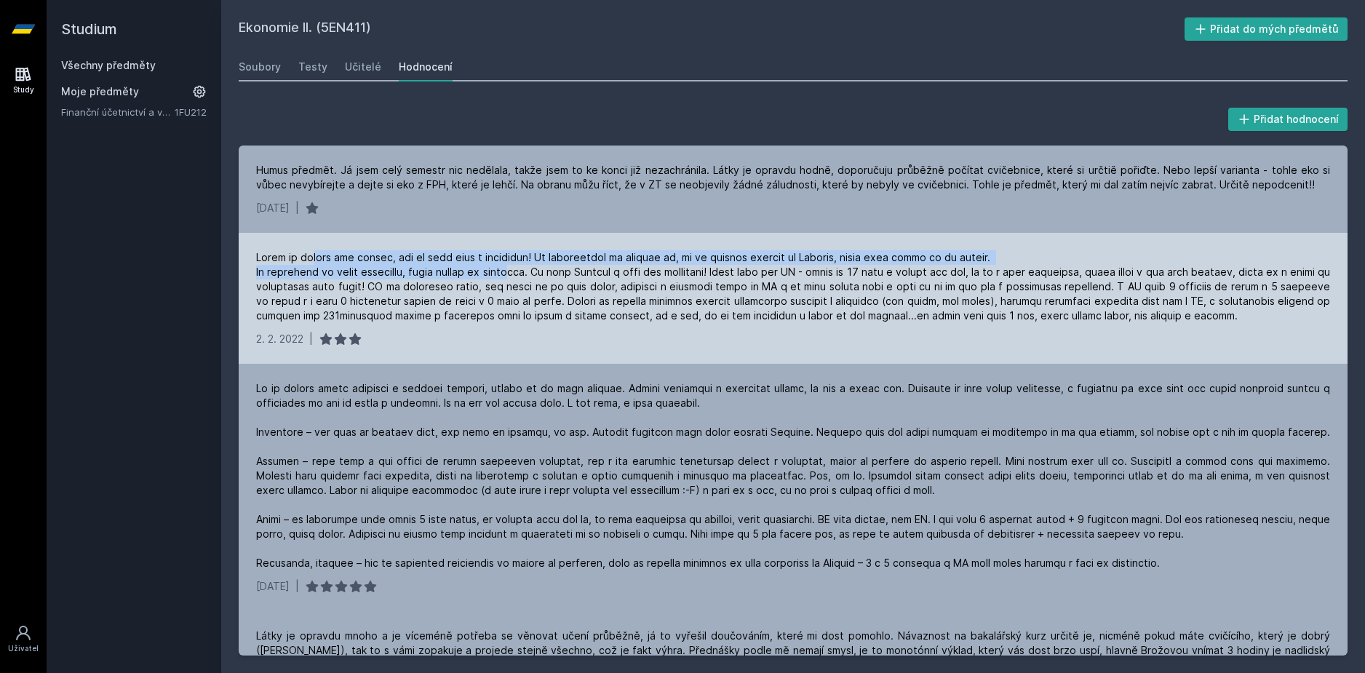
drag, startPoint x: 314, startPoint y: 254, endPoint x: 504, endPoint y: 277, distance: 192.0
click at [504, 277] on div at bounding box center [793, 286] width 1074 height 73
click at [505, 279] on div at bounding box center [793, 286] width 1074 height 73
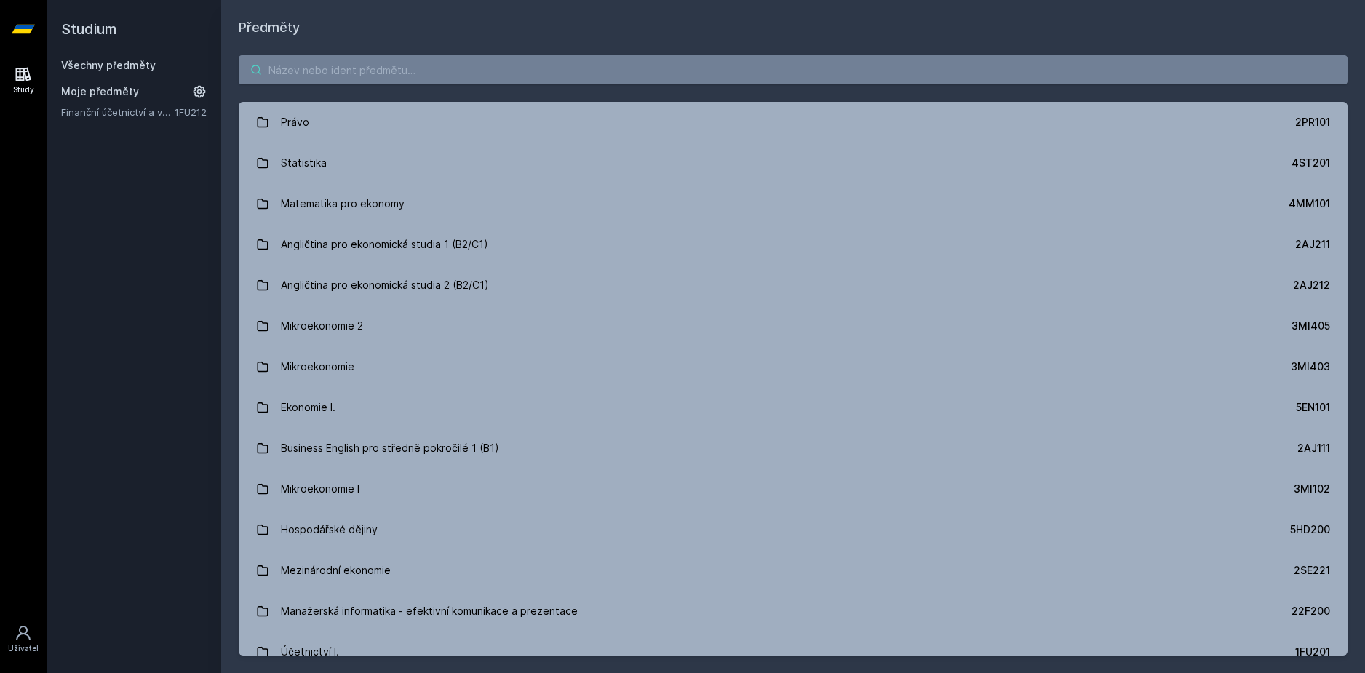
click at [357, 79] on input "search" at bounding box center [793, 69] width 1109 height 29
paste input "1BP428"
type input "1BP428"
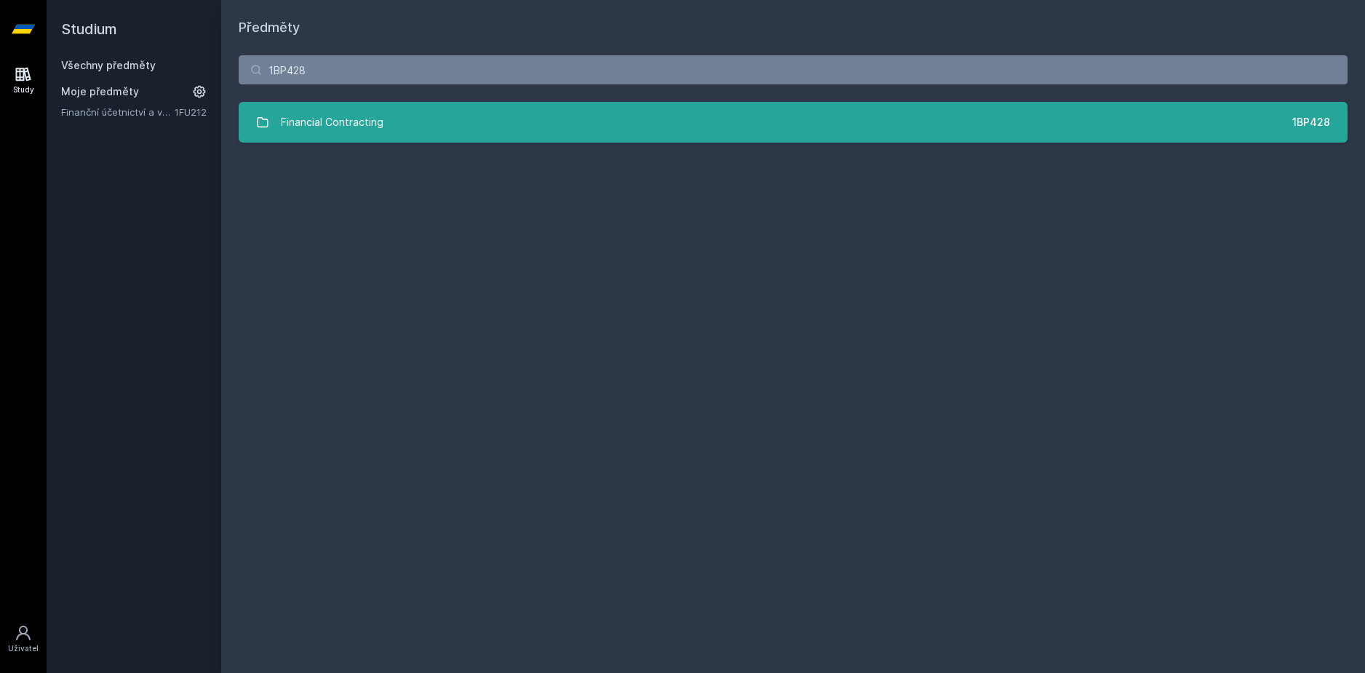
click at [339, 140] on link "Financial Contracting 1BP428" at bounding box center [793, 122] width 1109 height 41
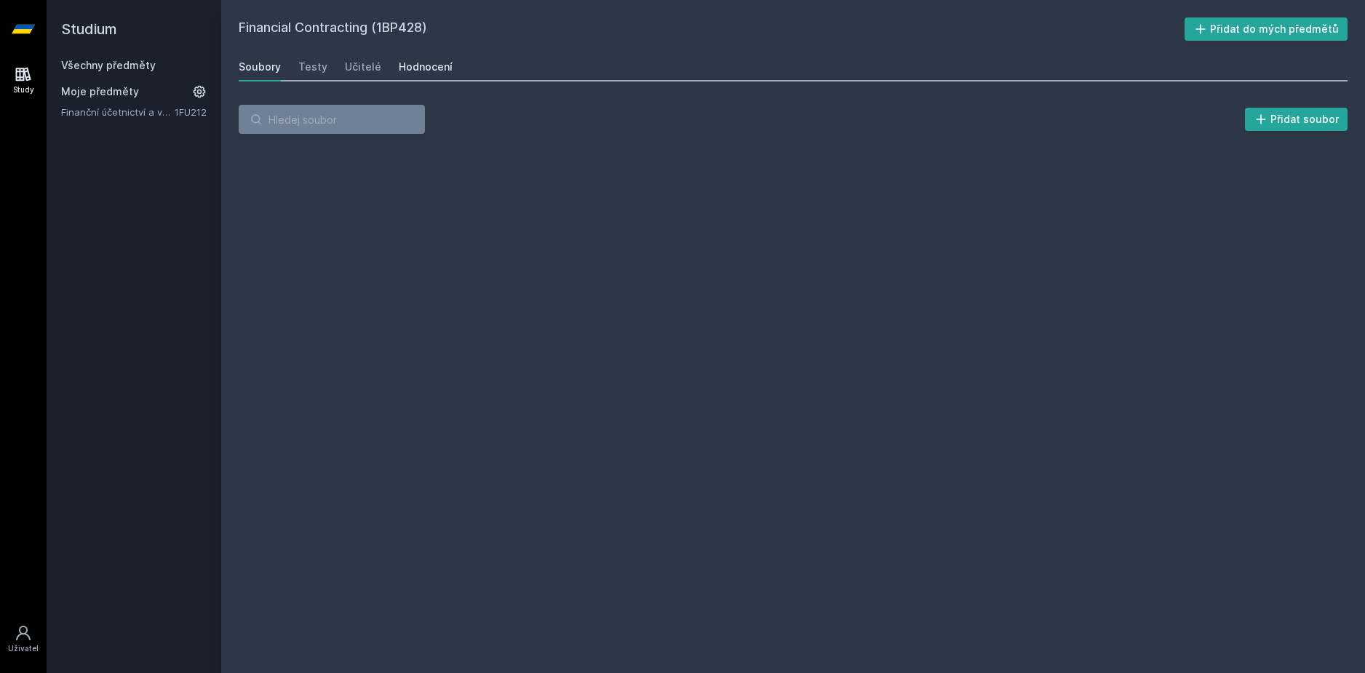
click at [418, 68] on div "Hodnocení" at bounding box center [426, 67] width 54 height 15
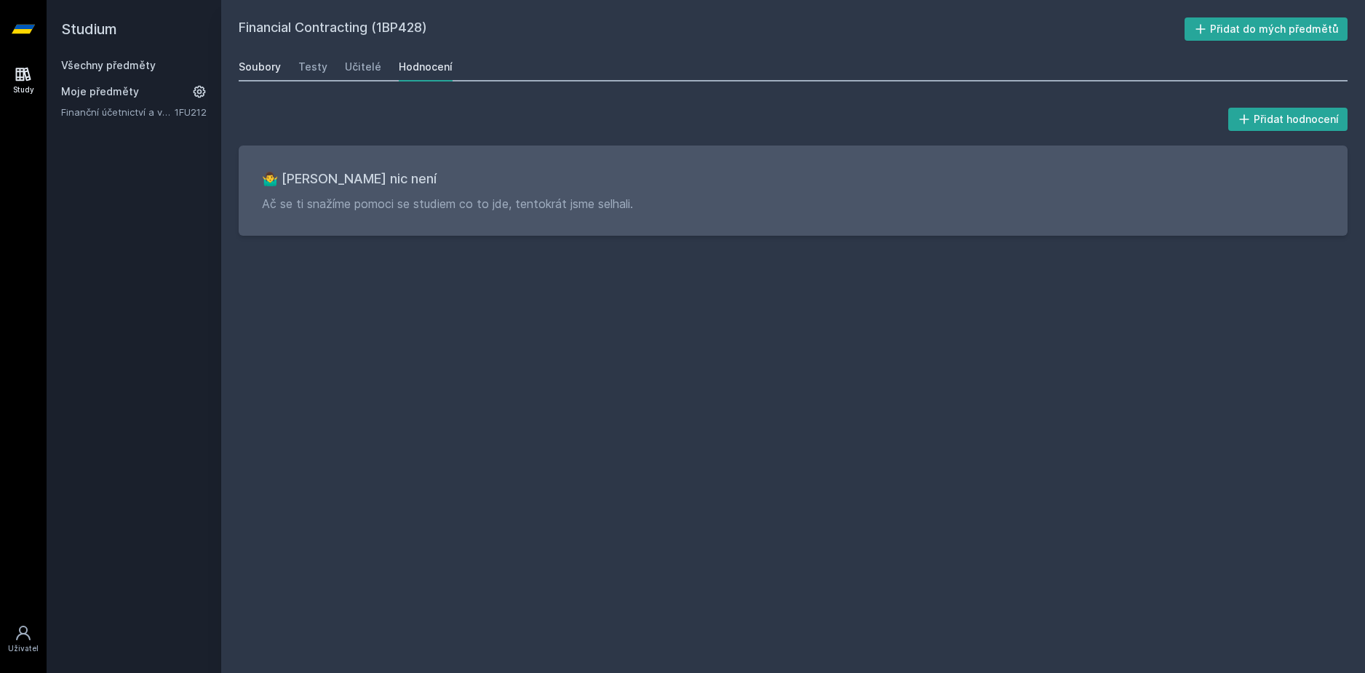
click at [274, 75] on link "Soubory" at bounding box center [260, 66] width 42 height 29
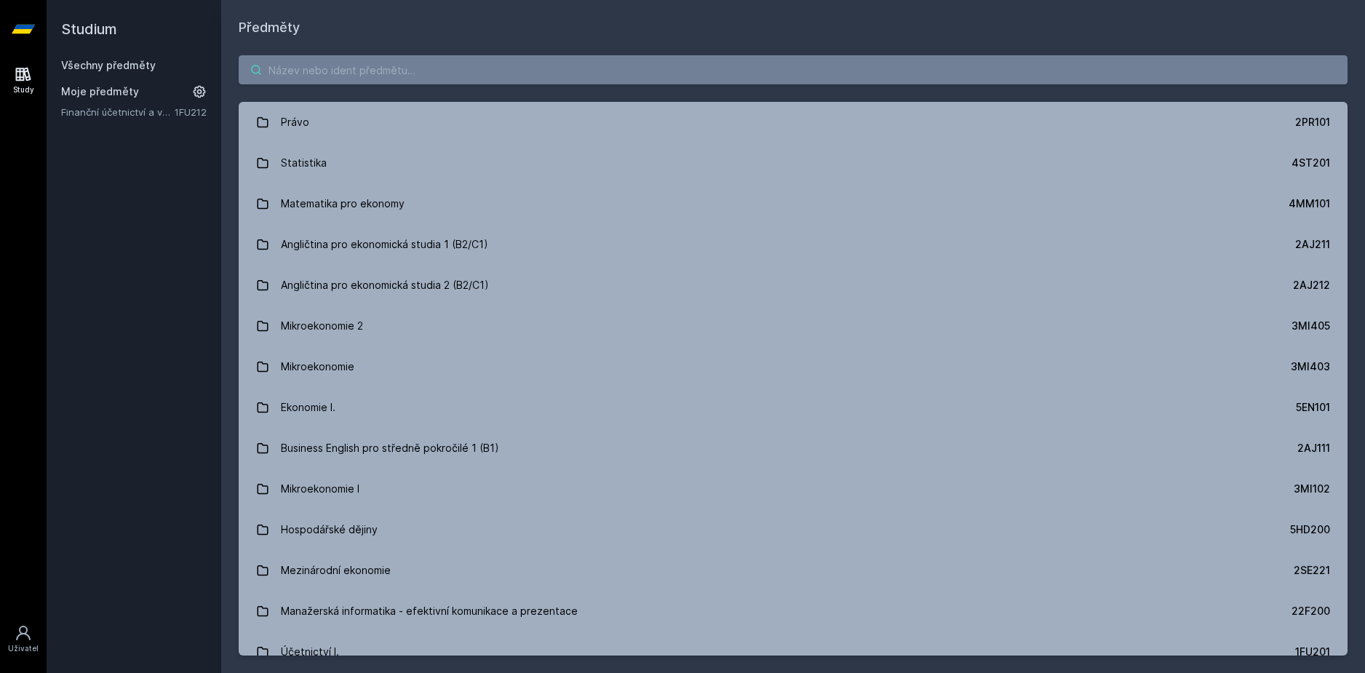
click at [365, 71] on input "search" at bounding box center [793, 69] width 1109 height 29
paste input "1BP426"
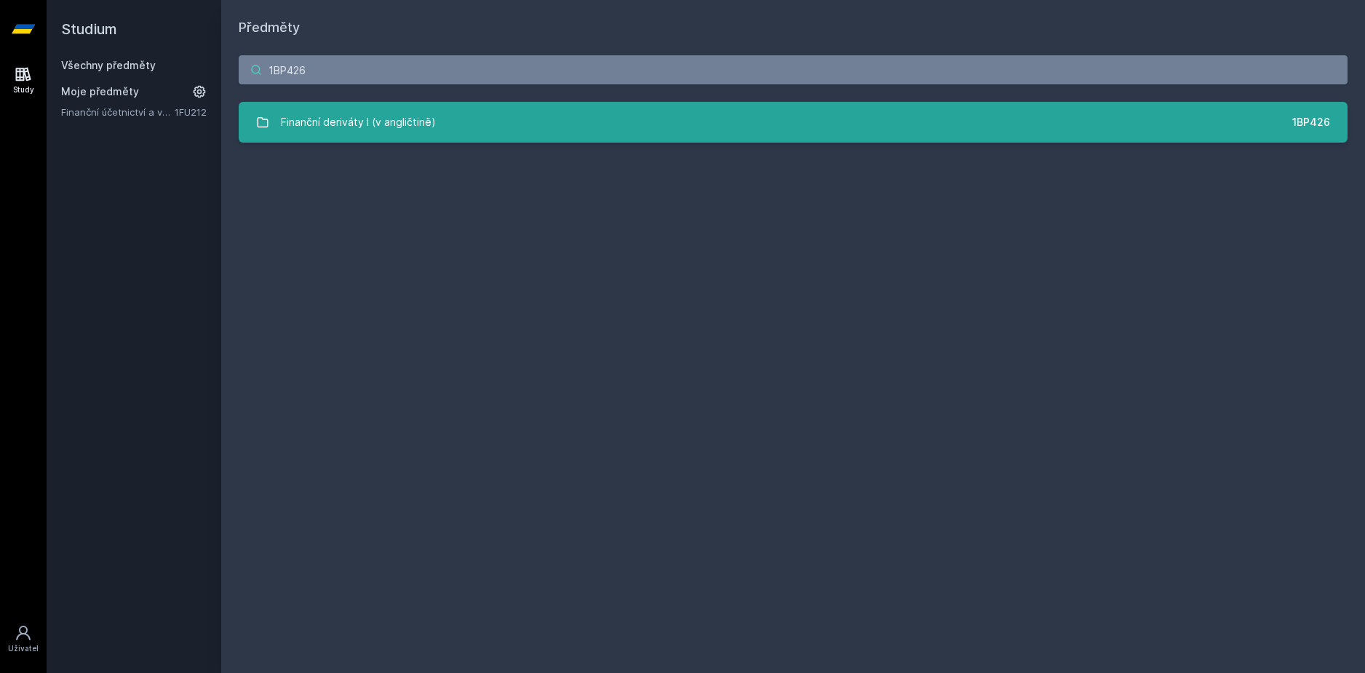
type input "1BP426"
click at [304, 114] on div "Finanční deriváty I (v angličtině)" at bounding box center [358, 122] width 155 height 29
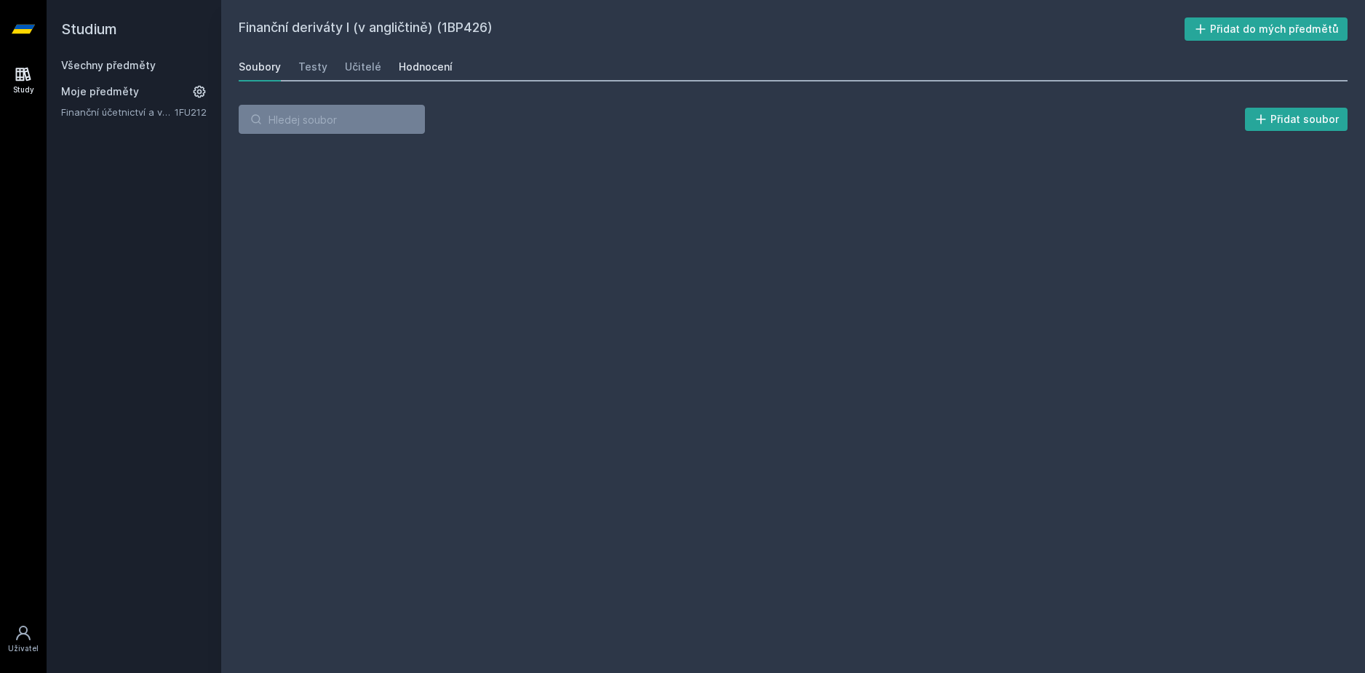
click at [429, 58] on link "Hodnocení" at bounding box center [426, 66] width 54 height 29
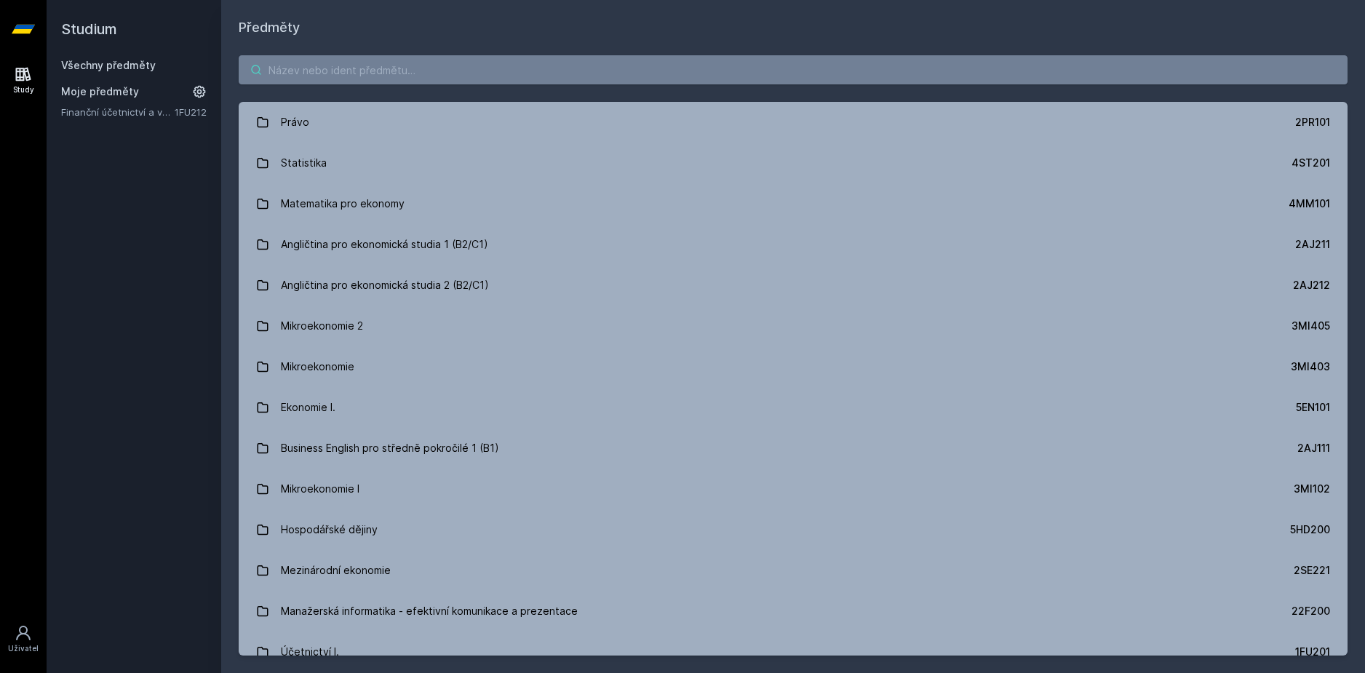
click at [354, 65] on input "search" at bounding box center [793, 69] width 1109 height 29
paste input "1FP432"
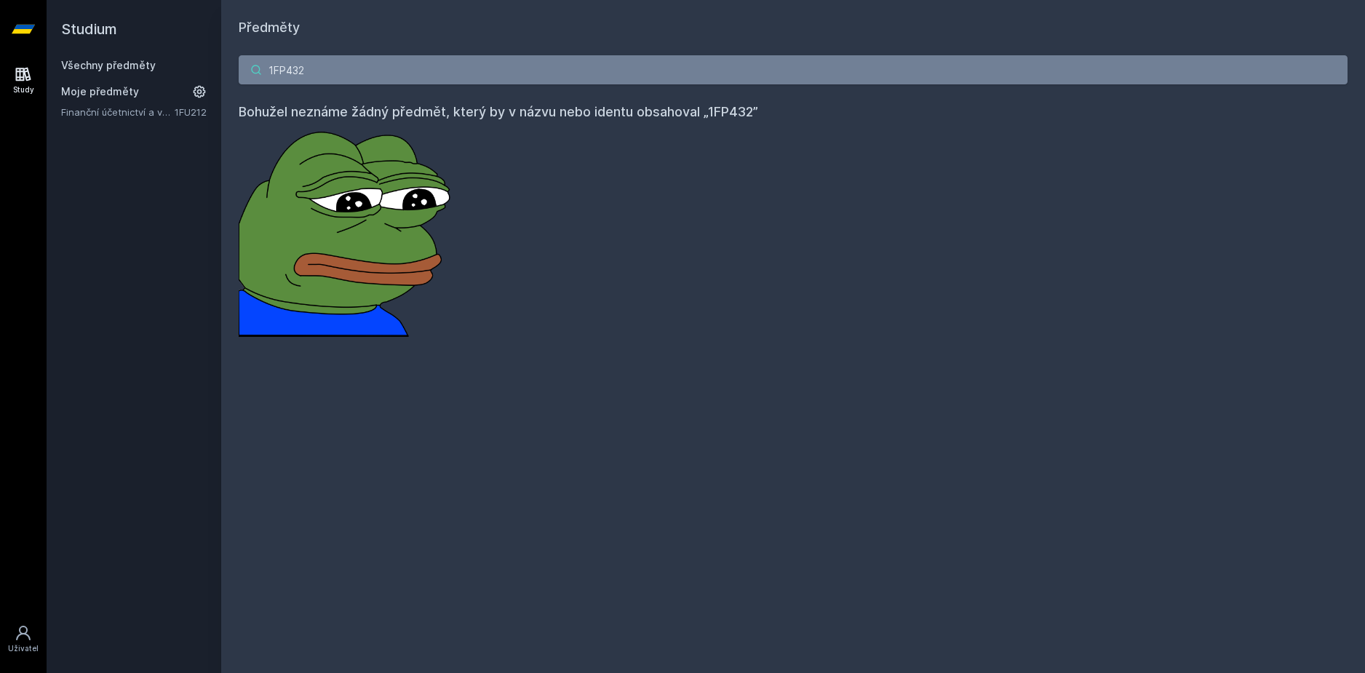
drag, startPoint x: 343, startPoint y: 74, endPoint x: 195, endPoint y: 108, distance: 151.4
click at [126, 95] on div "Studium Všechny předměty Moje předměty Finanční účetnictví a výkaznictví podle …" at bounding box center [706, 336] width 1318 height 673
paste input "21"
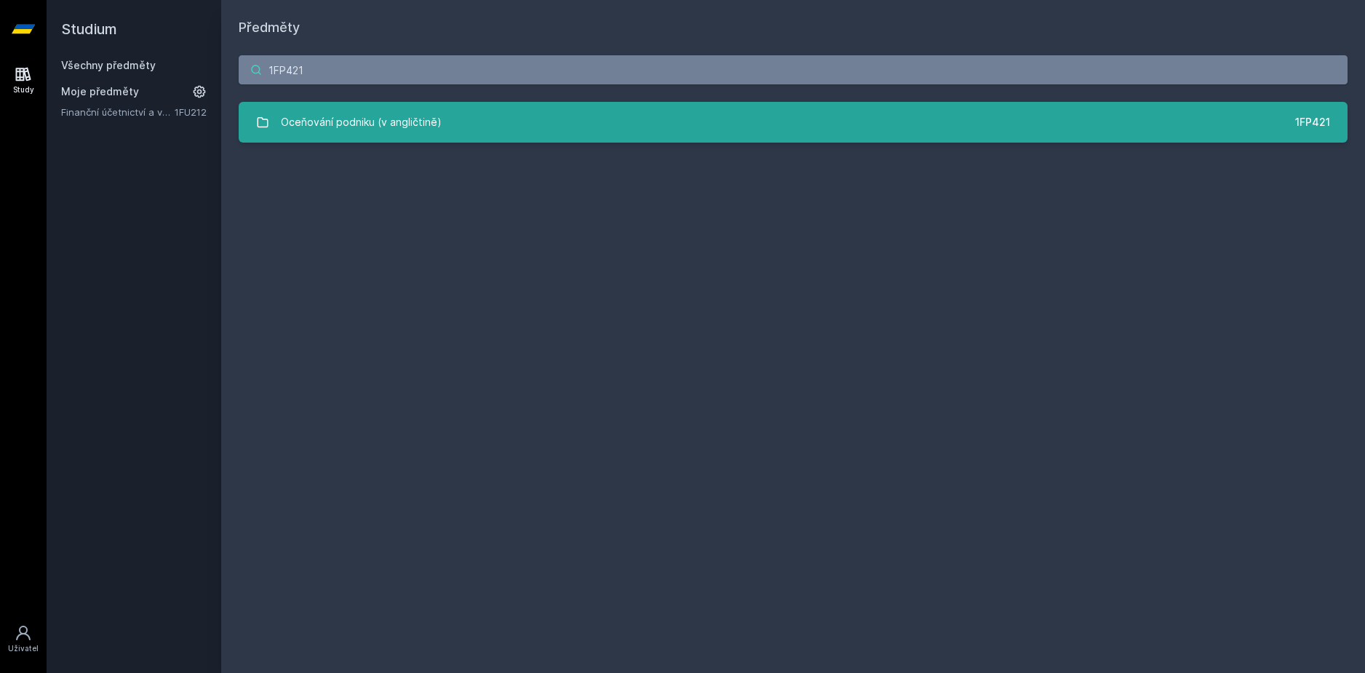
type input "1FP421"
click at [408, 131] on div "Oceňování podniku (v angličtině)" at bounding box center [361, 122] width 161 height 29
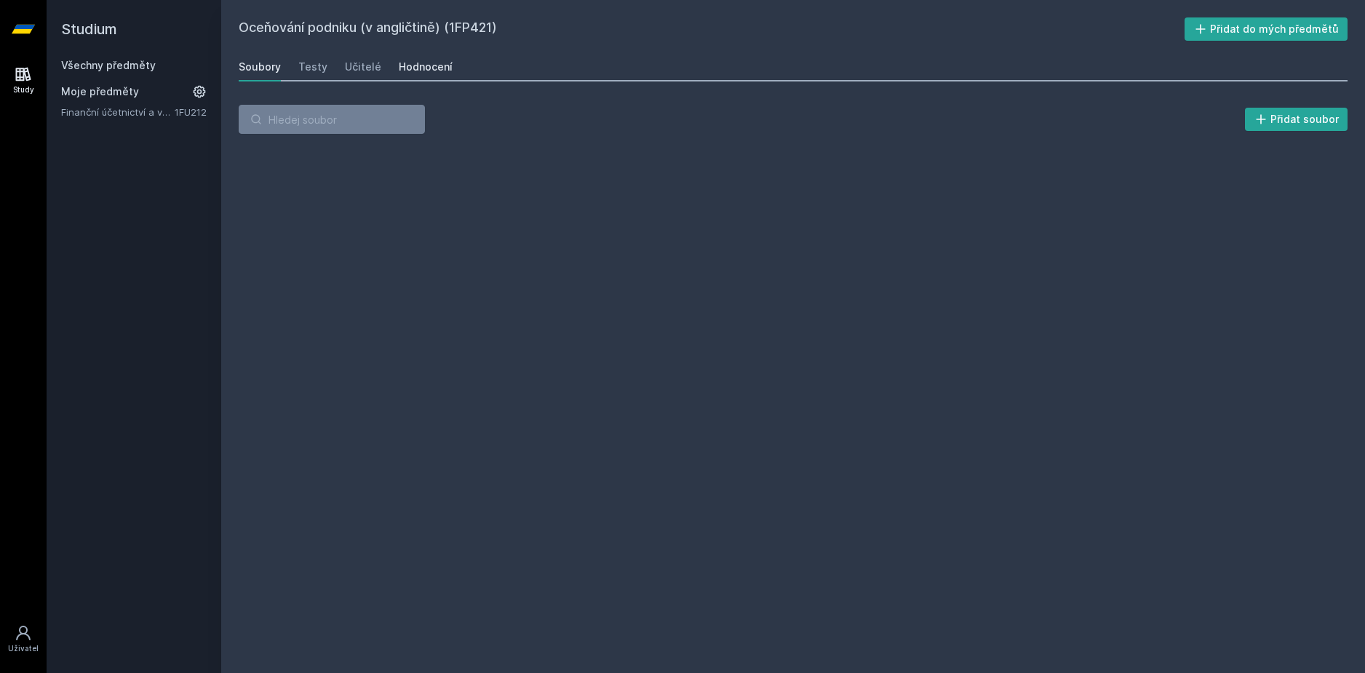
click at [420, 66] on div "Hodnocení" at bounding box center [426, 67] width 54 height 15
click at [292, 110] on input "search" at bounding box center [332, 119] width 186 height 29
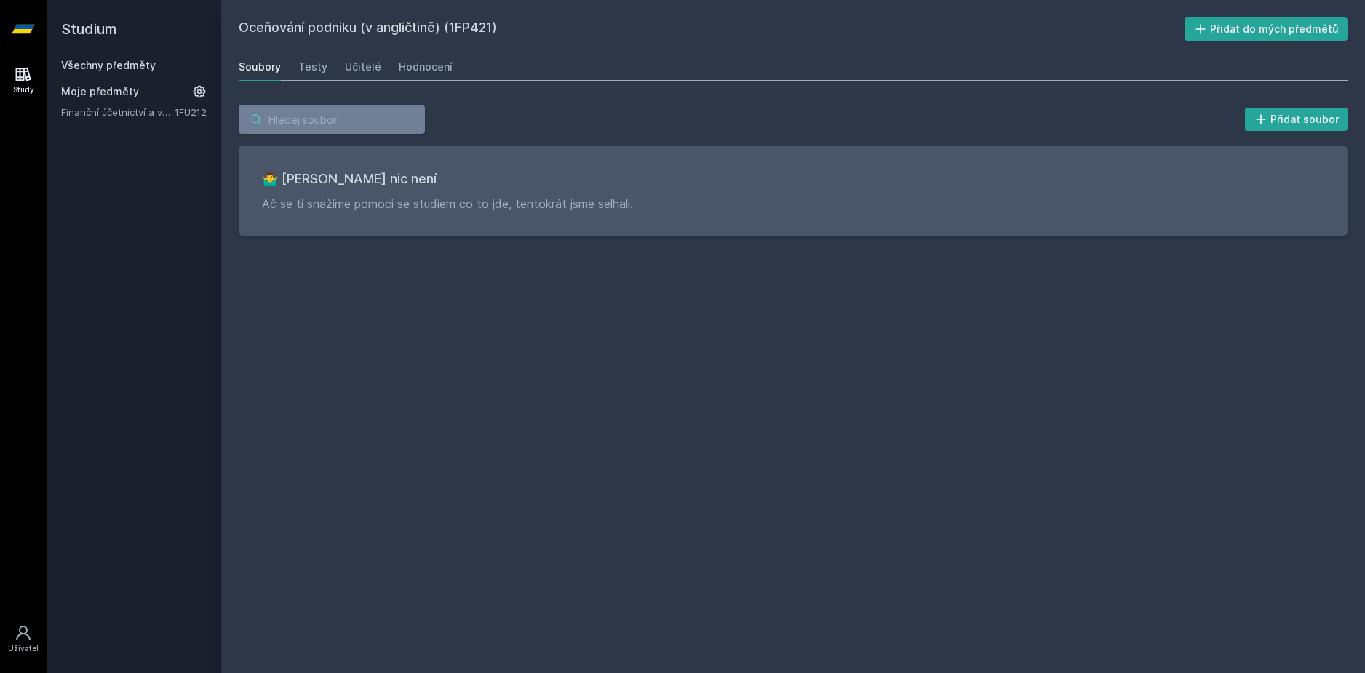
paste input "1BP461"
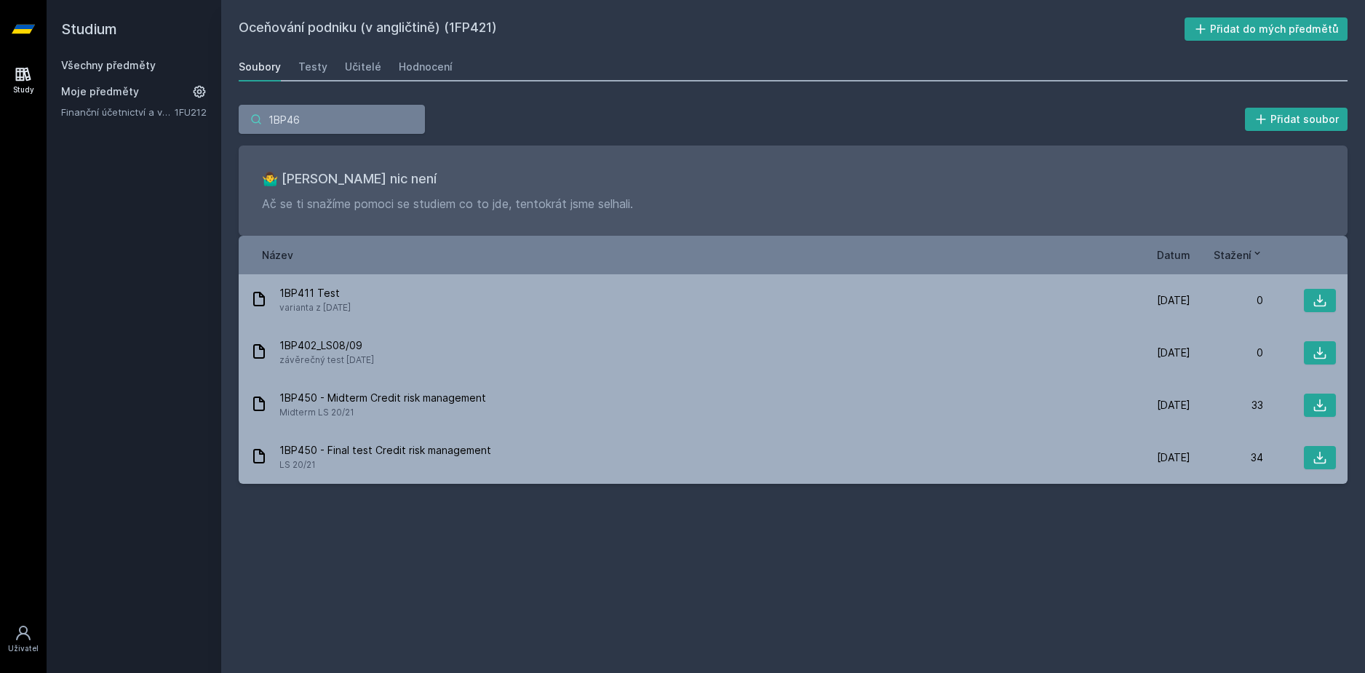
type input "1BP46"
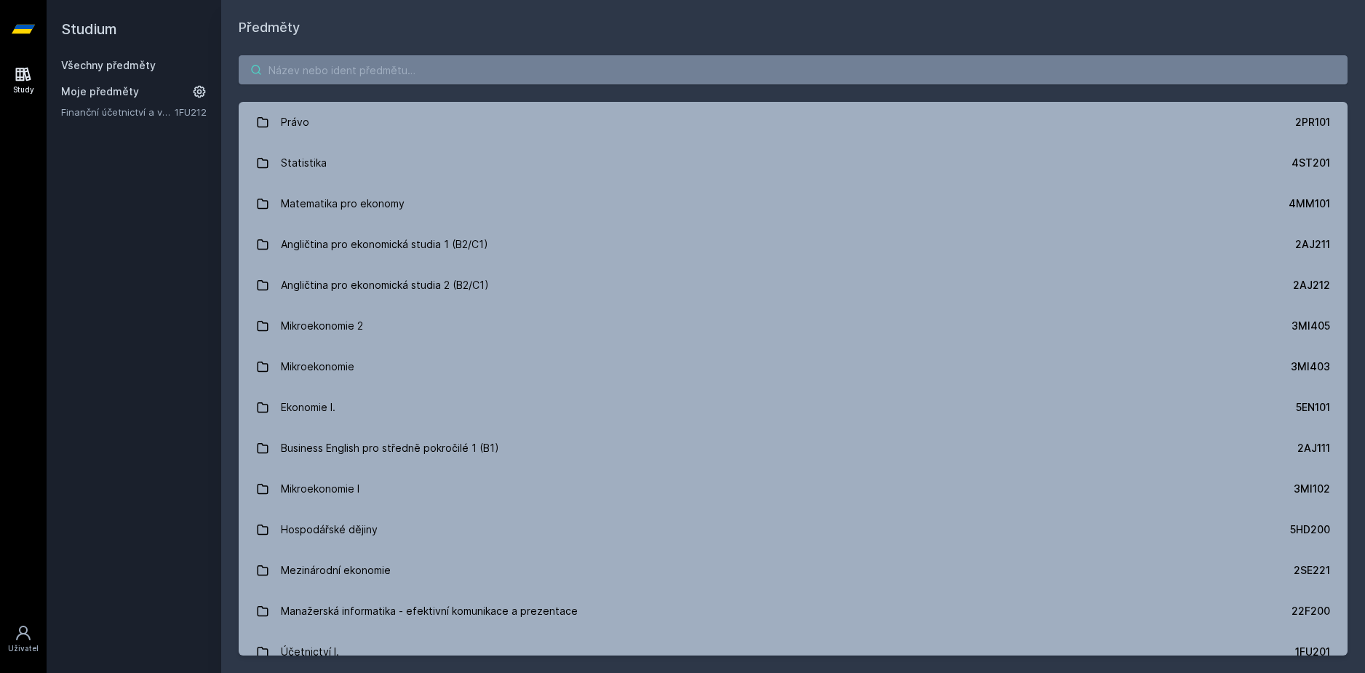
click at [330, 68] on input "search" at bounding box center [793, 69] width 1109 height 29
paste input "1BP461"
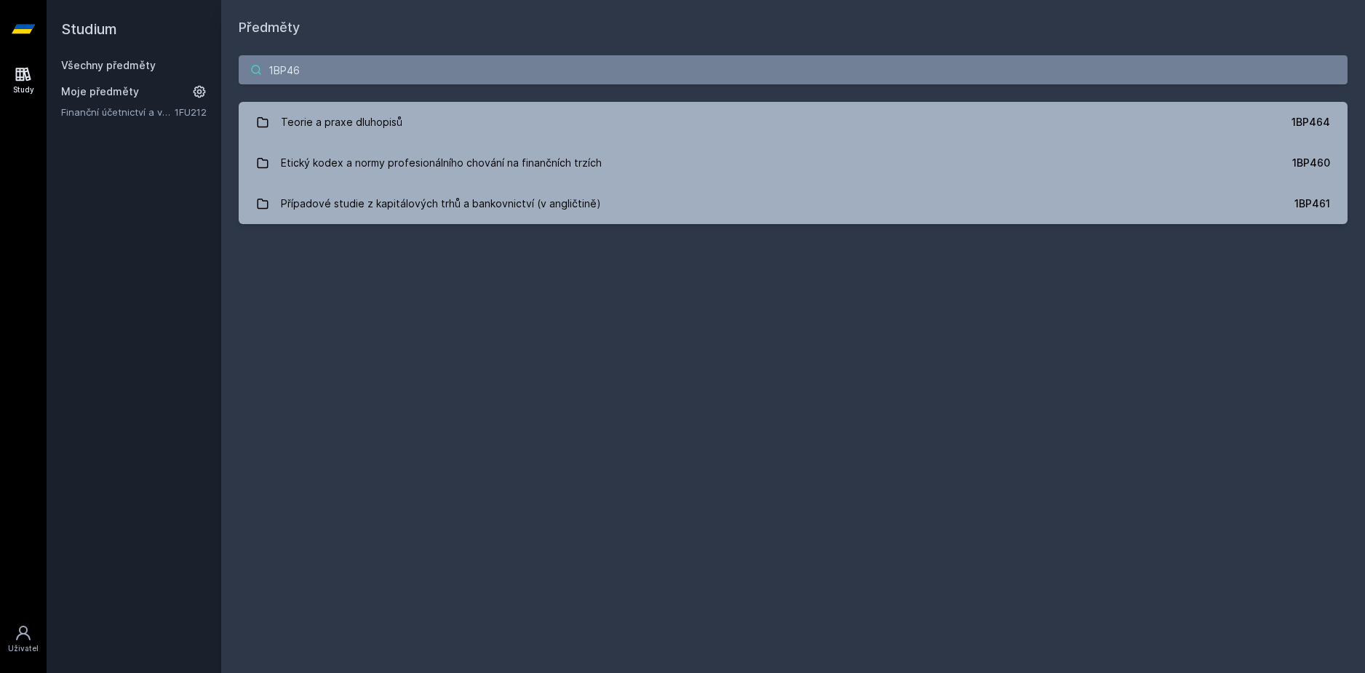
drag, startPoint x: 330, startPoint y: 68, endPoint x: 1, endPoint y: 106, distance: 331.7
click at [7, 105] on div "Study Uživatel Studium Všechny předměty Moje předměty Finanční účetnictví a výk…" at bounding box center [682, 336] width 1365 height 673
paste input "1"
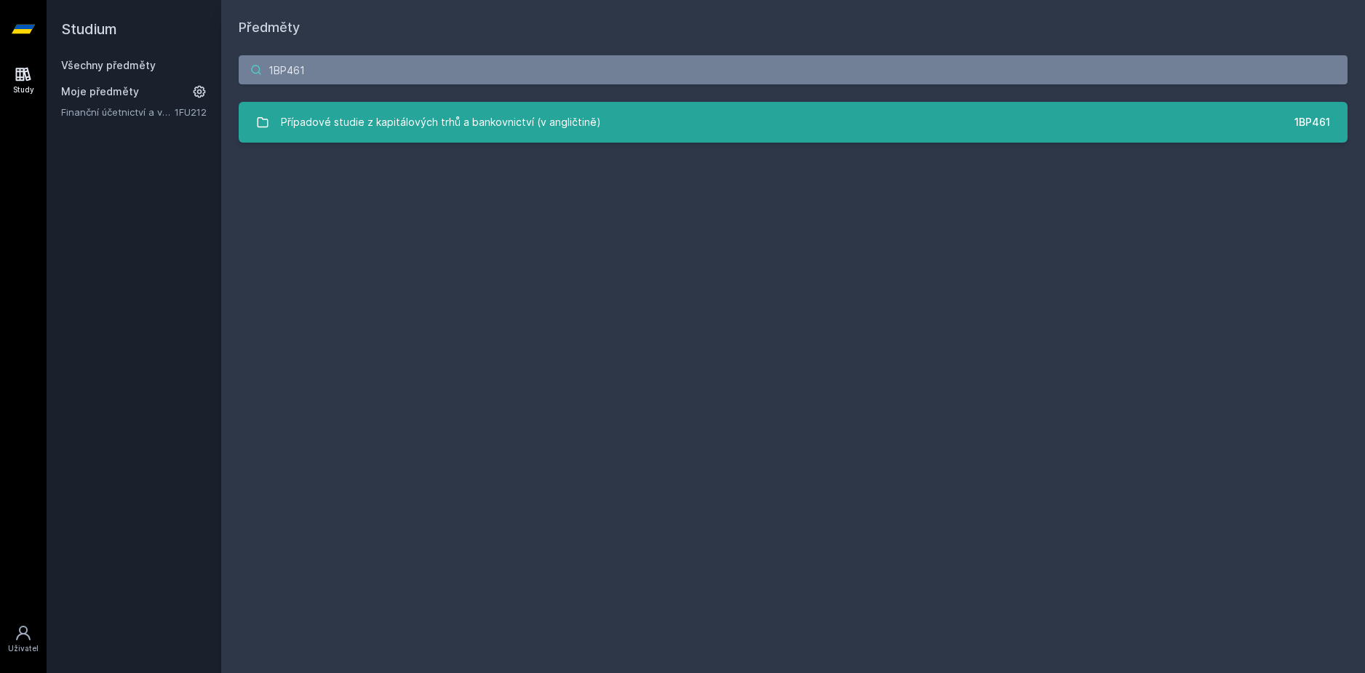
type input "1BP461"
click at [402, 126] on div "Případové studie z kapitálových trhů a bankovnictví (v angličtině)" at bounding box center [441, 122] width 320 height 29
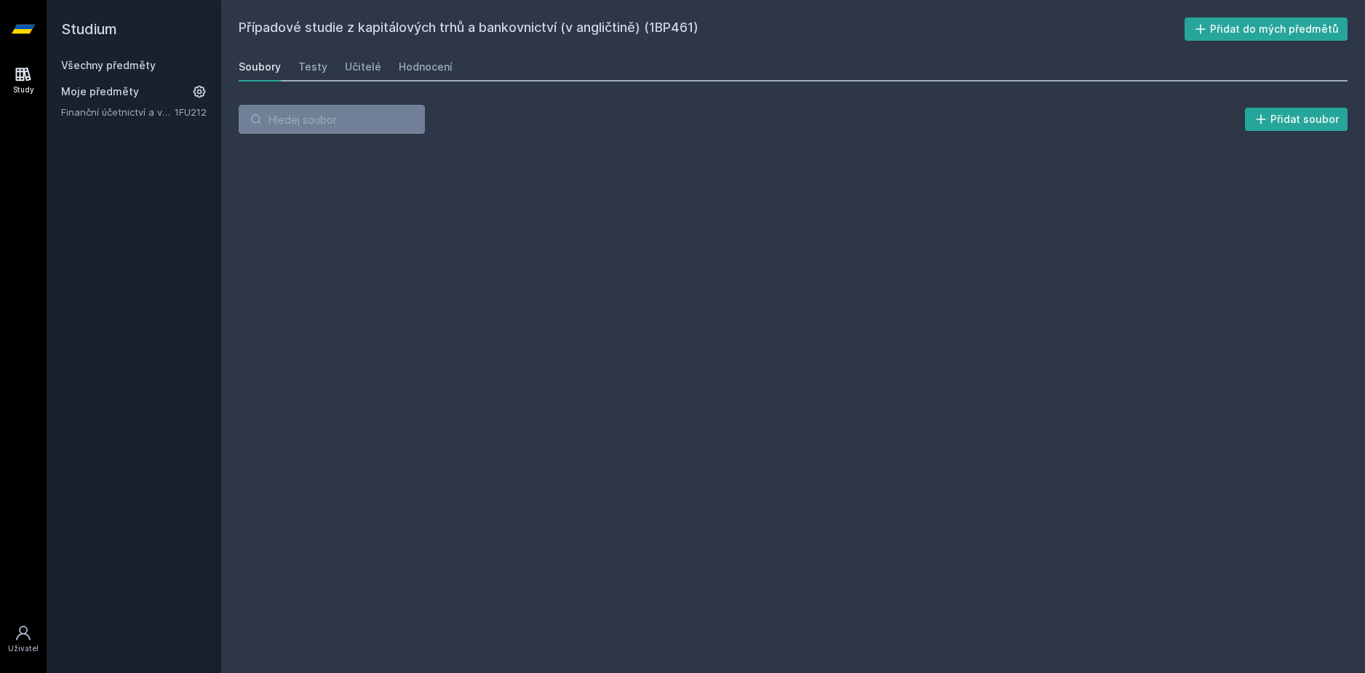
click at [450, 70] on div "Soubory Testy Učitelé Hodnocení" at bounding box center [793, 66] width 1109 height 29
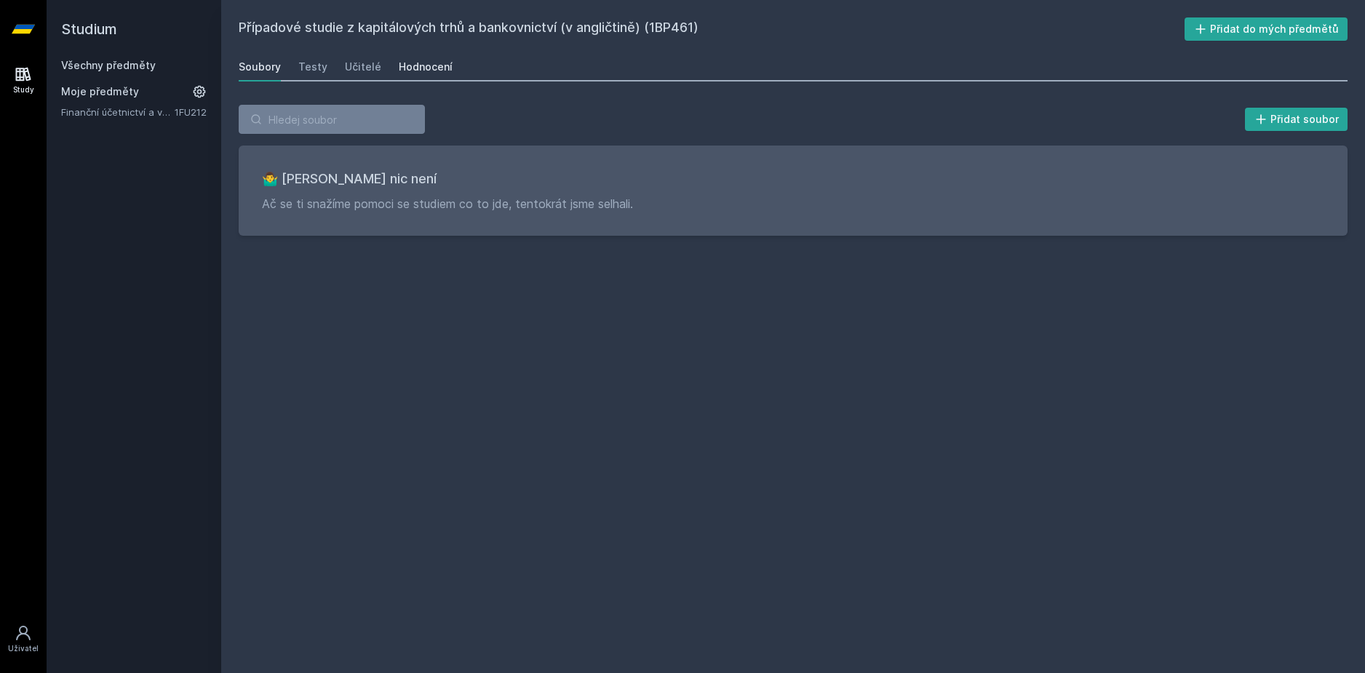
click at [440, 66] on div "Hodnocení" at bounding box center [426, 67] width 54 height 15
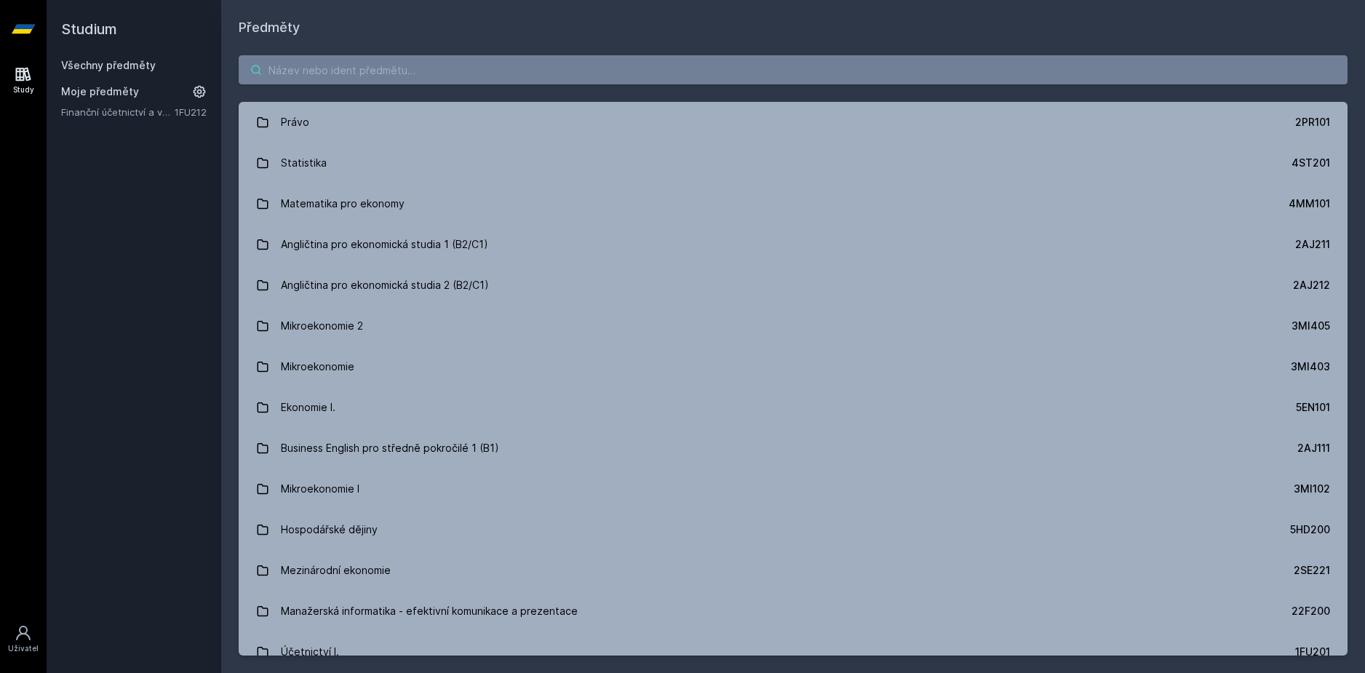
click at [343, 70] on input "search" at bounding box center [793, 69] width 1109 height 29
paste input "1BP450"
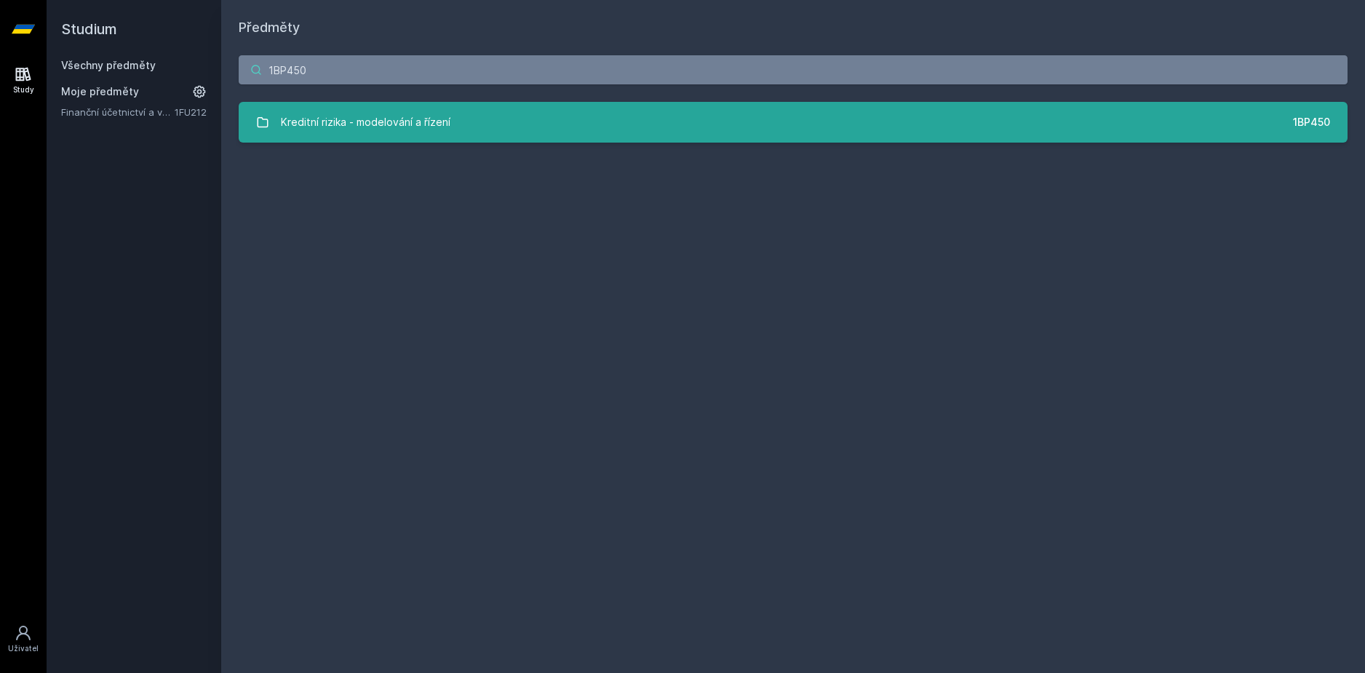
type input "1BP450"
click at [383, 117] on div "Kreditní rizika - modelování a řízení" at bounding box center [365, 122] width 169 height 29
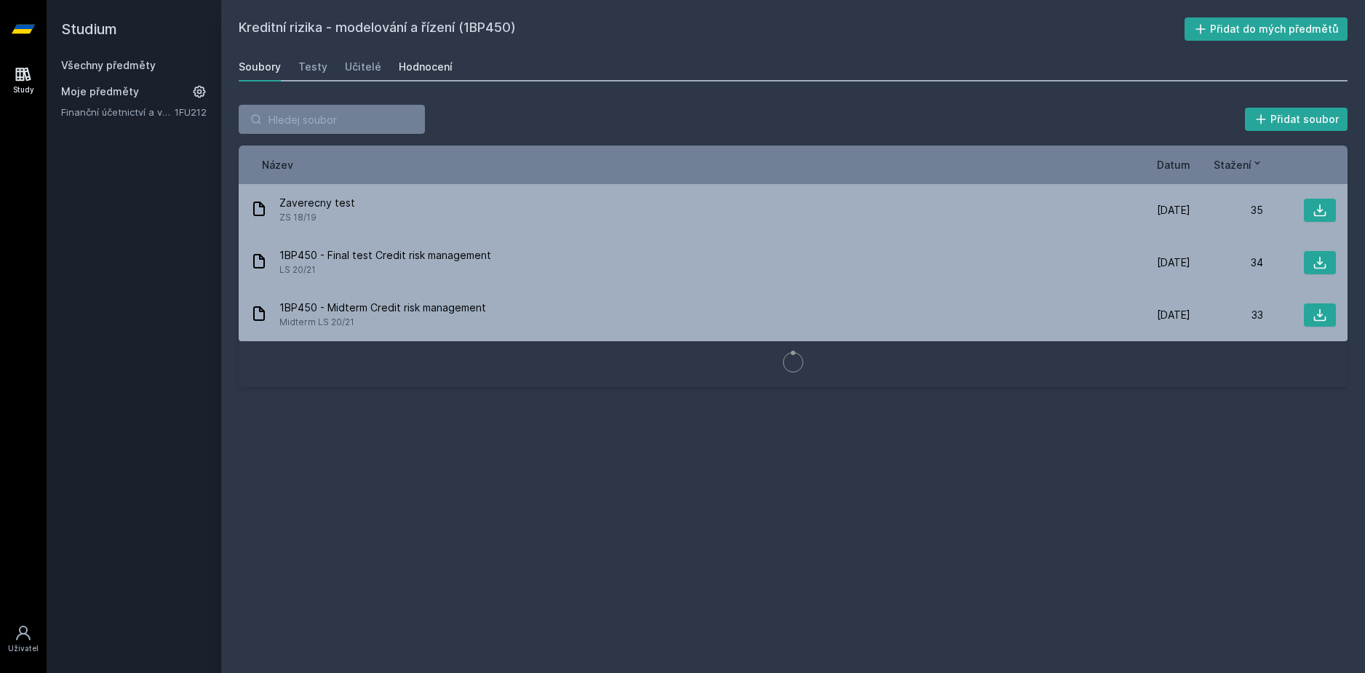
click at [404, 70] on div "Hodnocení" at bounding box center [426, 67] width 54 height 15
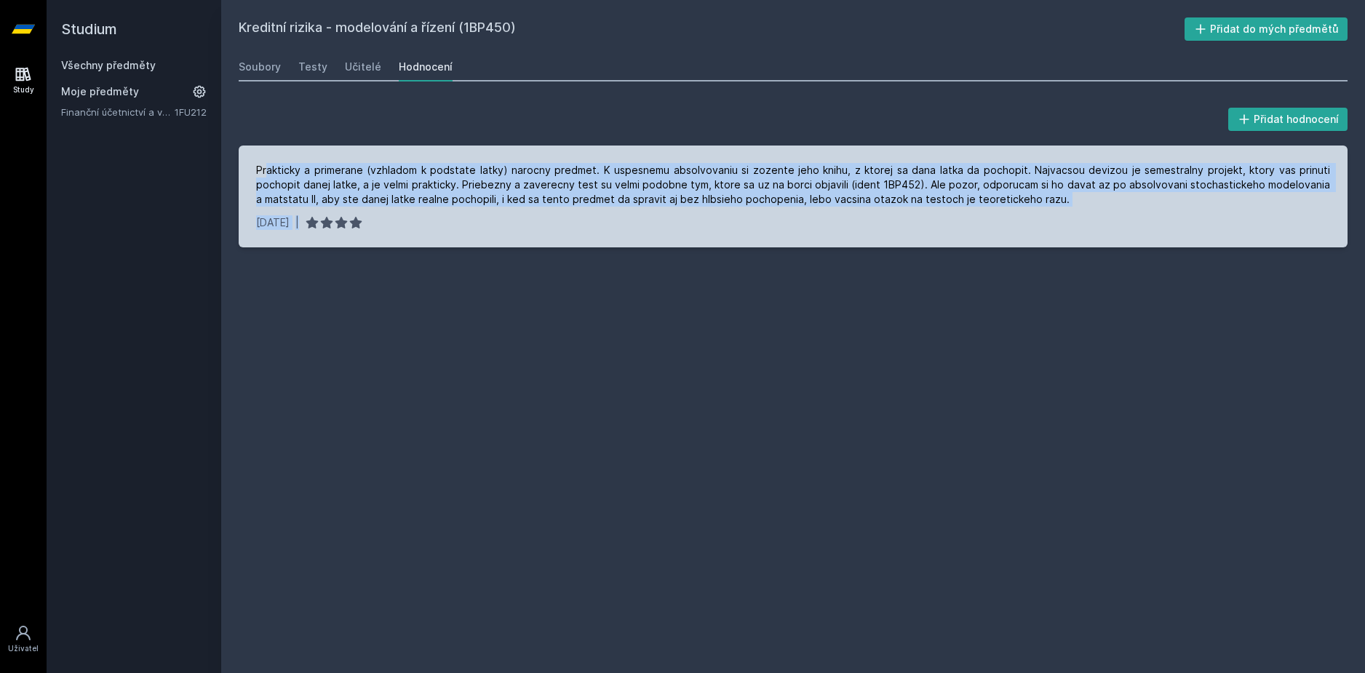
drag, startPoint x: 266, startPoint y: 174, endPoint x: 613, endPoint y: 225, distance: 350.0
click at [613, 225] on div "Prakticky a primerane (vzhladom k podstate latky) narocny predmet. K uspesnemu …" at bounding box center [793, 196] width 1109 height 102
click at [614, 210] on div "Prakticky a primerane (vzhladom k podstate latky) narocny predmet. K uspesnemu …" at bounding box center [793, 196] width 1109 height 102
drag, startPoint x: 623, startPoint y: 210, endPoint x: 653, endPoint y: 228, distance: 34.9
click at [653, 228] on div "Prakticky a primerane (vzhladom k podstate latky) narocny predmet. K uspesnemu …" at bounding box center [793, 196] width 1109 height 102
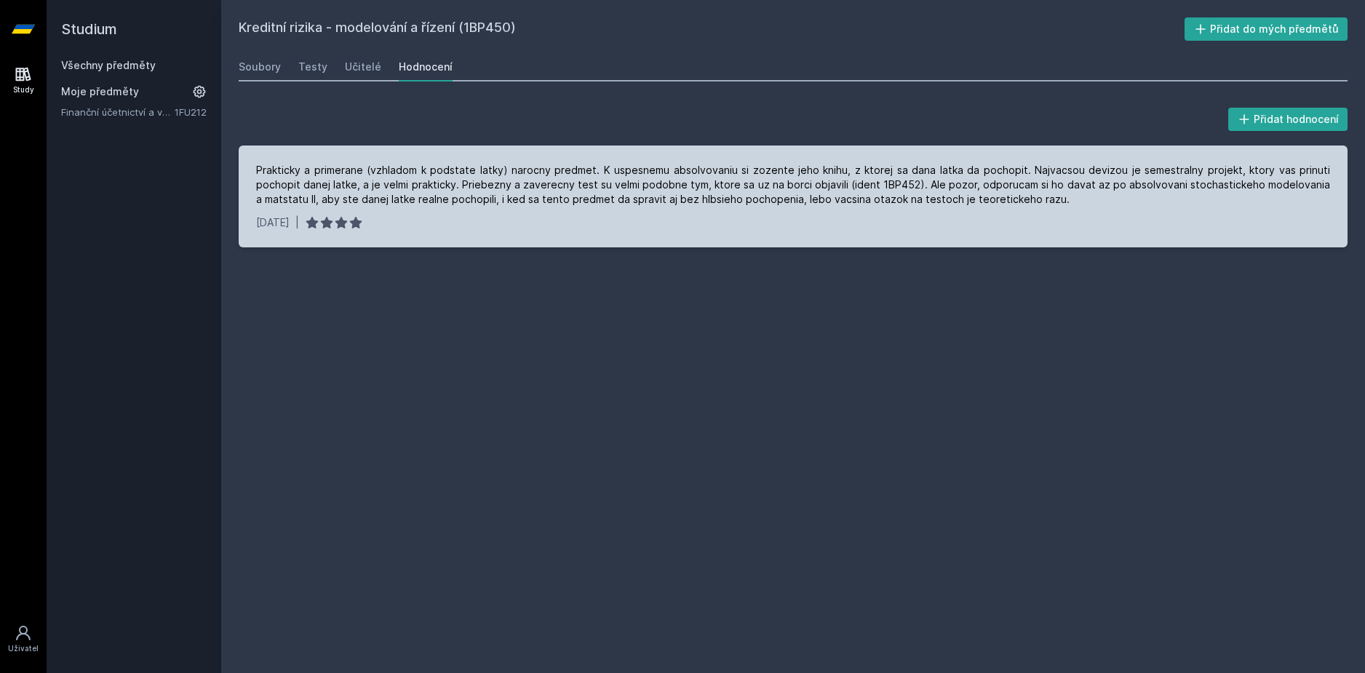
click at [650, 228] on div "23. 8. 2017 |" at bounding box center [793, 222] width 1074 height 15
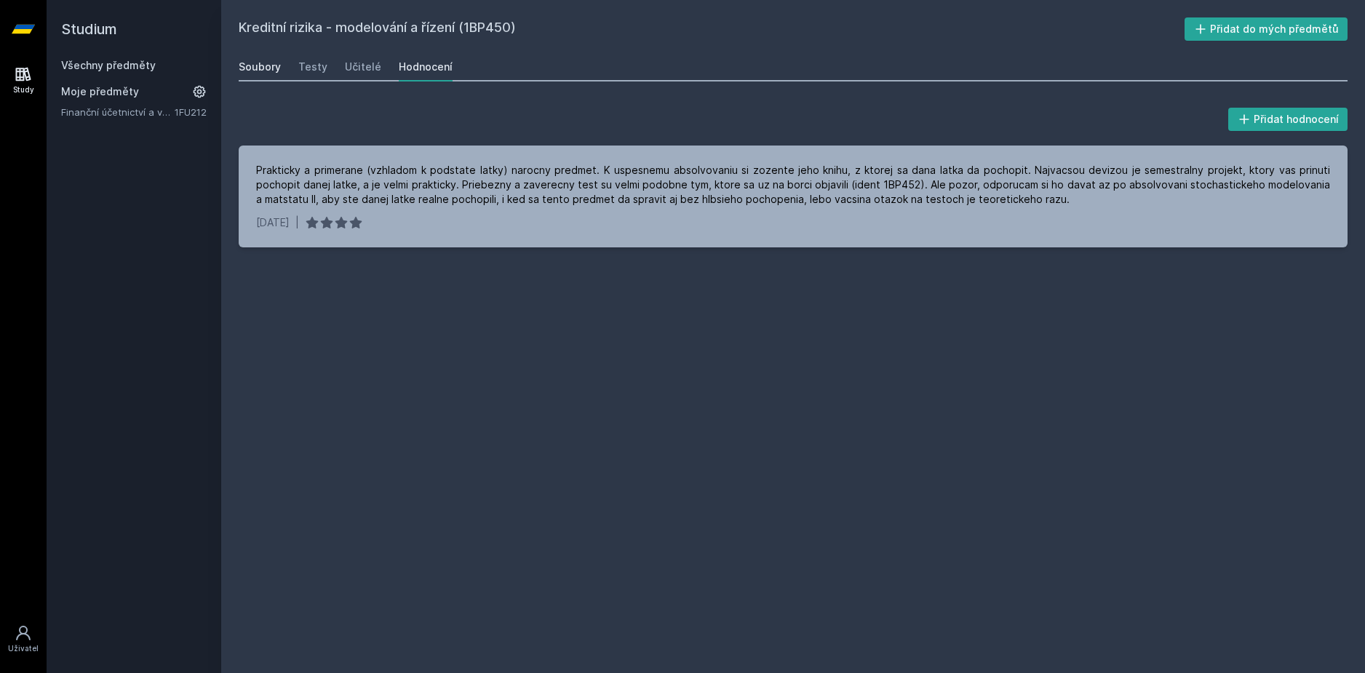
click at [260, 74] on link "Soubory" at bounding box center [260, 66] width 42 height 29
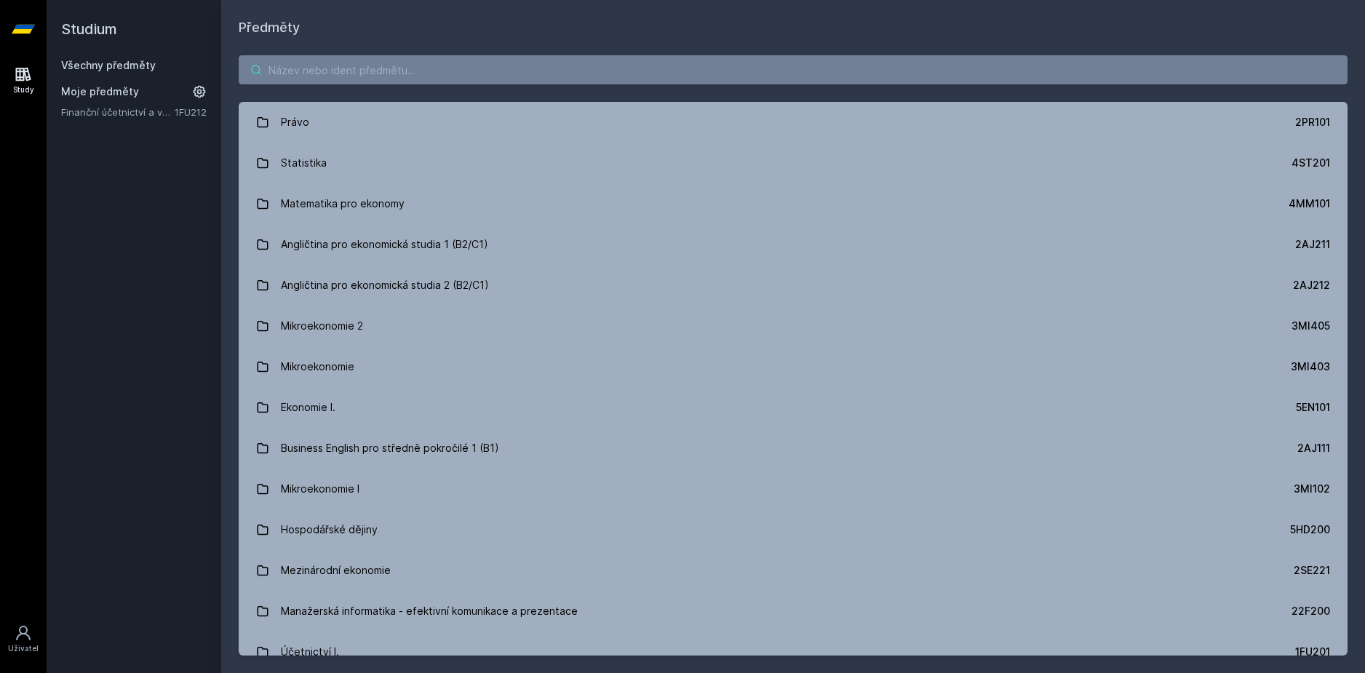
click at [310, 68] on input "search" at bounding box center [793, 69] width 1109 height 29
paste input "1BP464"
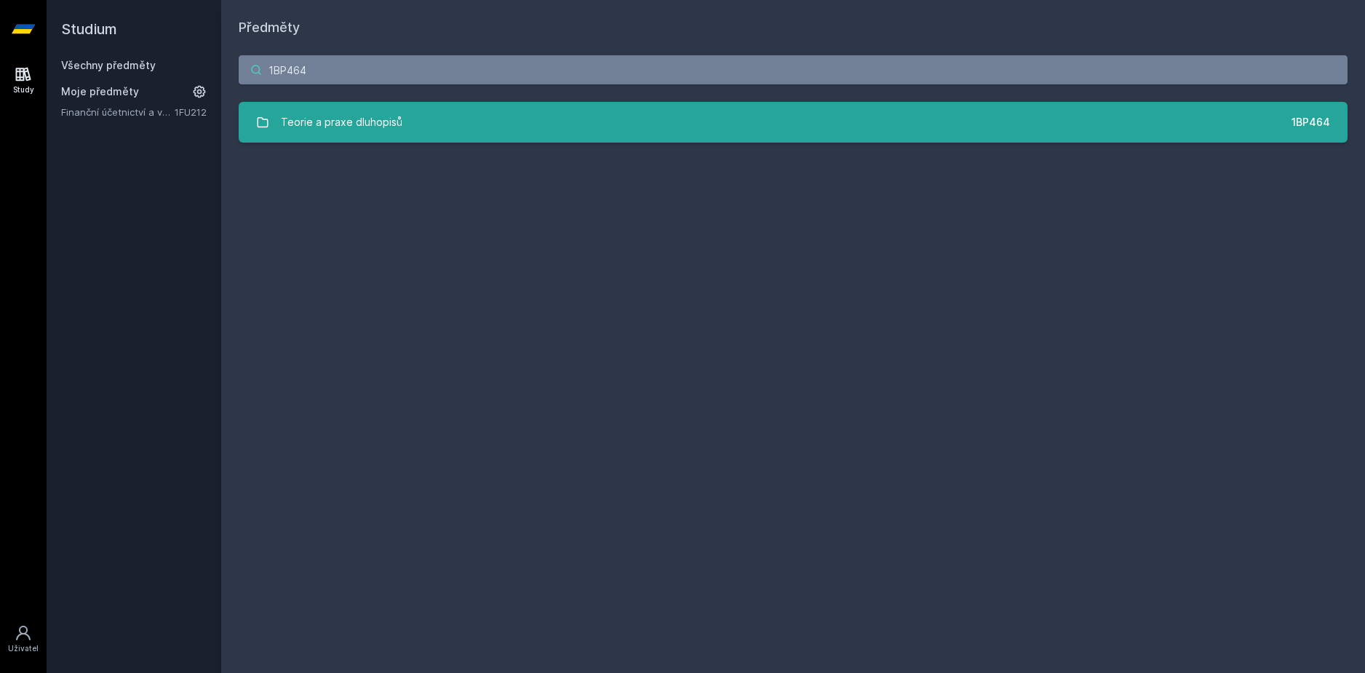
type input "1BP464"
click at [382, 104] on link "Teorie a praxe dluhopisů 1BP464" at bounding box center [793, 122] width 1109 height 41
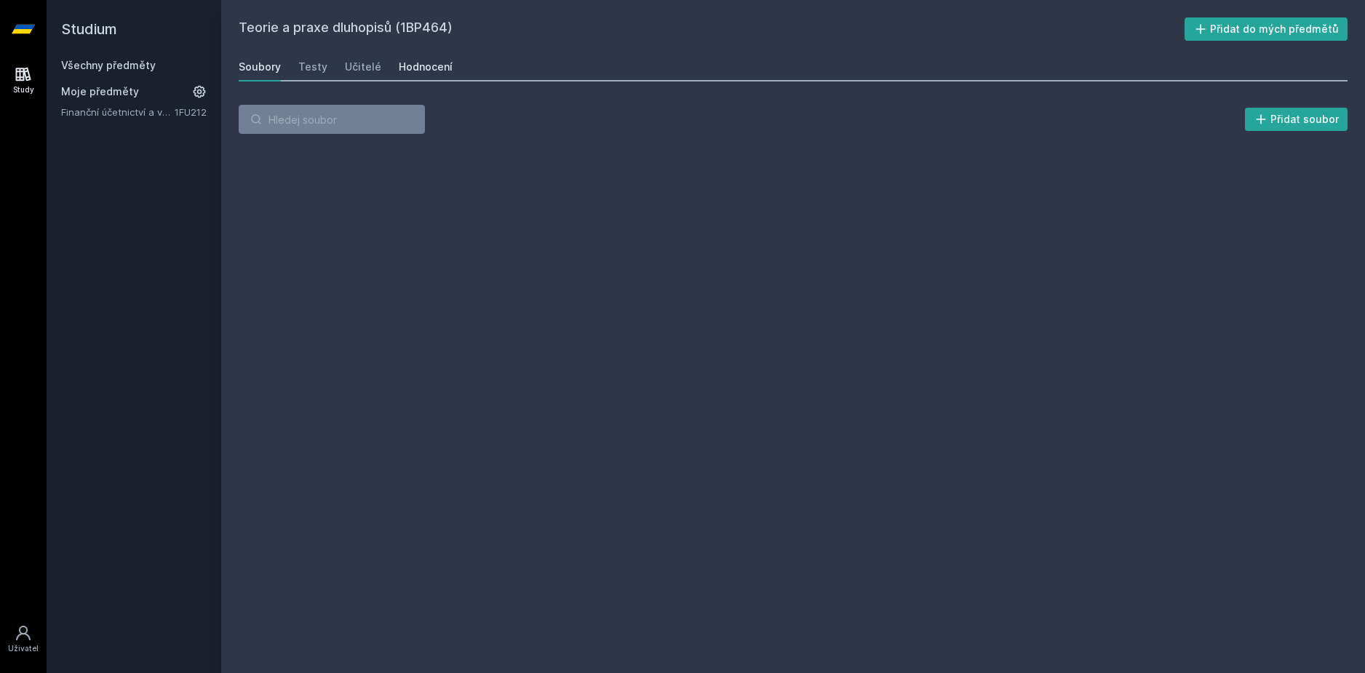
click at [409, 78] on link "Hodnocení" at bounding box center [426, 66] width 54 height 29
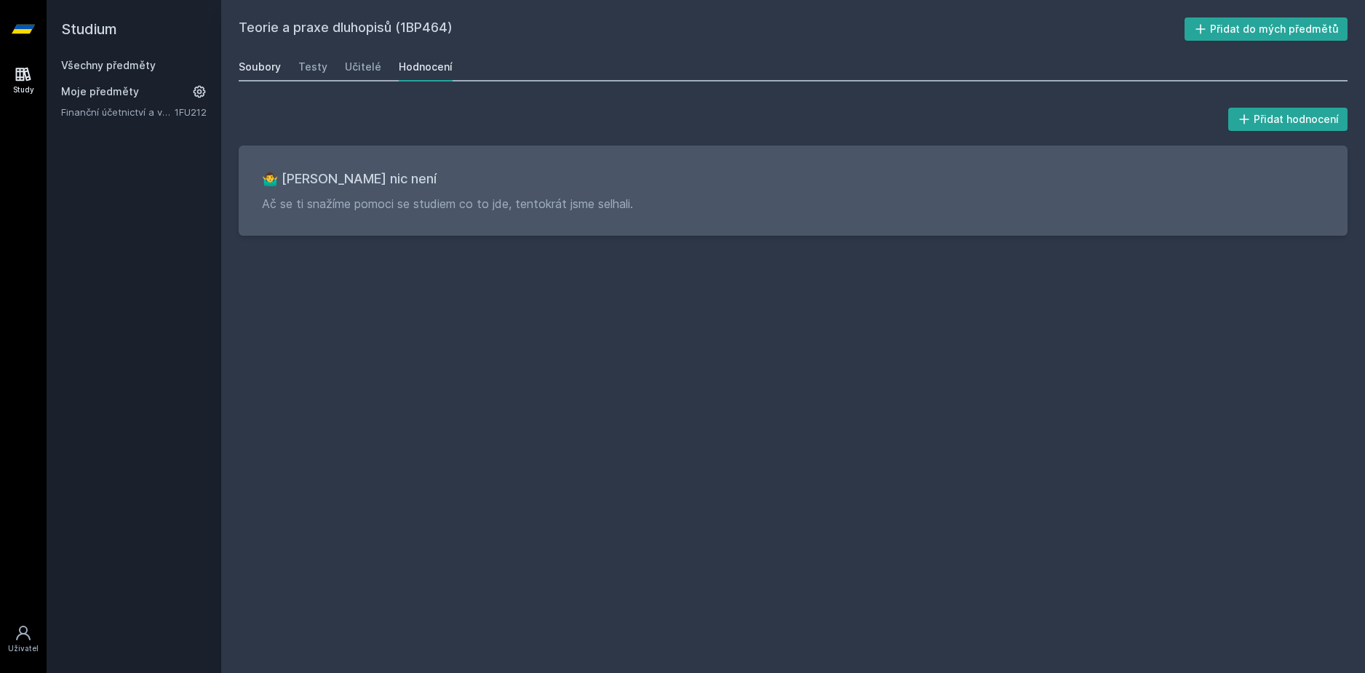
click at [262, 73] on div "Soubory" at bounding box center [260, 67] width 42 height 15
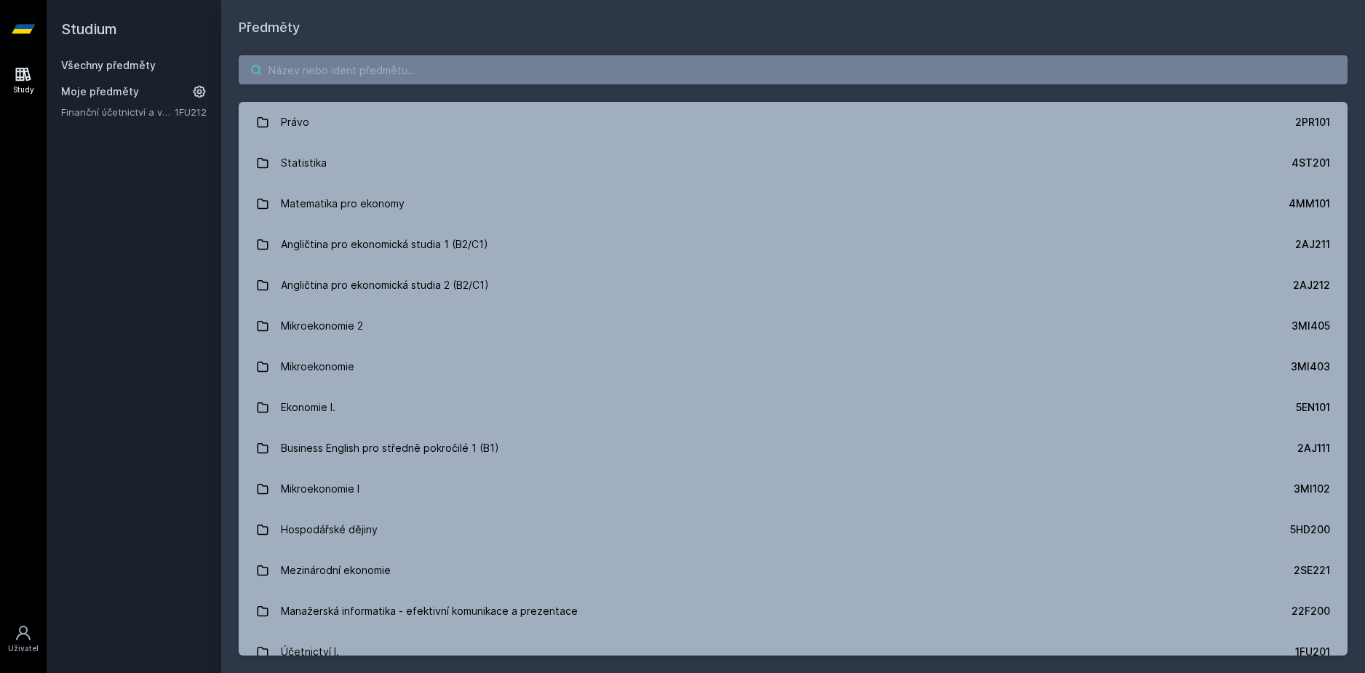
click at [352, 73] on input "search" at bounding box center [793, 69] width 1109 height 29
paste input "4EK602"
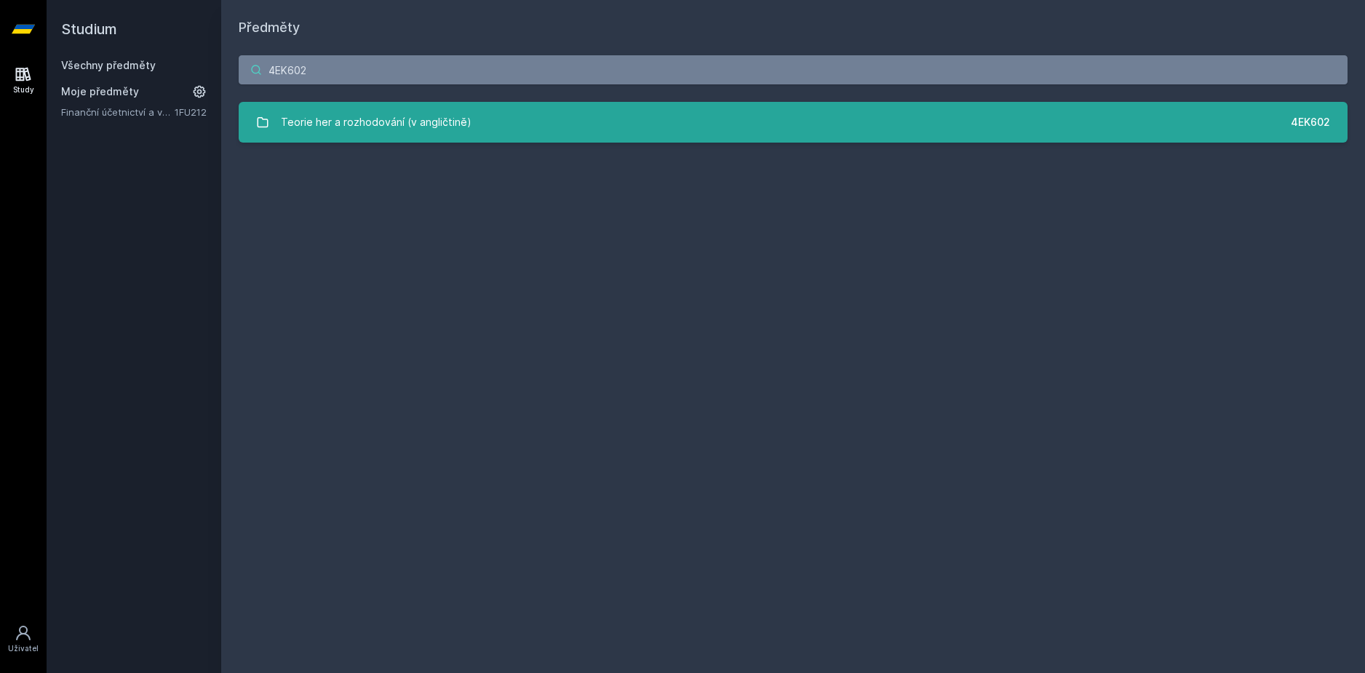
type input "4EK602"
click at [410, 135] on div "Teorie her a rozhodování (v angličtině)" at bounding box center [376, 122] width 191 height 29
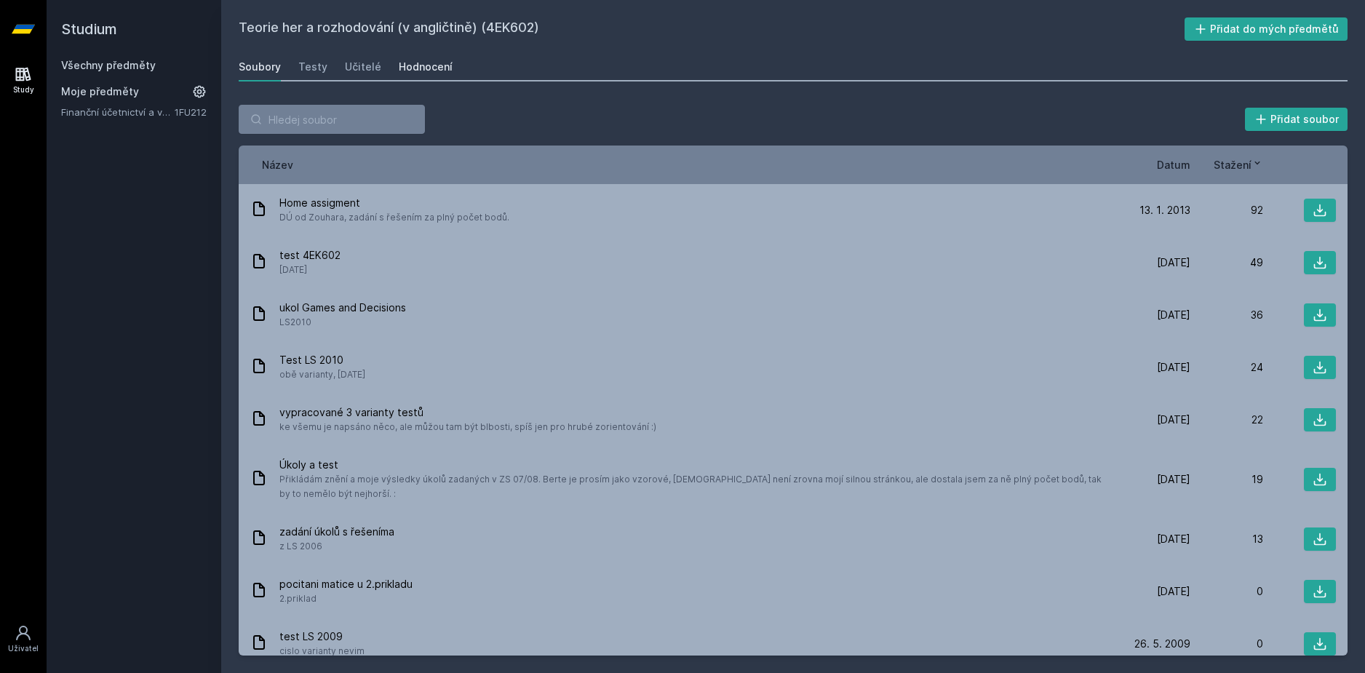
click at [410, 71] on div "Hodnocení" at bounding box center [426, 67] width 54 height 15
click at [302, 120] on input "search" at bounding box center [332, 119] width 186 height 29
paste input "1FU491"
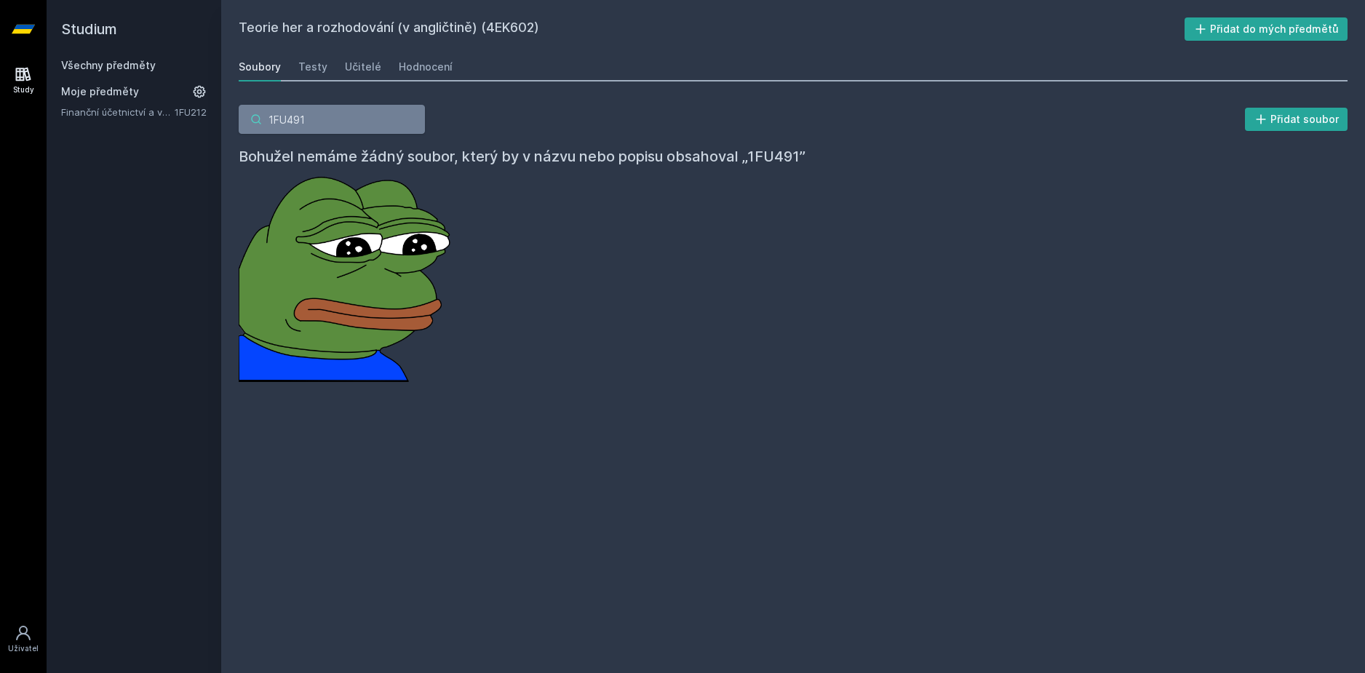
type input "1FU491"
drag, startPoint x: 235, startPoint y: 89, endPoint x: 240, endPoint y: 100, distance: 12.7
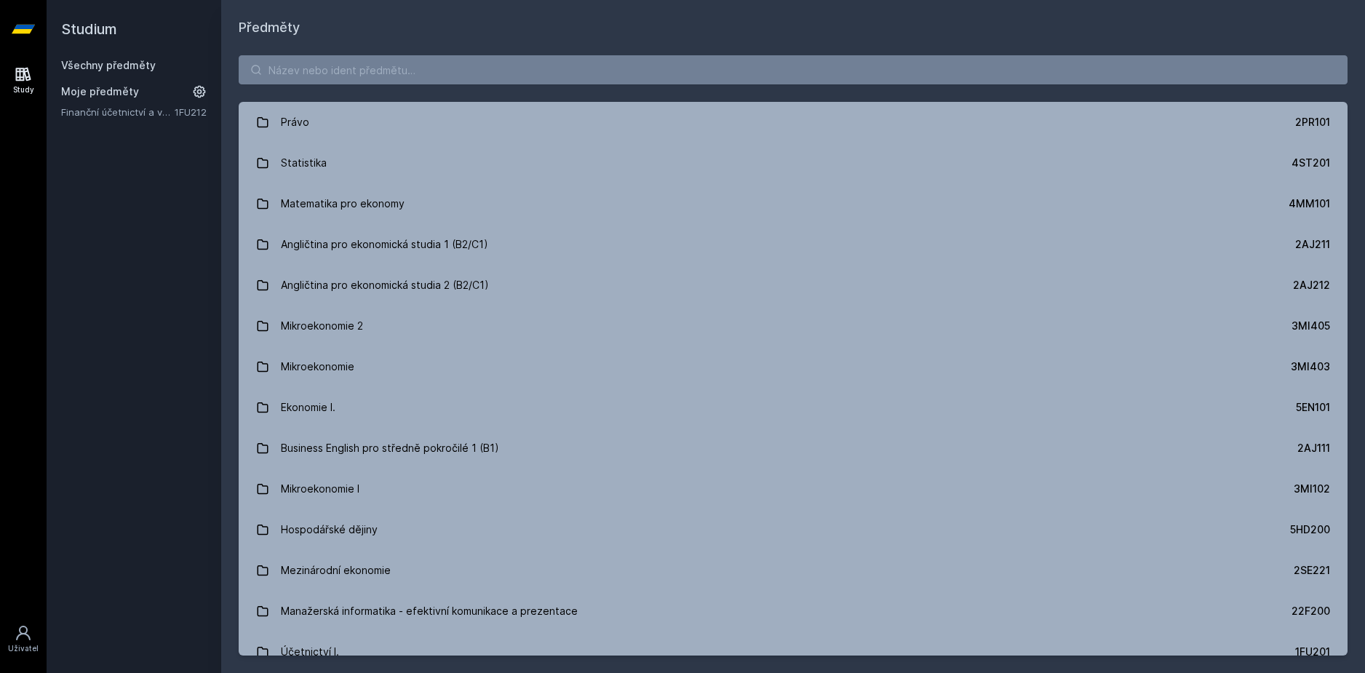
click at [274, 50] on div "Právo 2PR101 Statistika 4ST201 Matematika pro ekonomy 4MM101 Angličtina pro eko…" at bounding box center [793, 355] width 1144 height 635
click at [286, 60] on input "search" at bounding box center [793, 69] width 1109 height 29
paste input "1FU491"
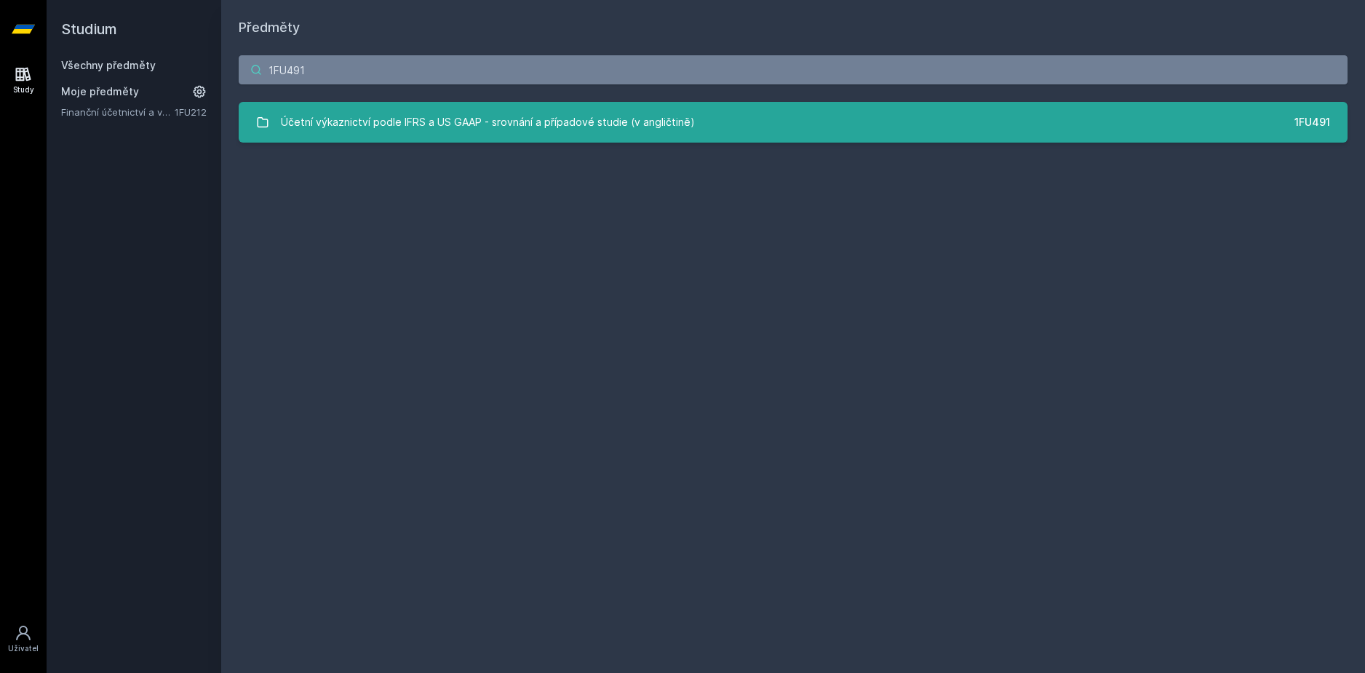
type input "1FU491"
click at [464, 141] on link "Účetní výkaznictví podle IFRS a US GAAP - srovnání a případové studie (v anglič…" at bounding box center [793, 122] width 1109 height 41
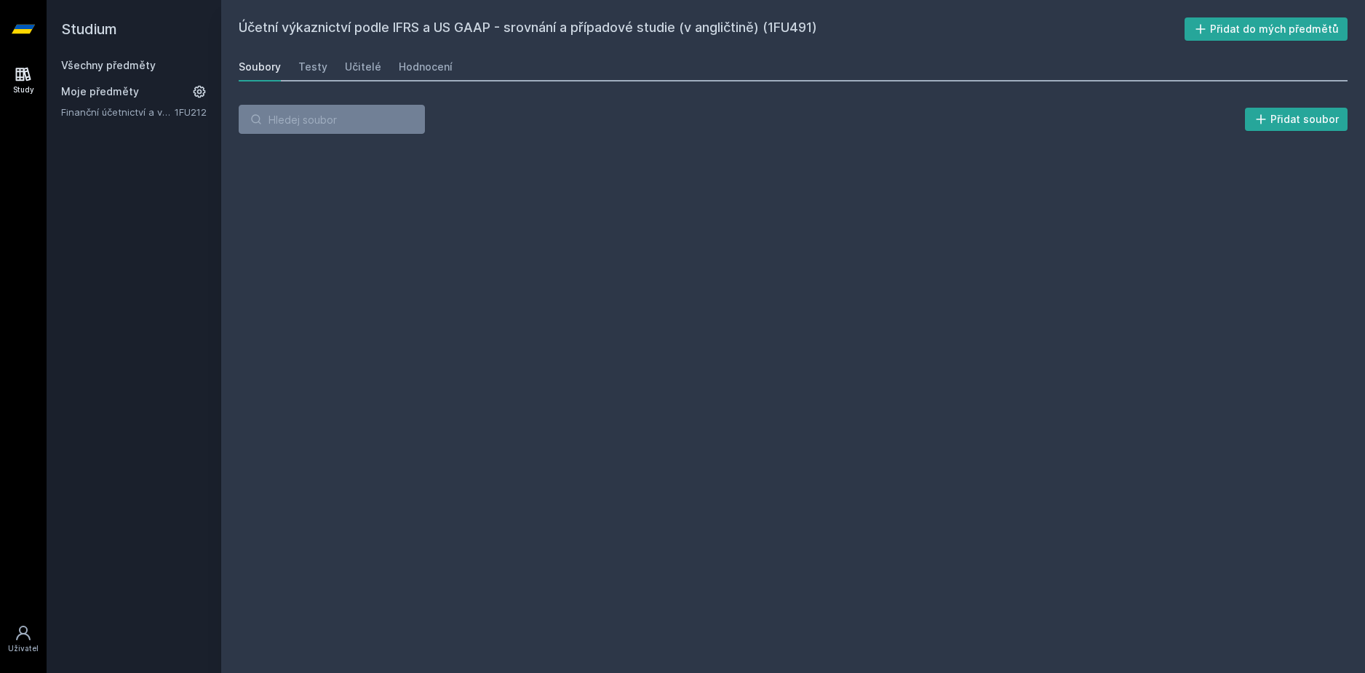
click at [463, 124] on div "Přidat soubor" at bounding box center [793, 119] width 1109 height 29
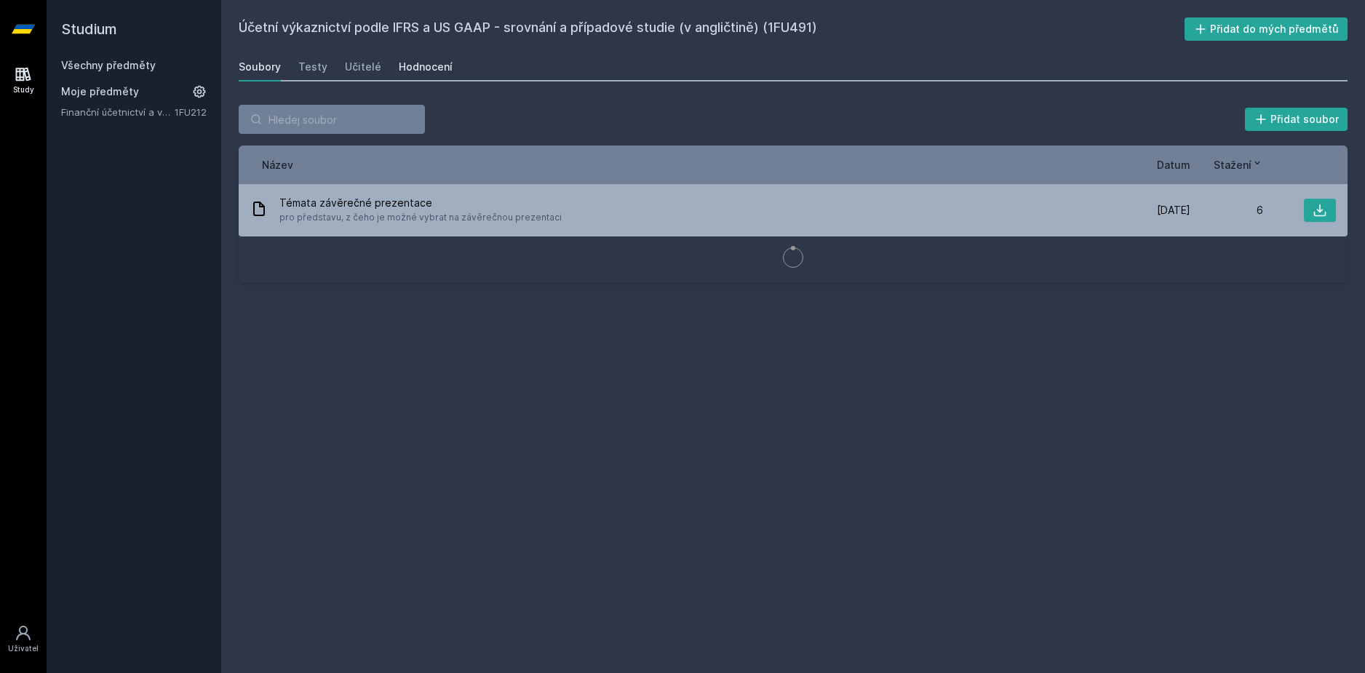
click at [399, 77] on link "Hodnocení" at bounding box center [426, 66] width 54 height 29
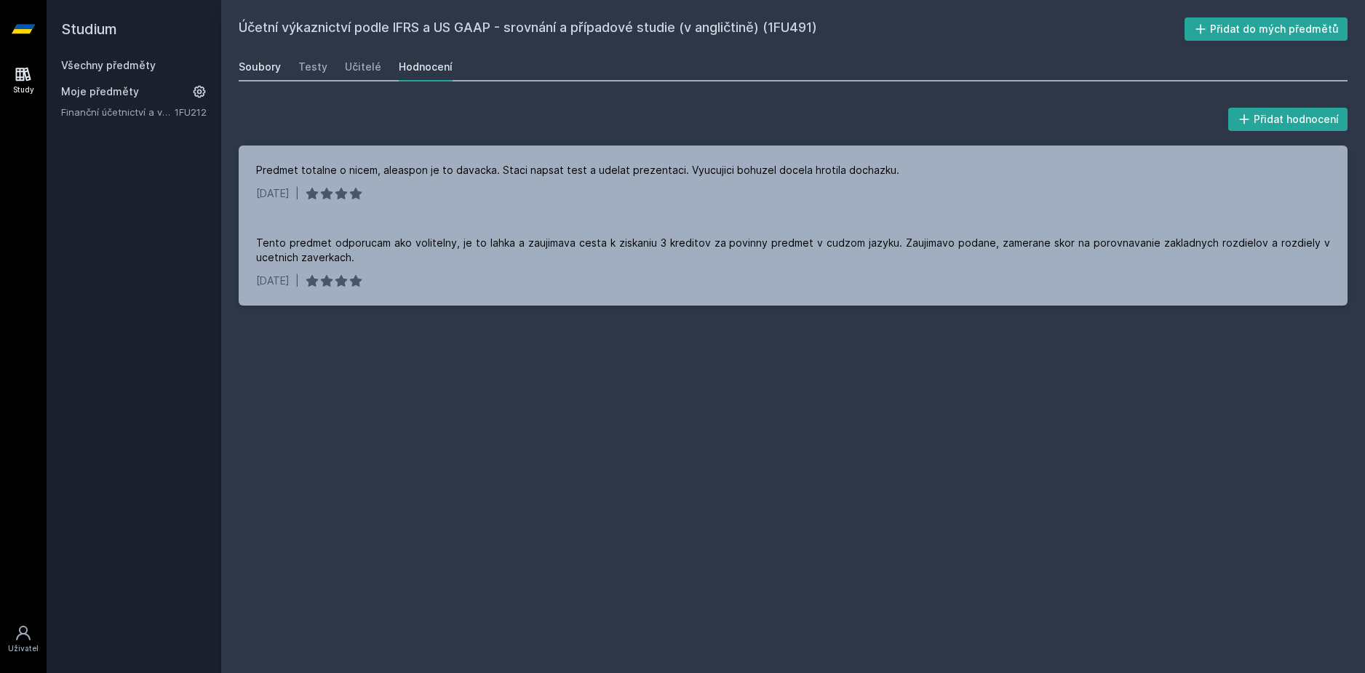
click at [262, 61] on div "Soubory" at bounding box center [260, 67] width 42 height 15
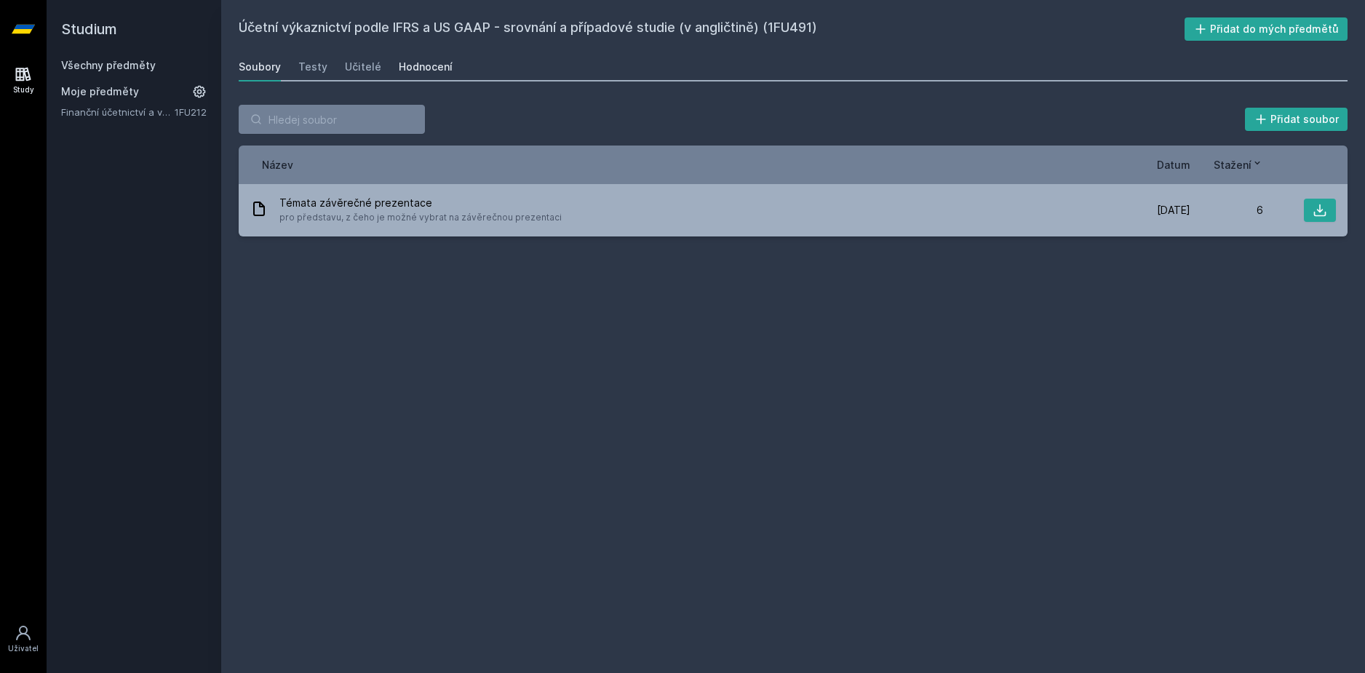
click at [410, 71] on div "Hodnocení" at bounding box center [426, 67] width 54 height 15
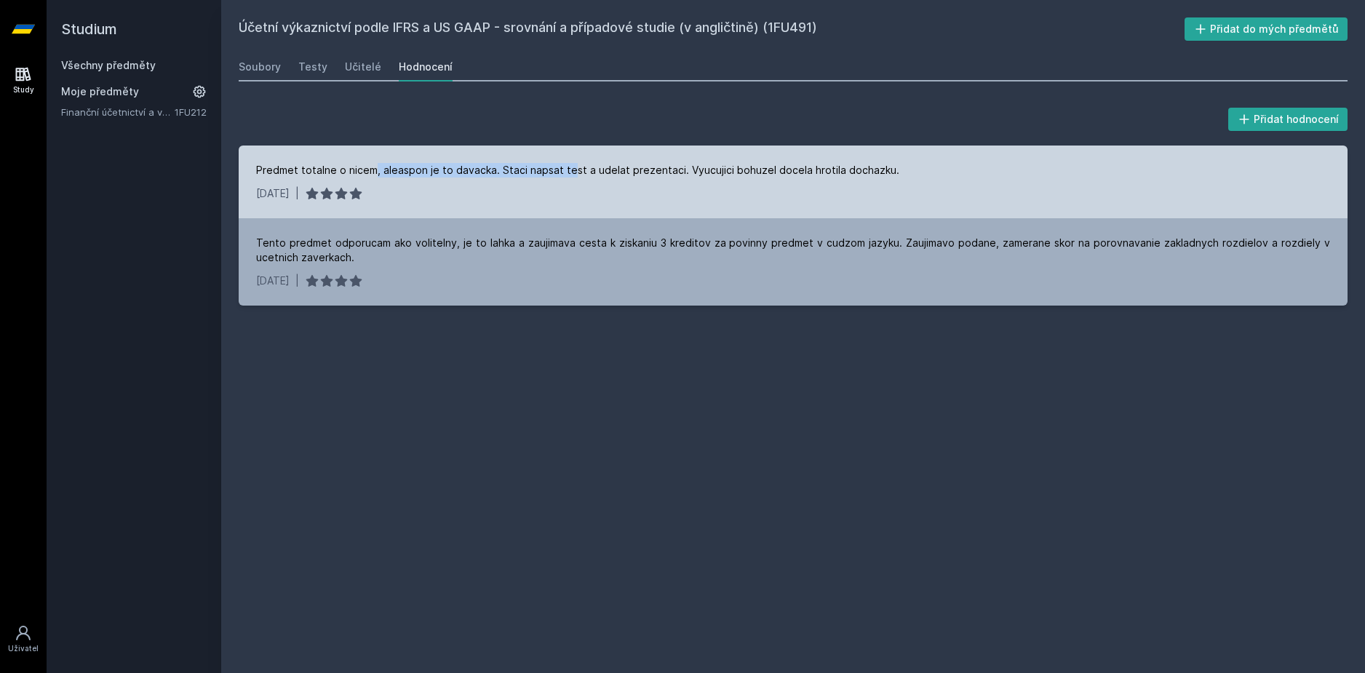
drag, startPoint x: 374, startPoint y: 158, endPoint x: 568, endPoint y: 180, distance: 195.5
click at [568, 180] on div "Predmet totalne o nicem, aleaspon je to davacka. Staci napsat test a udelat pre…" at bounding box center [793, 181] width 1109 height 73
drag, startPoint x: 474, startPoint y: 172, endPoint x: 610, endPoint y: 180, distance: 136.3
click at [610, 180] on div "Predmet totalne o nicem, aleaspon je to davacka. Staci napsat test a udelat pre…" at bounding box center [793, 181] width 1109 height 73
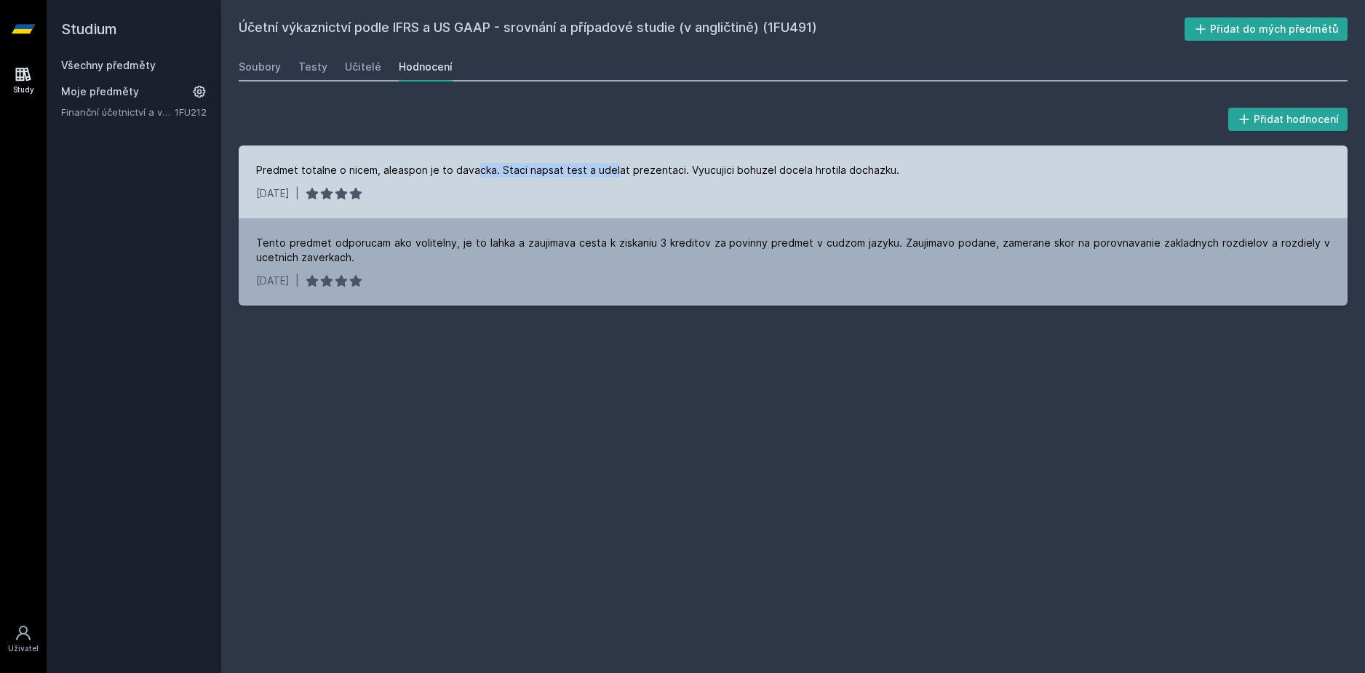
click at [612, 180] on div "Predmet totalne o nicem, aleaspon je to davacka. Staci napsat test a udelat pre…" at bounding box center [793, 181] width 1109 height 73
click at [455, 173] on div "Predmet totalne o nicem, aleaspon je to davacka. Staci napsat test a udelat pre…" at bounding box center [577, 170] width 643 height 15
drag, startPoint x: 446, startPoint y: 170, endPoint x: 523, endPoint y: 178, distance: 77.5
click at [523, 178] on div "Predmet totalne o nicem, aleaspon je to davacka. Staci napsat test a udelat pre…" at bounding box center [793, 181] width 1109 height 73
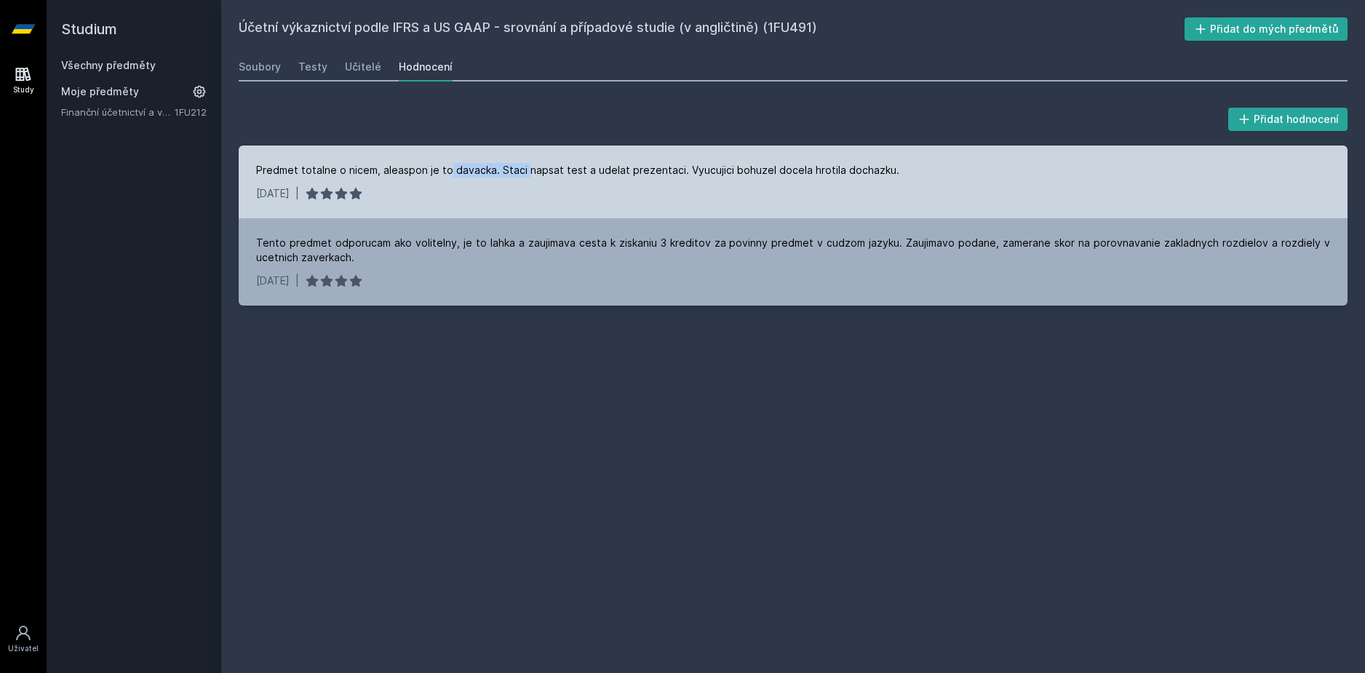
click at [523, 178] on div "Predmet totalne o nicem, aleaspon je to davacka. Staci napsat test a udelat pre…" at bounding box center [793, 181] width 1109 height 73
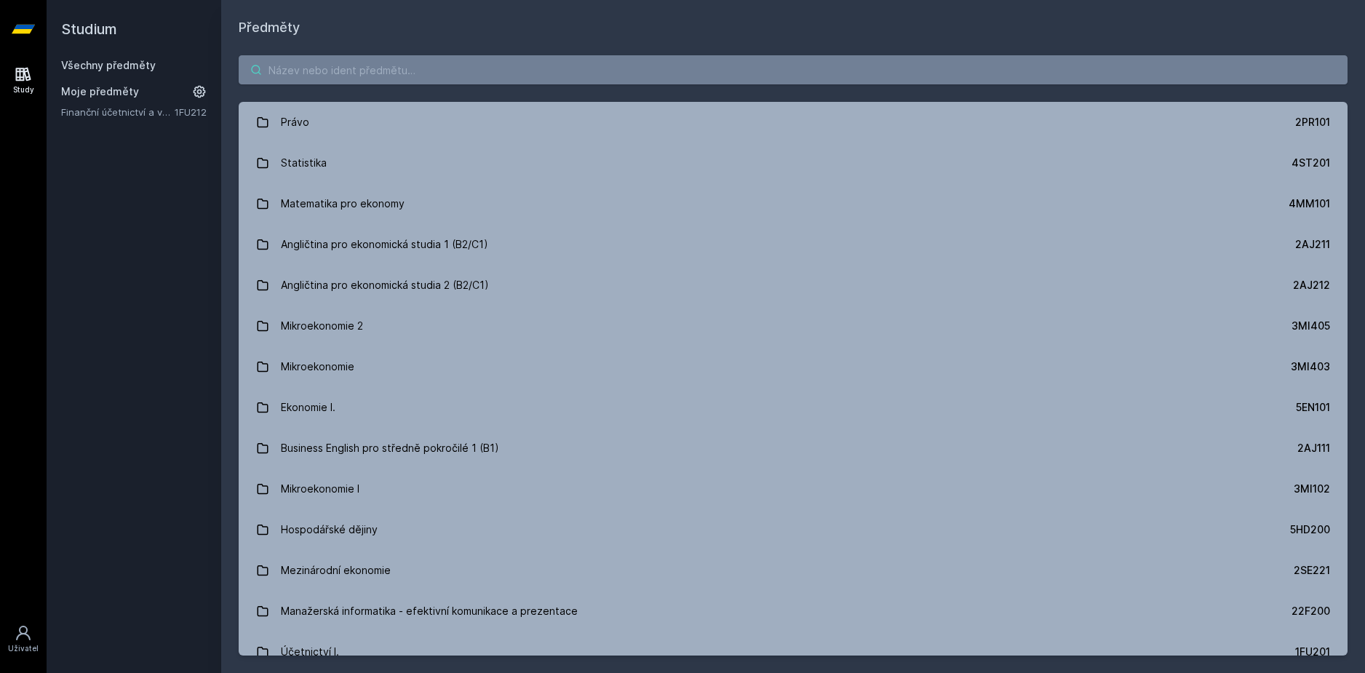
click at [360, 61] on input "search" at bounding box center [793, 69] width 1109 height 29
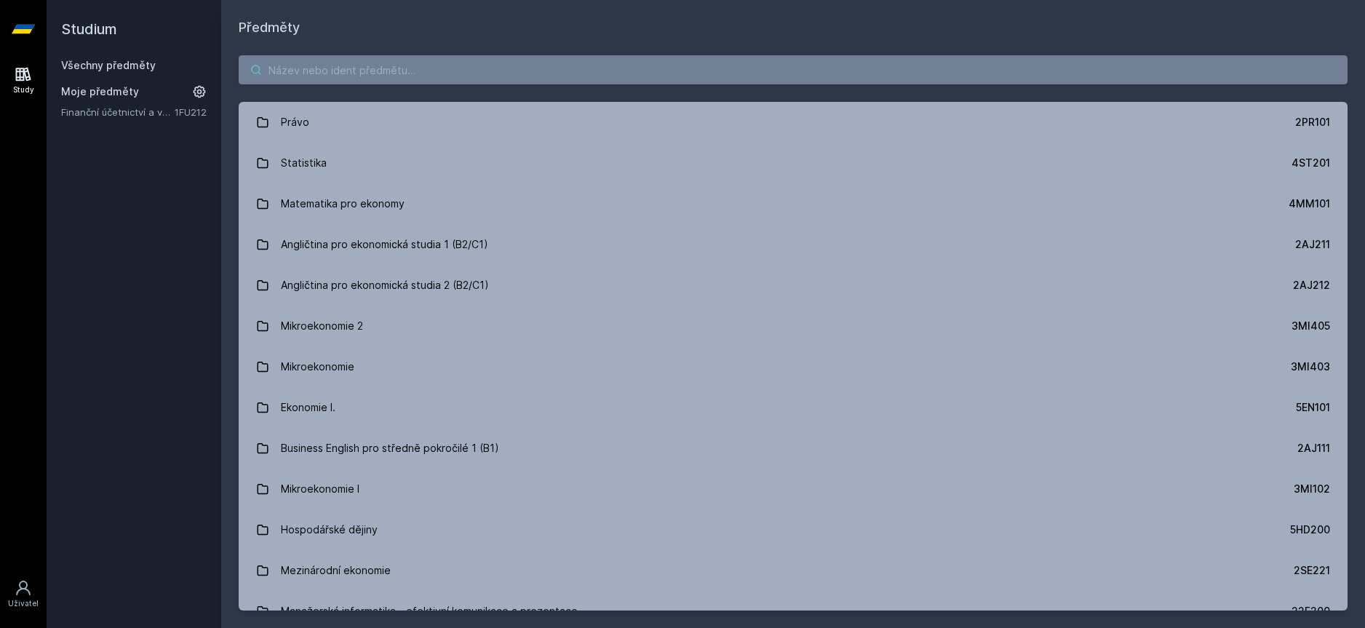
click at [290, 68] on input "search" at bounding box center [793, 69] width 1109 height 29
paste input "1BP454"
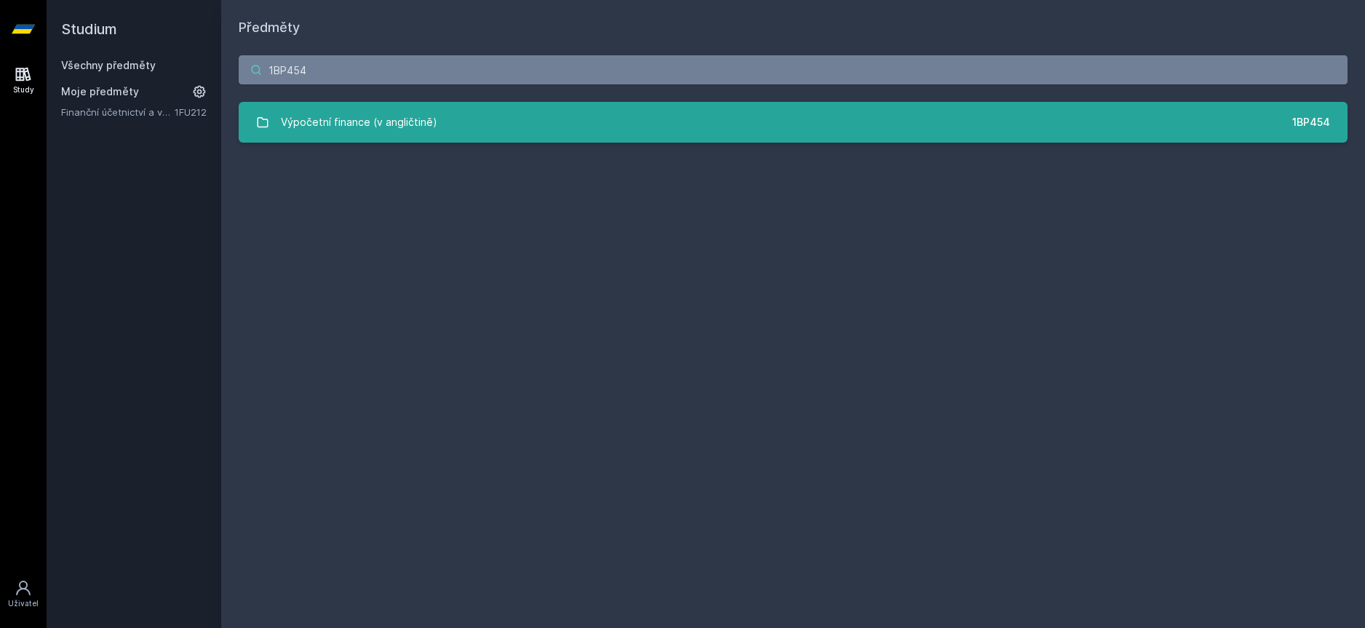
type input "1BP454"
click at [546, 119] on link "Výpočetní finance (v angličtině) 1BP454" at bounding box center [793, 122] width 1109 height 41
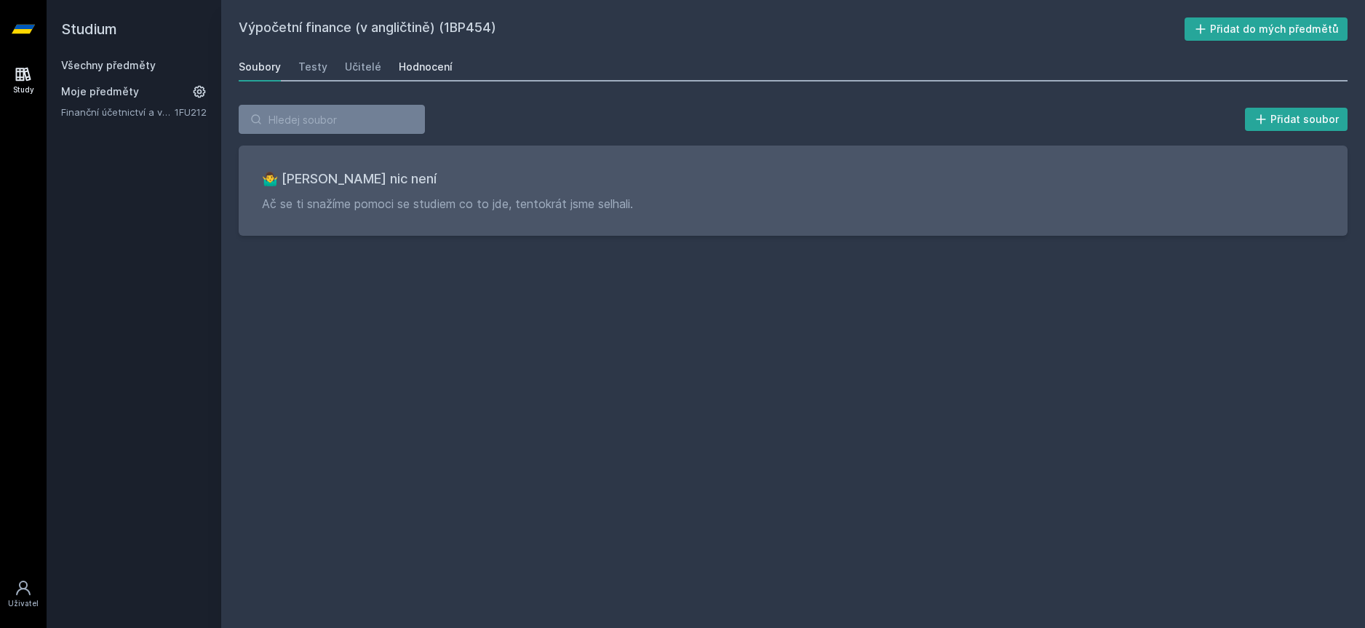
click at [403, 69] on div "Hodnocení" at bounding box center [426, 67] width 54 height 15
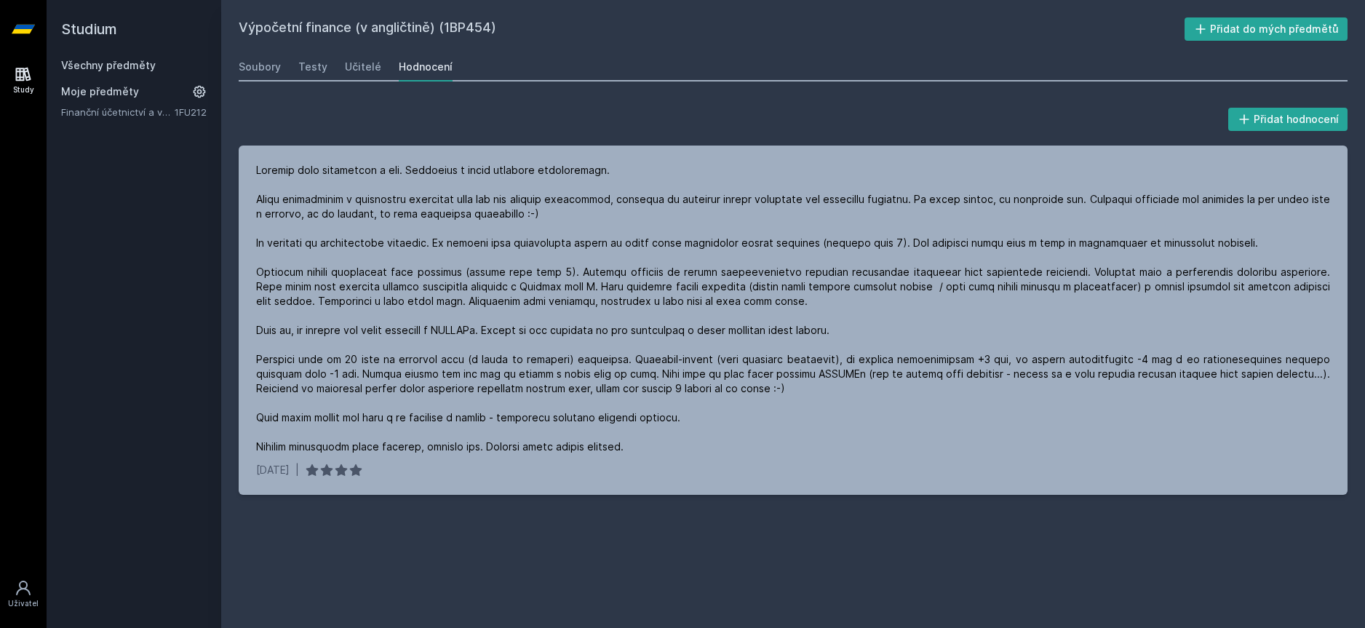
click at [559, 134] on div "Přidat hodnocení 6. 1. 2024 | Jejda, něco se pokazilo." at bounding box center [793, 300] width 1109 height 390
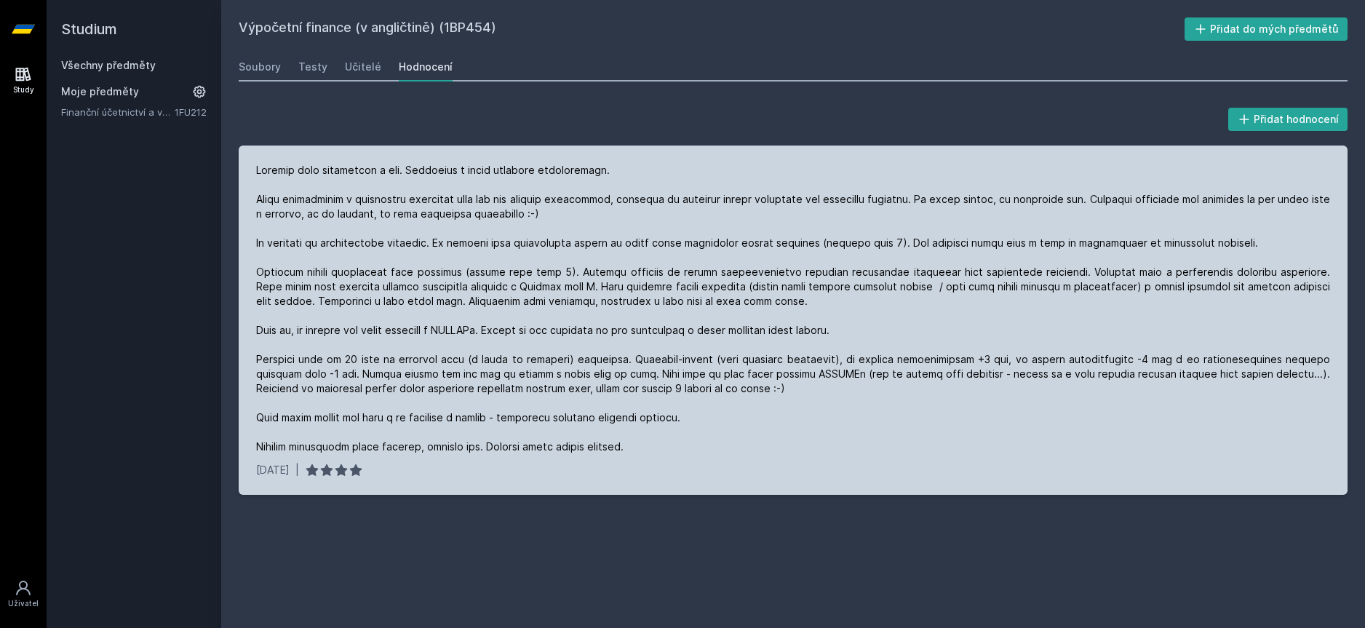
click at [551, 223] on div at bounding box center [793, 308] width 1074 height 291
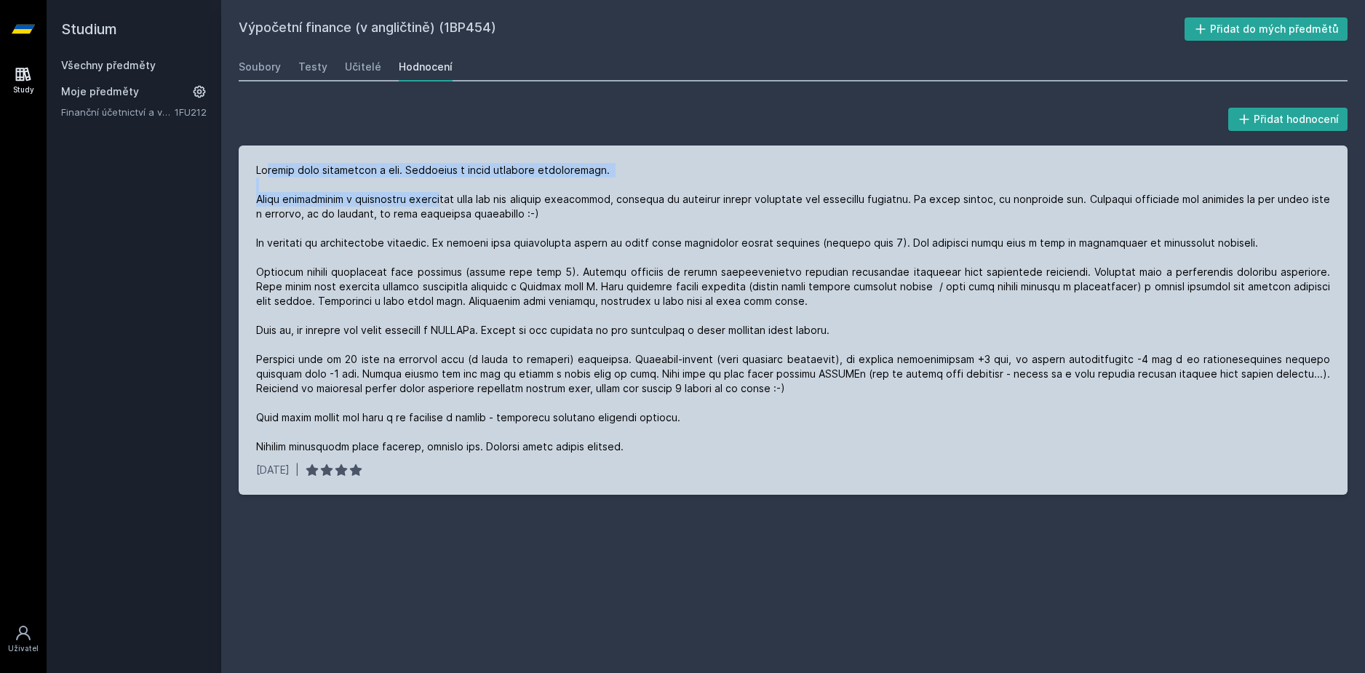
drag, startPoint x: 287, startPoint y: 170, endPoint x: 446, endPoint y: 202, distance: 161.8
click at [446, 202] on div at bounding box center [793, 308] width 1074 height 291
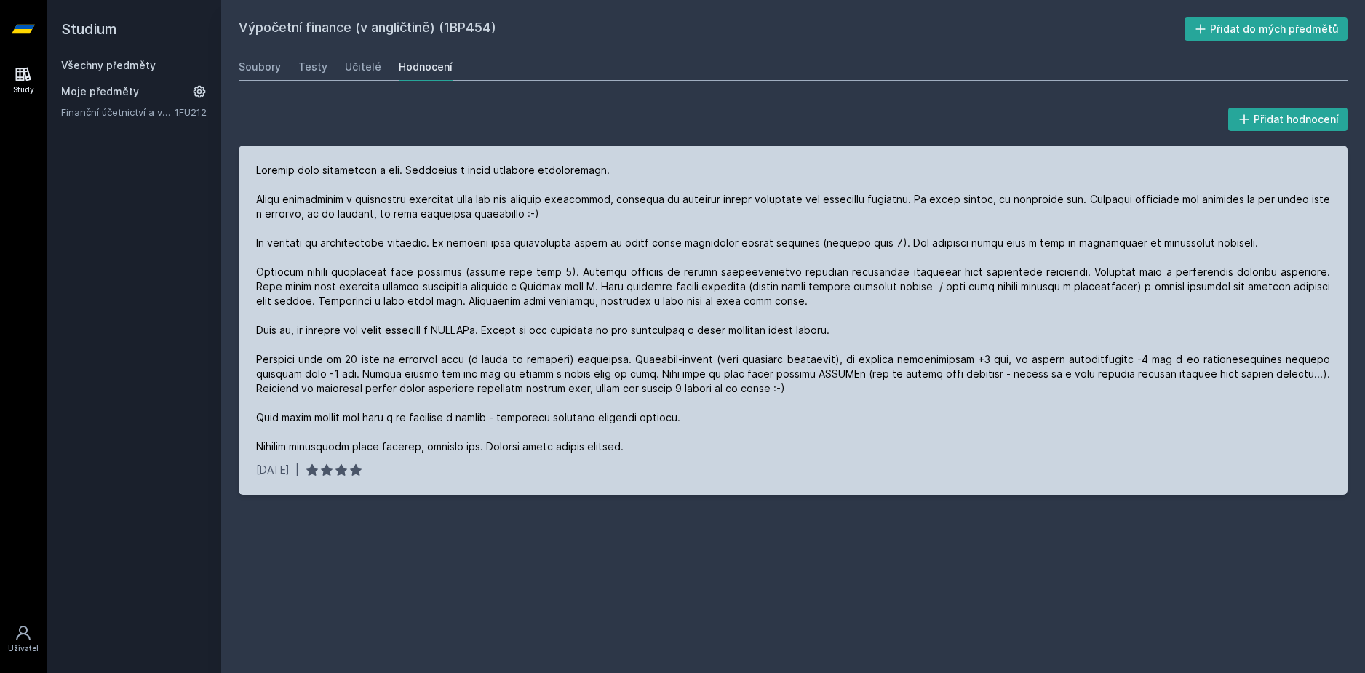
click at [388, 248] on div at bounding box center [793, 308] width 1074 height 291
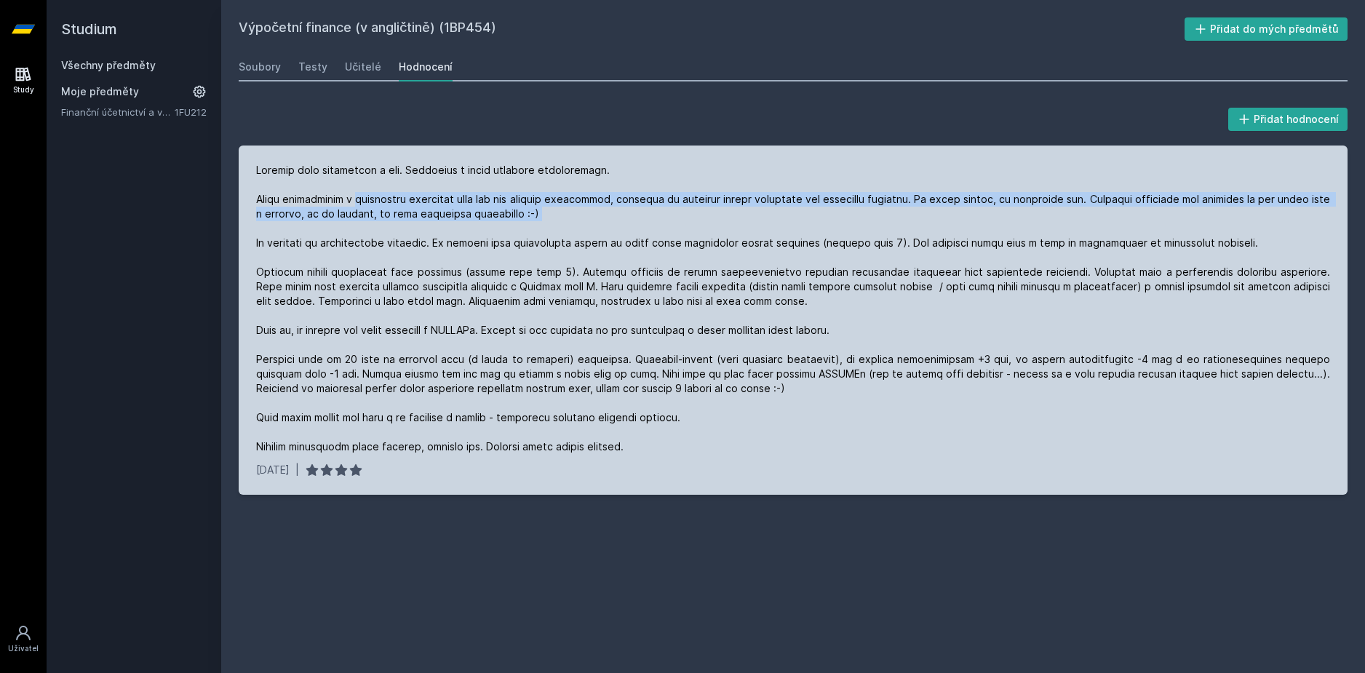
drag, startPoint x: 361, startPoint y: 199, endPoint x: 426, endPoint y: 227, distance: 71.4
click at [426, 227] on div at bounding box center [793, 308] width 1074 height 291
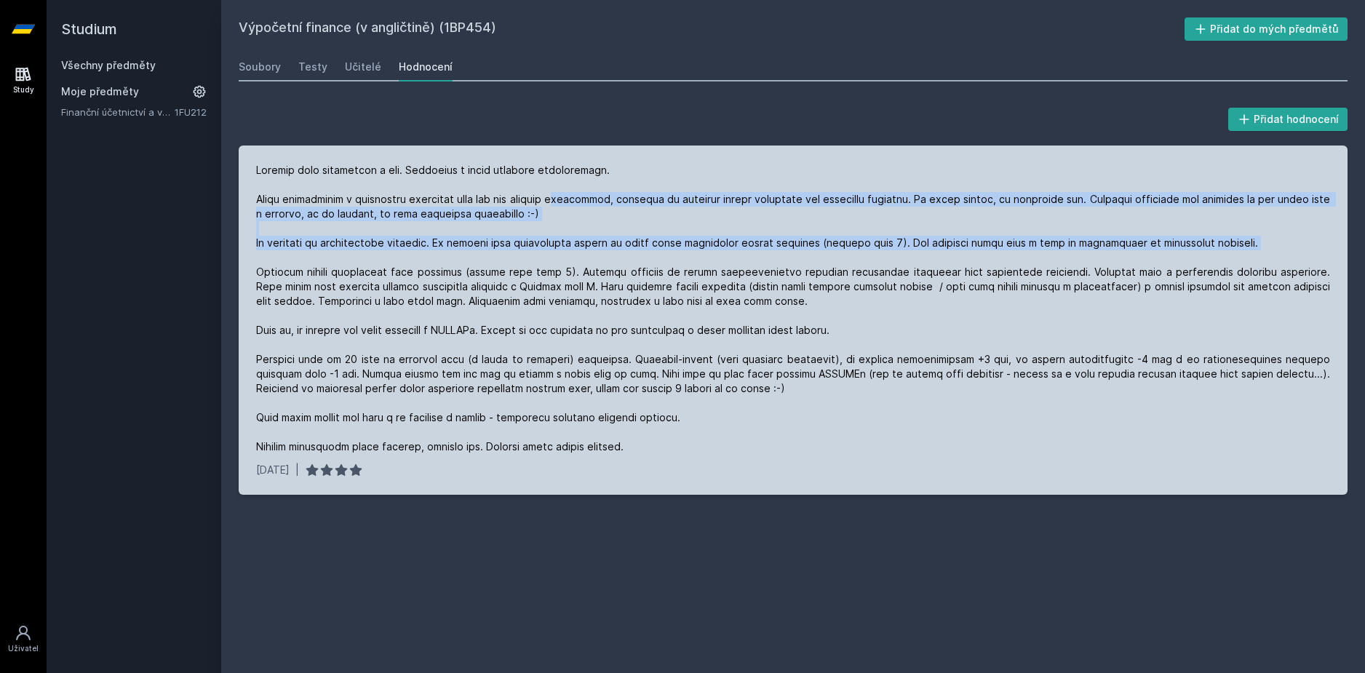
drag, startPoint x: 577, startPoint y: 196, endPoint x: 733, endPoint y: 258, distance: 167.5
click at [733, 258] on div at bounding box center [793, 308] width 1074 height 291
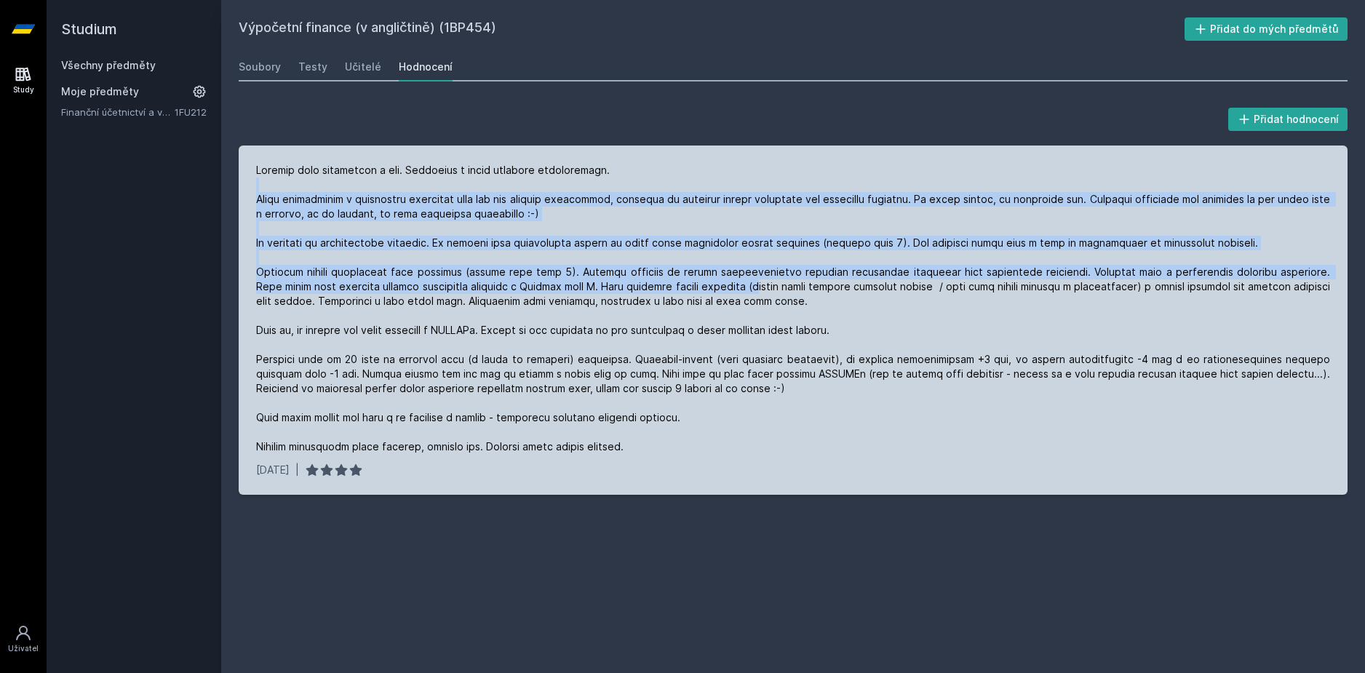
drag, startPoint x: 615, startPoint y: 188, endPoint x: 704, endPoint y: 279, distance: 128.1
click at [704, 279] on div at bounding box center [793, 308] width 1074 height 291
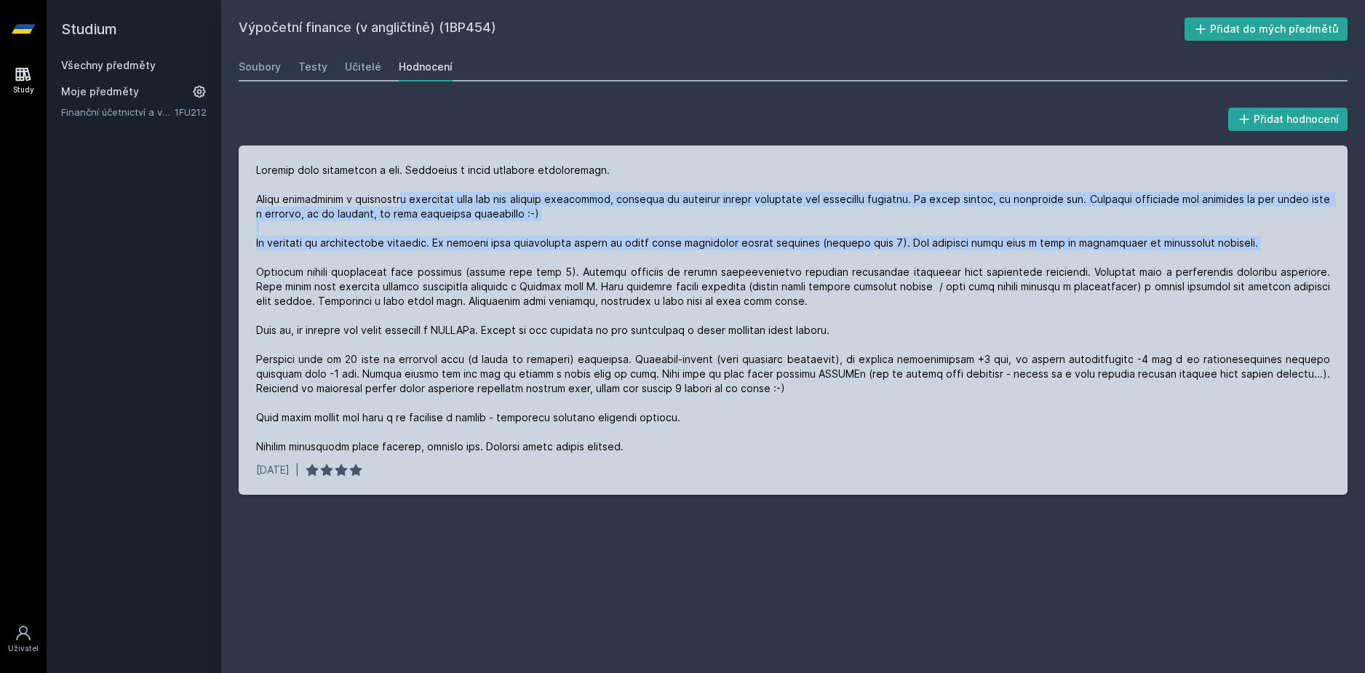
drag, startPoint x: 412, startPoint y: 203, endPoint x: 447, endPoint y: 257, distance: 64.6
click at [447, 257] on div at bounding box center [793, 308] width 1074 height 291
drag, startPoint x: 452, startPoint y: 215, endPoint x: 454, endPoint y: 267, distance: 51.7
click at [454, 267] on div at bounding box center [793, 308] width 1074 height 291
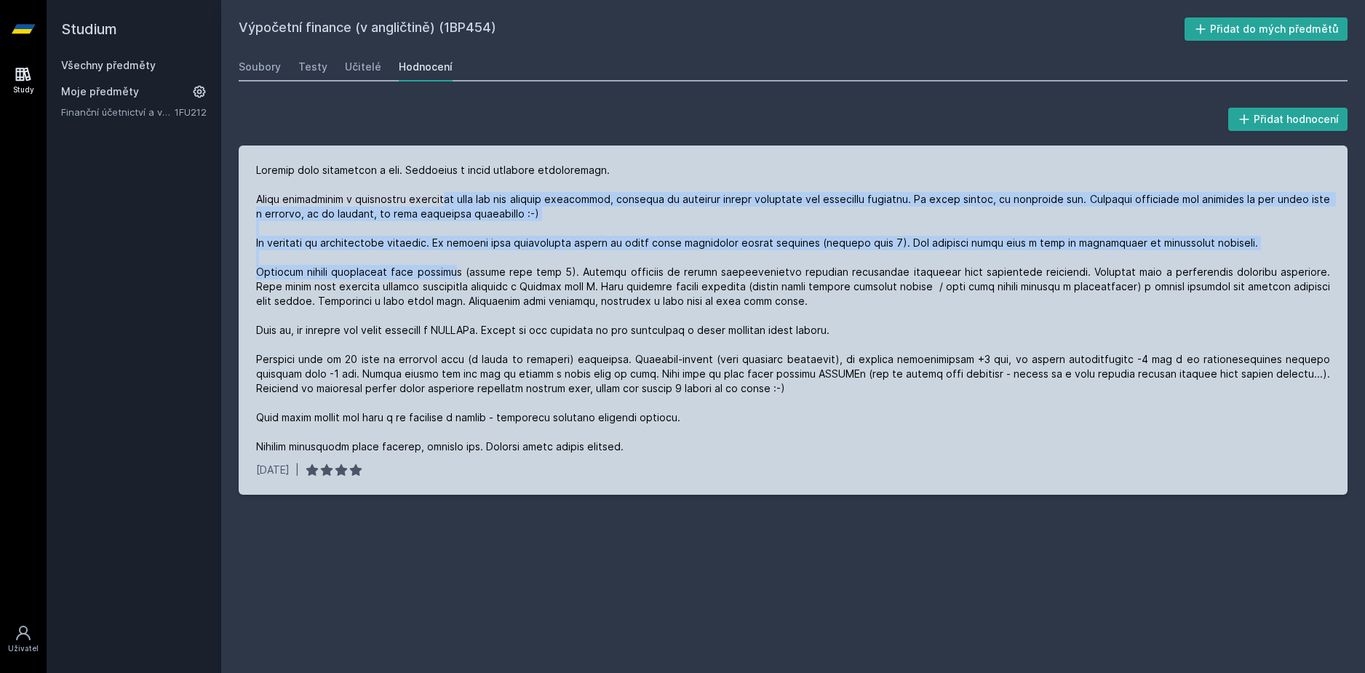
click at [454, 267] on div at bounding box center [793, 308] width 1074 height 291
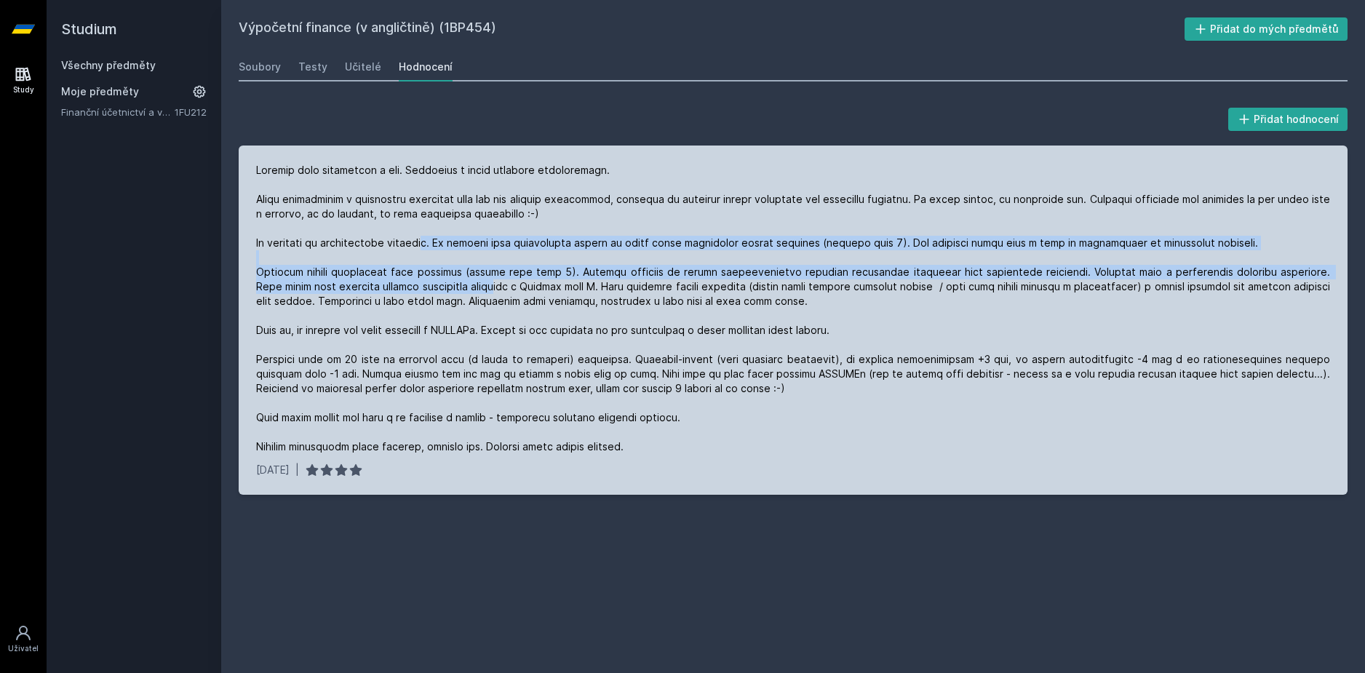
drag, startPoint x: 444, startPoint y: 262, endPoint x: 447, endPoint y: 285, distance: 23.5
click at [447, 285] on div at bounding box center [793, 308] width 1074 height 291
click at [447, 286] on div at bounding box center [793, 308] width 1074 height 291
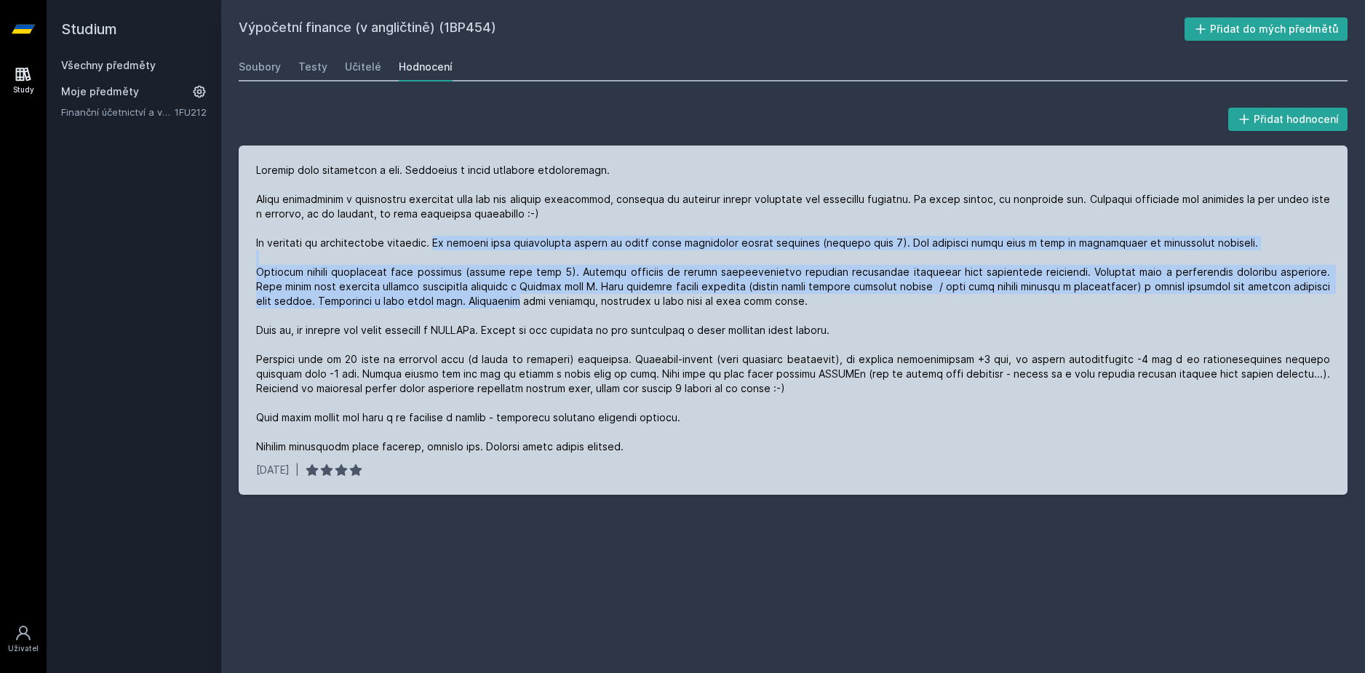
drag, startPoint x: 450, startPoint y: 240, endPoint x: 456, endPoint y: 294, distance: 54.1
click at [456, 294] on div at bounding box center [793, 308] width 1074 height 291
click at [439, 281] on div at bounding box center [793, 308] width 1074 height 291
drag, startPoint x: 458, startPoint y: 228, endPoint x: 522, endPoint y: 317, distance: 109.4
click at [522, 317] on div at bounding box center [793, 308] width 1074 height 291
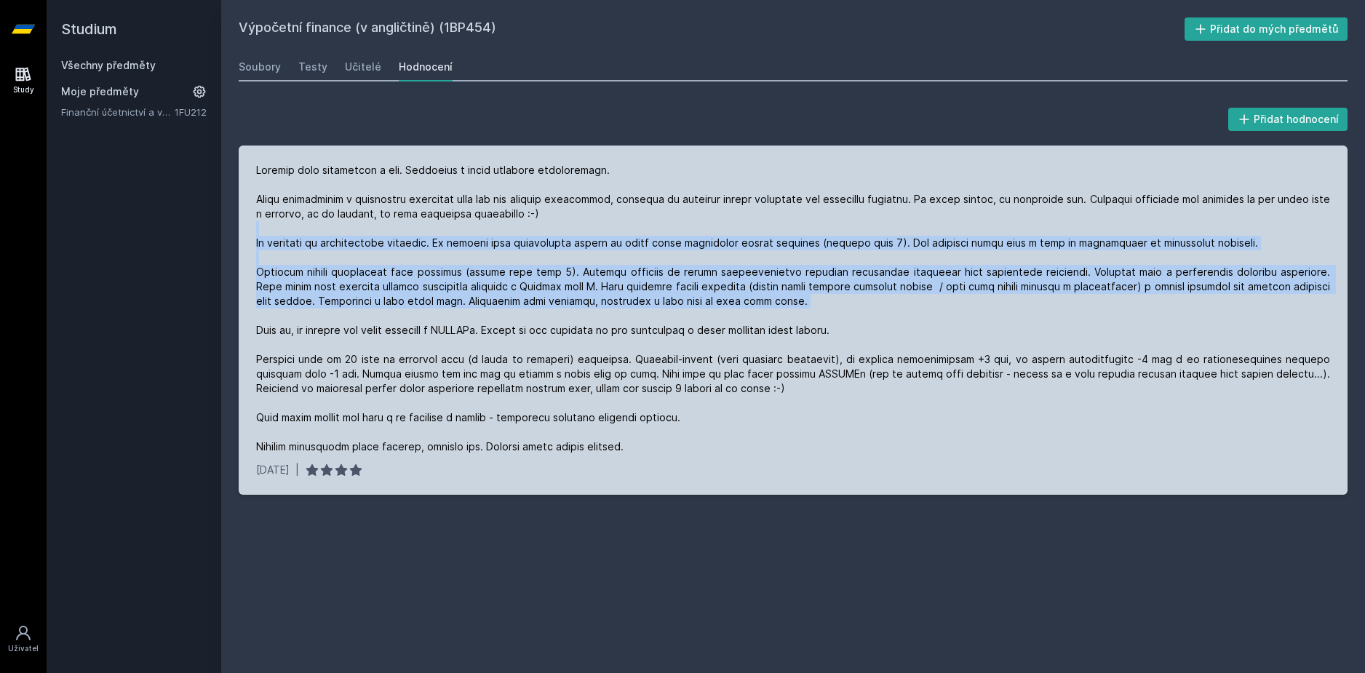
click at [483, 294] on div at bounding box center [793, 308] width 1074 height 291
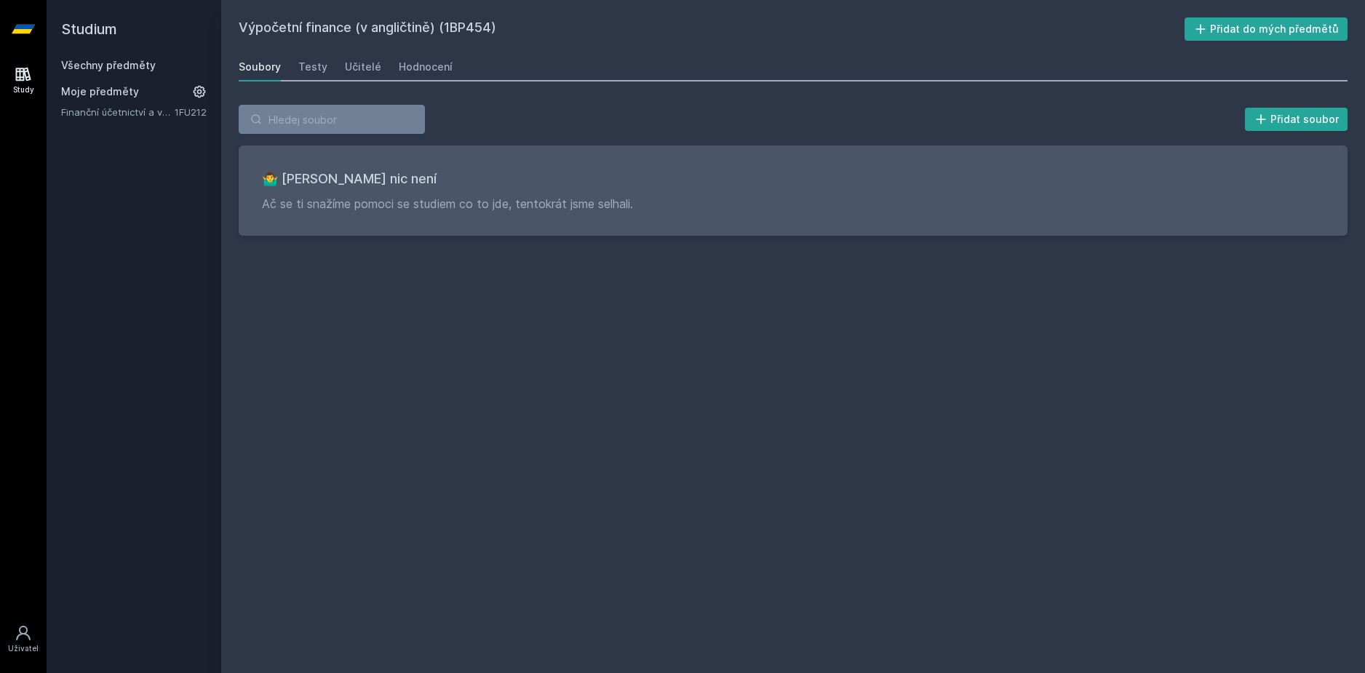
click at [250, 68] on div "Soubory" at bounding box center [260, 67] width 42 height 15
click at [436, 78] on link "Hodnocení" at bounding box center [426, 66] width 54 height 29
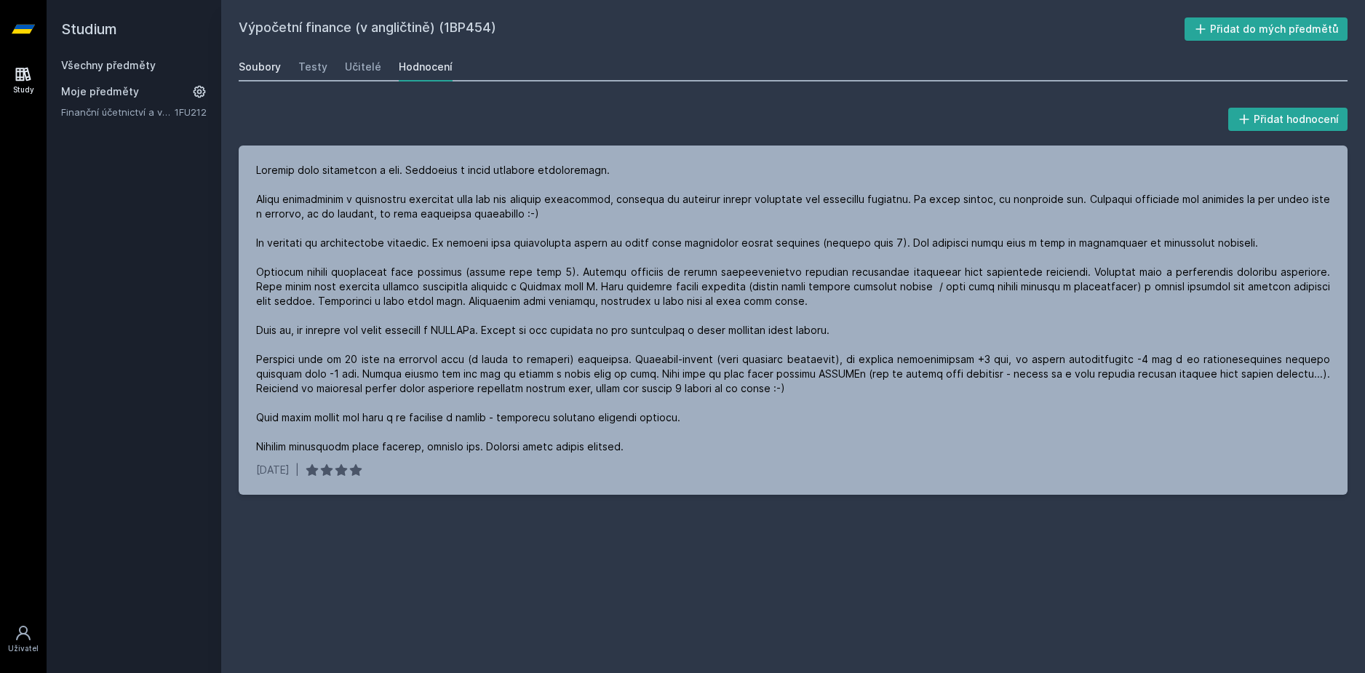
click at [258, 71] on div "Soubory" at bounding box center [260, 67] width 42 height 15
click at [582, 641] on div "Výpočetní finance (v angličtině) (1BP454) Přidat do mých předmětů Soubory Testy…" at bounding box center [793, 336] width 1109 height 638
drag, startPoint x: 287, startPoint y: 389, endPoint x: 327, endPoint y: 391, distance: 40.0
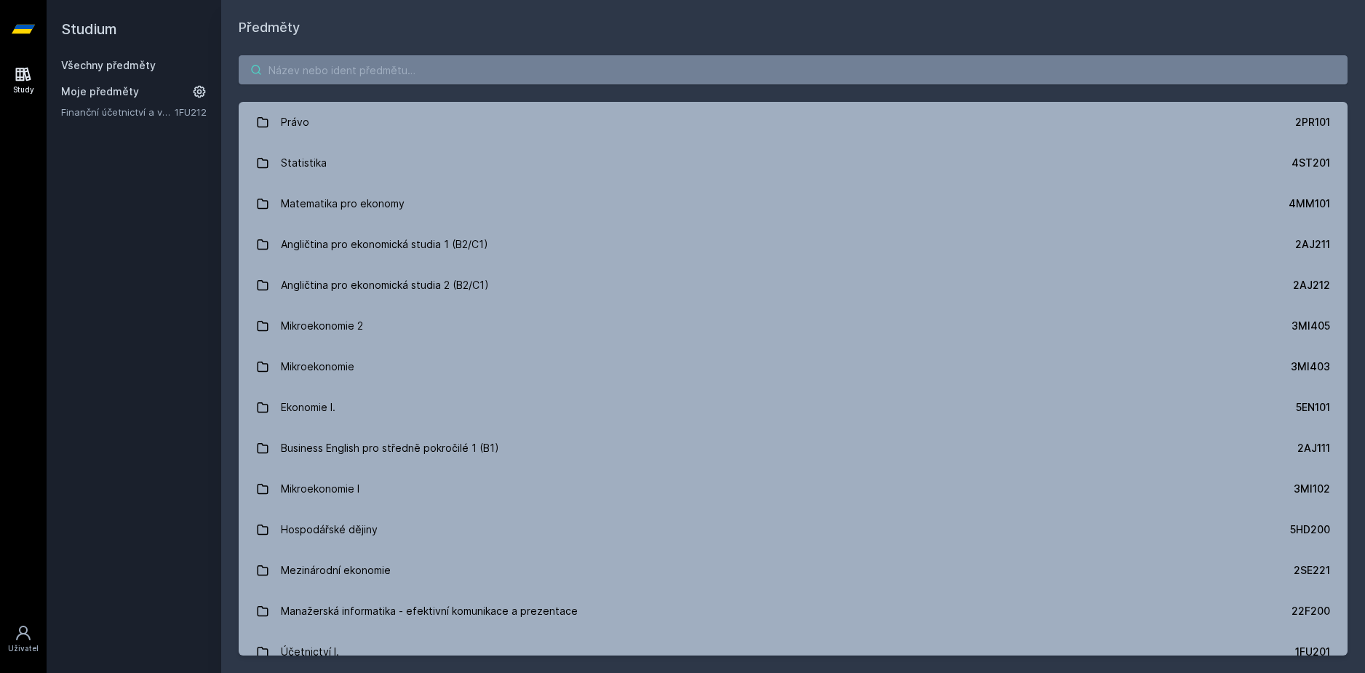
click at [339, 82] on input "search" at bounding box center [793, 69] width 1109 height 29
paste input "výpočetní dinance"
type input "výpočetní dinance"
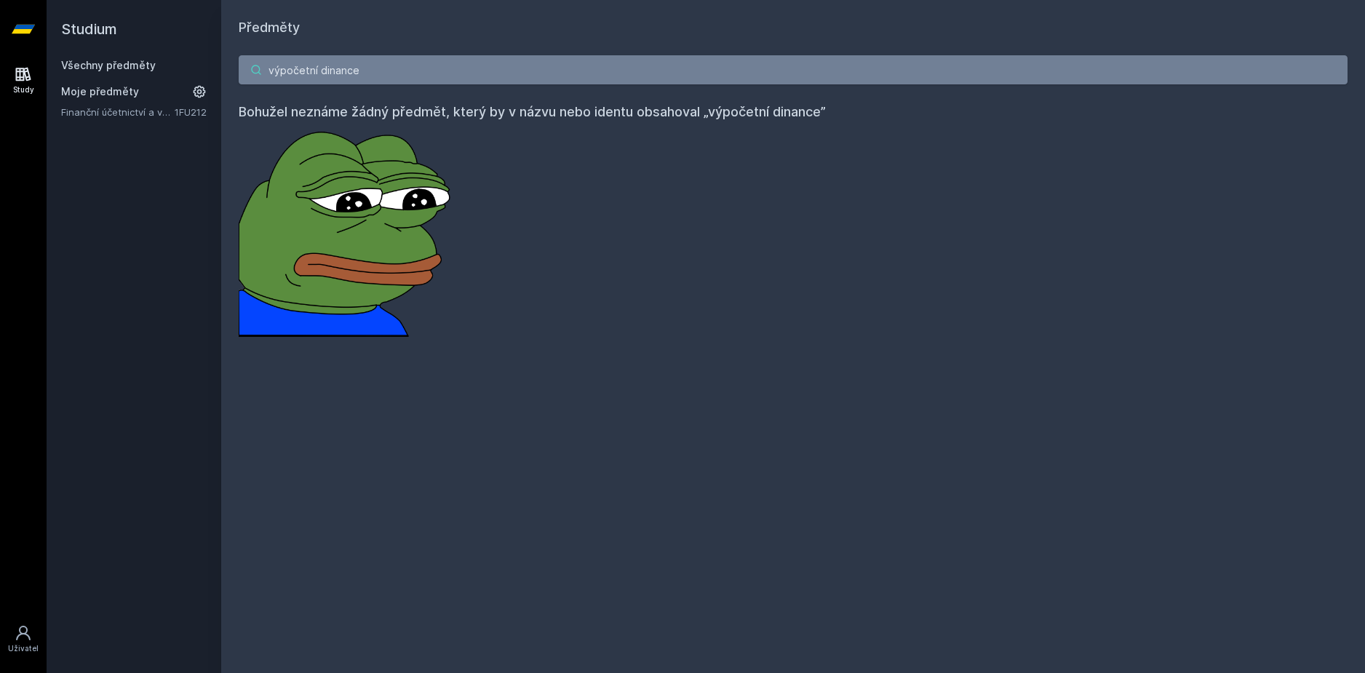
drag, startPoint x: 307, startPoint y: 73, endPoint x: 15, endPoint y: 63, distance: 291.9
click at [15, 63] on div "Study Uživatel Studium Všechny předměty Moje předměty Finanční účetnictví a výk…" at bounding box center [682, 336] width 1365 height 673
click at [1334, 71] on input "výpočetní dinance" at bounding box center [793, 69] width 1109 height 29
